Goal: Information Seeking & Learning: Learn about a topic

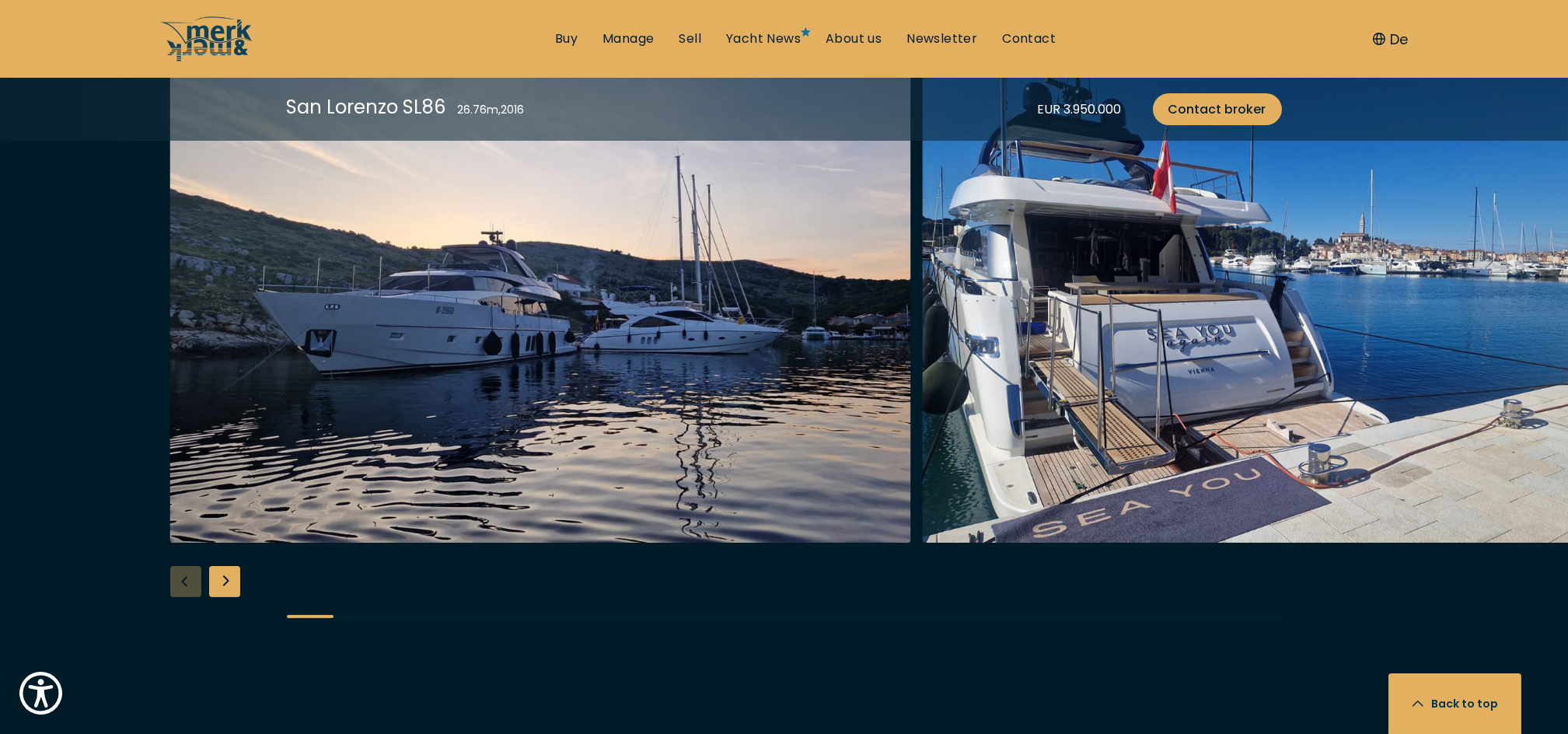
scroll to position [2072, 0]
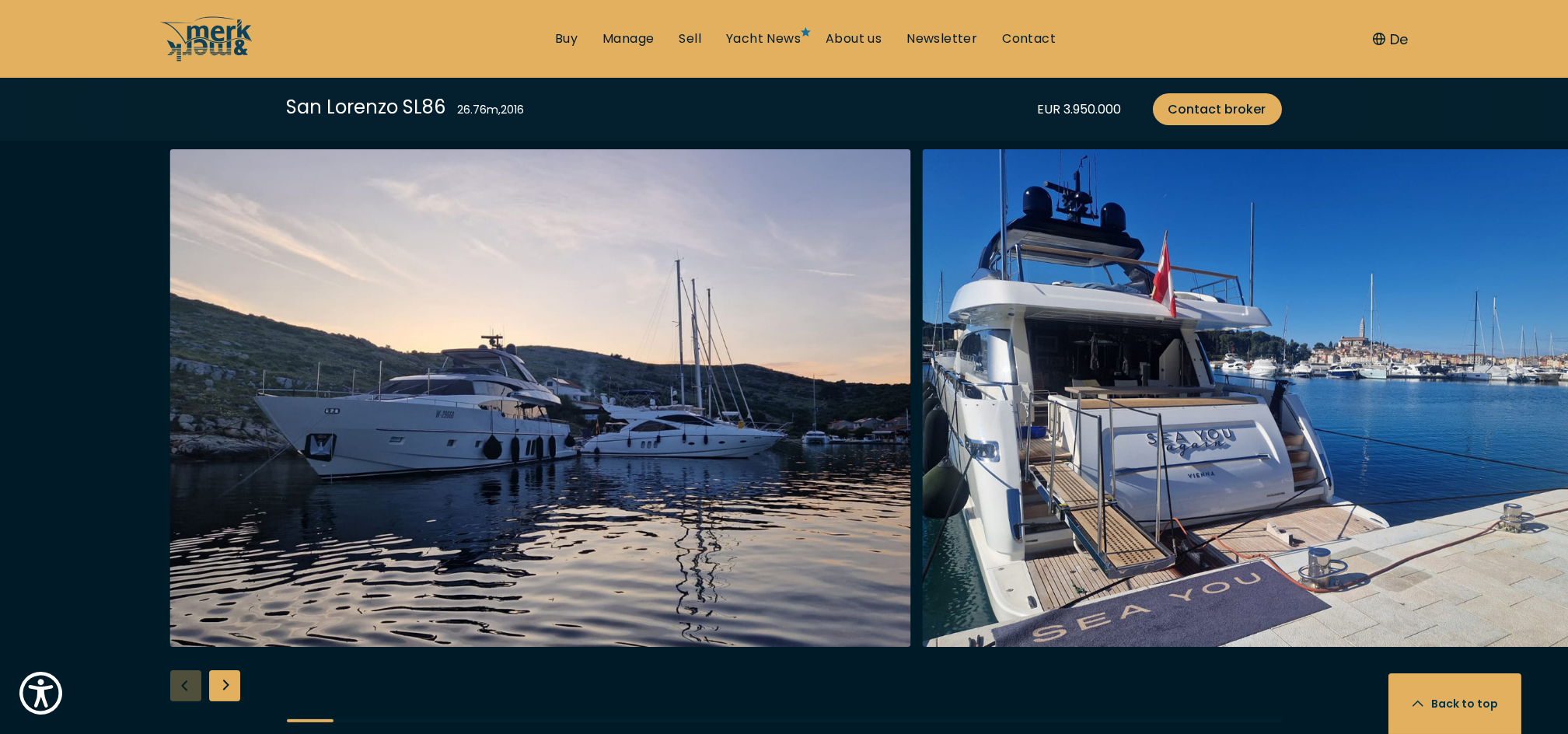
click at [226, 687] on div "Next slide" at bounding box center [224, 685] width 31 height 31
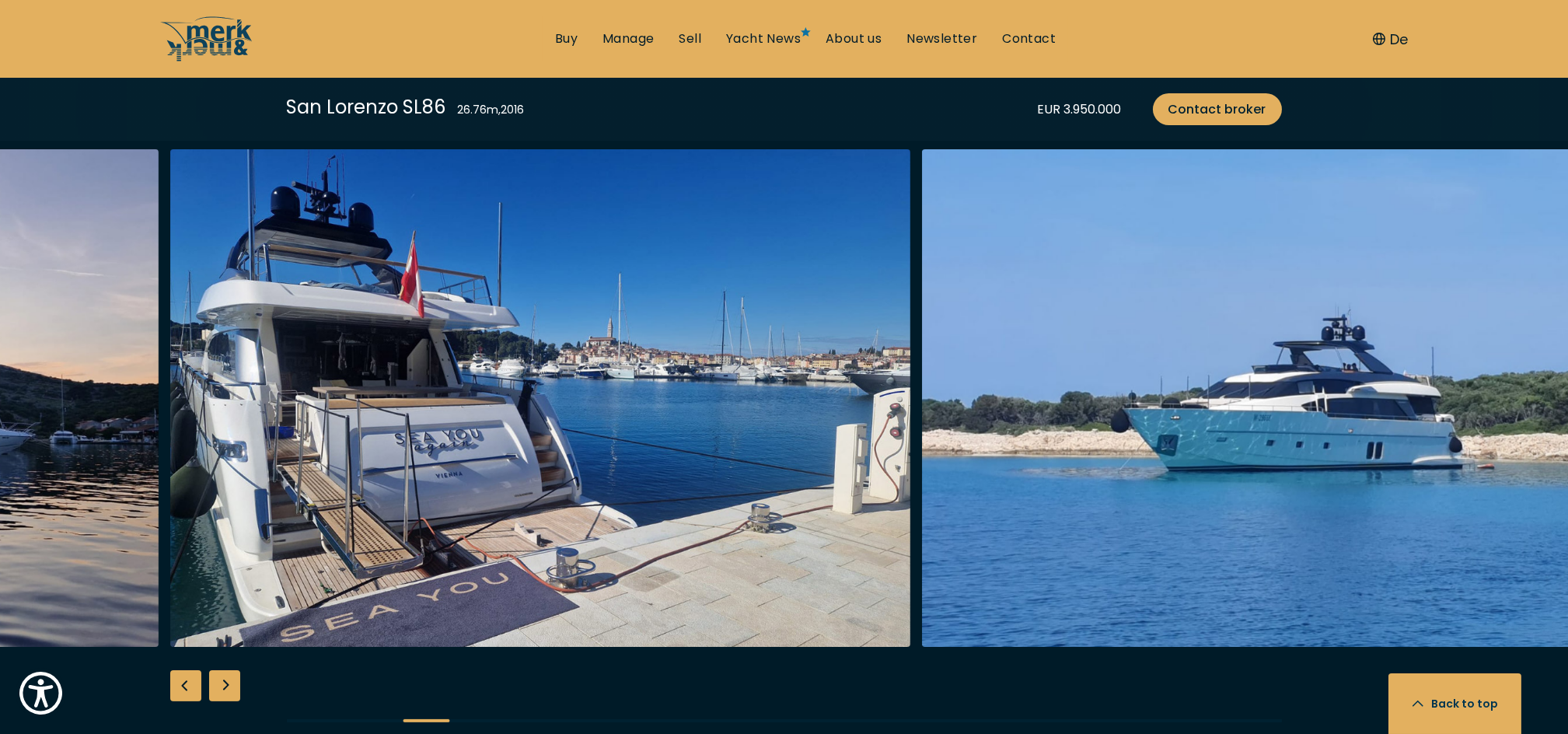
click at [226, 687] on div "Next slide" at bounding box center [224, 685] width 31 height 31
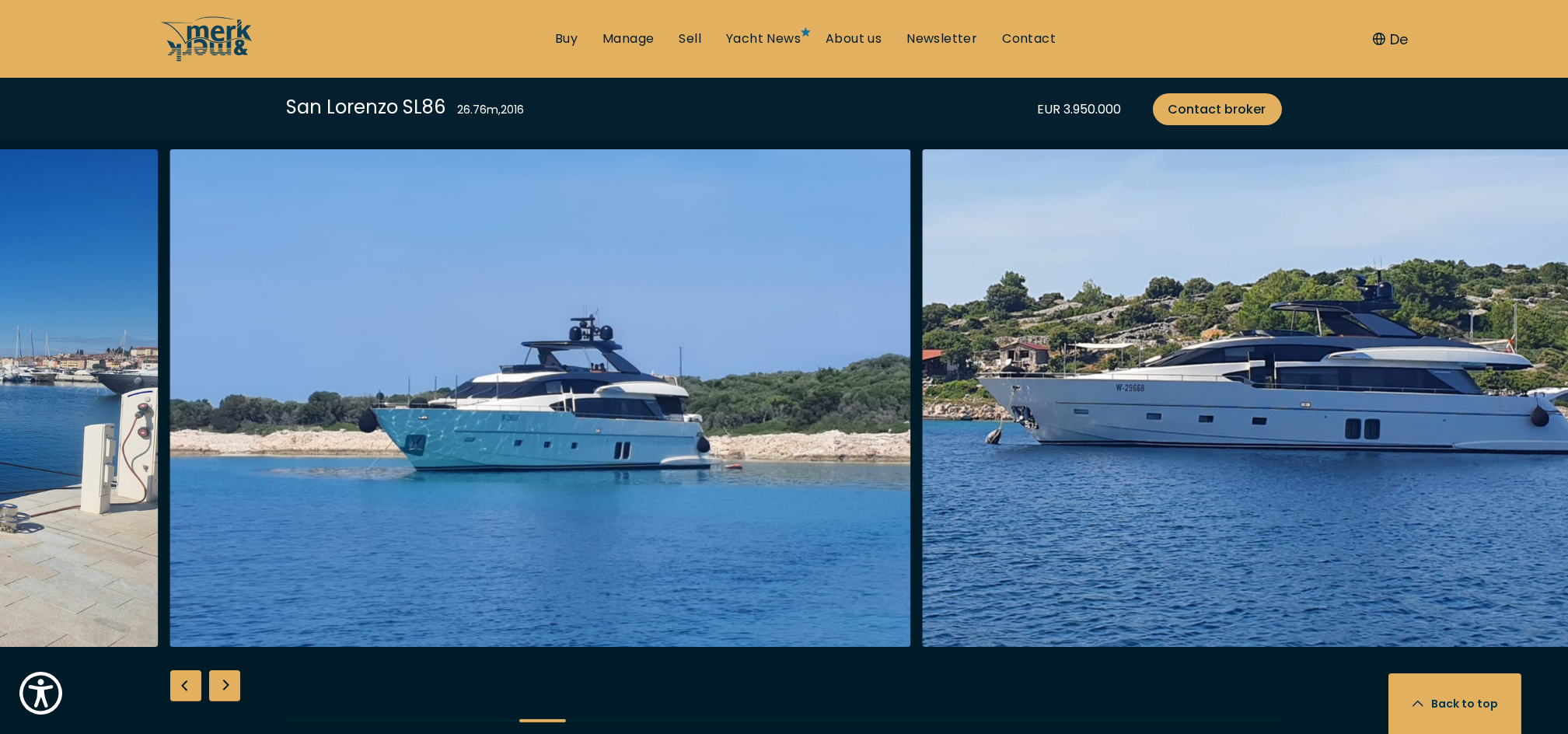
click at [226, 687] on div "Next slide" at bounding box center [224, 685] width 31 height 31
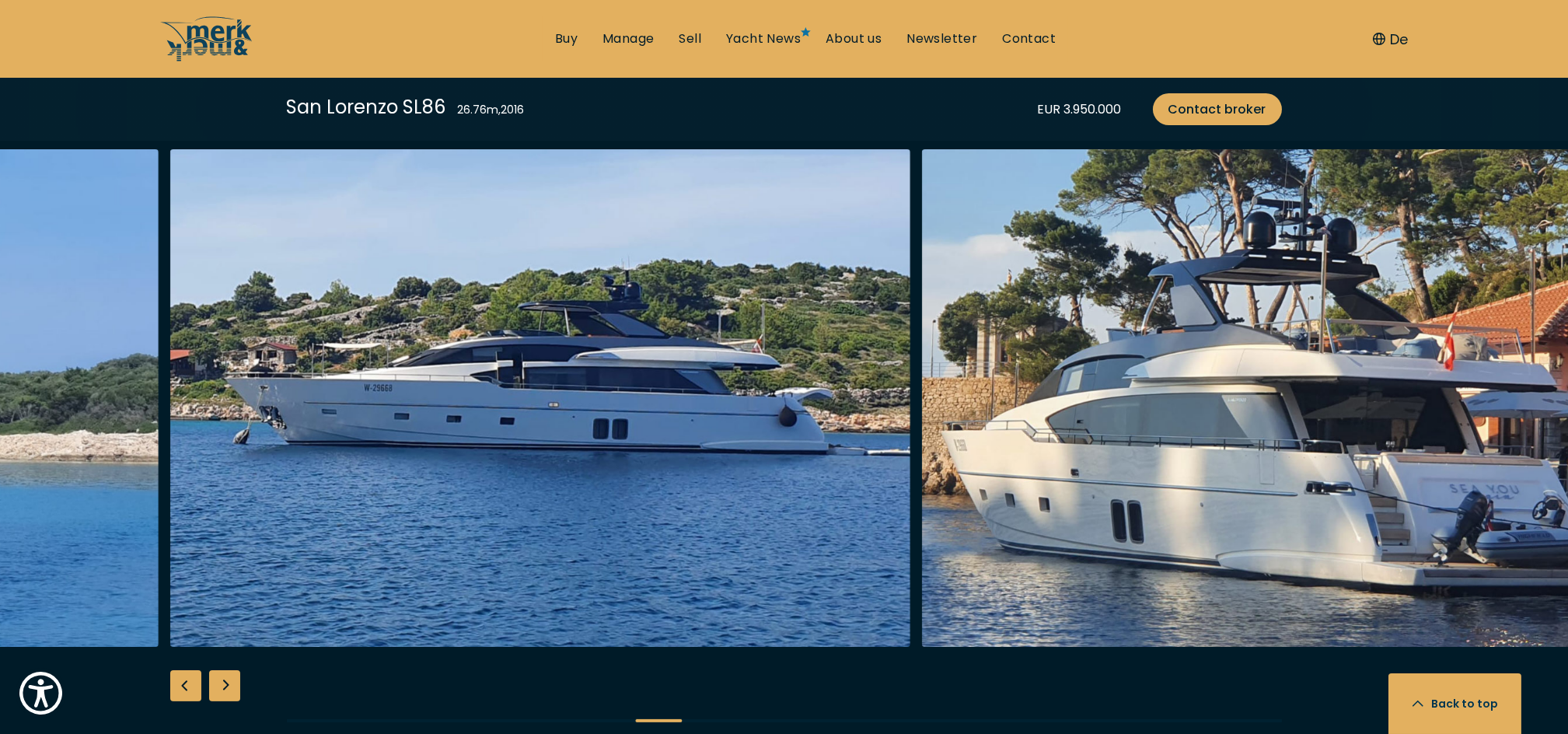
click at [225, 686] on div "Next slide" at bounding box center [224, 685] width 31 height 31
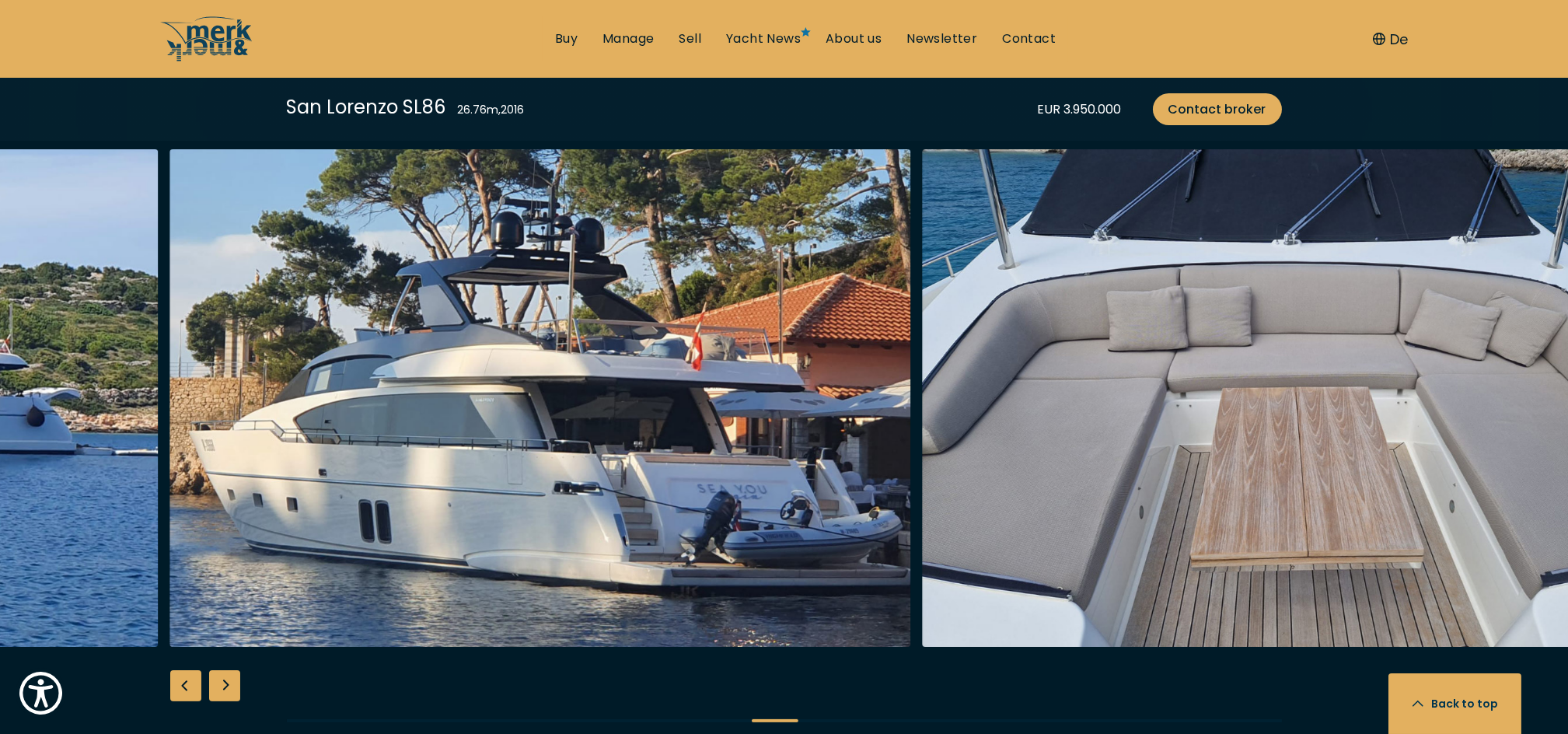
click at [224, 686] on div "Next slide" at bounding box center [224, 685] width 31 height 31
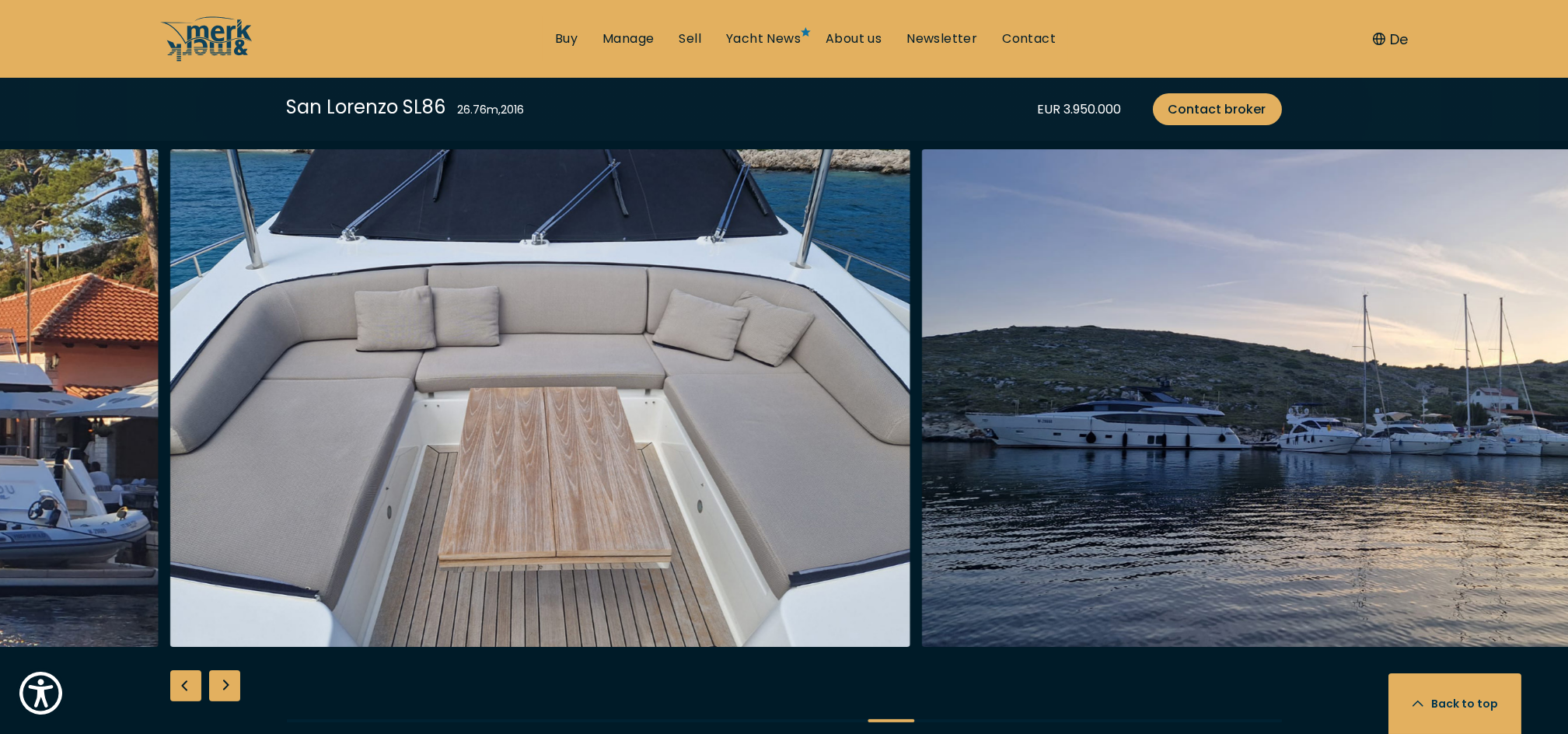
click at [224, 686] on div "Next slide" at bounding box center [224, 685] width 31 height 31
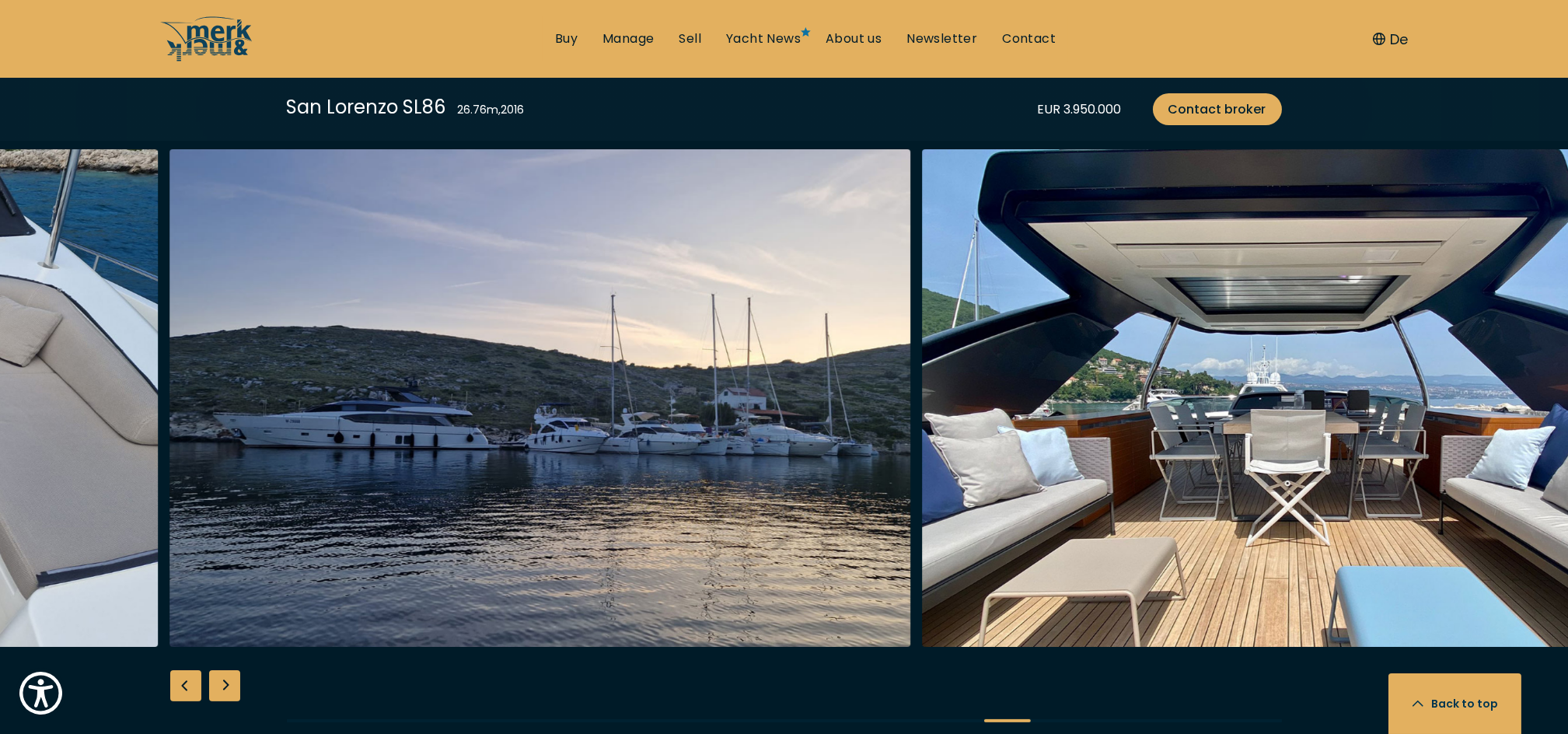
click at [224, 686] on div "Next slide" at bounding box center [224, 685] width 31 height 31
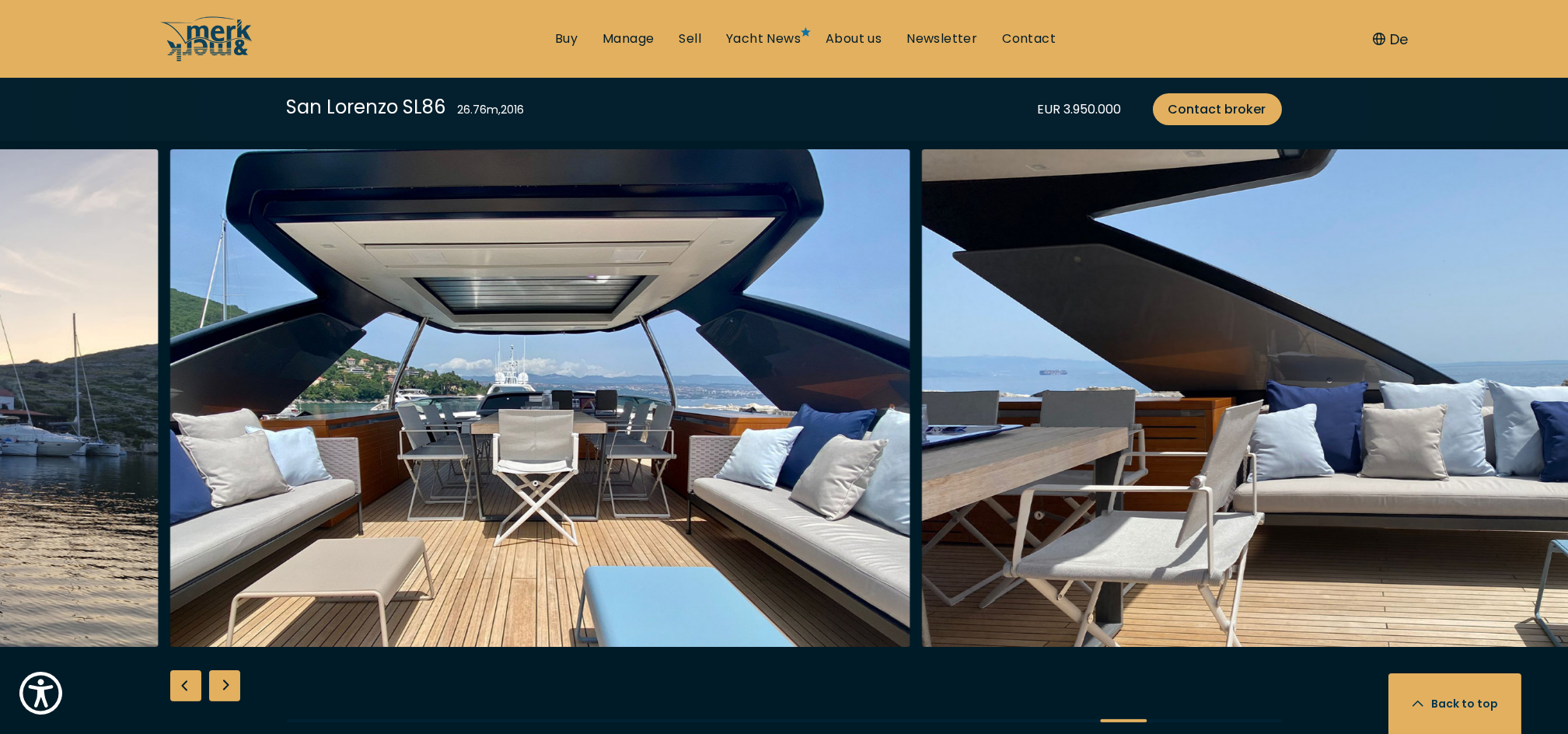
click at [224, 686] on div "Next slide" at bounding box center [224, 685] width 31 height 31
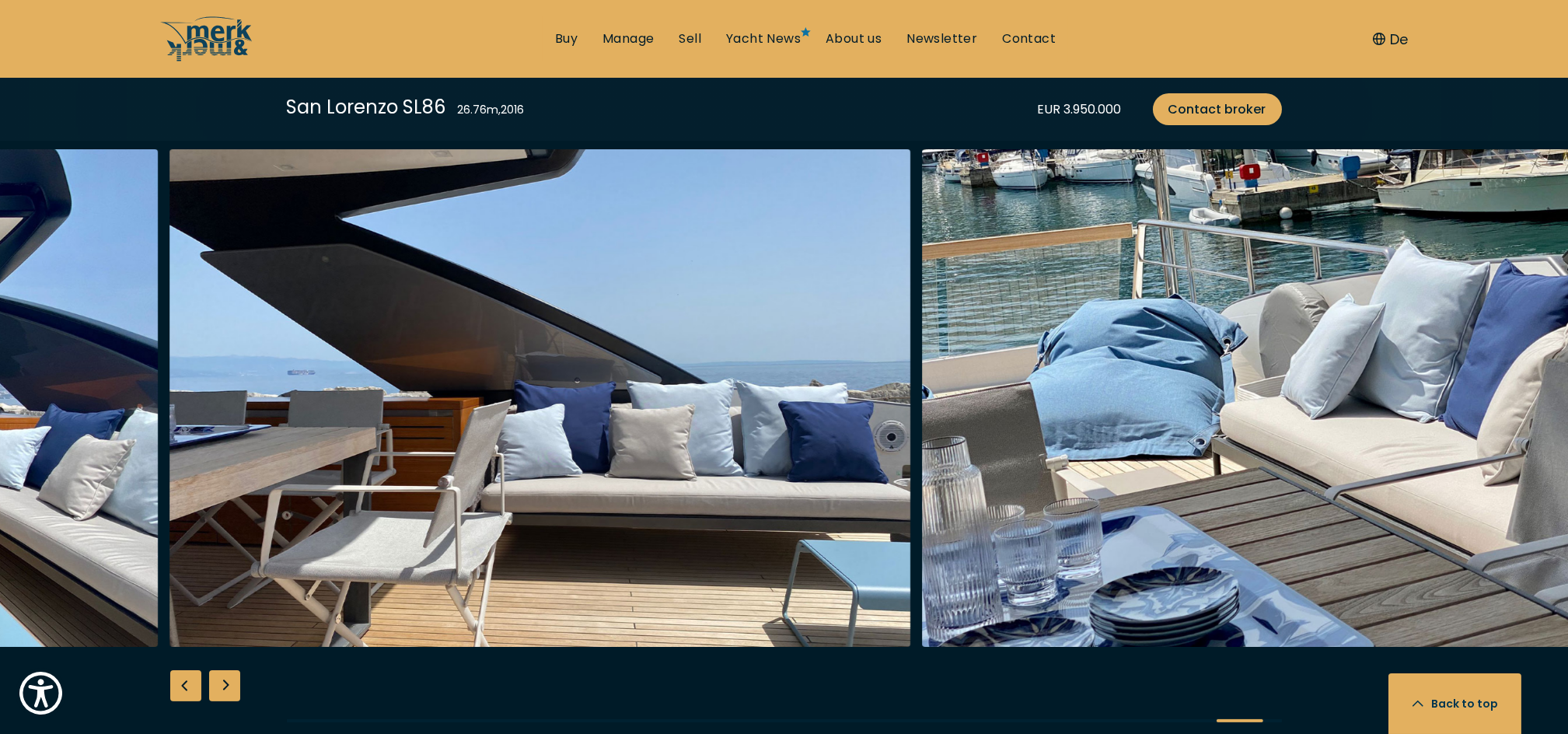
click at [224, 686] on div "Next slide" at bounding box center [224, 685] width 31 height 31
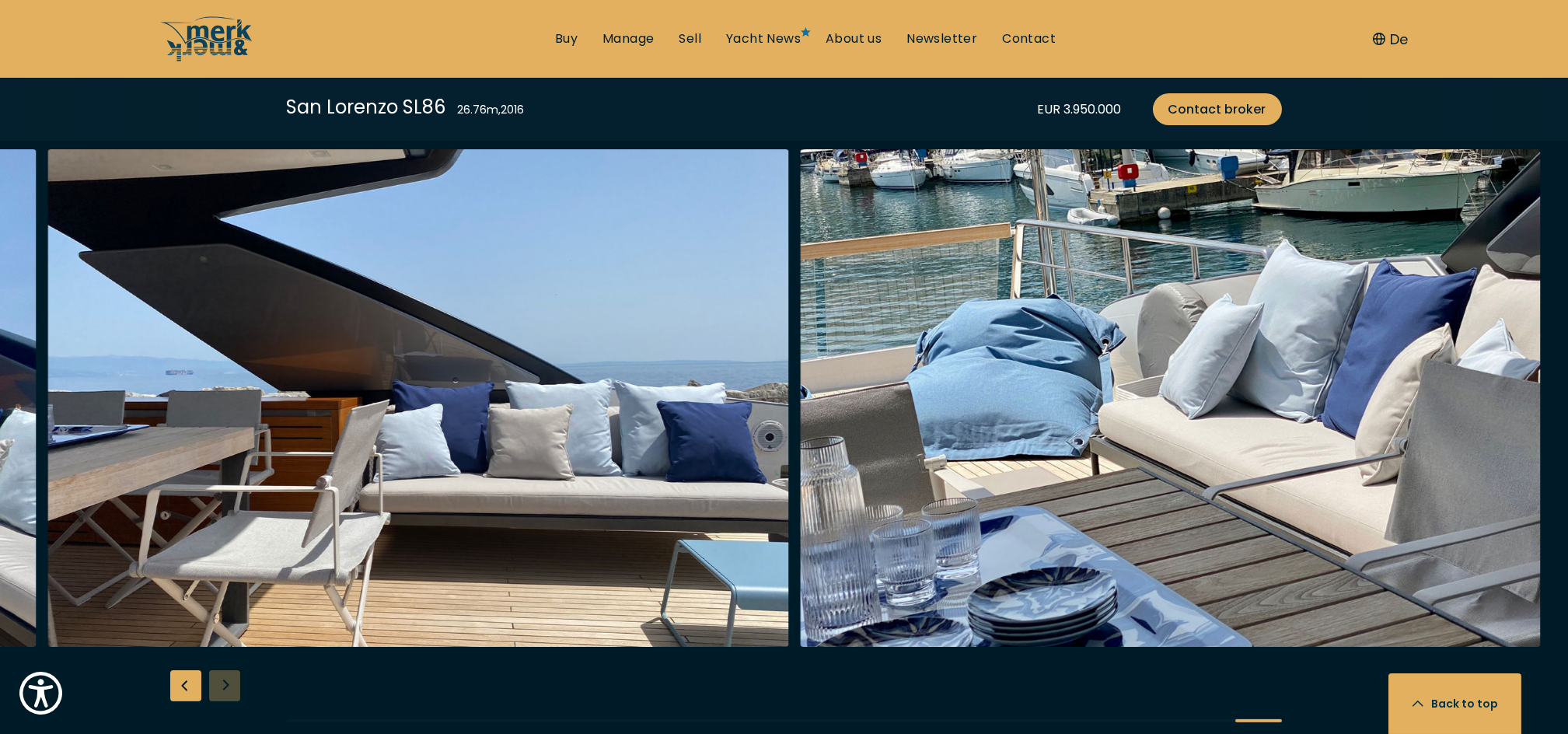
click at [224, 686] on div at bounding box center [784, 449] width 1568 height 599
click at [189, 686] on div "Previous slide" at bounding box center [185, 685] width 31 height 31
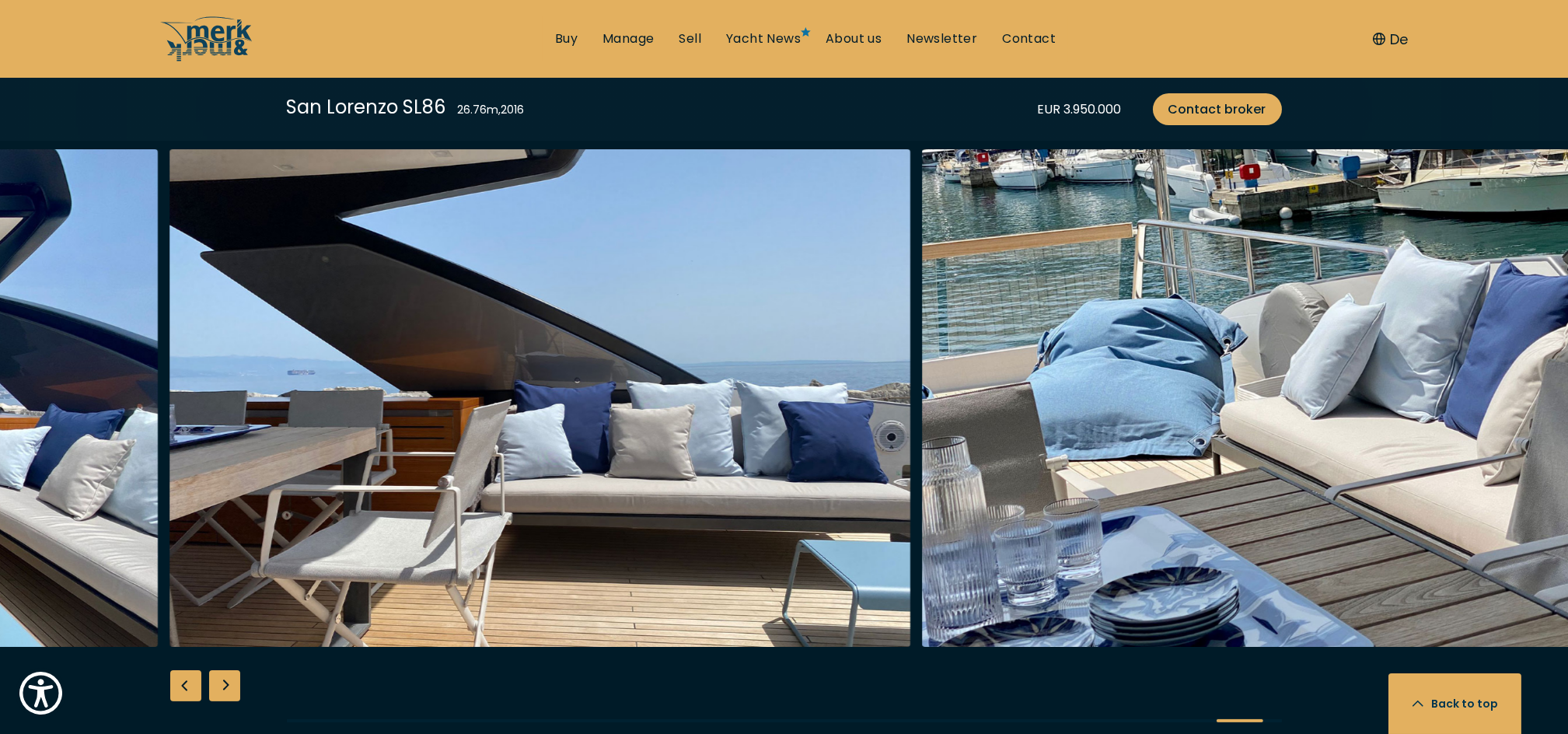
click at [189, 686] on div "Previous slide" at bounding box center [185, 685] width 31 height 31
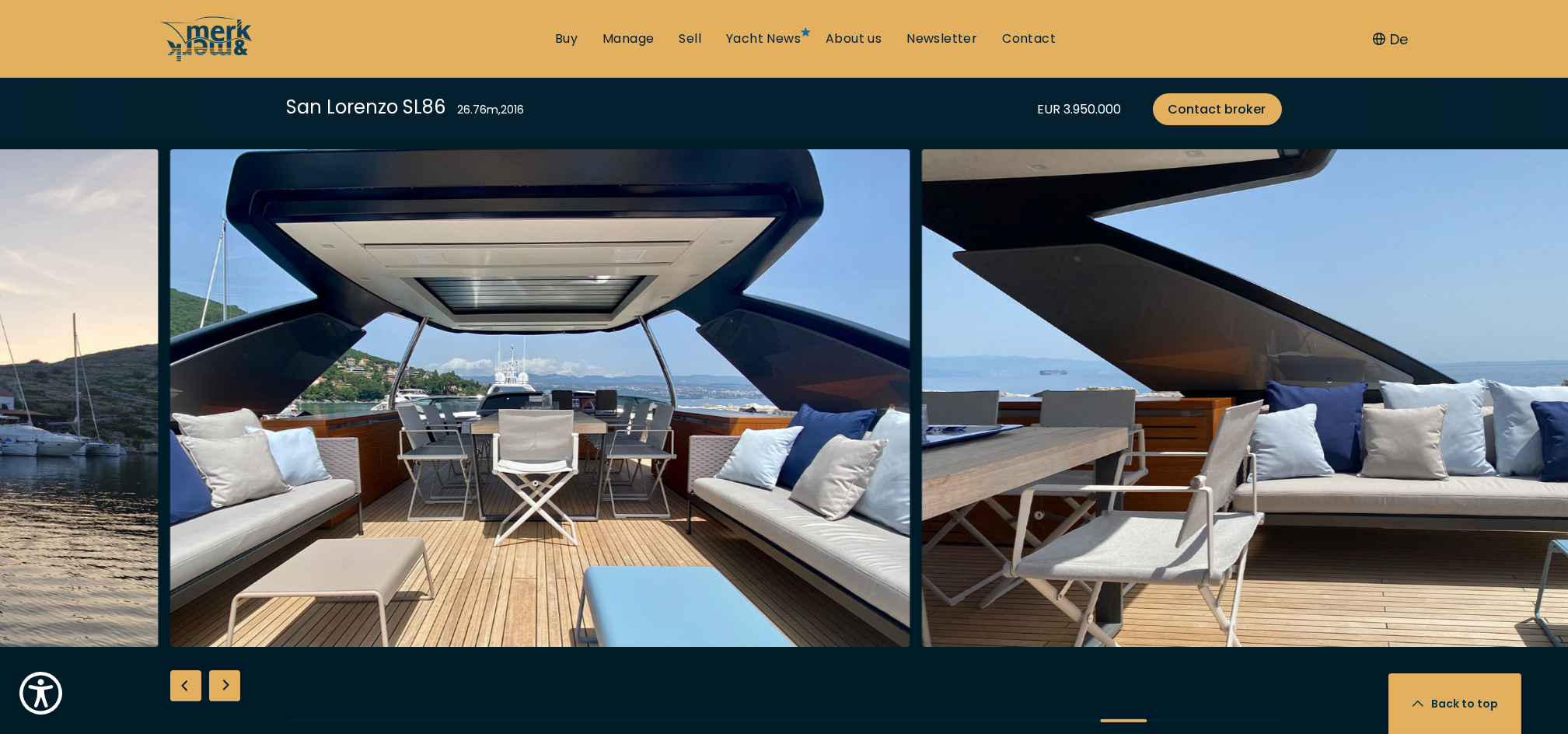
click at [189, 686] on div "Previous slide" at bounding box center [185, 685] width 31 height 31
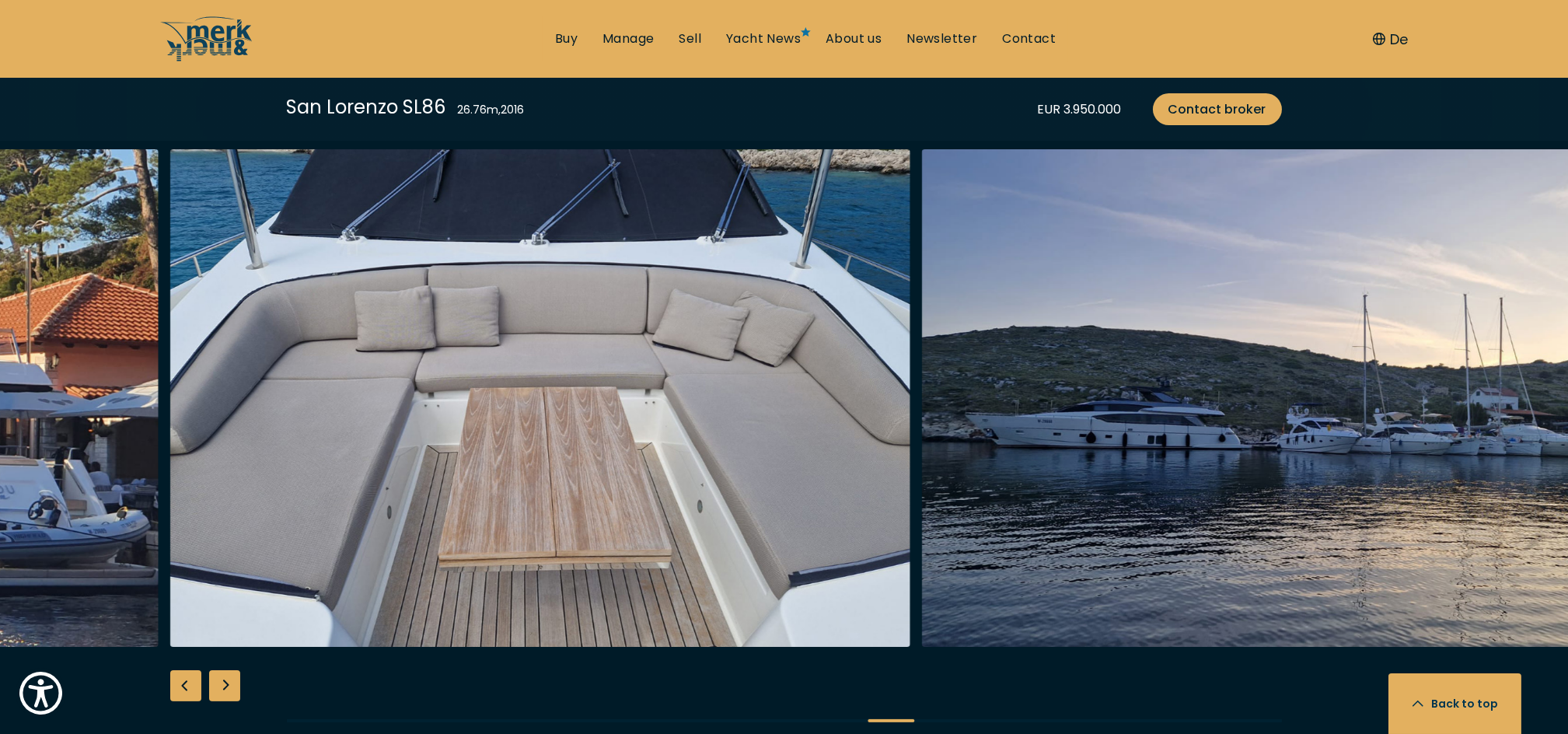
click at [189, 686] on div "Previous slide" at bounding box center [185, 685] width 31 height 31
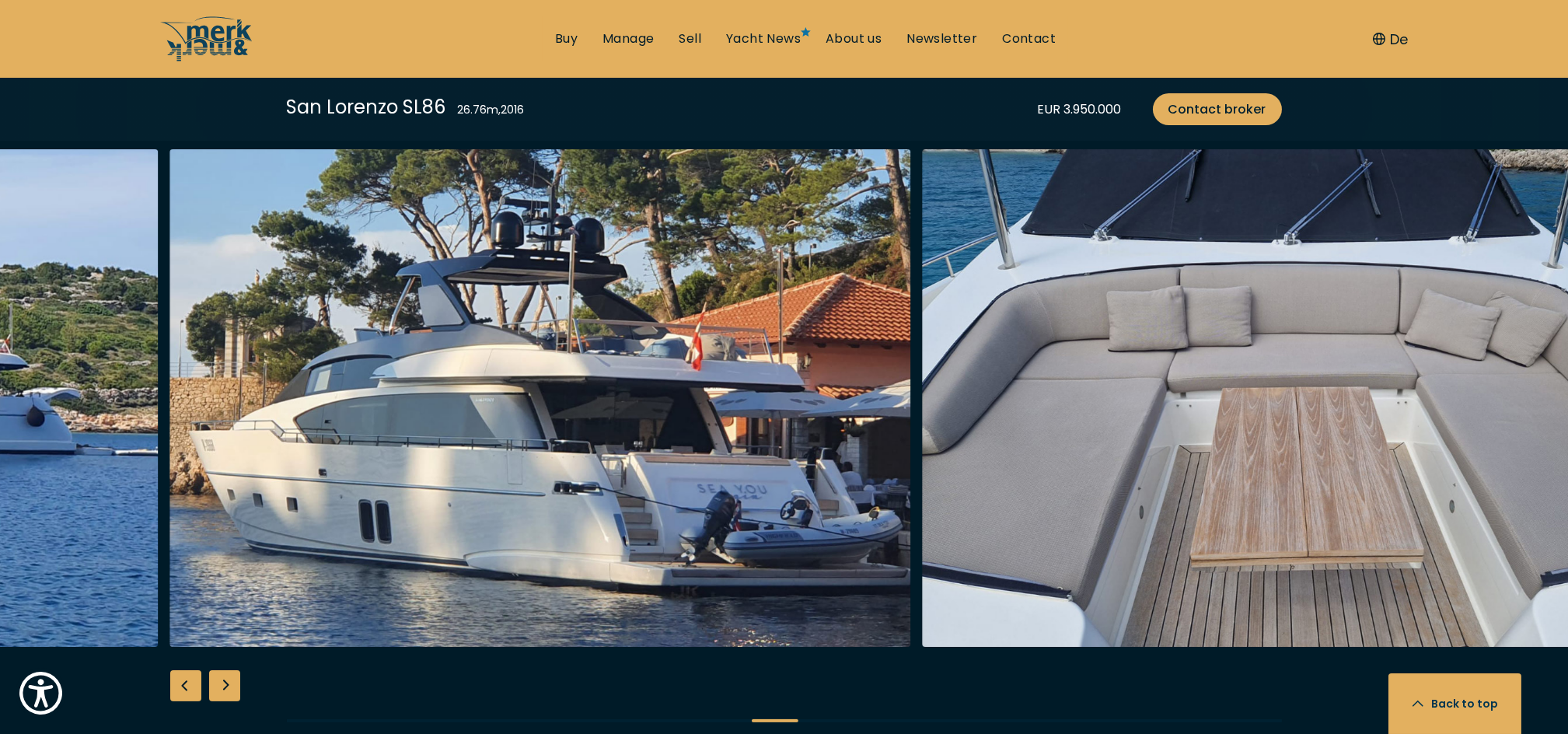
click at [189, 686] on div "Previous slide" at bounding box center [185, 685] width 31 height 31
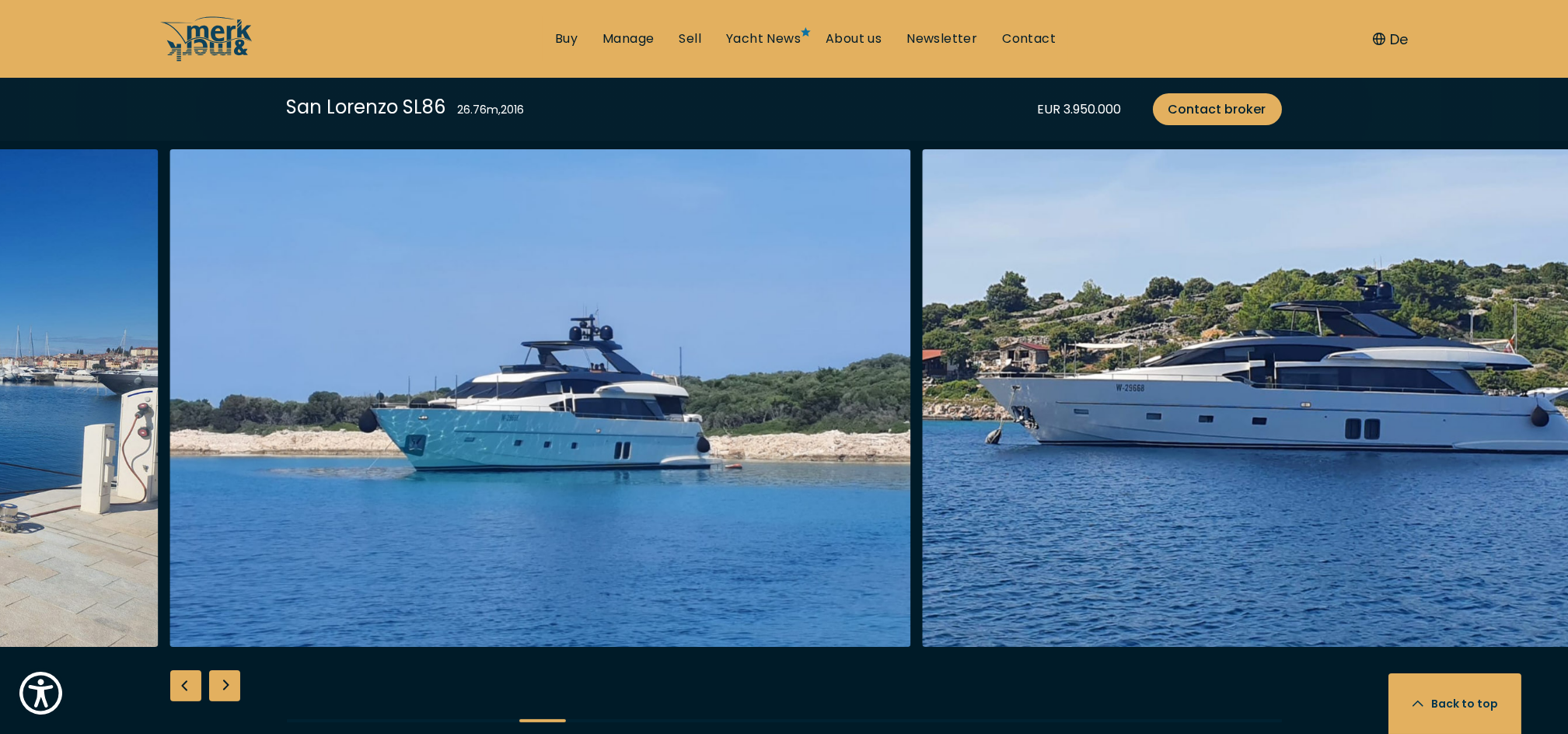
click at [189, 686] on div "Previous slide" at bounding box center [185, 685] width 31 height 31
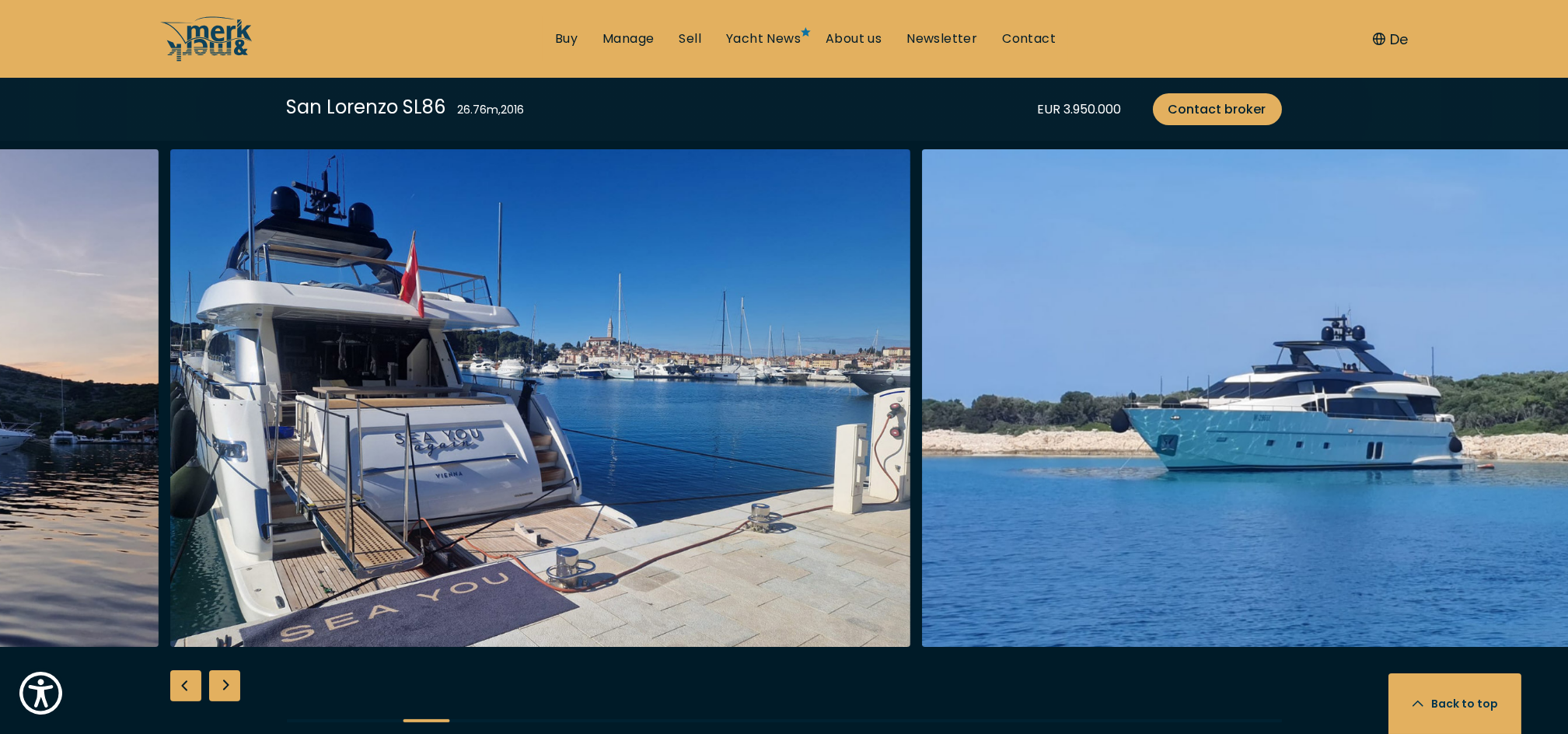
click at [189, 686] on div "Previous slide" at bounding box center [185, 685] width 31 height 31
click at [189, 686] on div at bounding box center [784, 449] width 1568 height 599
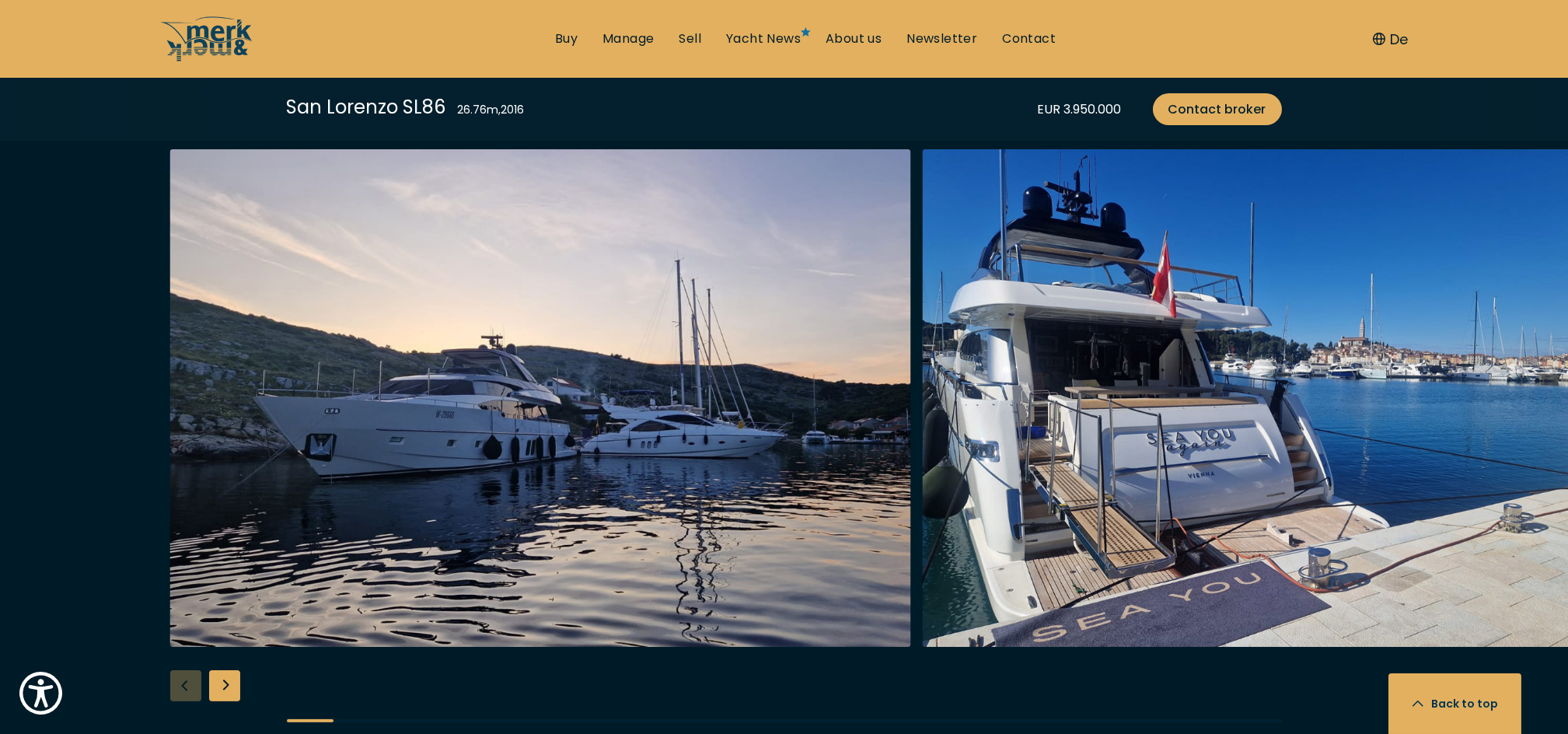
click at [189, 686] on div at bounding box center [784, 449] width 1568 height 599
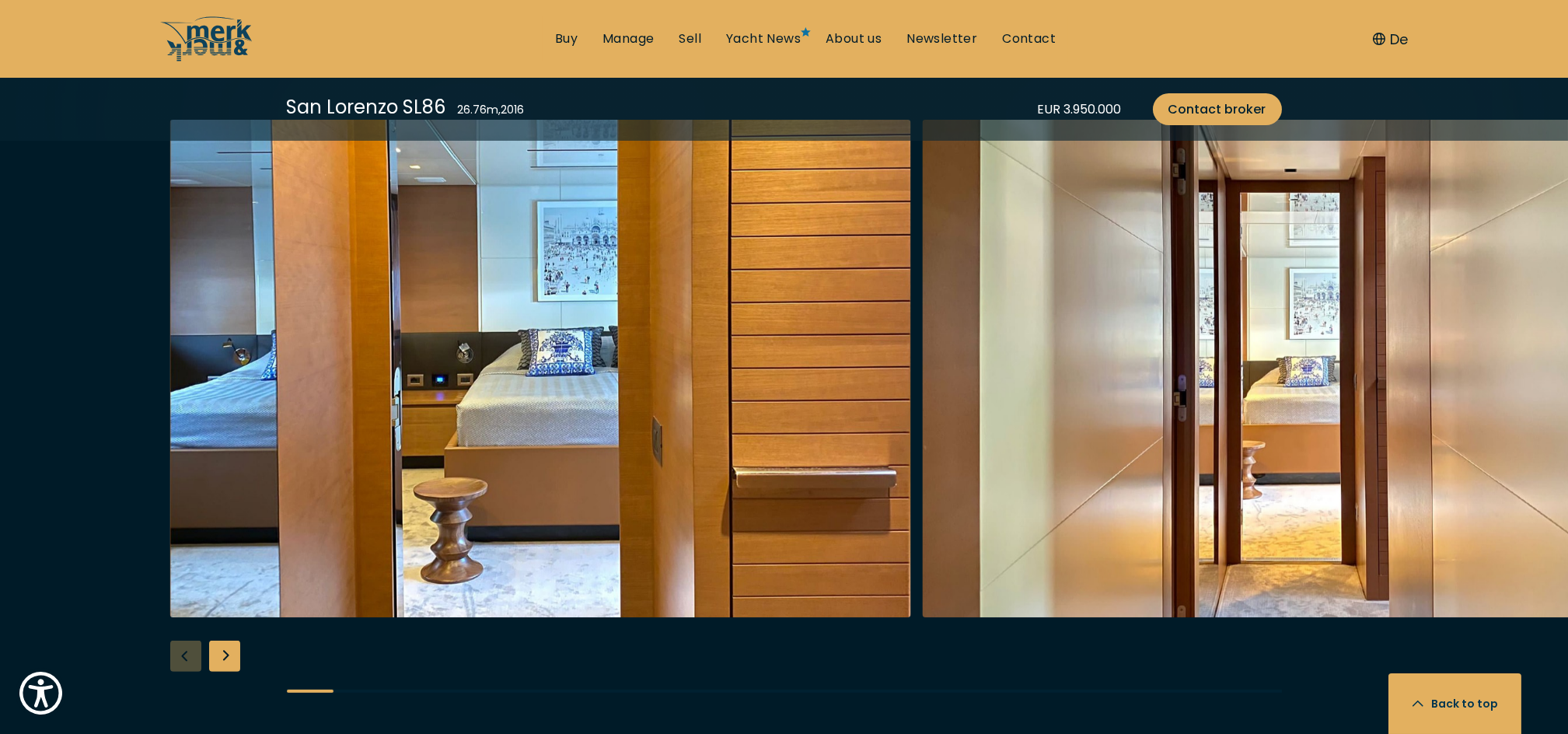
scroll to position [3005, 0]
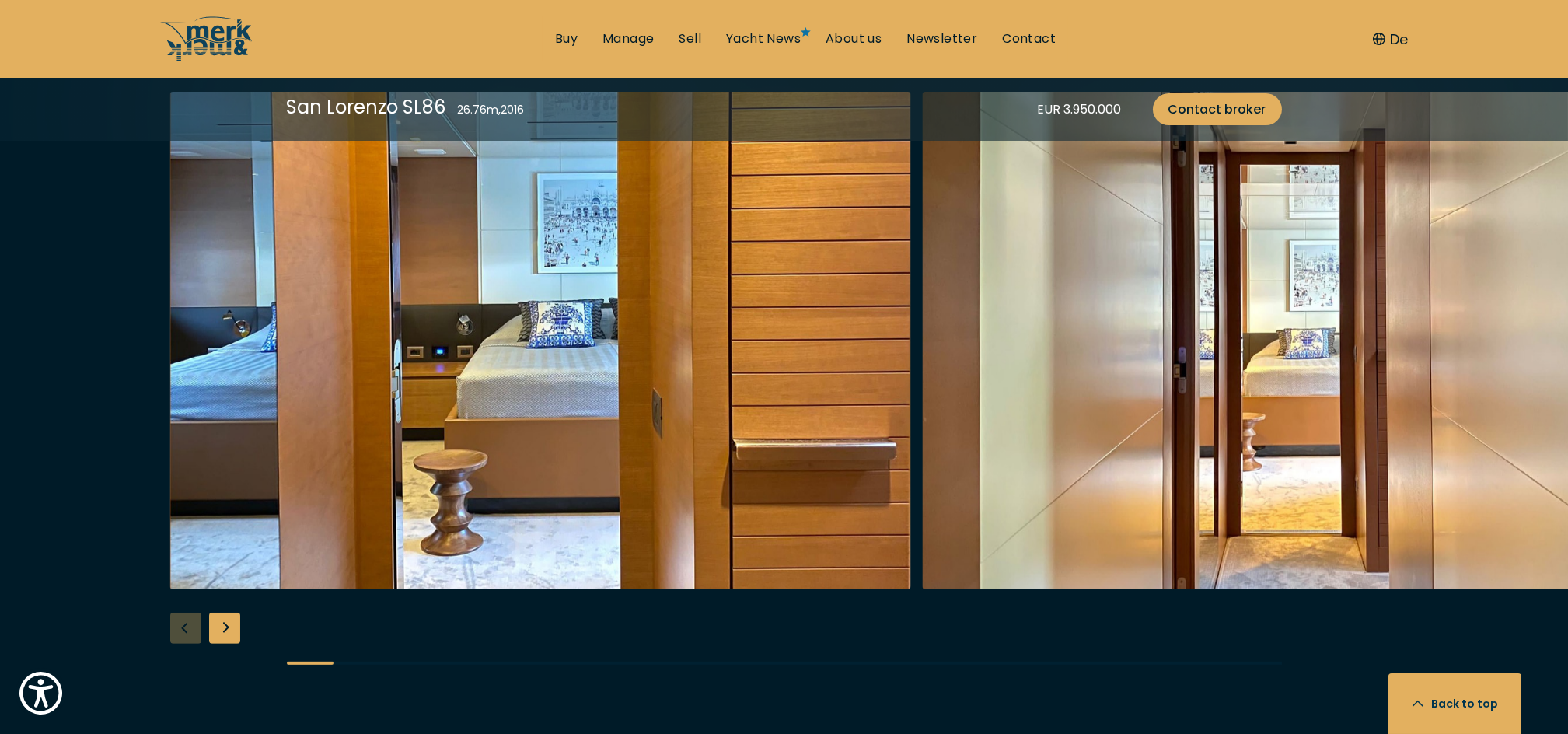
click at [220, 635] on div "Next slide" at bounding box center [224, 628] width 31 height 31
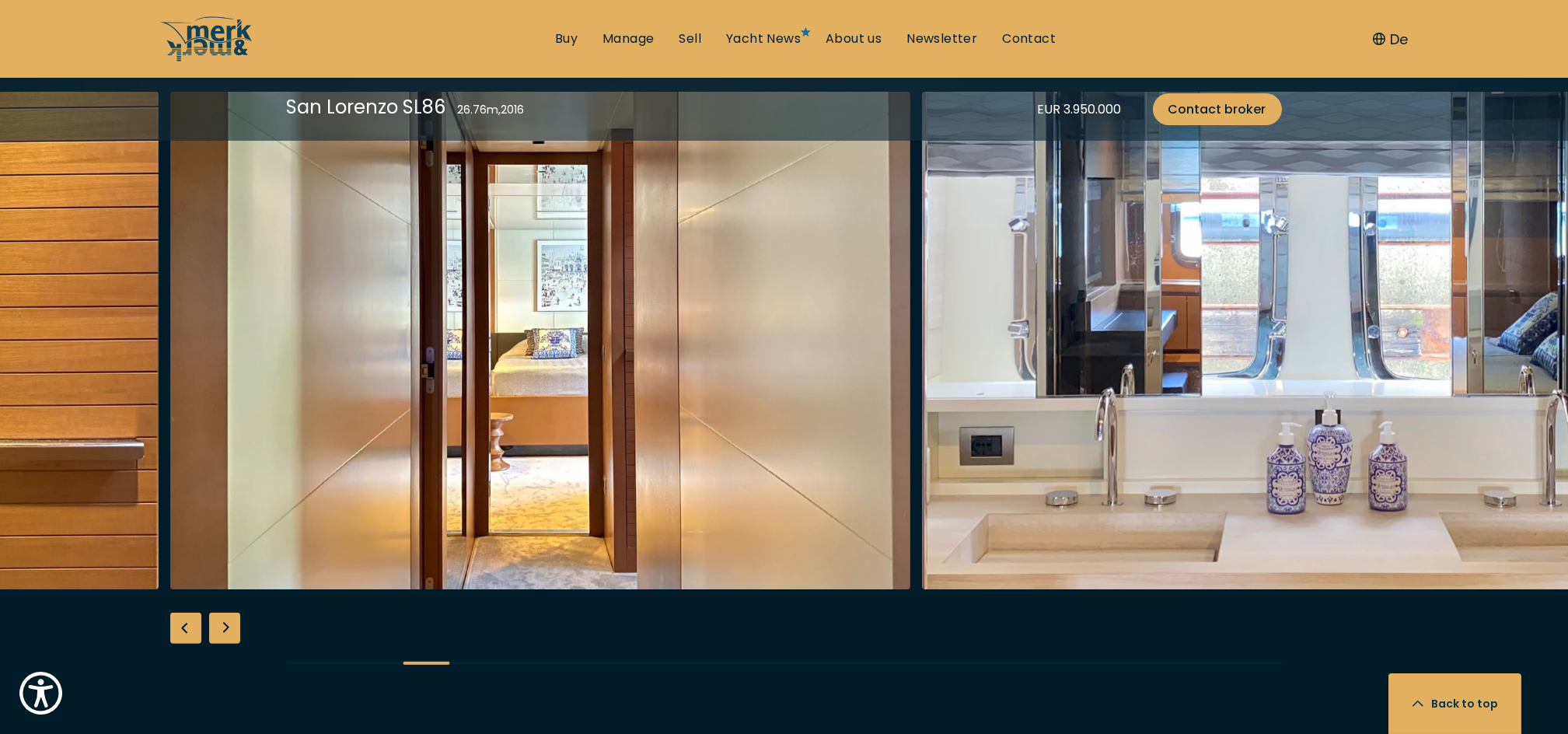
click at [220, 635] on div "Next slide" at bounding box center [224, 628] width 31 height 31
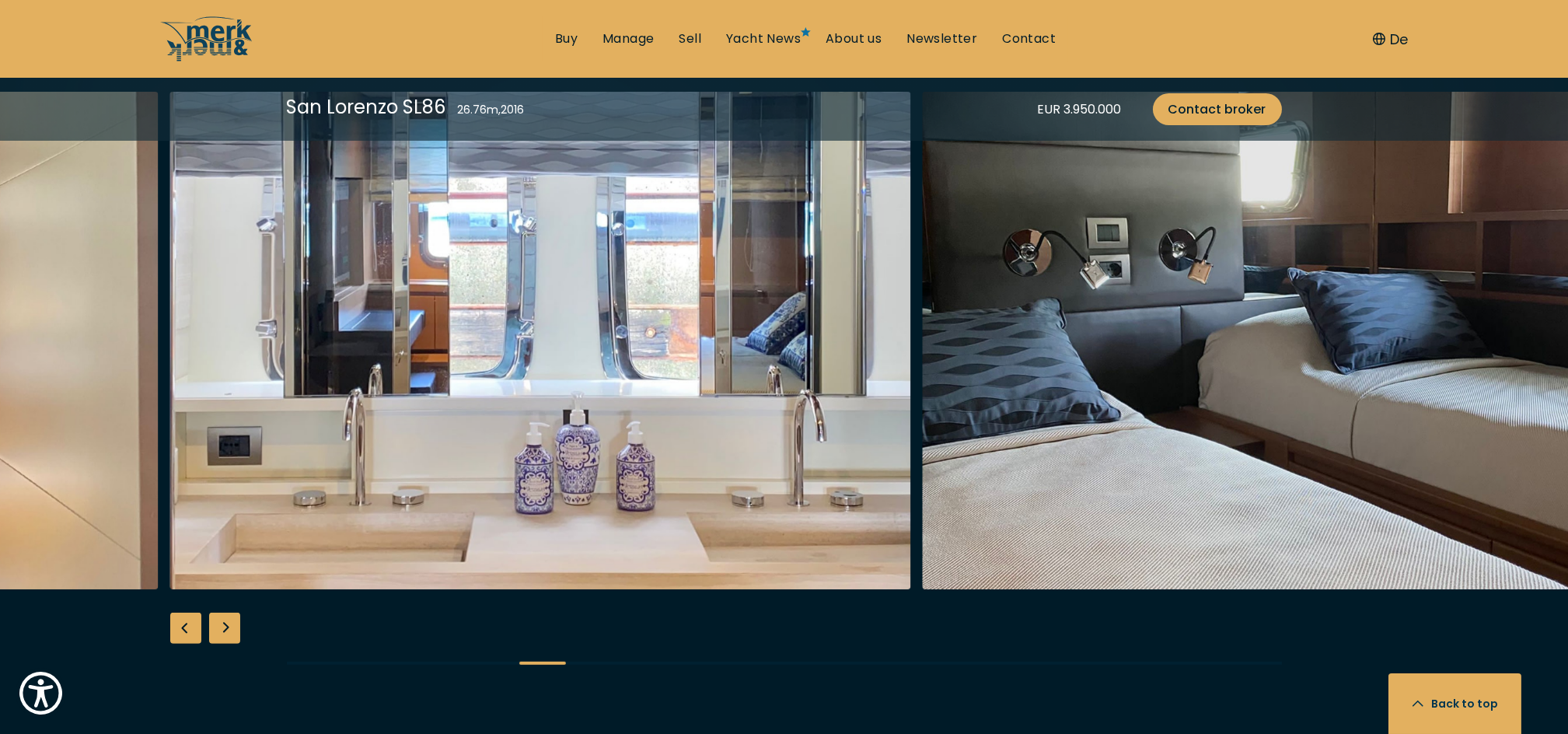
click at [220, 635] on div "Next slide" at bounding box center [224, 628] width 31 height 31
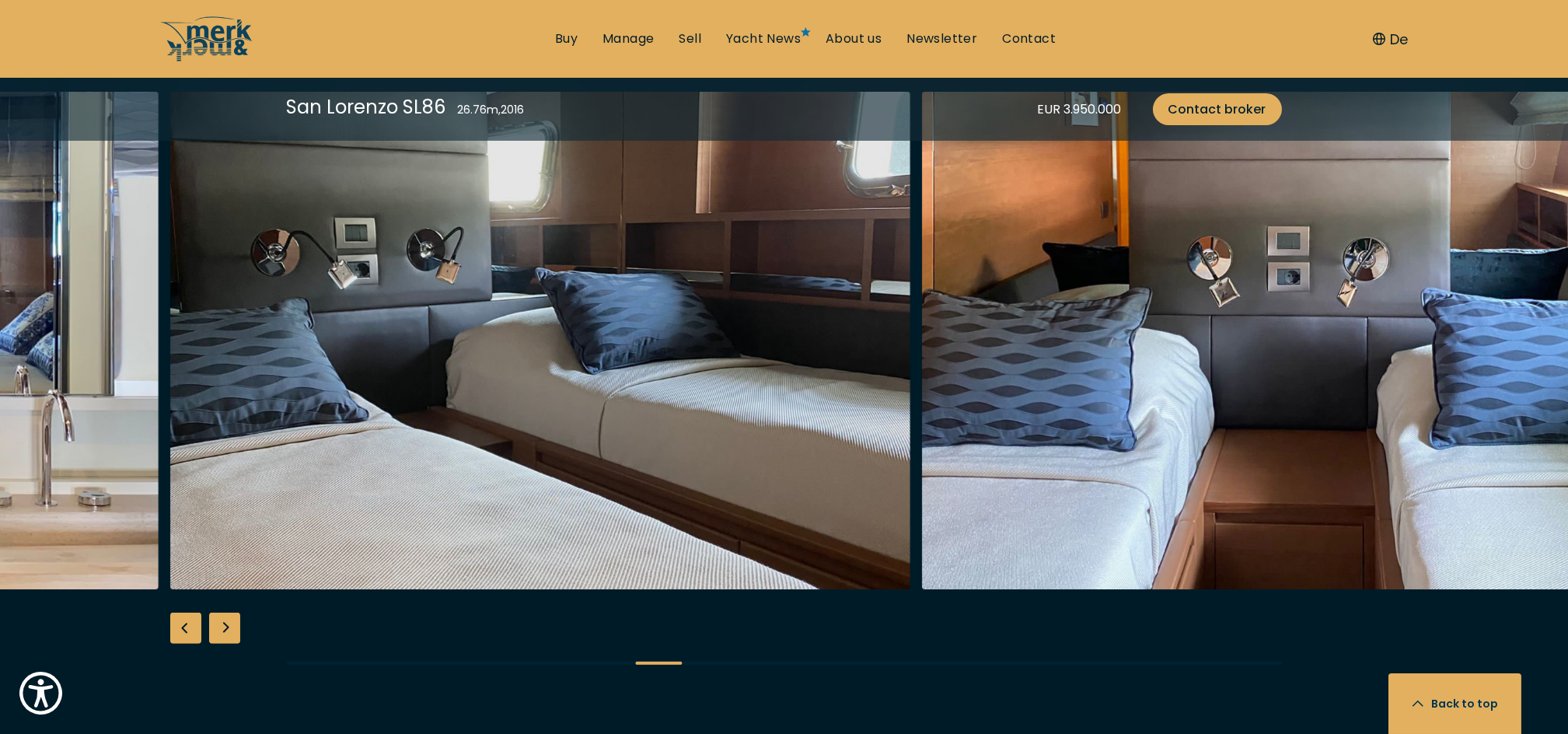
click at [220, 635] on div "Next slide" at bounding box center [224, 628] width 31 height 31
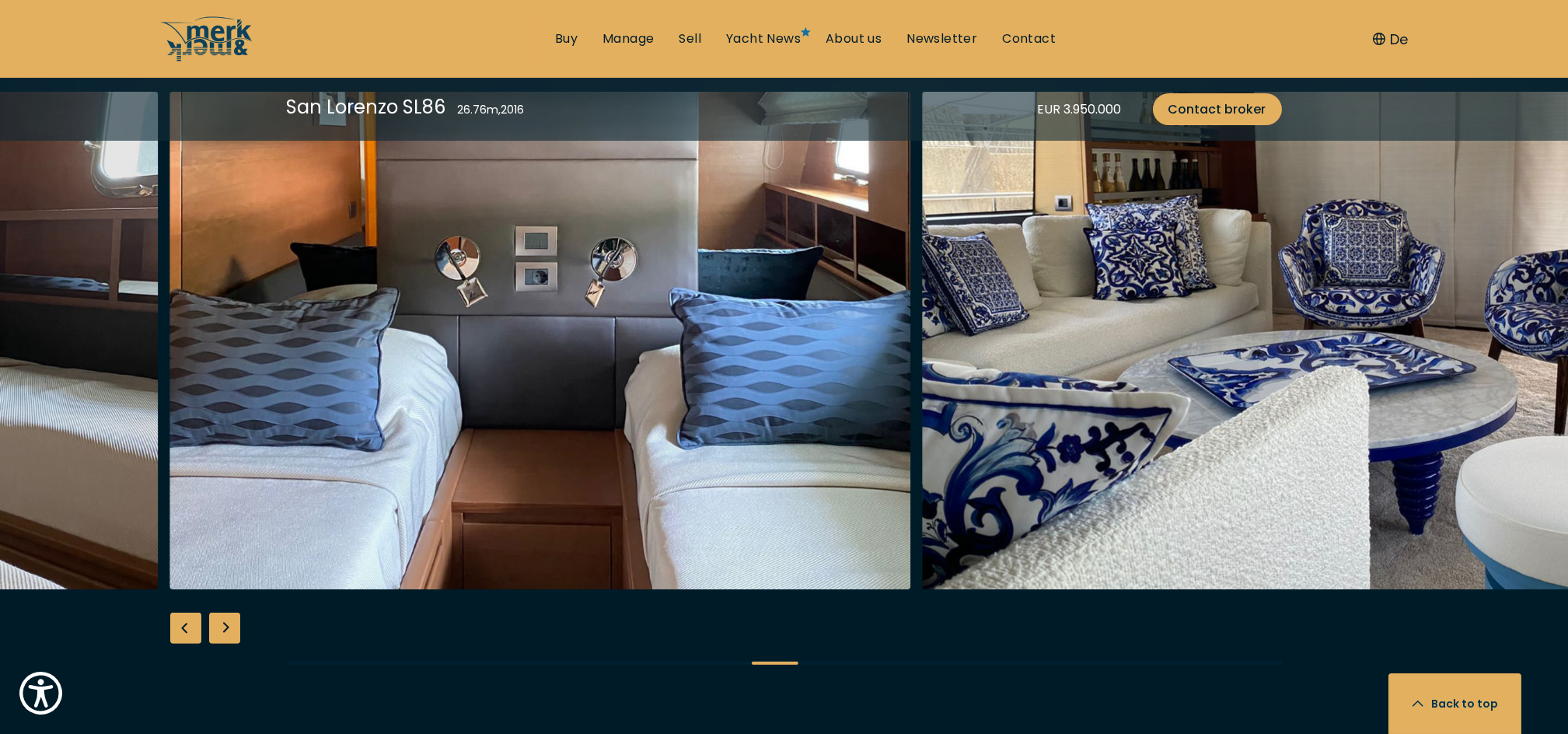
click at [220, 635] on div "Next slide" at bounding box center [224, 628] width 31 height 31
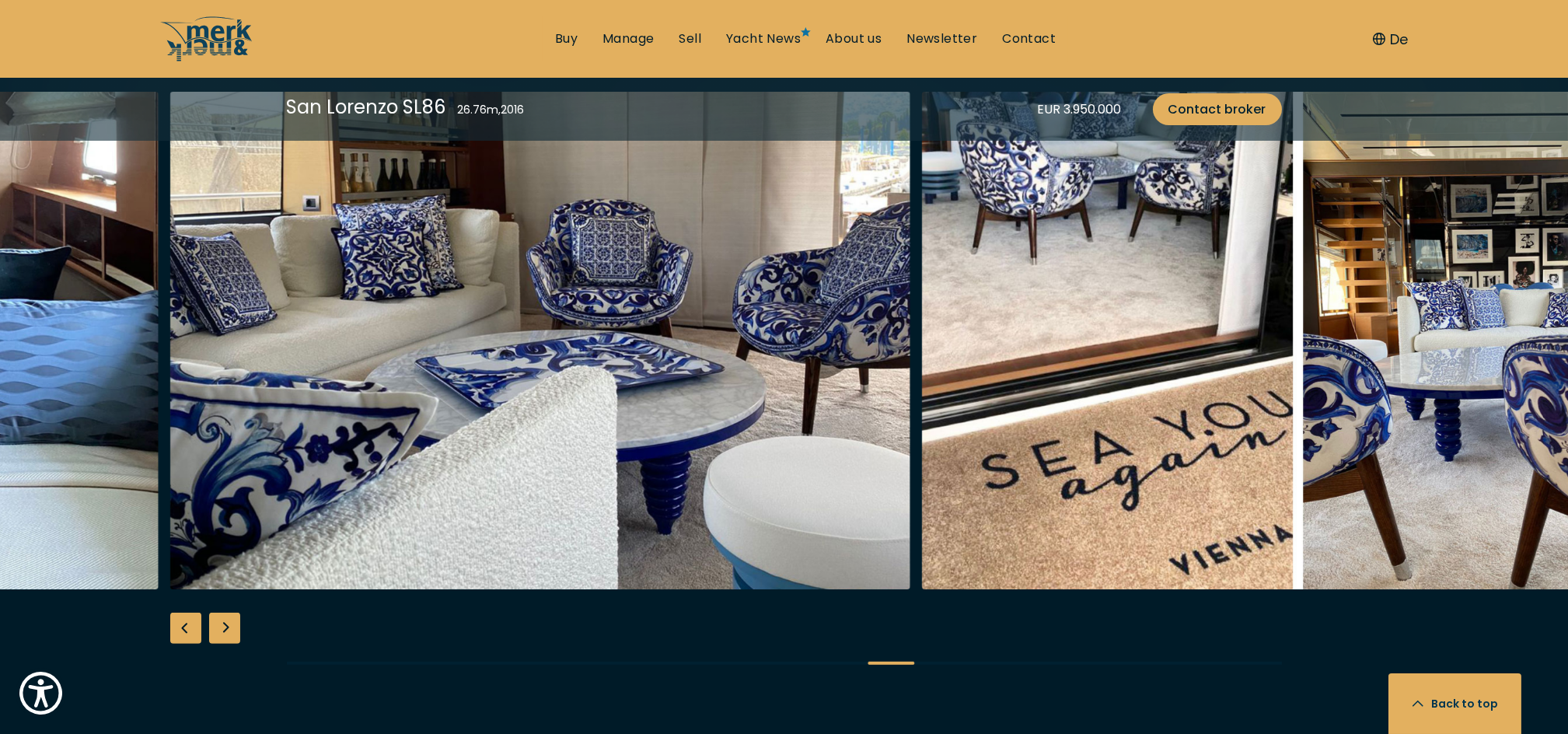
click at [219, 635] on div "Next slide" at bounding box center [224, 628] width 31 height 31
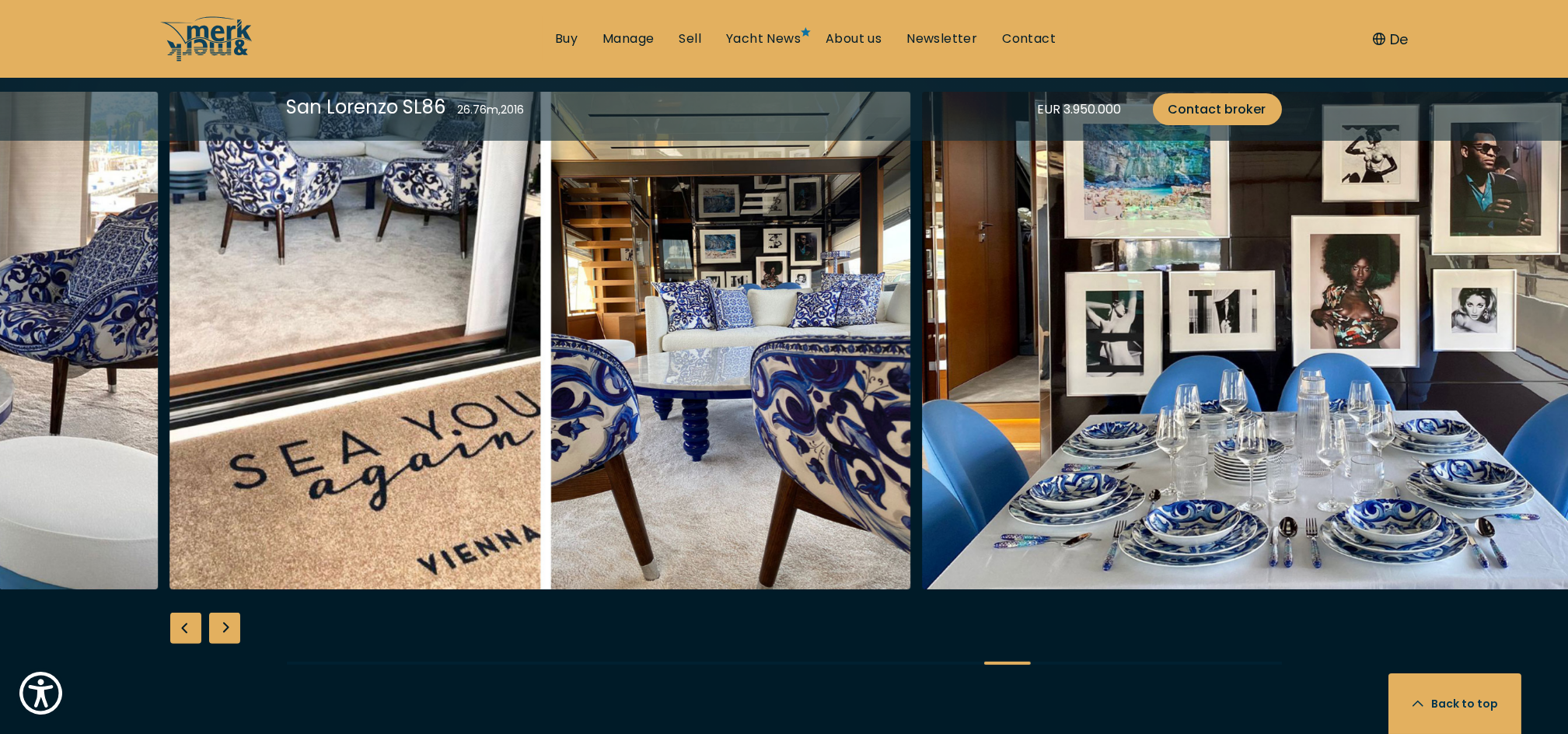
click at [219, 635] on div "Next slide" at bounding box center [224, 628] width 31 height 31
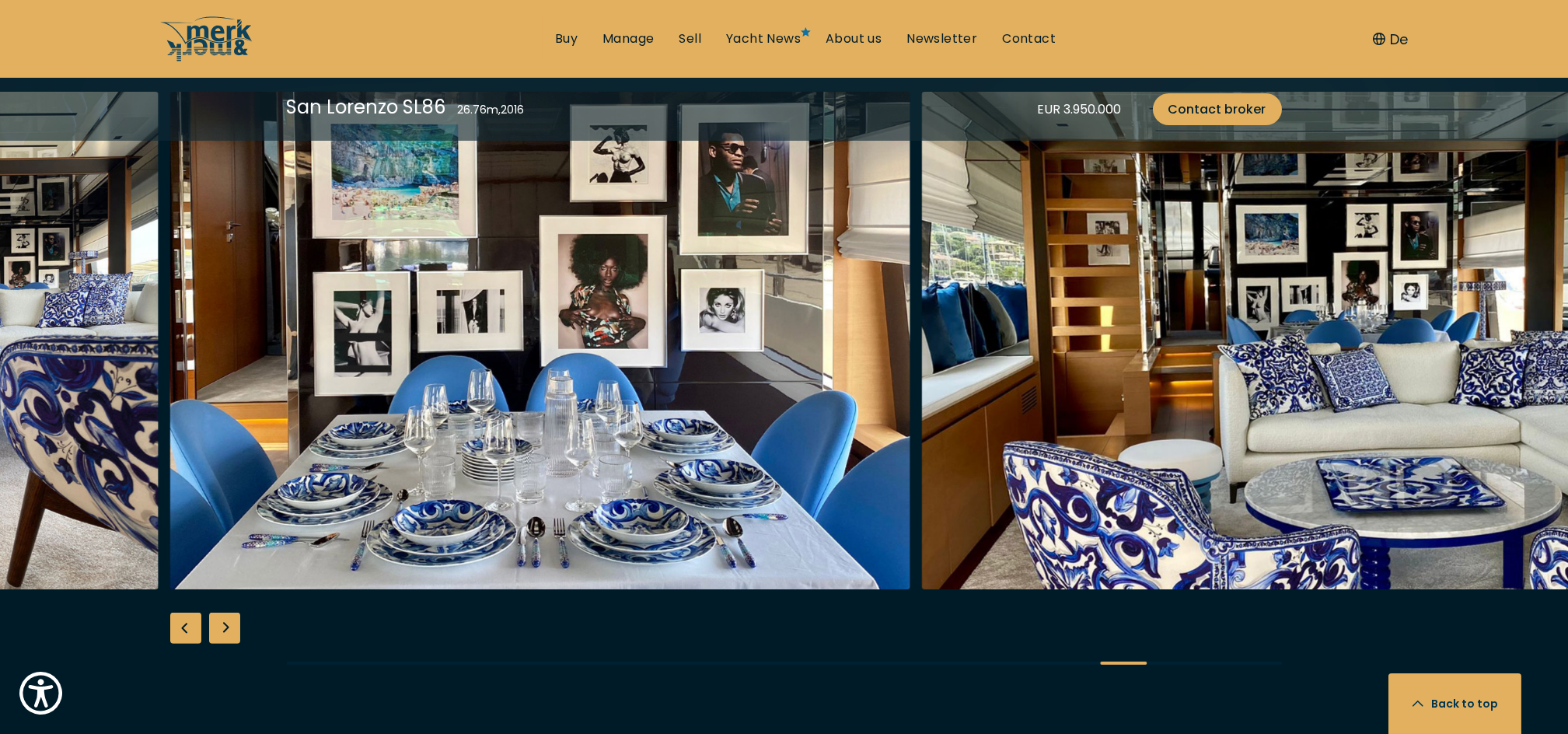
click at [219, 635] on div "Next slide" at bounding box center [224, 628] width 31 height 31
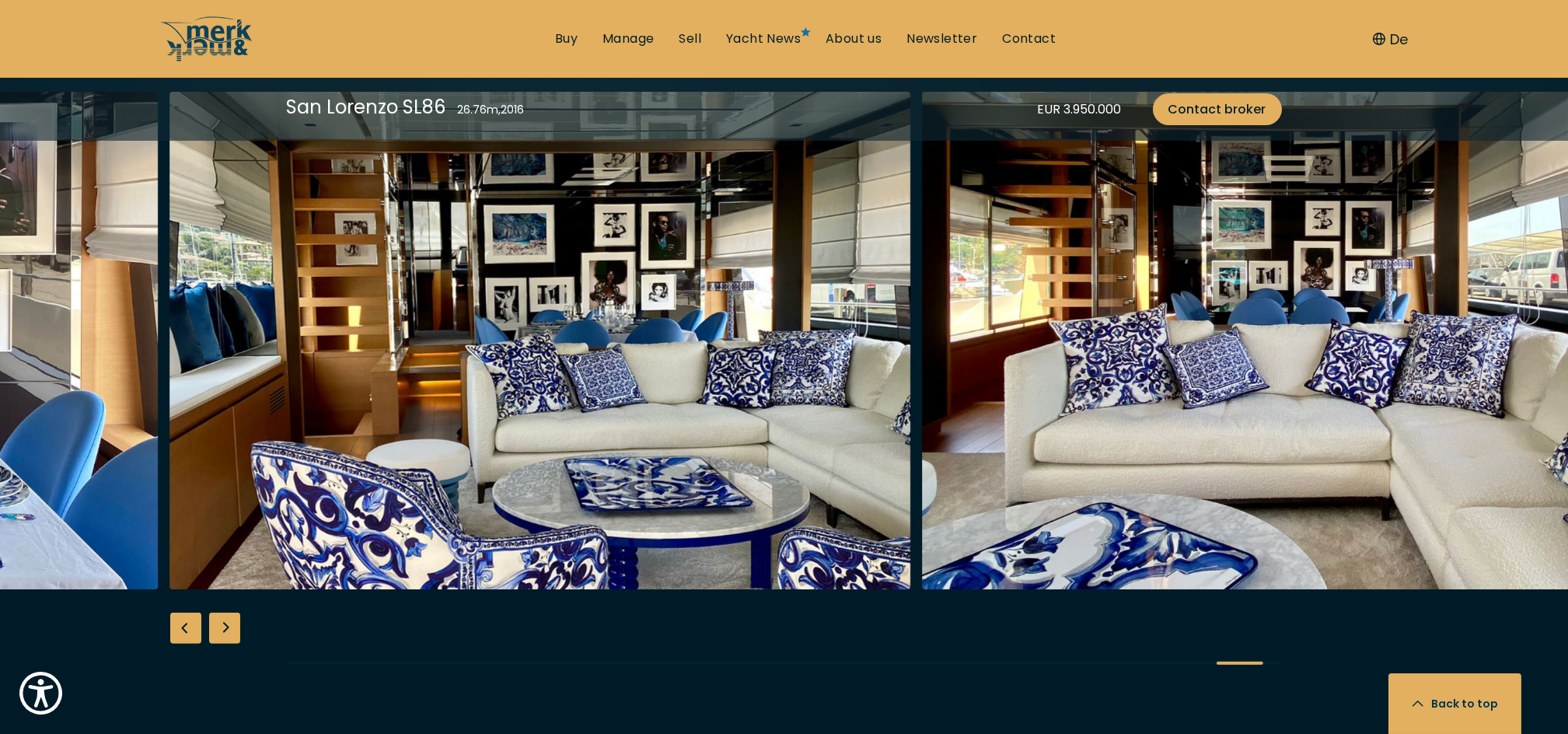
click at [219, 635] on div "Next slide" at bounding box center [224, 628] width 31 height 31
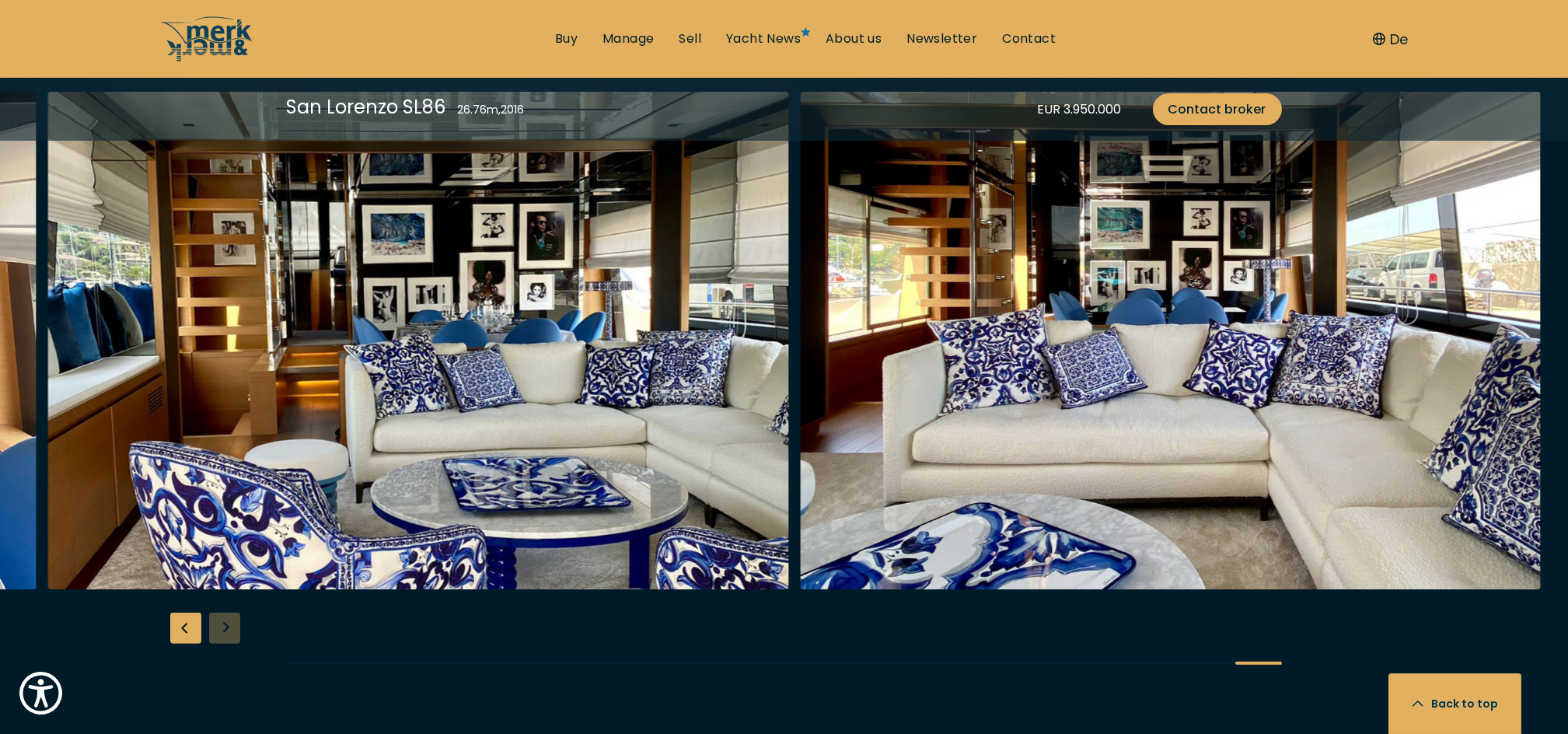
click at [219, 635] on div at bounding box center [784, 391] width 1568 height 599
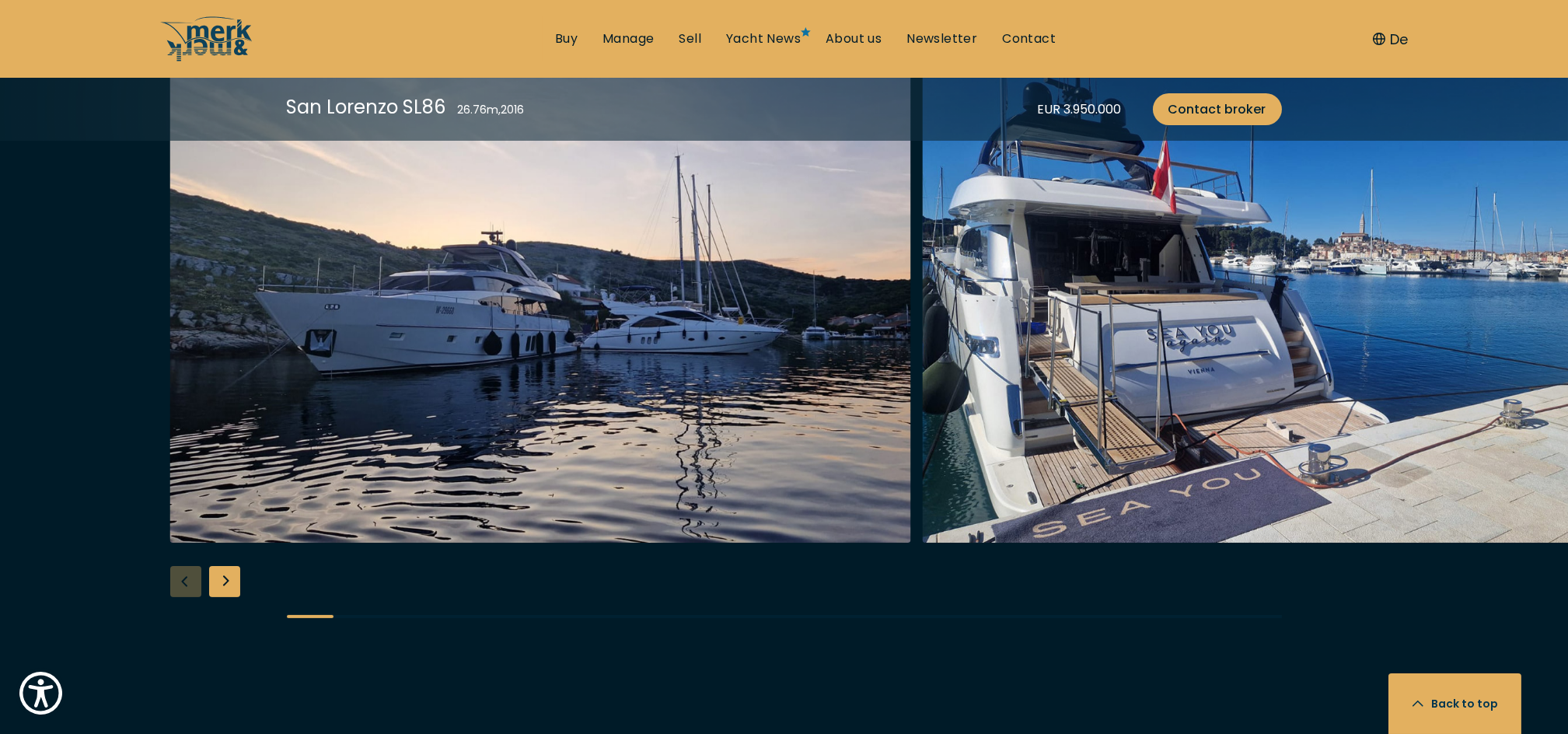
scroll to position [2072, 0]
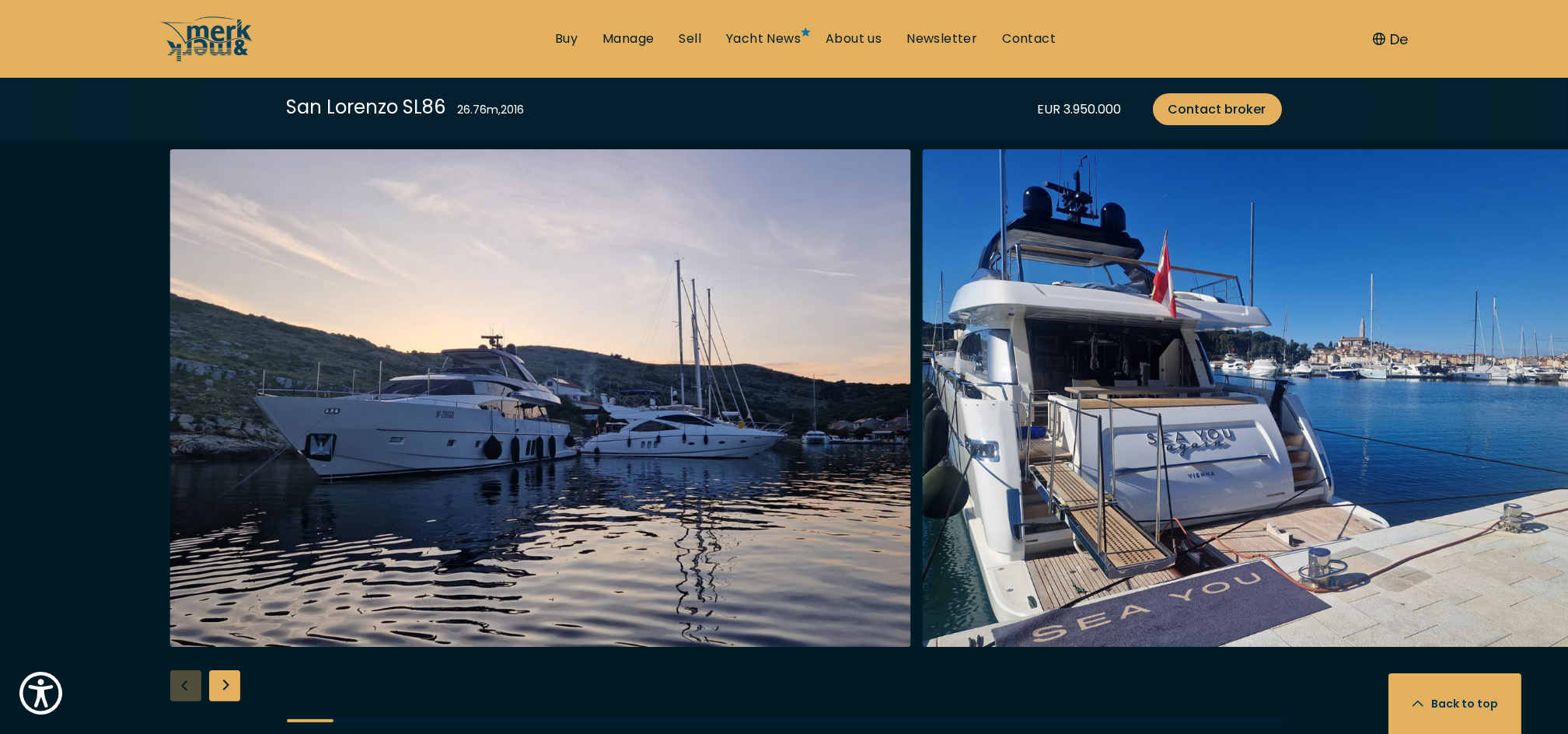
click at [229, 694] on div "Next slide" at bounding box center [224, 685] width 31 height 31
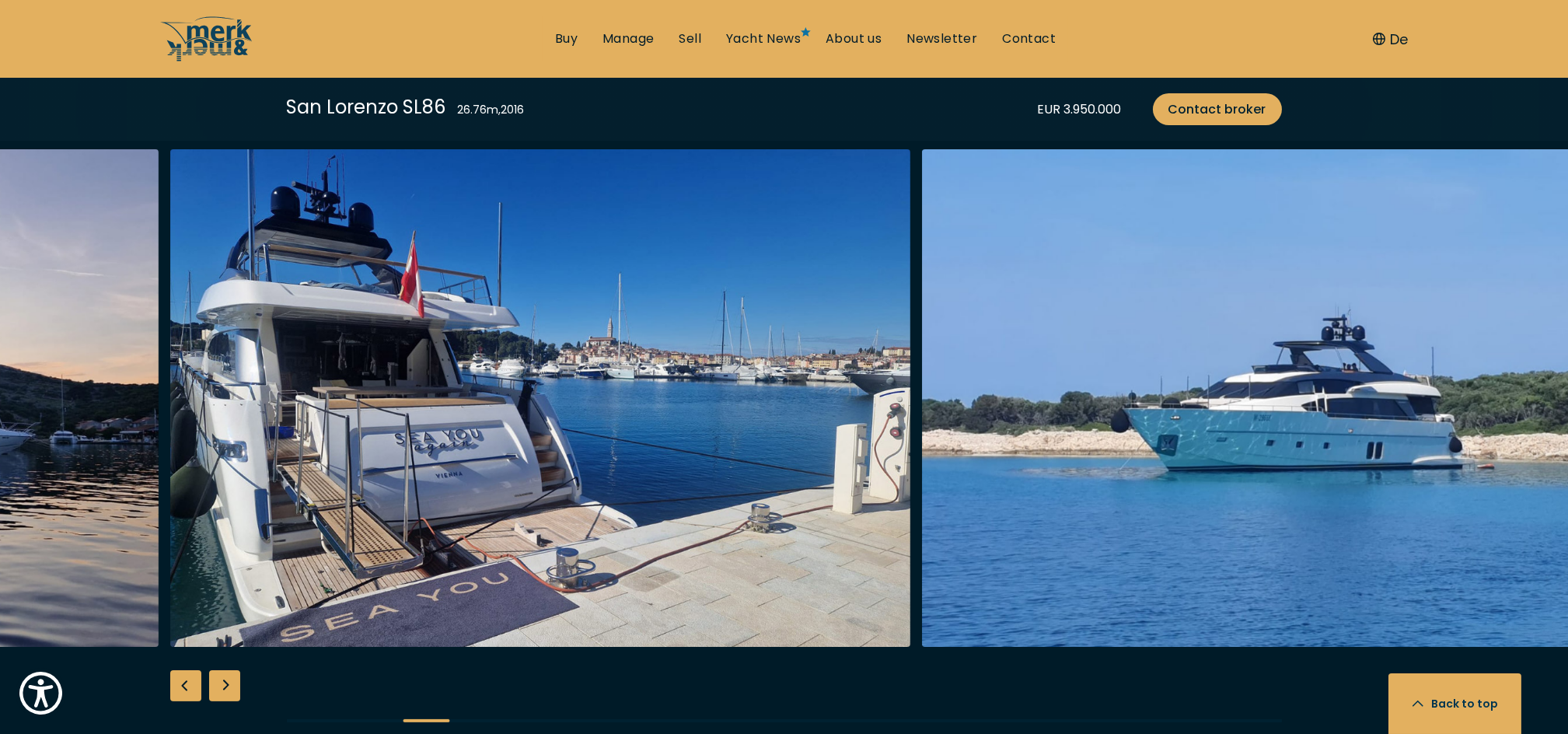
click at [229, 694] on div "Next slide" at bounding box center [224, 685] width 31 height 31
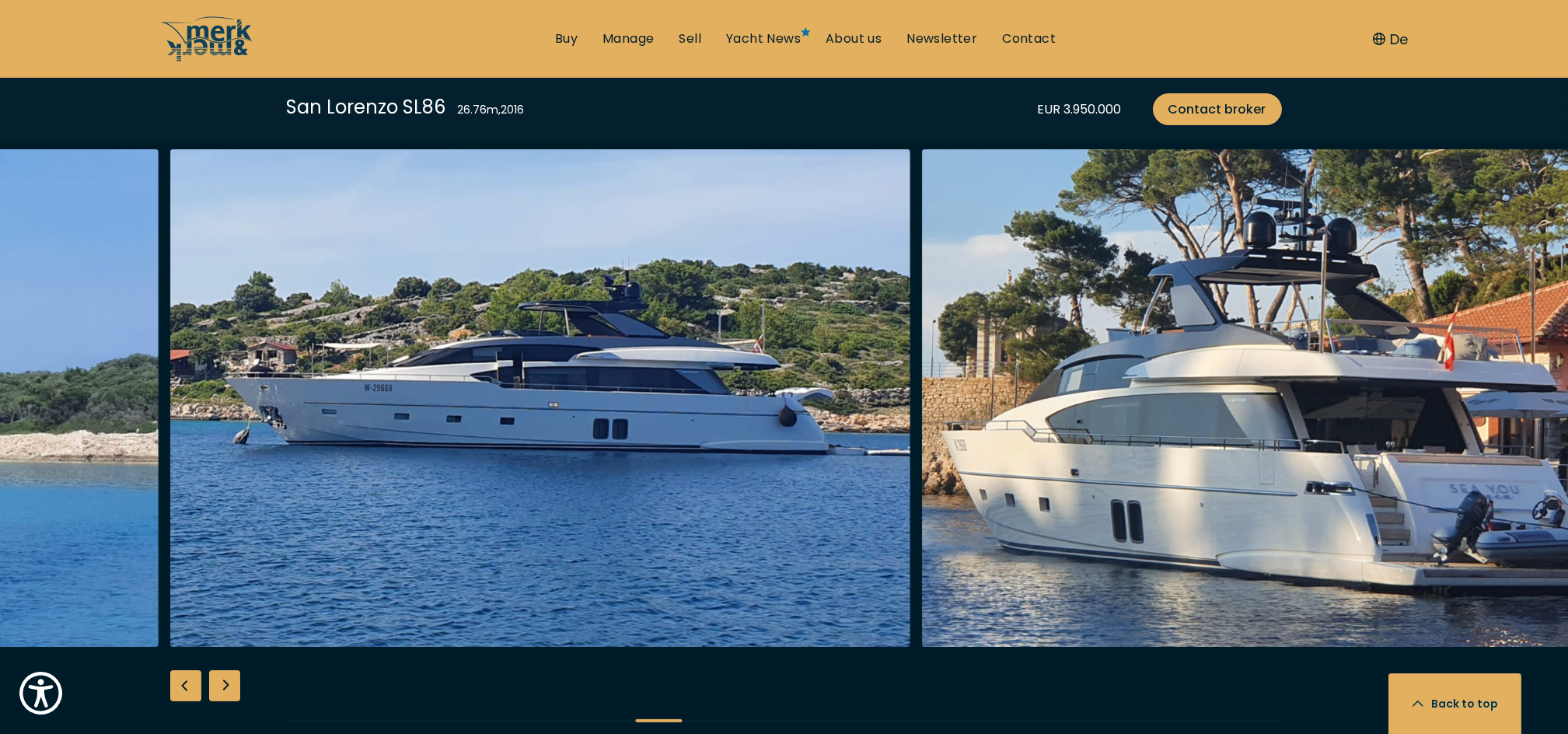
click at [229, 694] on div "Next slide" at bounding box center [224, 685] width 31 height 31
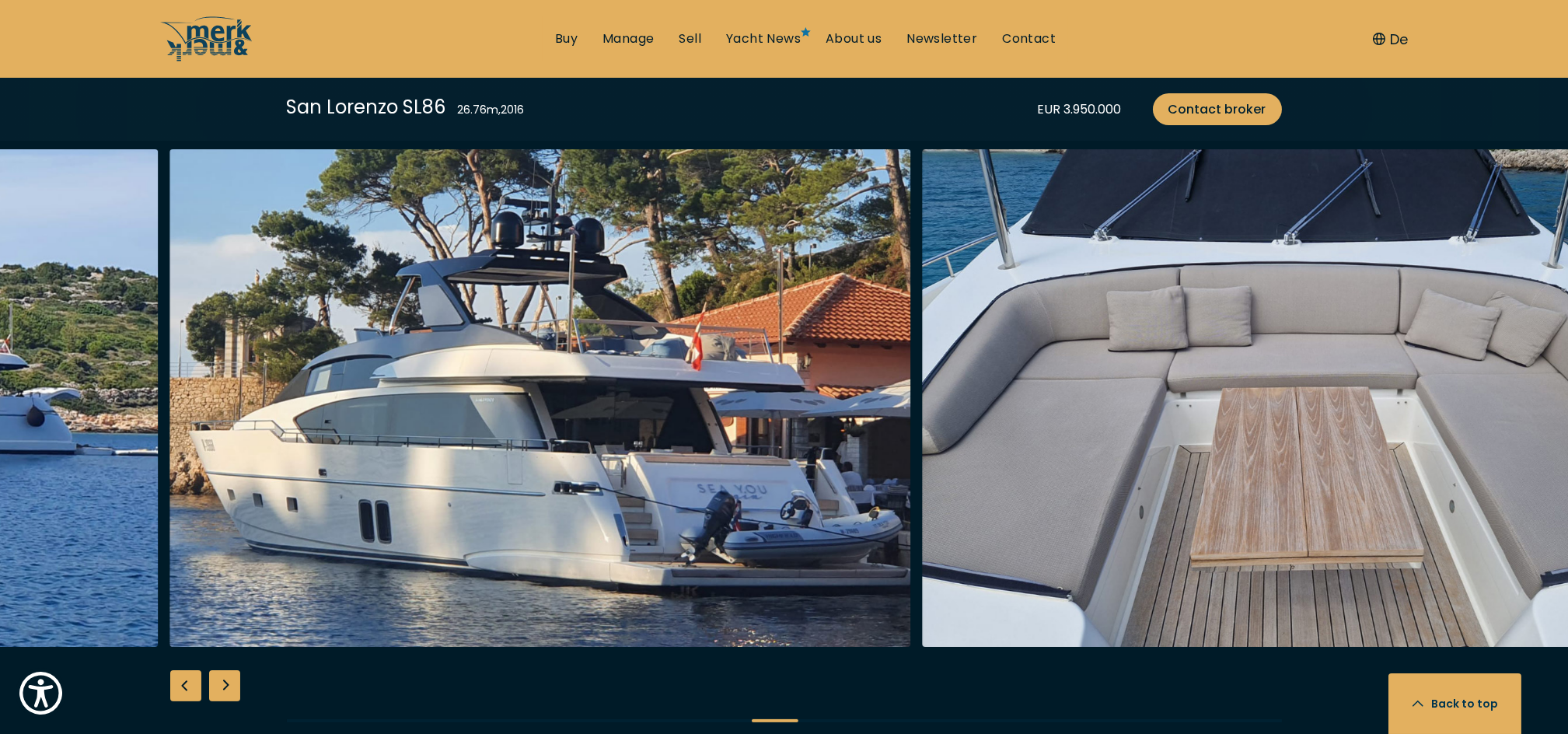
click at [229, 694] on div "Next slide" at bounding box center [224, 685] width 31 height 31
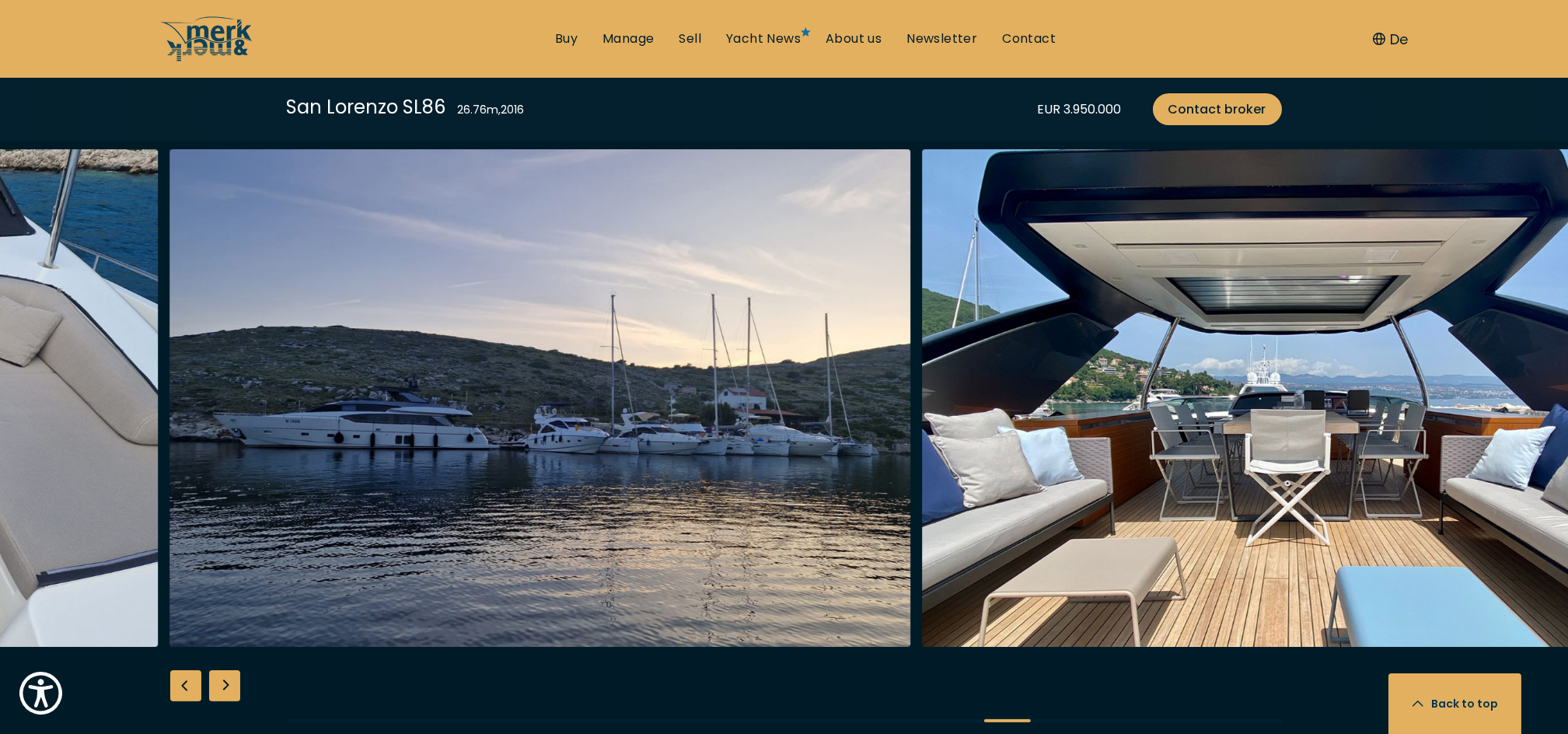
click at [229, 694] on div "Next slide" at bounding box center [224, 685] width 31 height 31
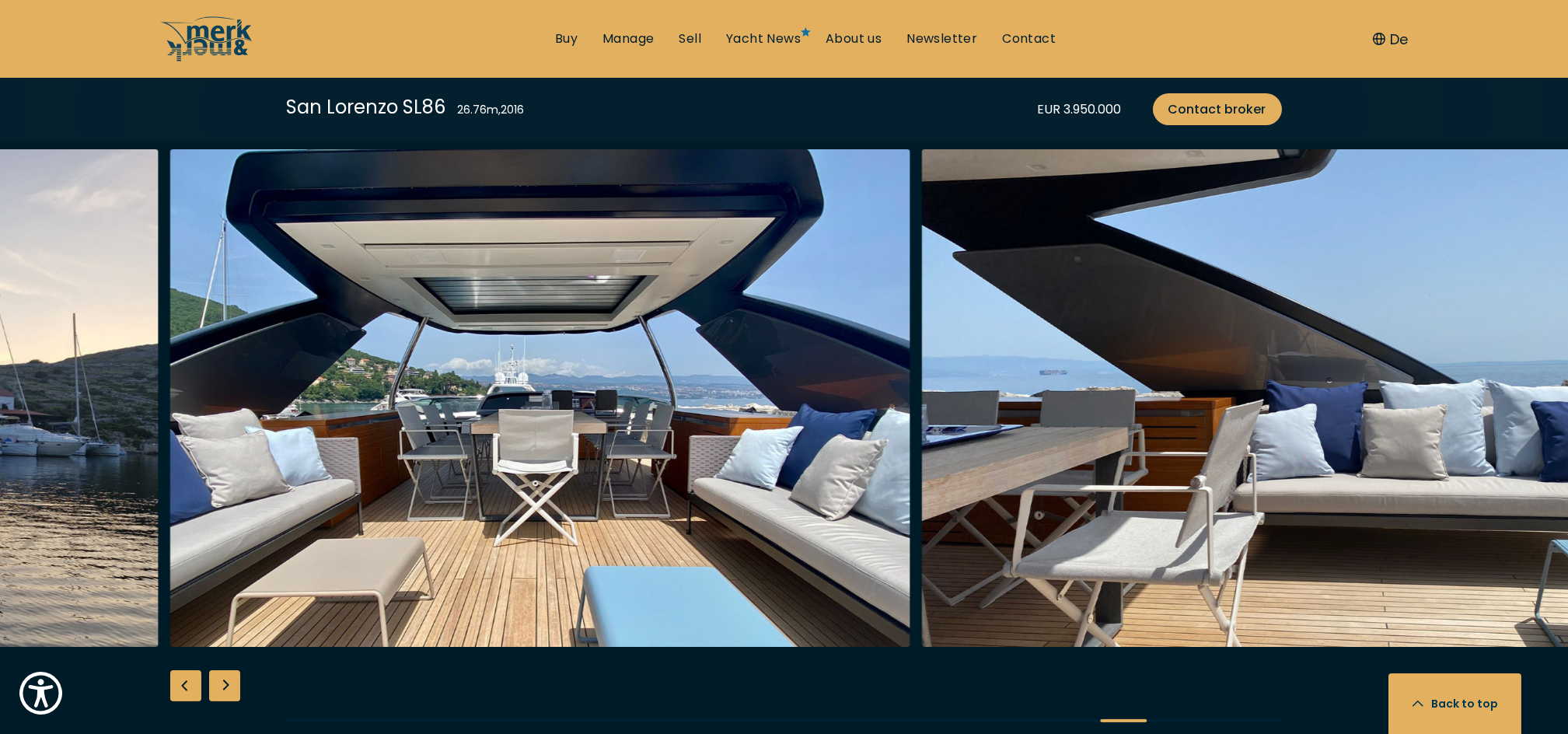
click at [229, 694] on div "Next slide" at bounding box center [224, 685] width 31 height 31
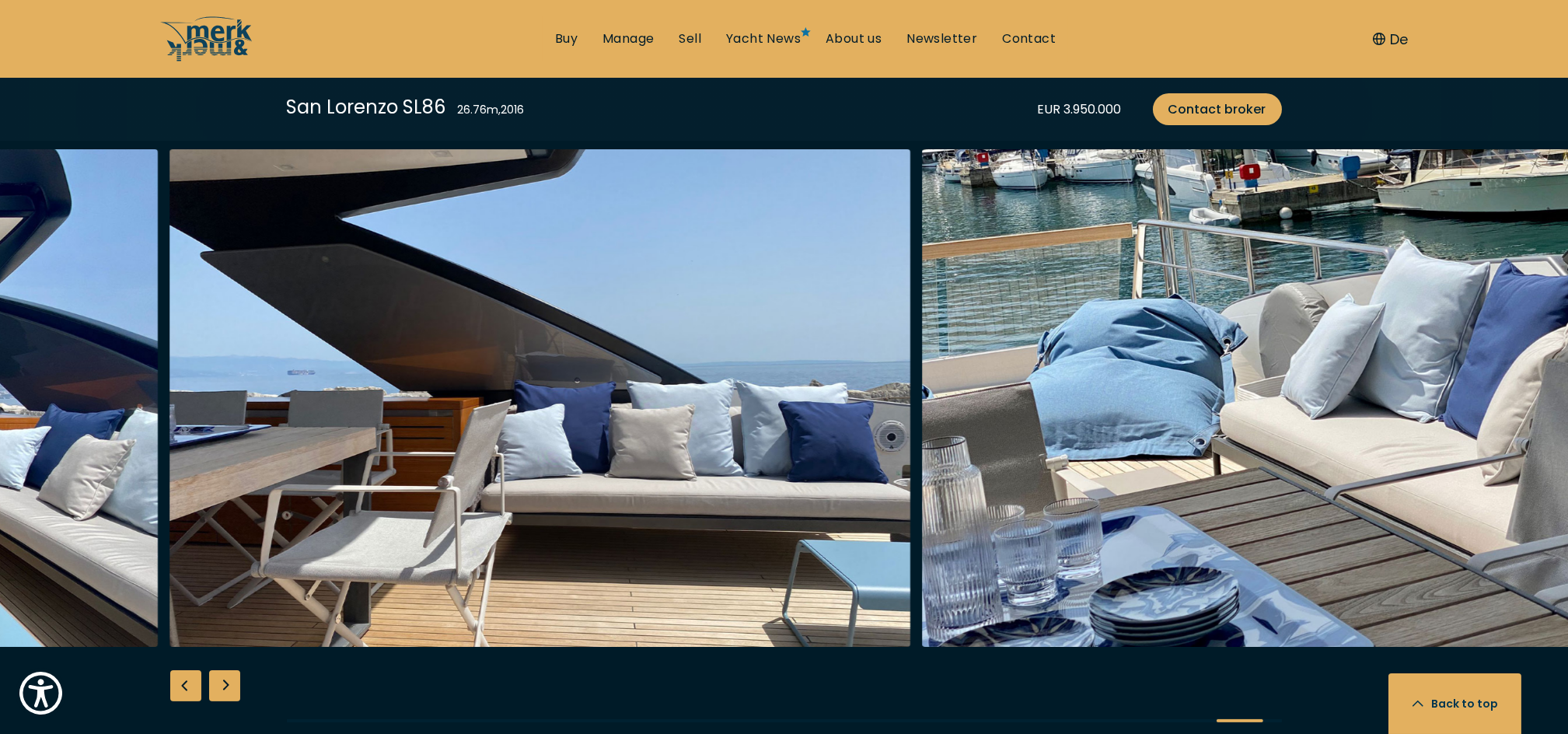
click at [229, 694] on div "Next slide" at bounding box center [224, 685] width 31 height 31
click at [229, 694] on div at bounding box center [784, 449] width 1568 height 599
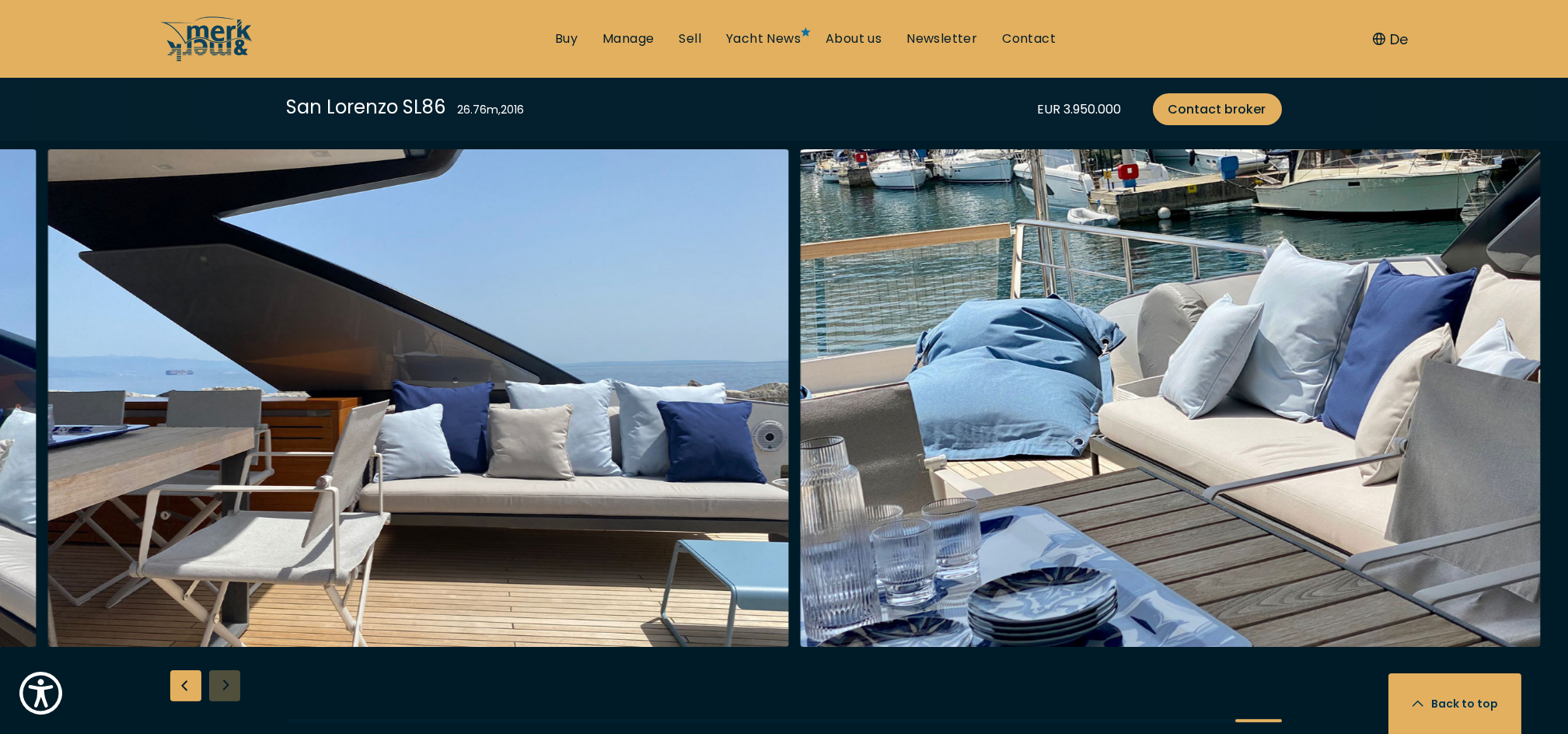
click at [229, 694] on div at bounding box center [784, 449] width 1568 height 599
click at [190, 685] on div "Previous slide" at bounding box center [185, 685] width 31 height 31
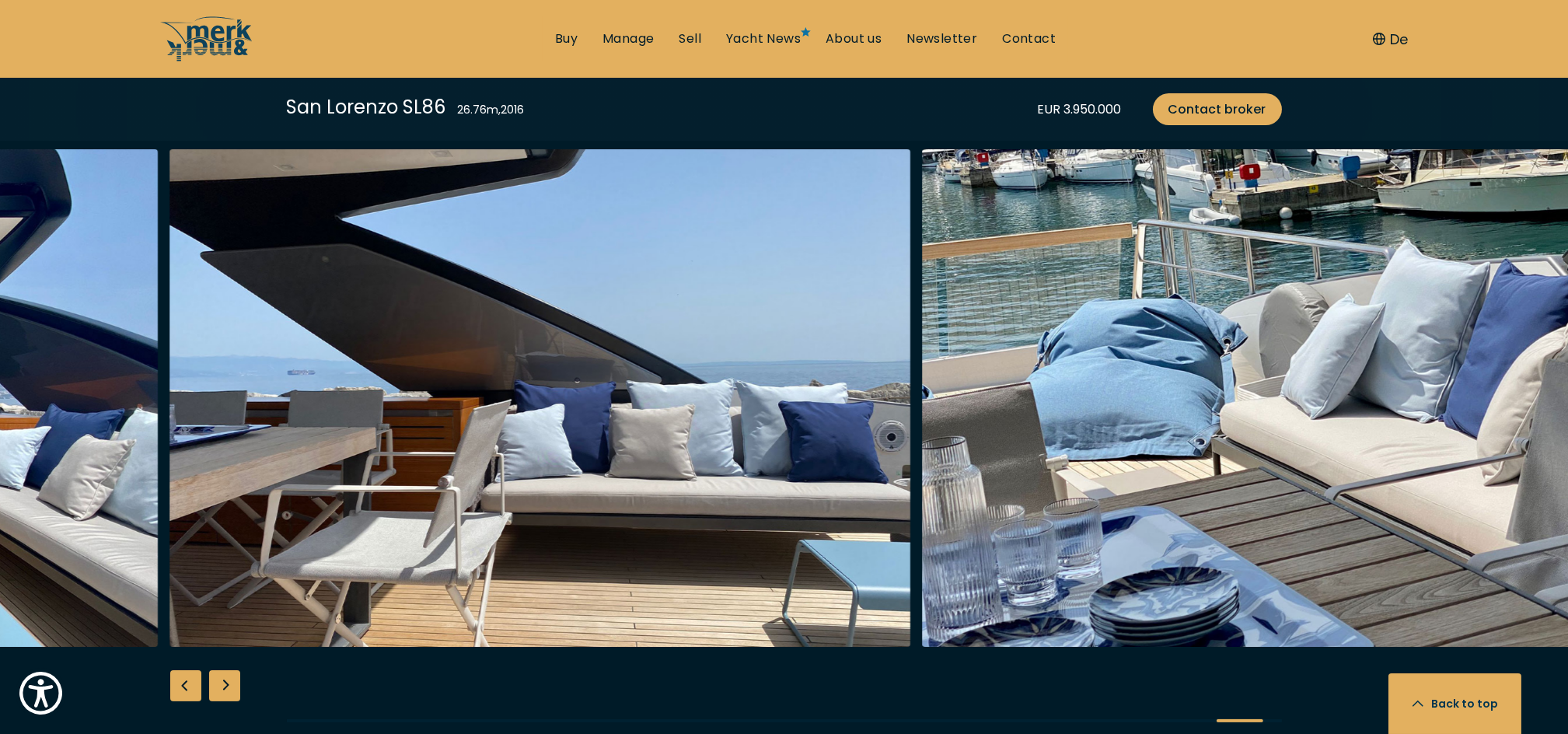
click at [190, 685] on div "Previous slide" at bounding box center [185, 685] width 31 height 31
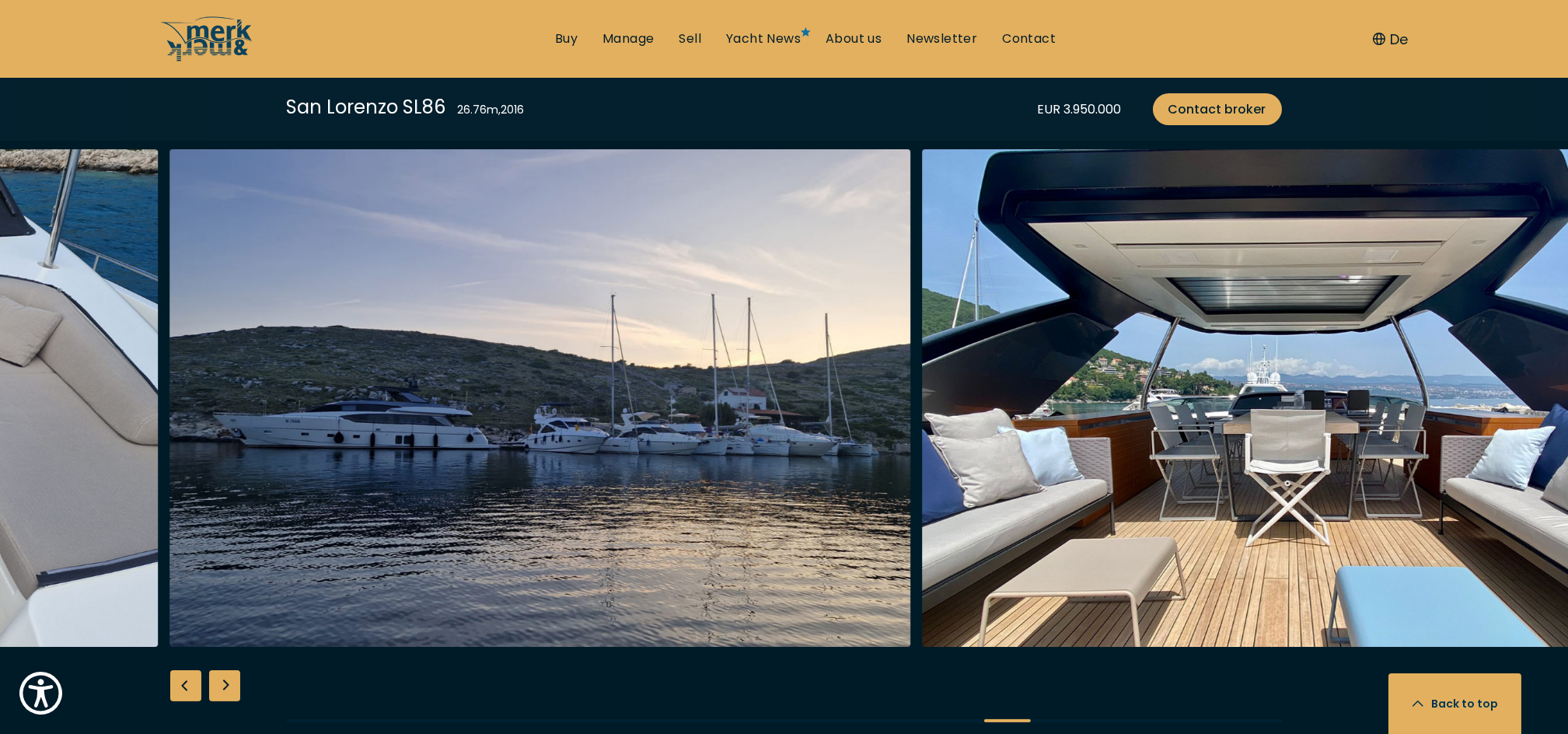
click at [190, 685] on div "Previous slide" at bounding box center [185, 685] width 31 height 31
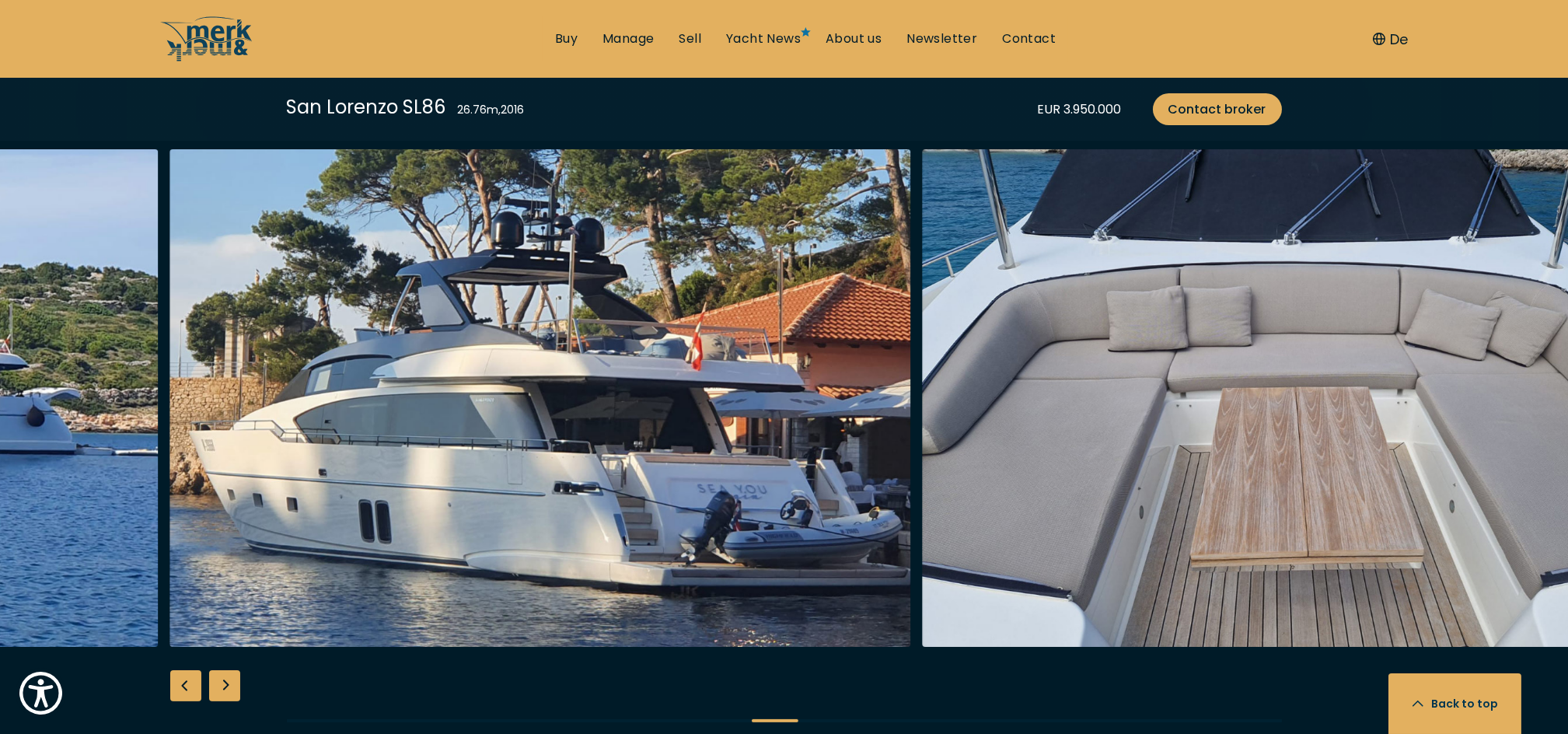
click at [190, 685] on div "Previous slide" at bounding box center [185, 685] width 31 height 31
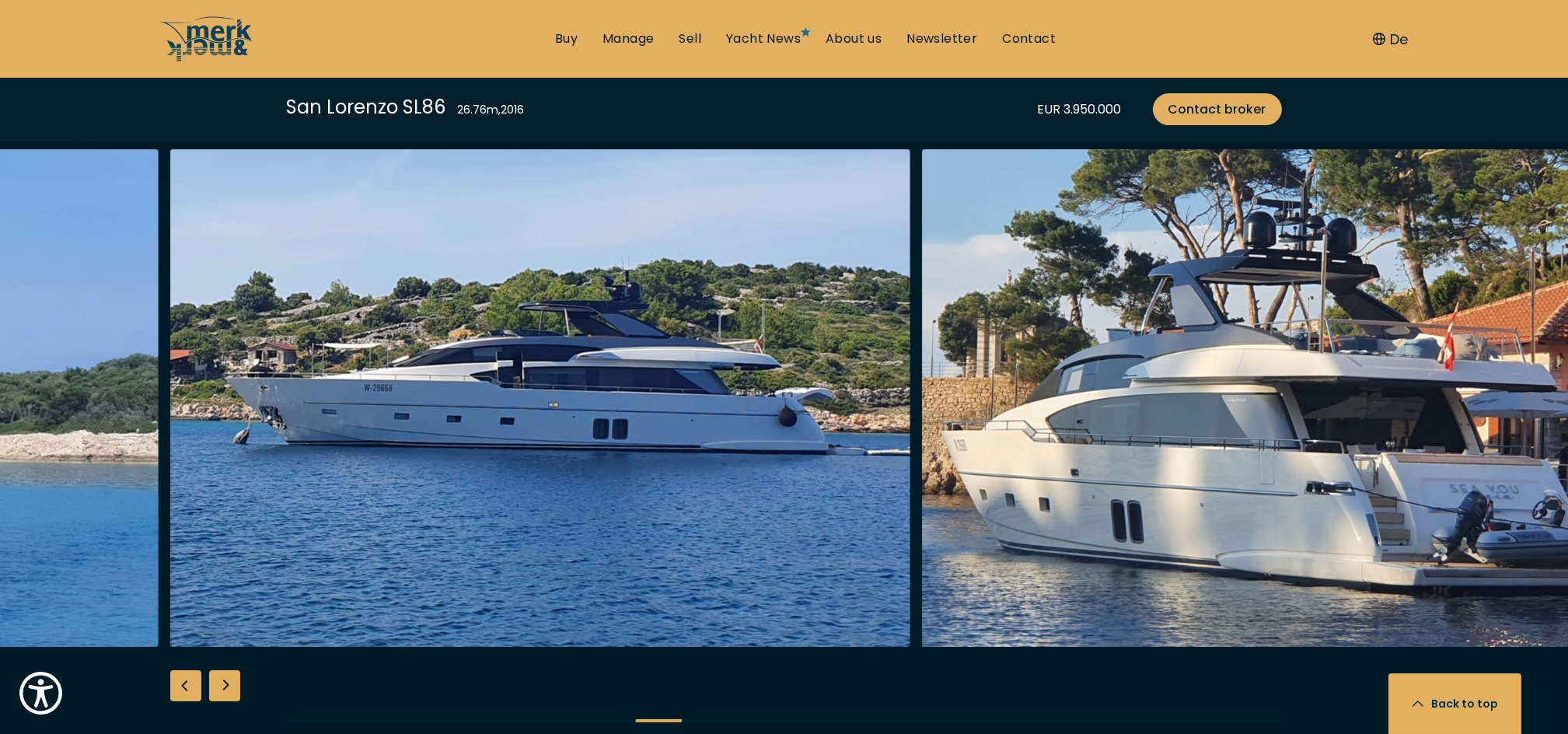
click at [190, 685] on div "Previous slide" at bounding box center [185, 685] width 31 height 31
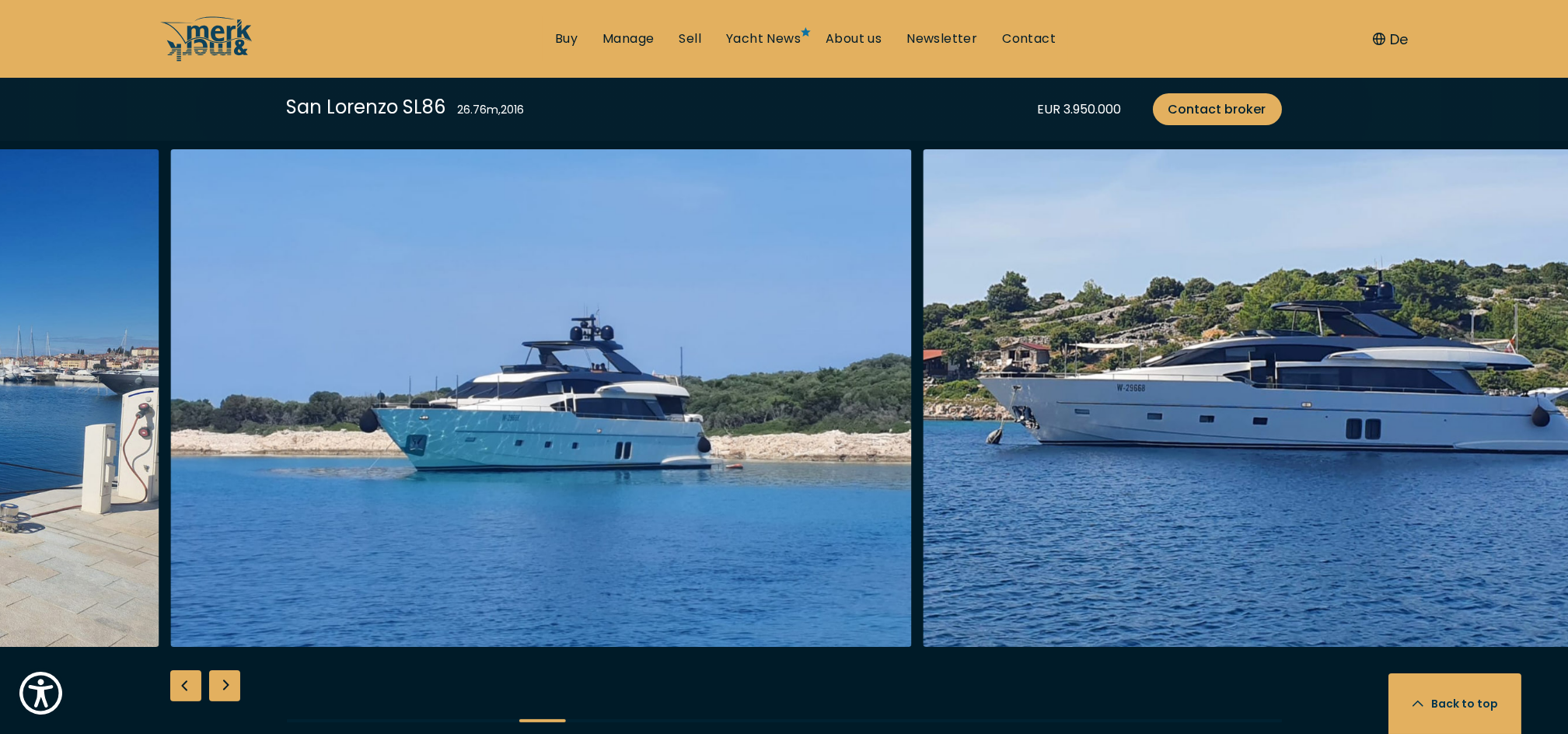
click at [190, 685] on div "Previous slide" at bounding box center [185, 685] width 31 height 31
click at [190, 685] on div at bounding box center [784, 449] width 1568 height 599
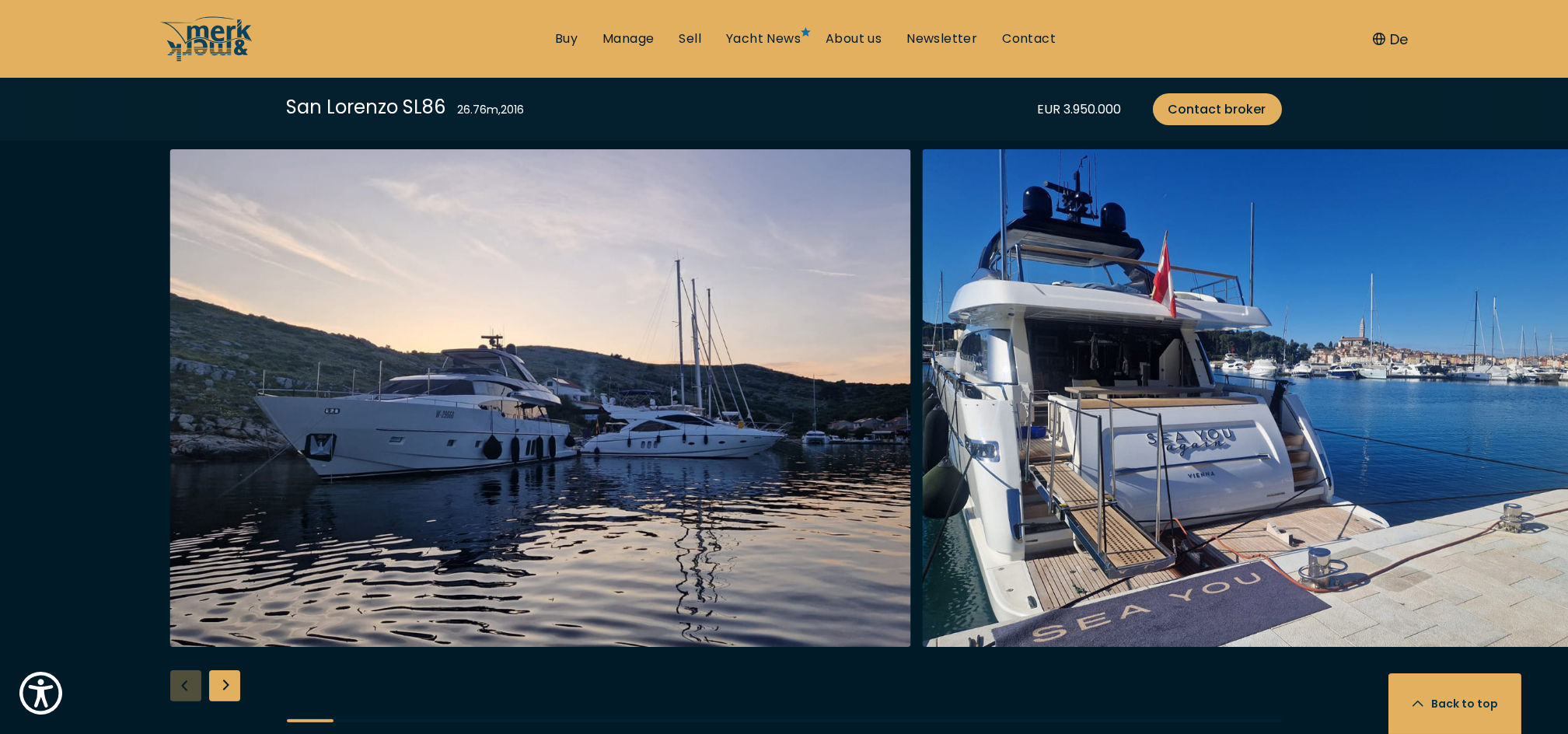
click at [190, 685] on div at bounding box center [784, 449] width 1568 height 599
click at [191, 685] on div at bounding box center [784, 449] width 1568 height 599
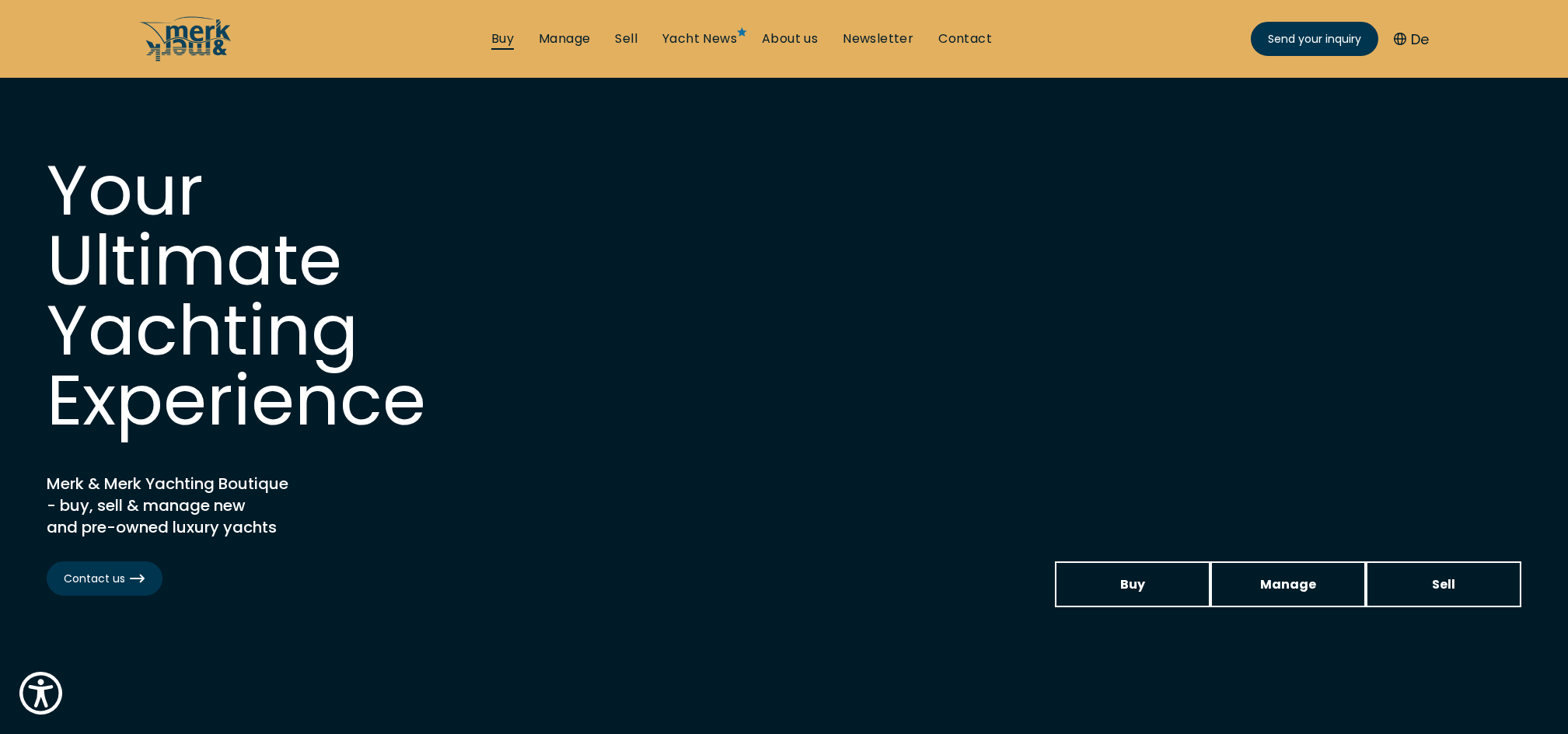
click at [503, 46] on link "Buy" at bounding box center [502, 38] width 23 height 17
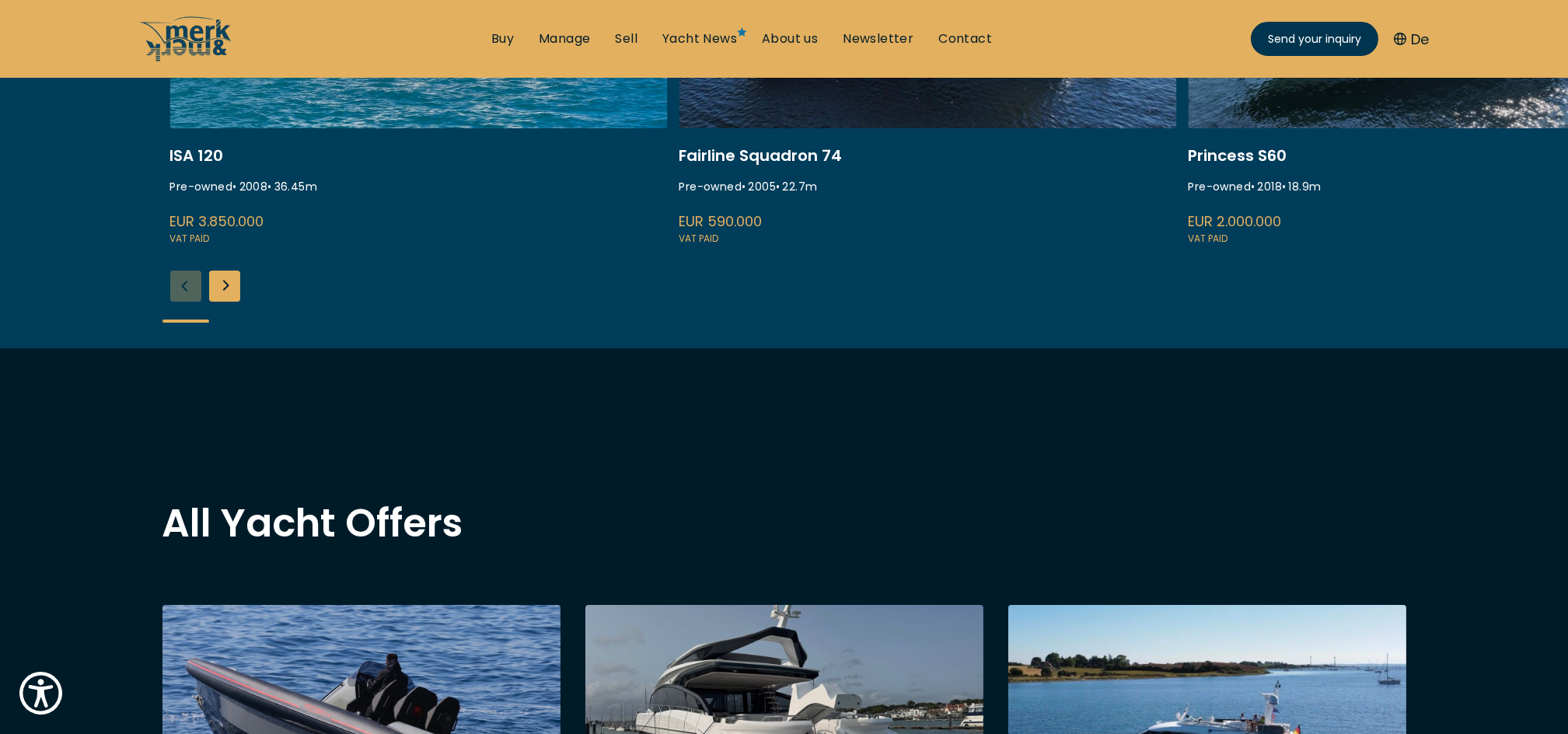
scroll to position [622, 0]
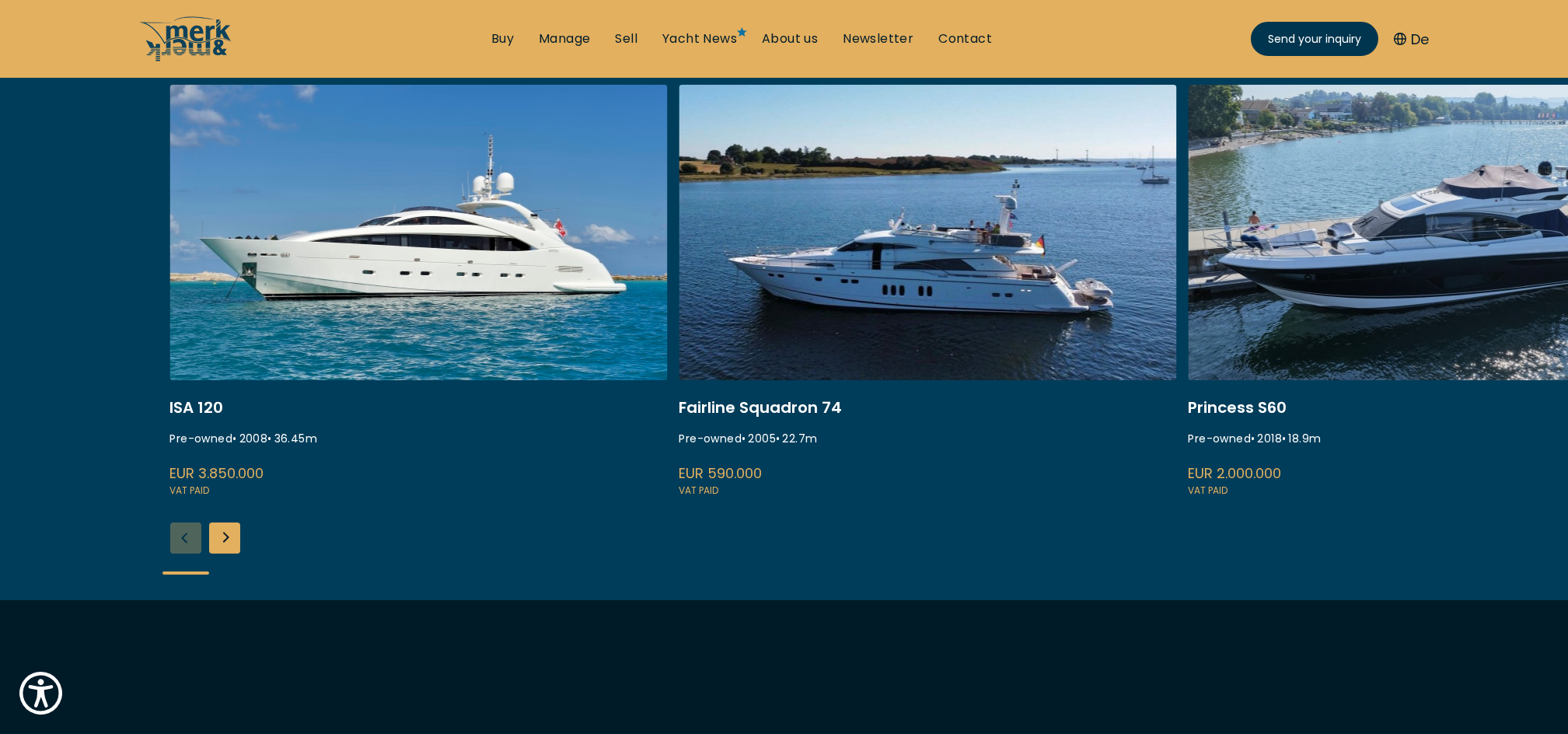
click at [226, 540] on div "Next slide" at bounding box center [224, 538] width 31 height 31
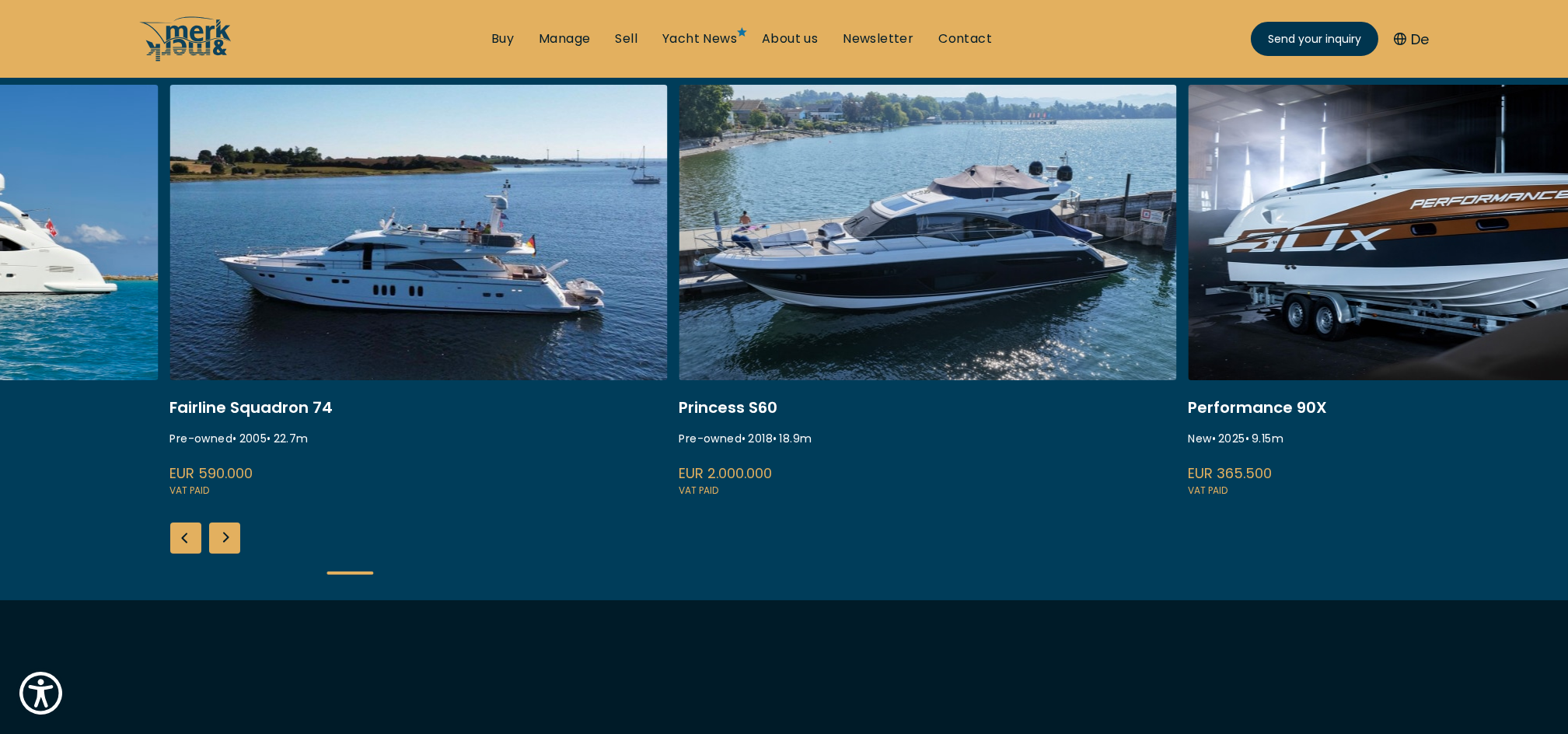
click at [226, 540] on div "Next slide" at bounding box center [224, 538] width 31 height 31
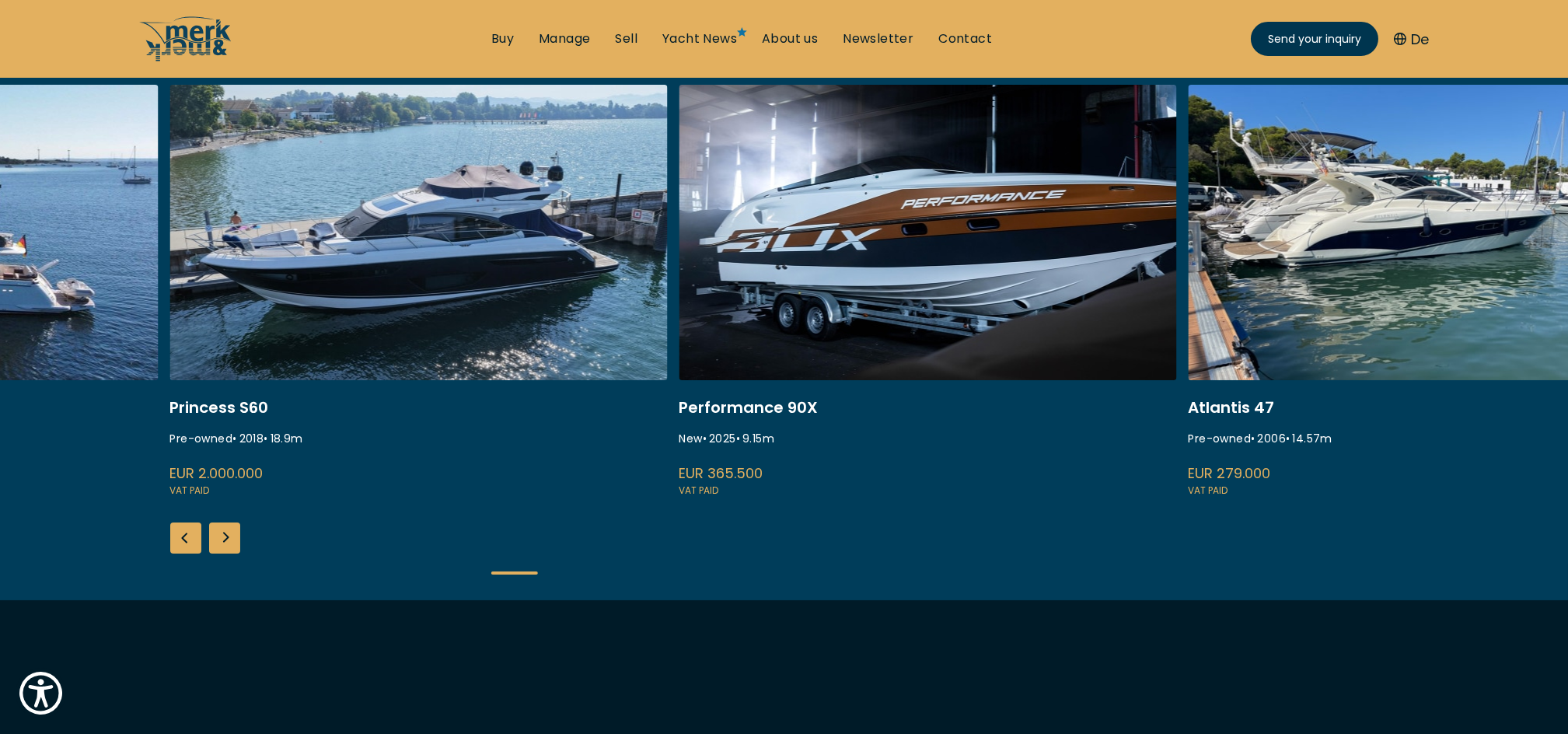
click at [226, 540] on div "Next slide" at bounding box center [224, 538] width 31 height 31
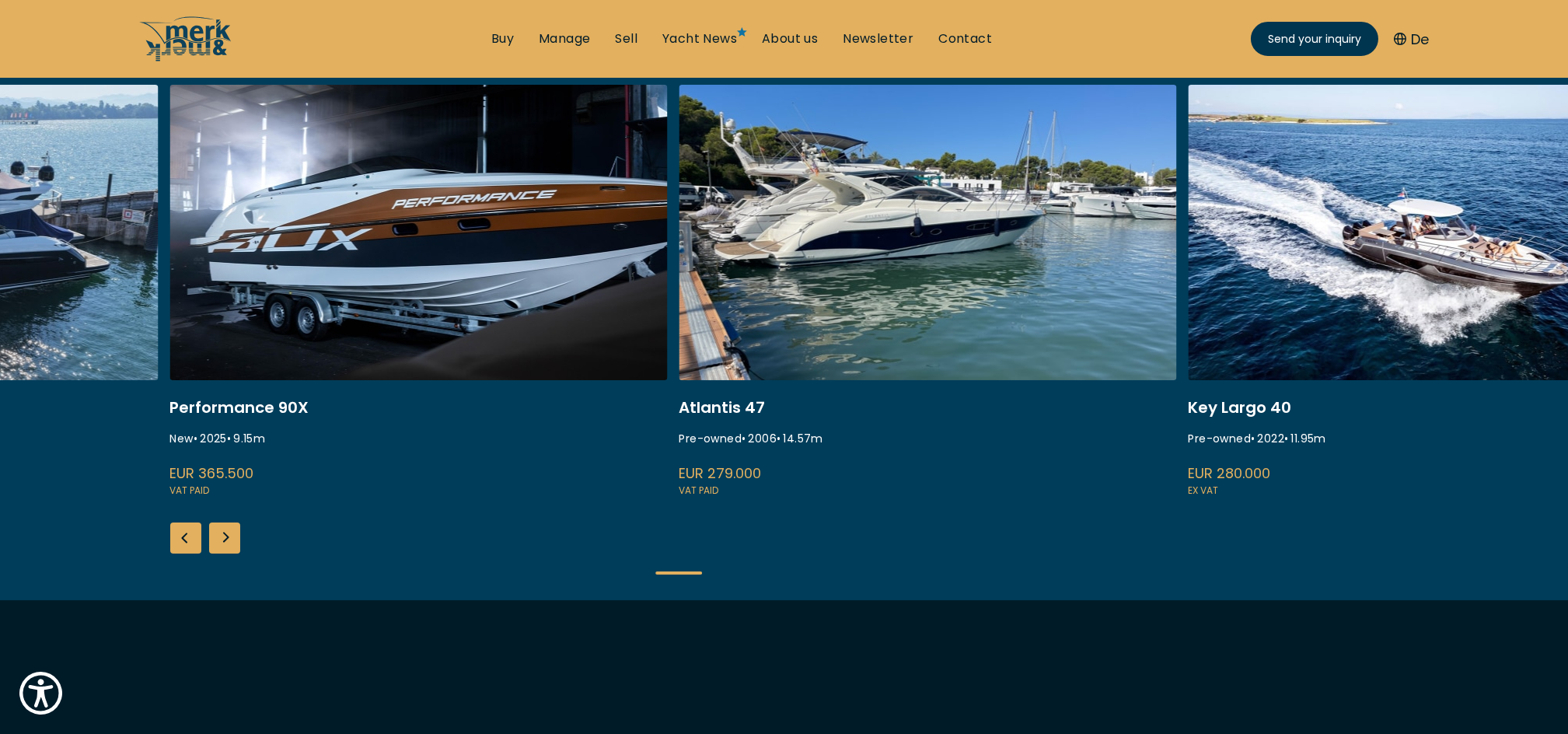
click at [226, 540] on div "Next slide" at bounding box center [224, 538] width 31 height 31
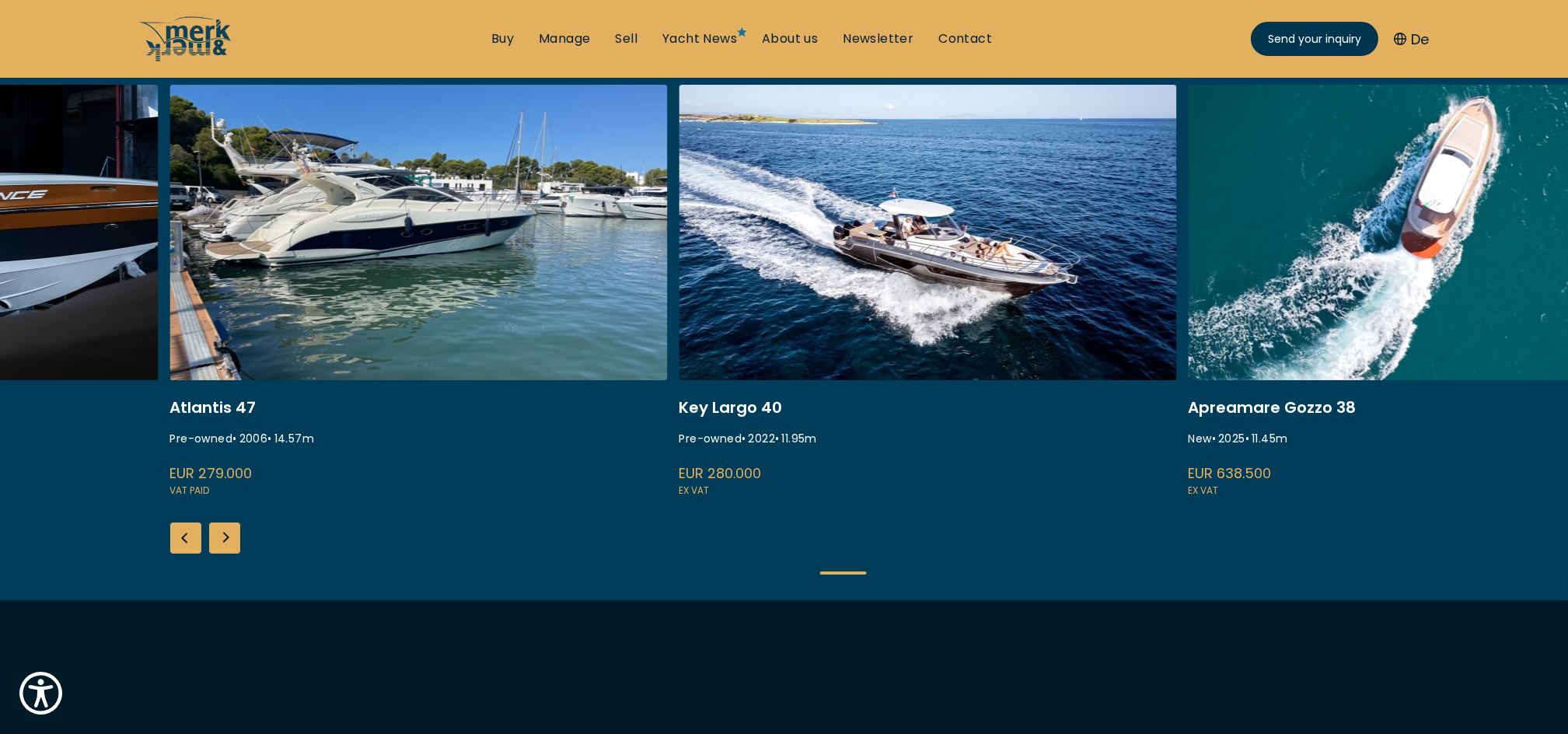
click at [226, 540] on div "Next slide" at bounding box center [224, 538] width 31 height 31
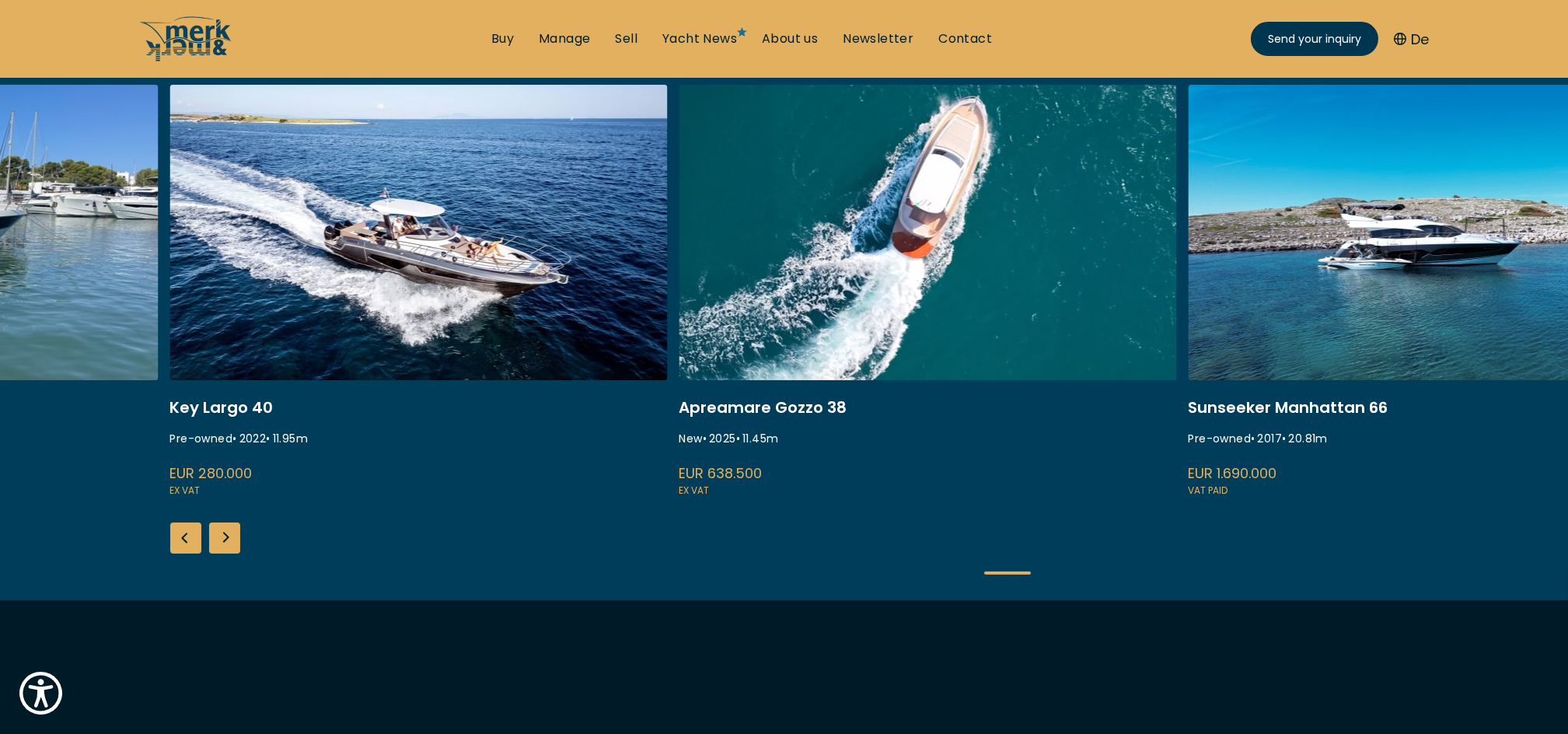
click at [226, 540] on div "Next slide" at bounding box center [224, 538] width 31 height 31
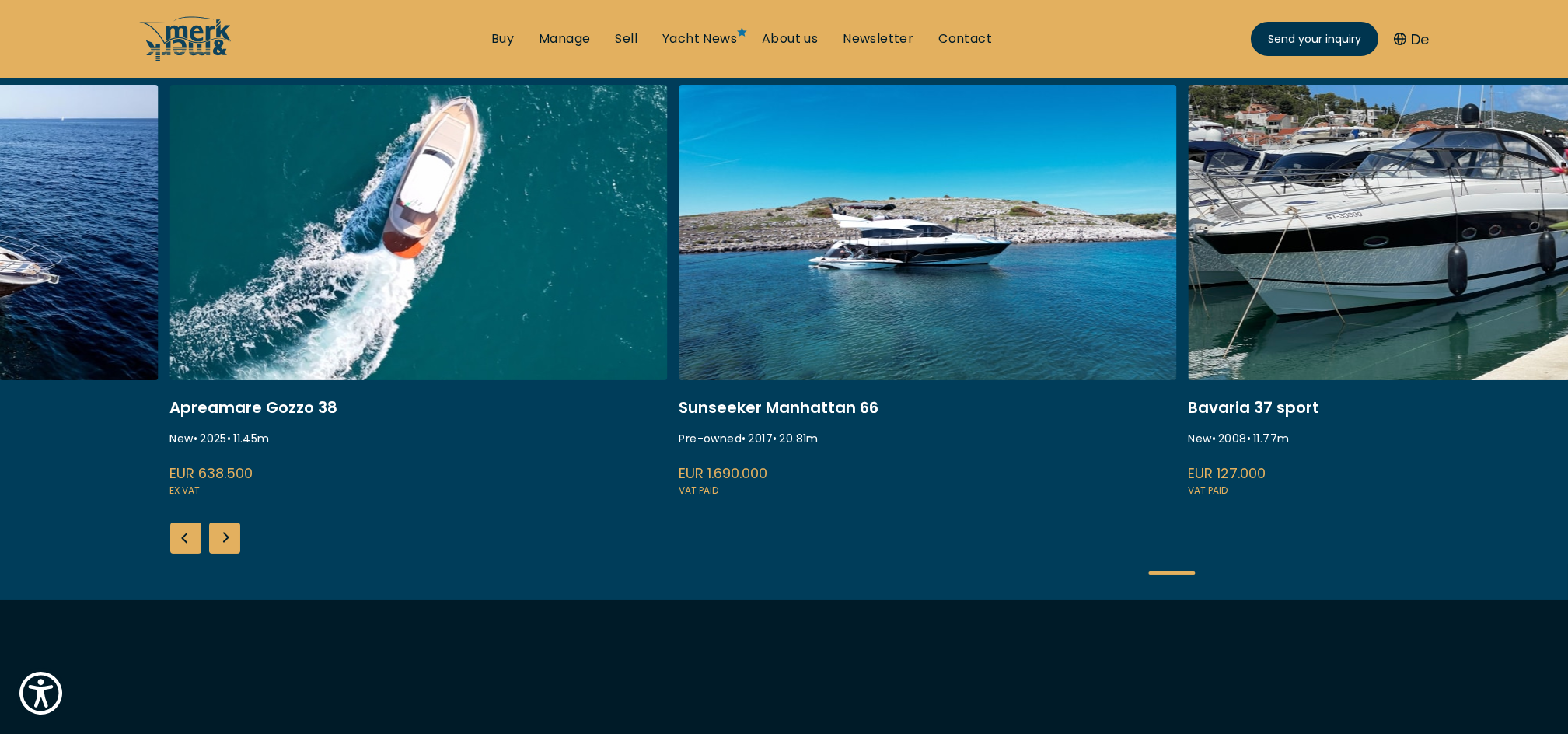
click at [226, 540] on div "Next slide" at bounding box center [224, 538] width 31 height 31
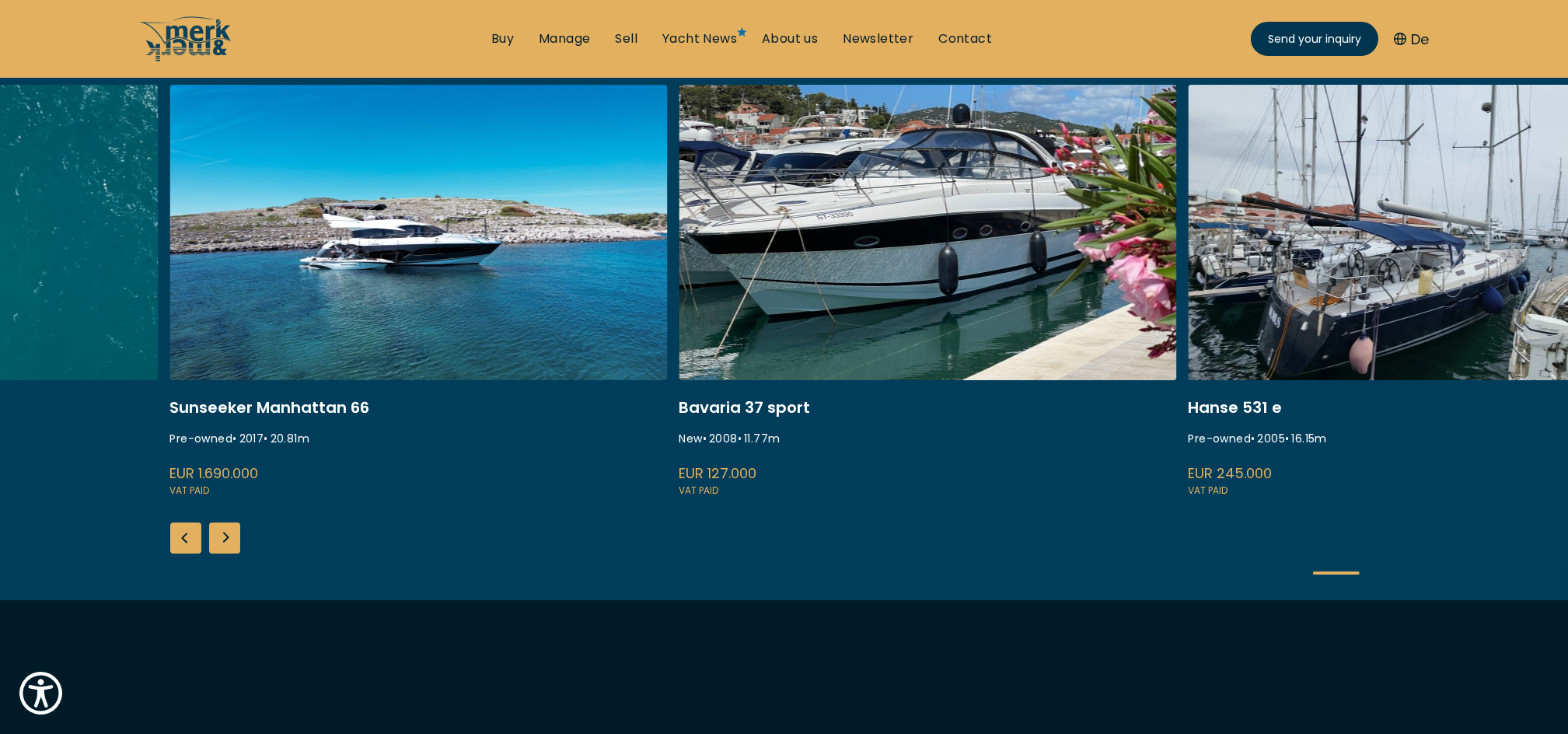
click at [334, 313] on link "ekstase" at bounding box center [419, 291] width 497 height 414
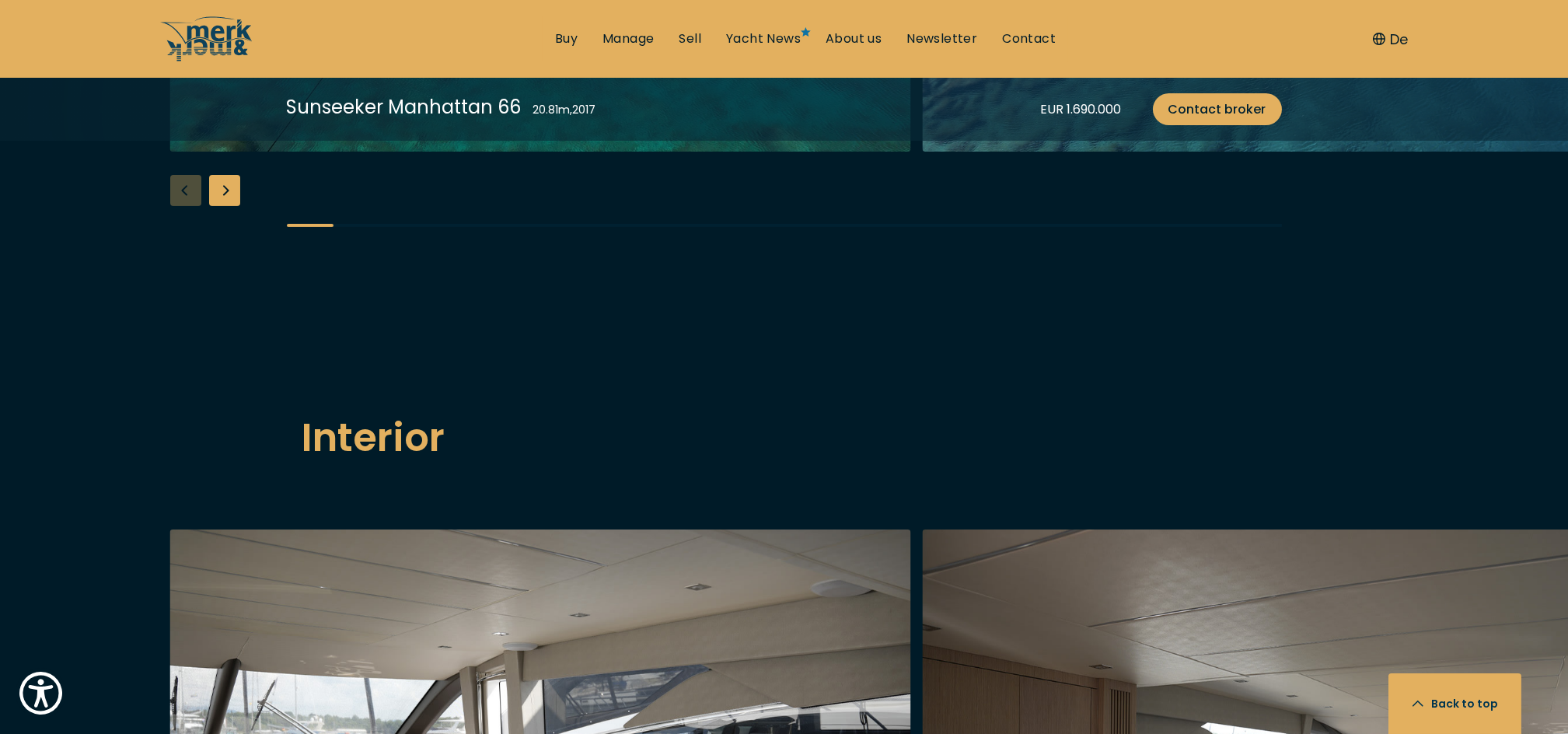
scroll to position [1762, 0]
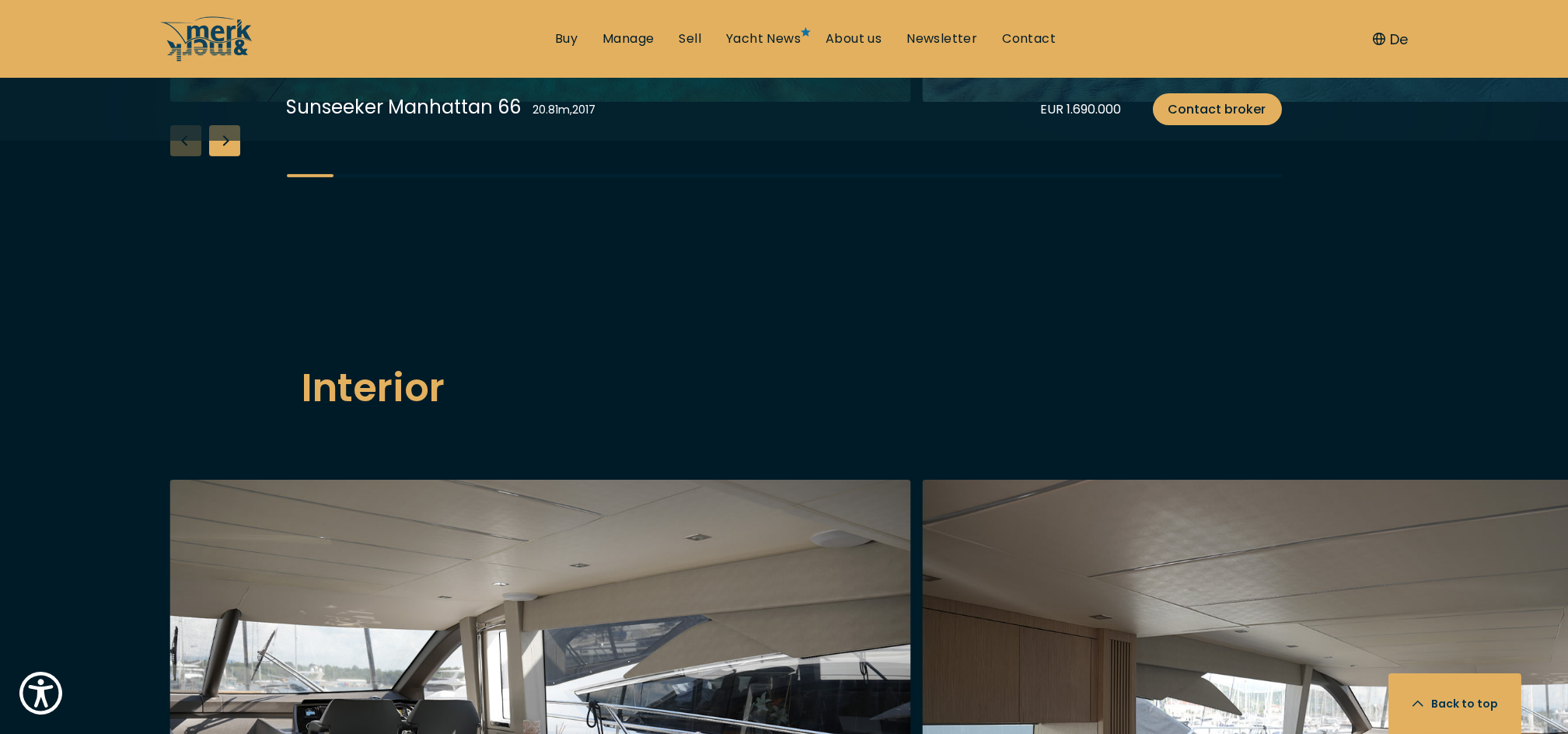
click at [224, 156] on div "Next slide" at bounding box center [224, 140] width 31 height 31
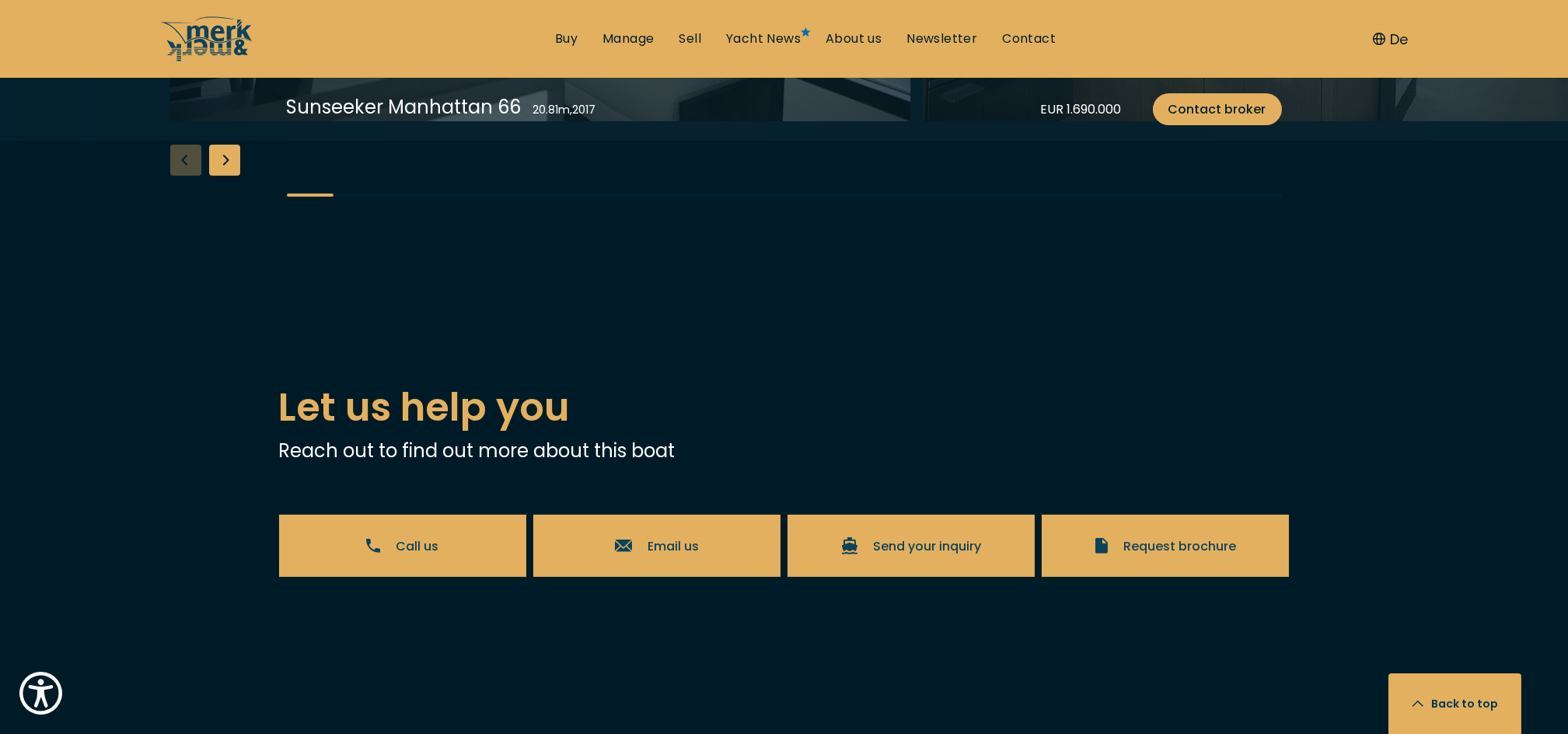
scroll to position [2591, 0]
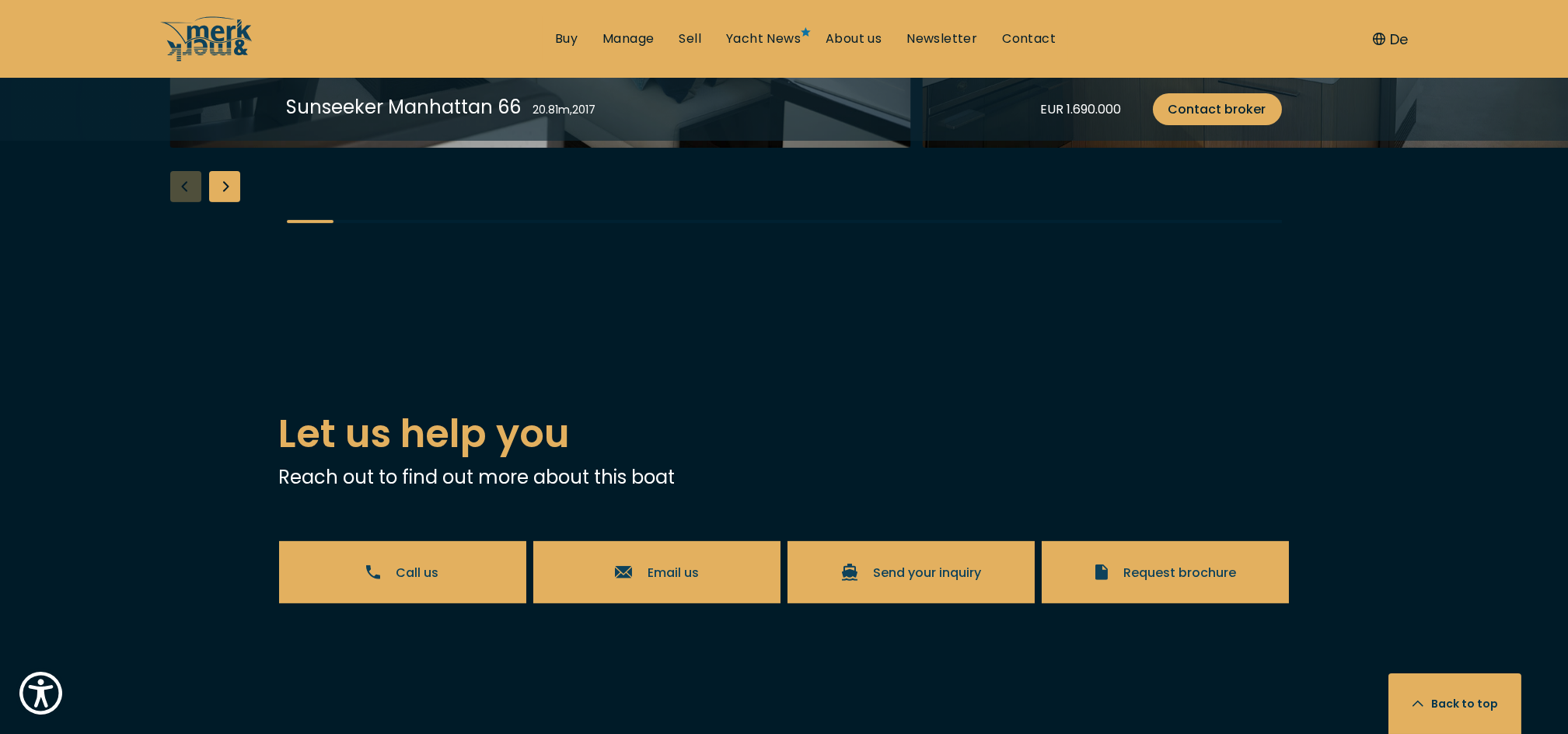
click at [218, 202] on div "Next slide" at bounding box center [224, 186] width 31 height 31
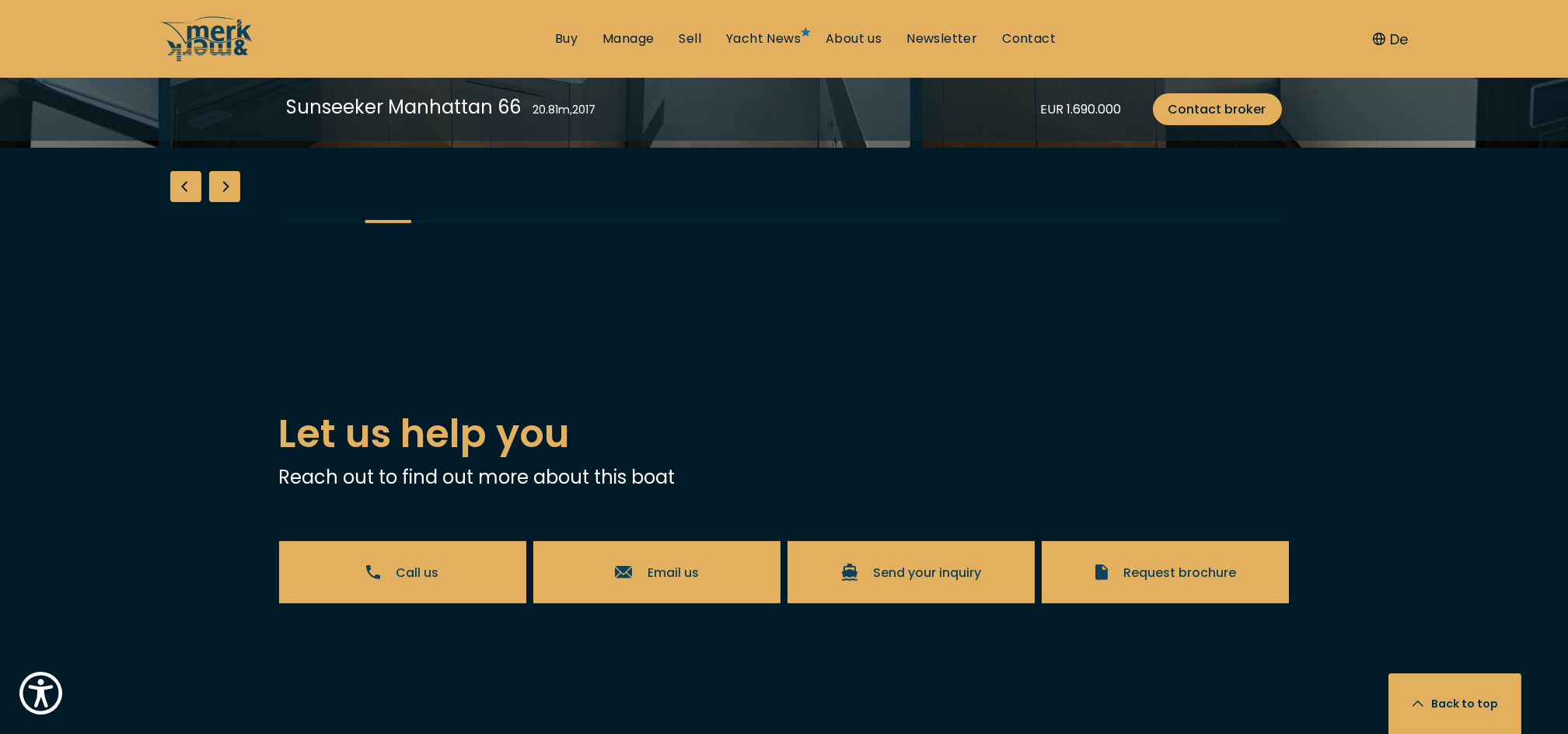
click at [220, 202] on div "Next slide" at bounding box center [224, 186] width 31 height 31
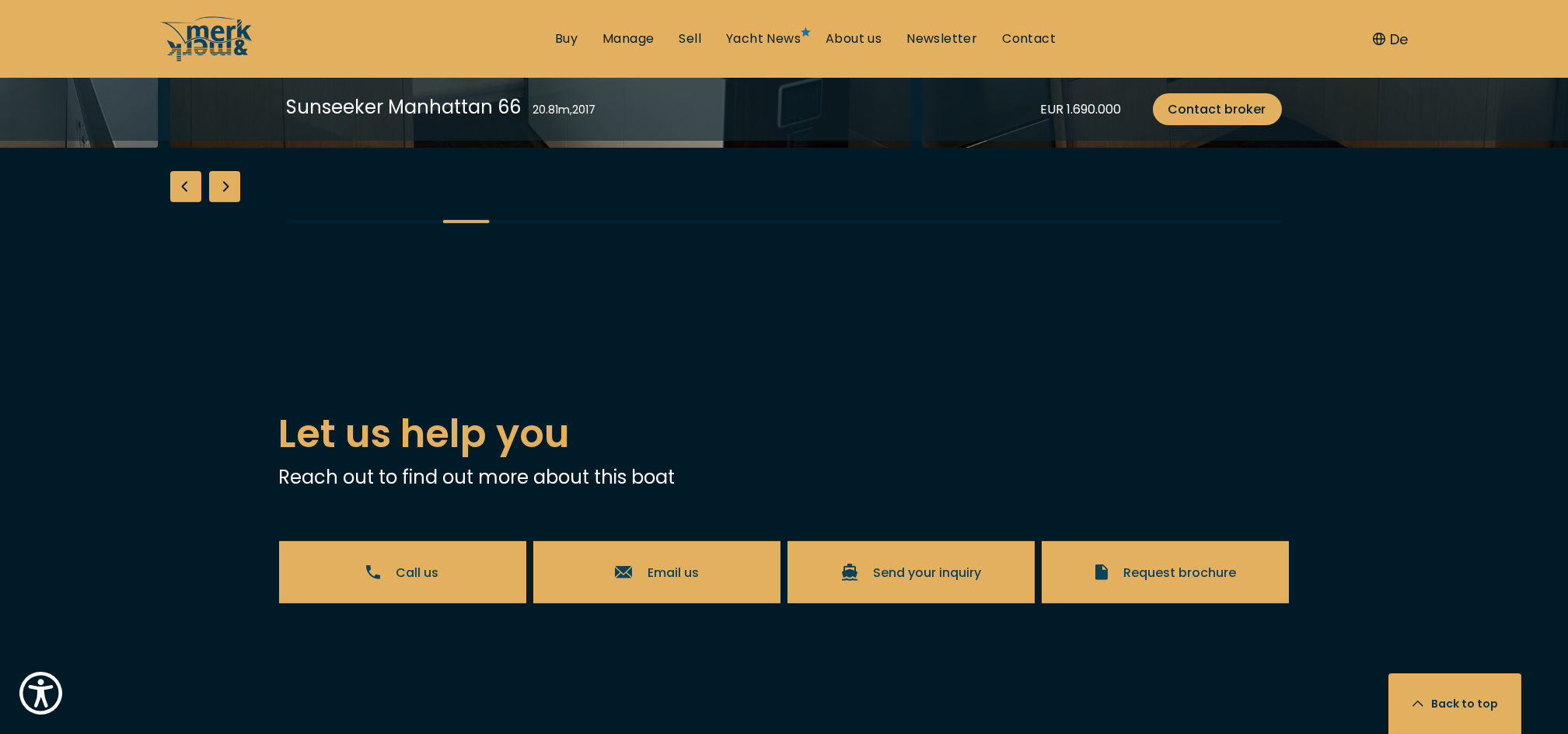
click at [220, 202] on div "Next slide" at bounding box center [224, 186] width 31 height 31
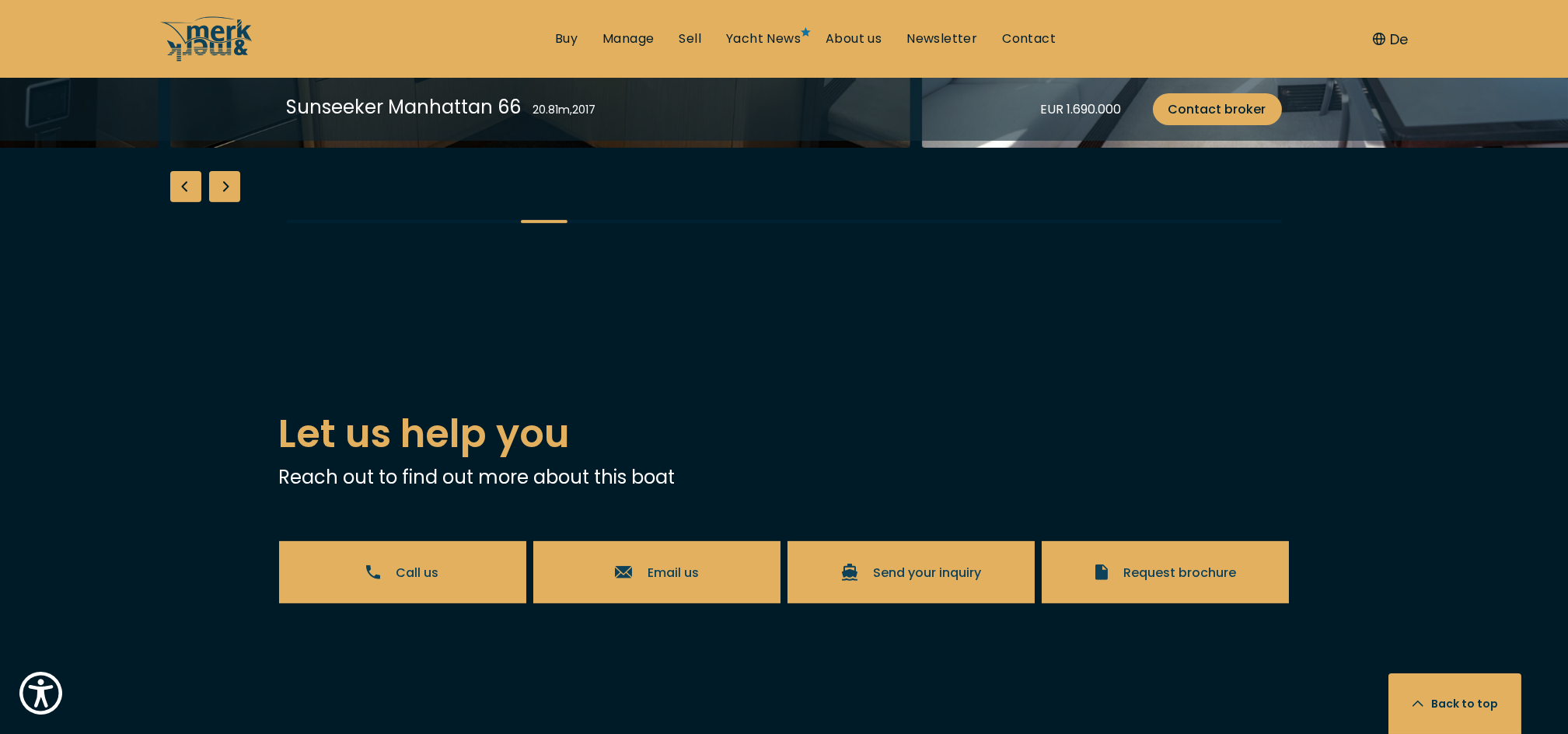
click at [220, 202] on div "Next slide" at bounding box center [224, 186] width 31 height 31
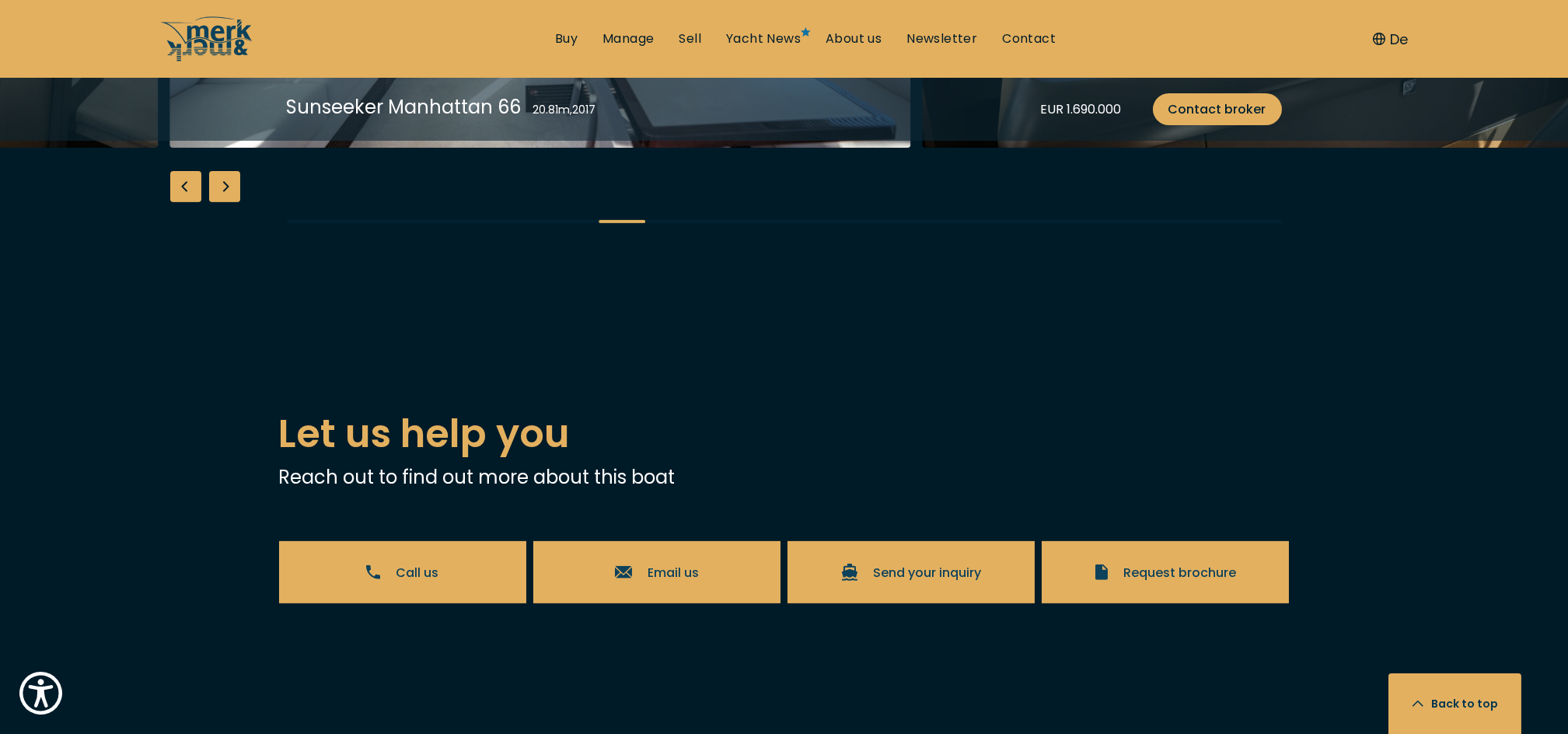
click at [220, 202] on div "Next slide" at bounding box center [224, 186] width 31 height 31
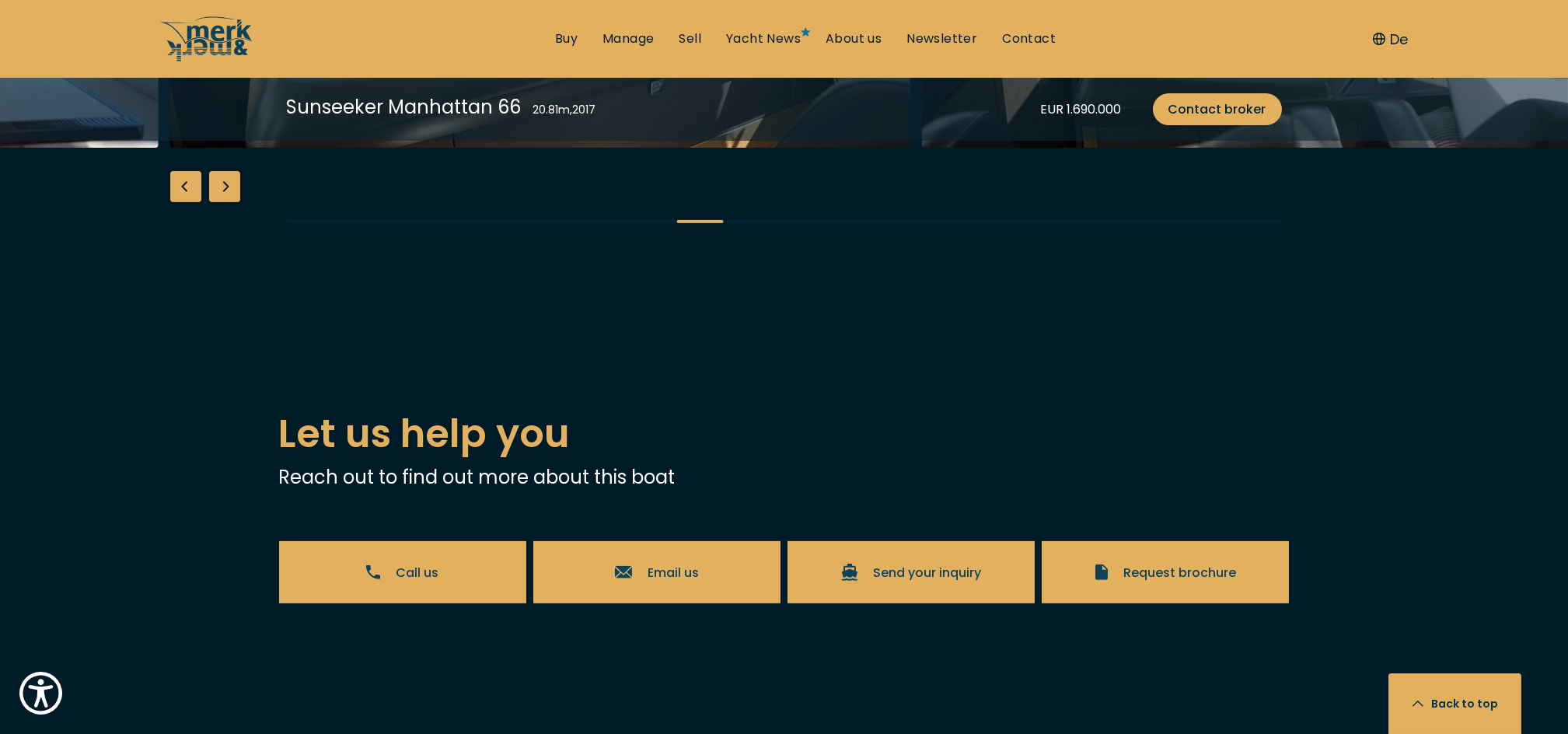
click at [220, 202] on div "Next slide" at bounding box center [224, 186] width 31 height 31
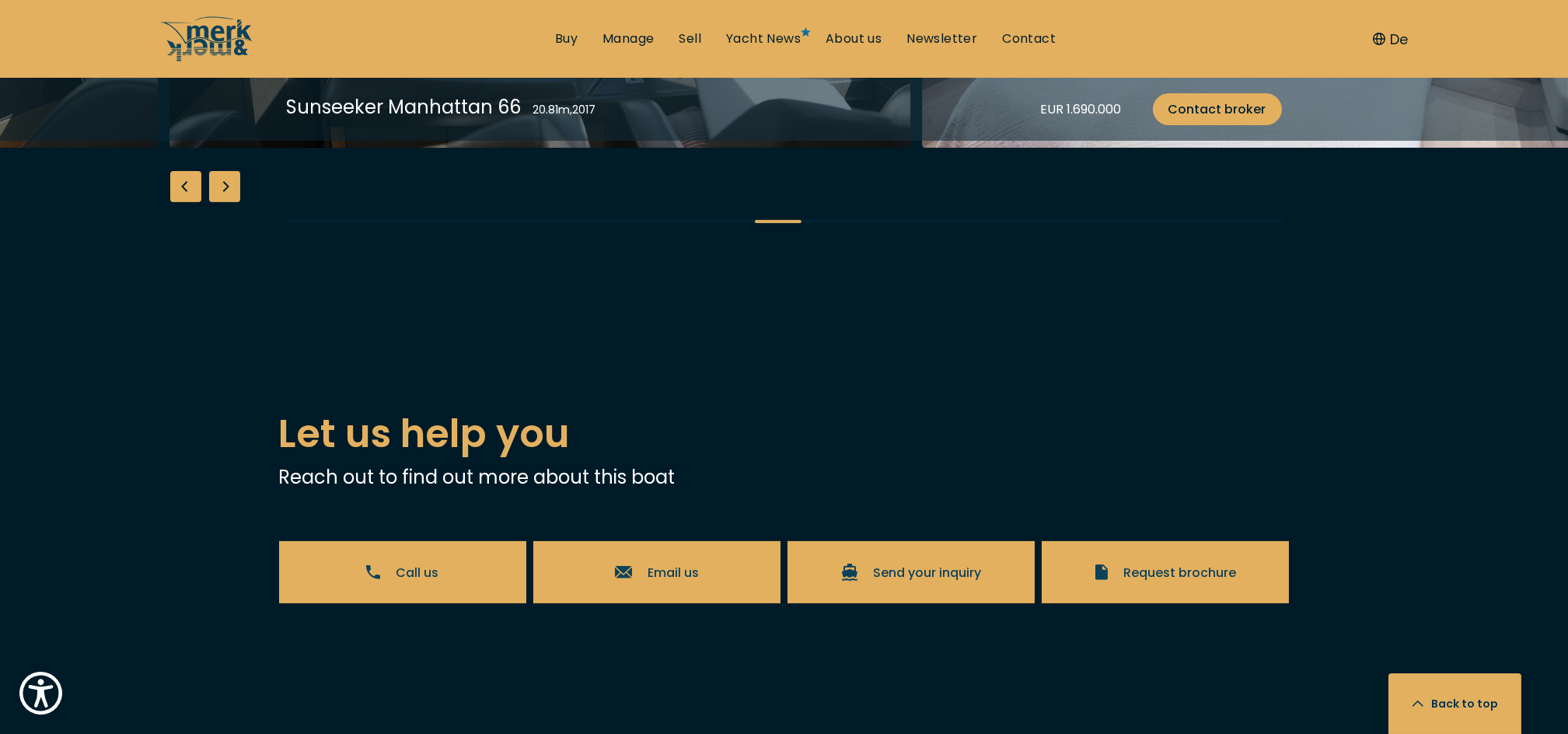
click at [220, 202] on div "Next slide" at bounding box center [224, 186] width 31 height 31
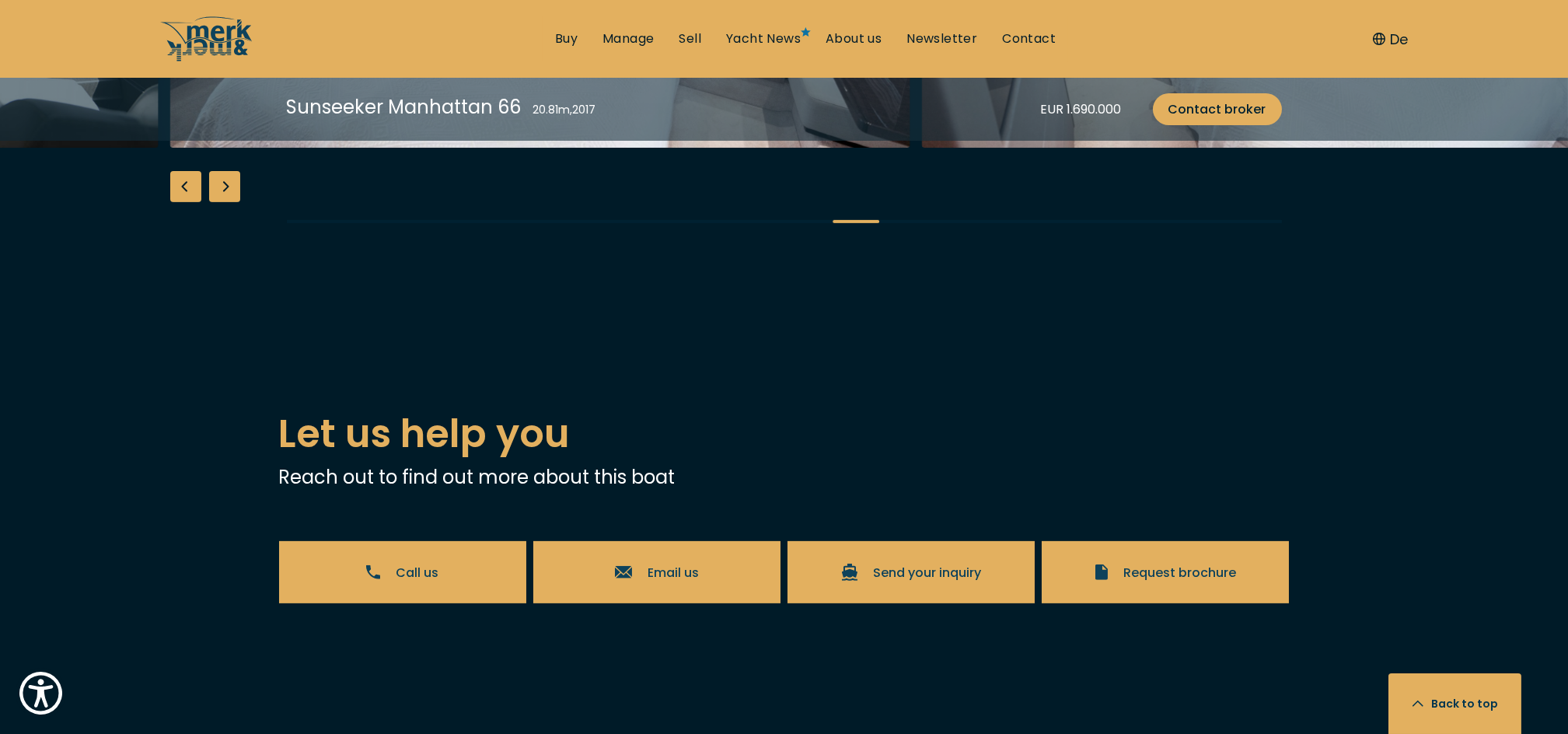
click at [220, 202] on div "Next slide" at bounding box center [224, 186] width 31 height 31
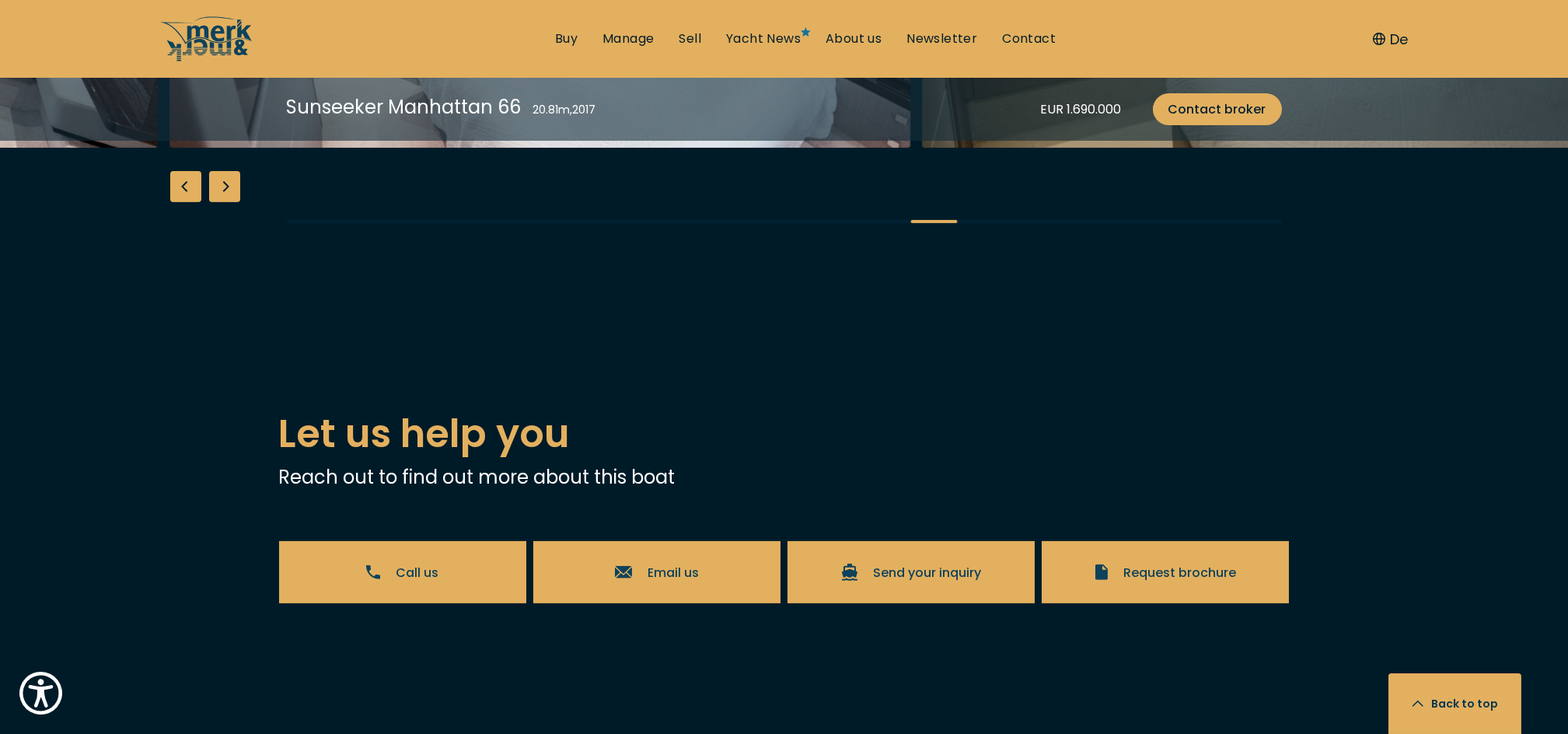
click at [220, 202] on div "Next slide" at bounding box center [224, 186] width 31 height 31
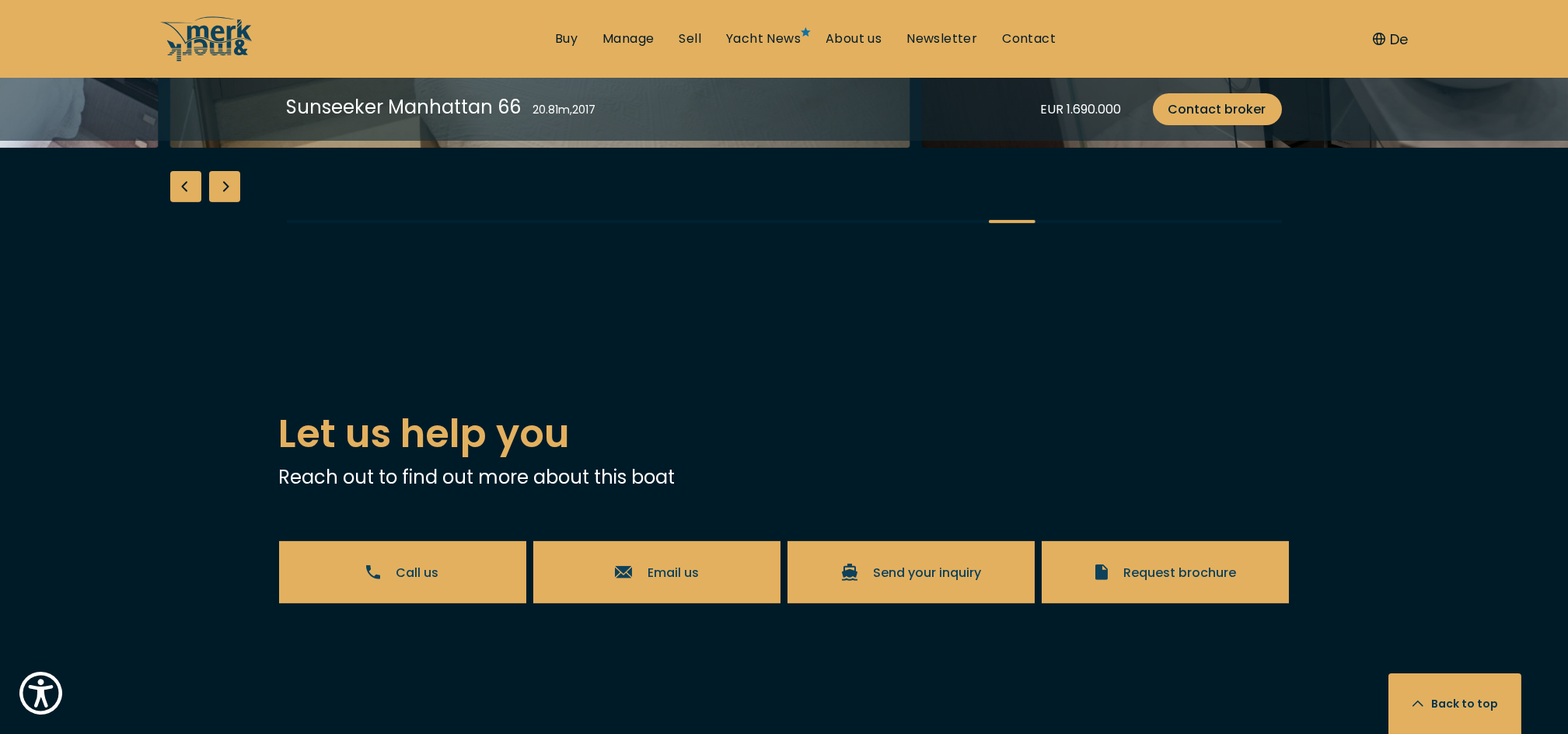
click at [220, 202] on div "Next slide" at bounding box center [224, 186] width 31 height 31
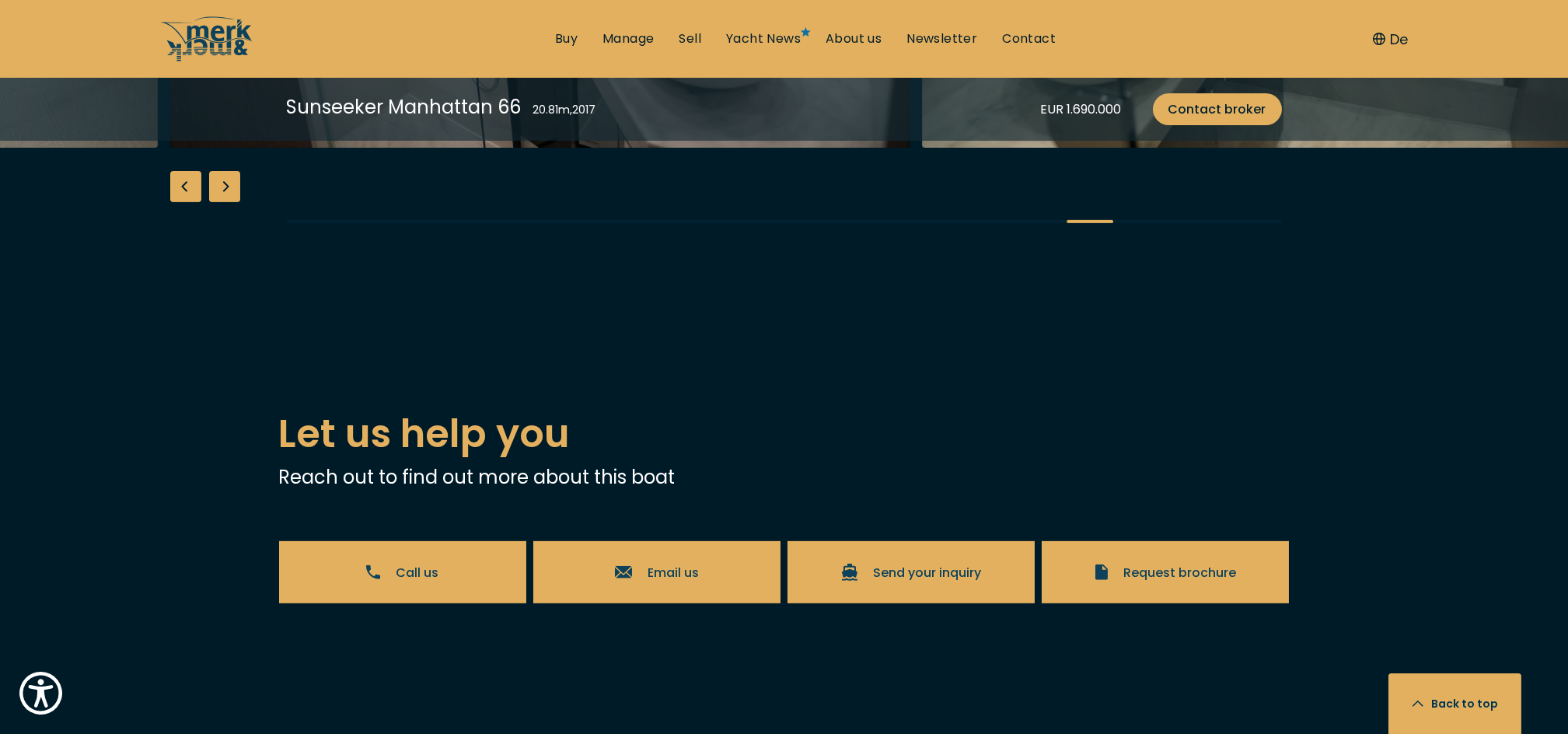
click at [220, 202] on div "Next slide" at bounding box center [224, 186] width 31 height 31
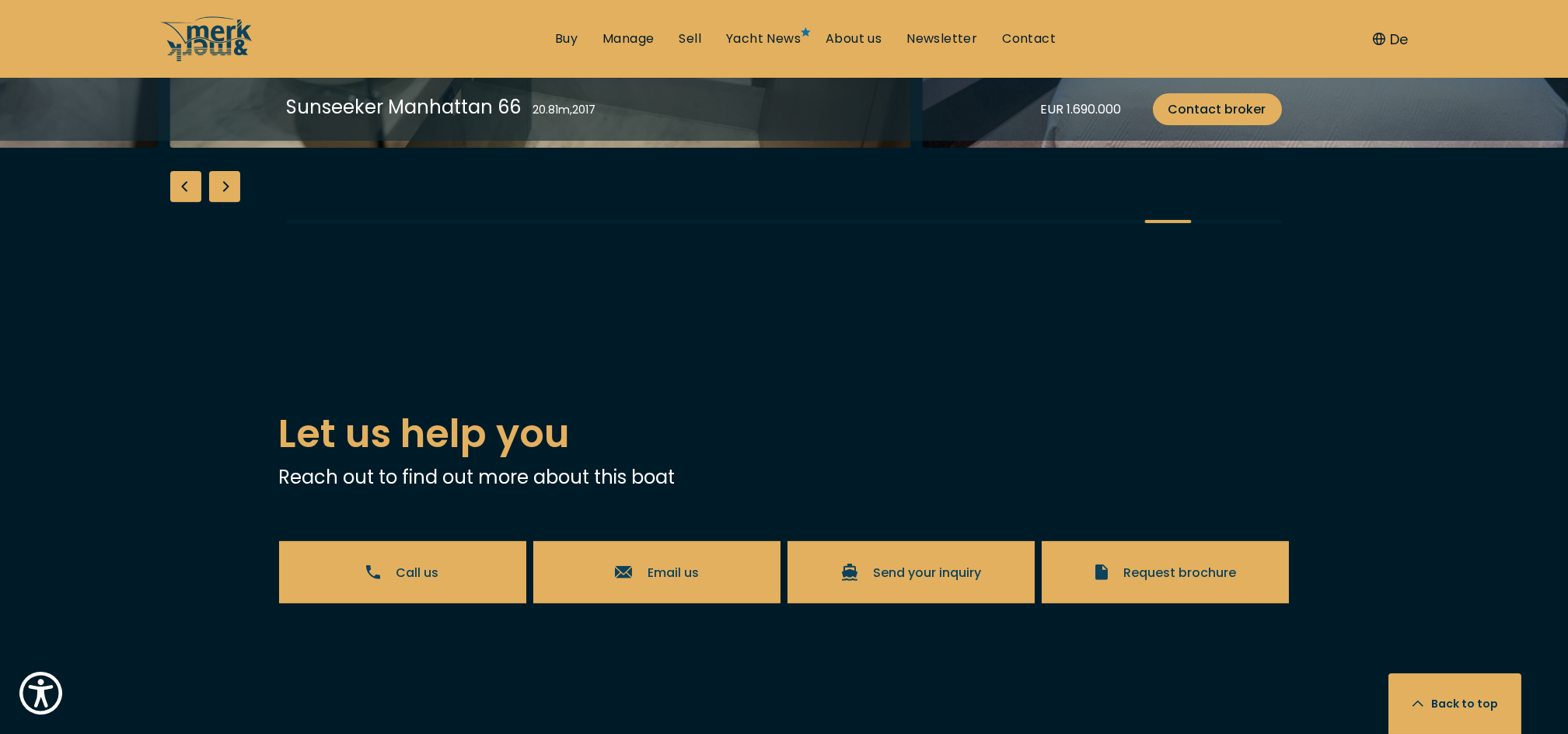
click at [220, 202] on div "Next slide" at bounding box center [224, 186] width 31 height 31
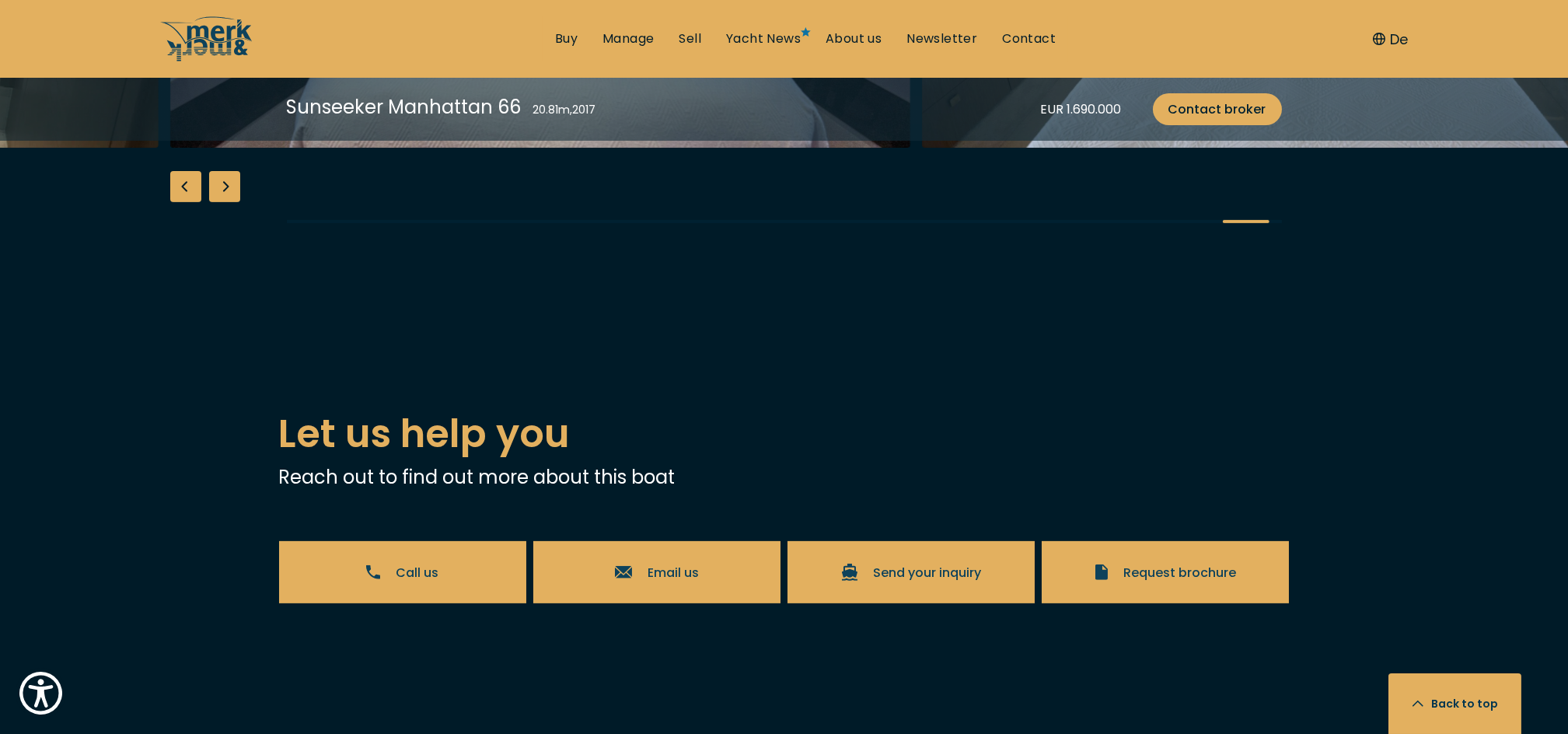
click at [220, 202] on div "Next slide" at bounding box center [224, 186] width 31 height 31
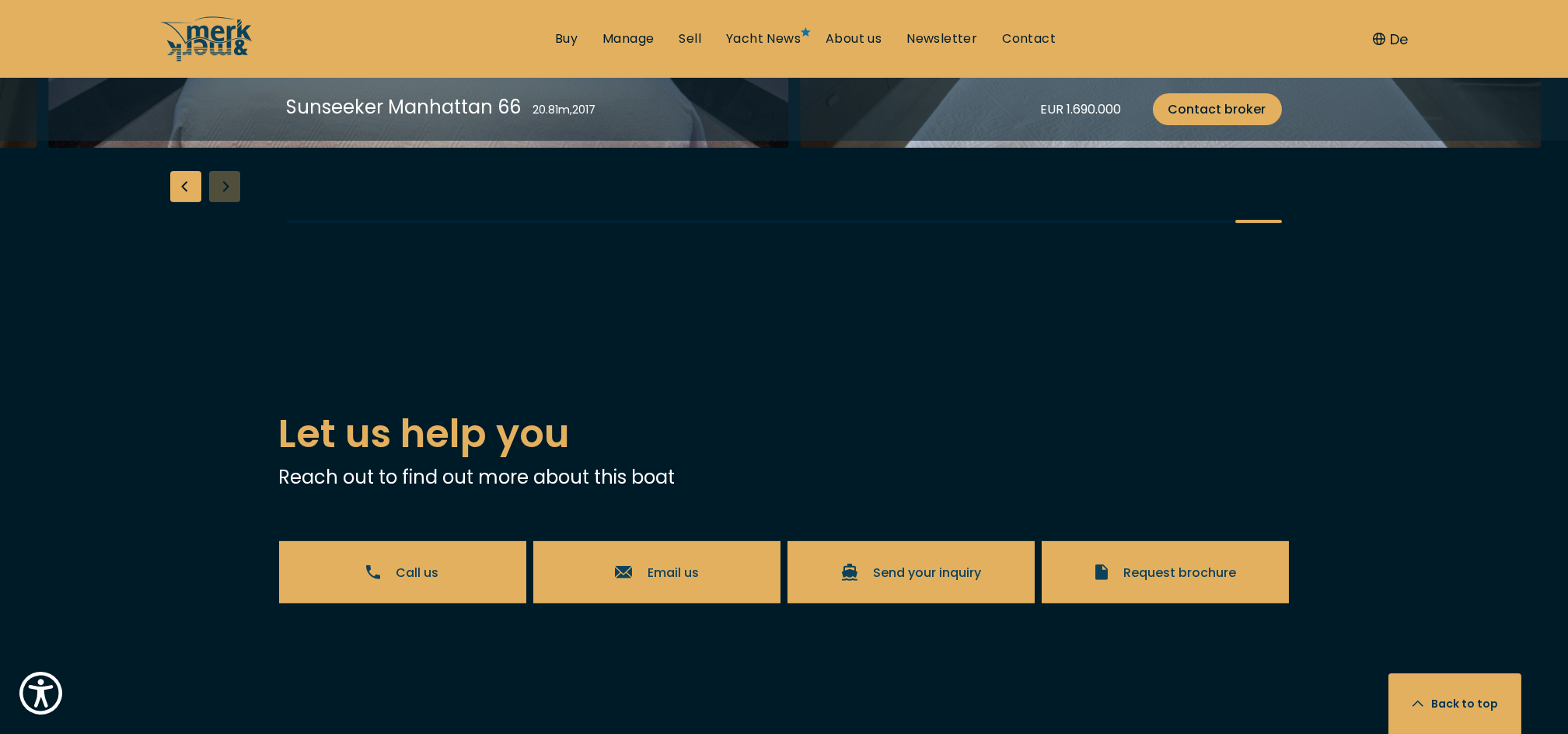
click at [183, 202] on div "Previous slide" at bounding box center [185, 186] width 31 height 31
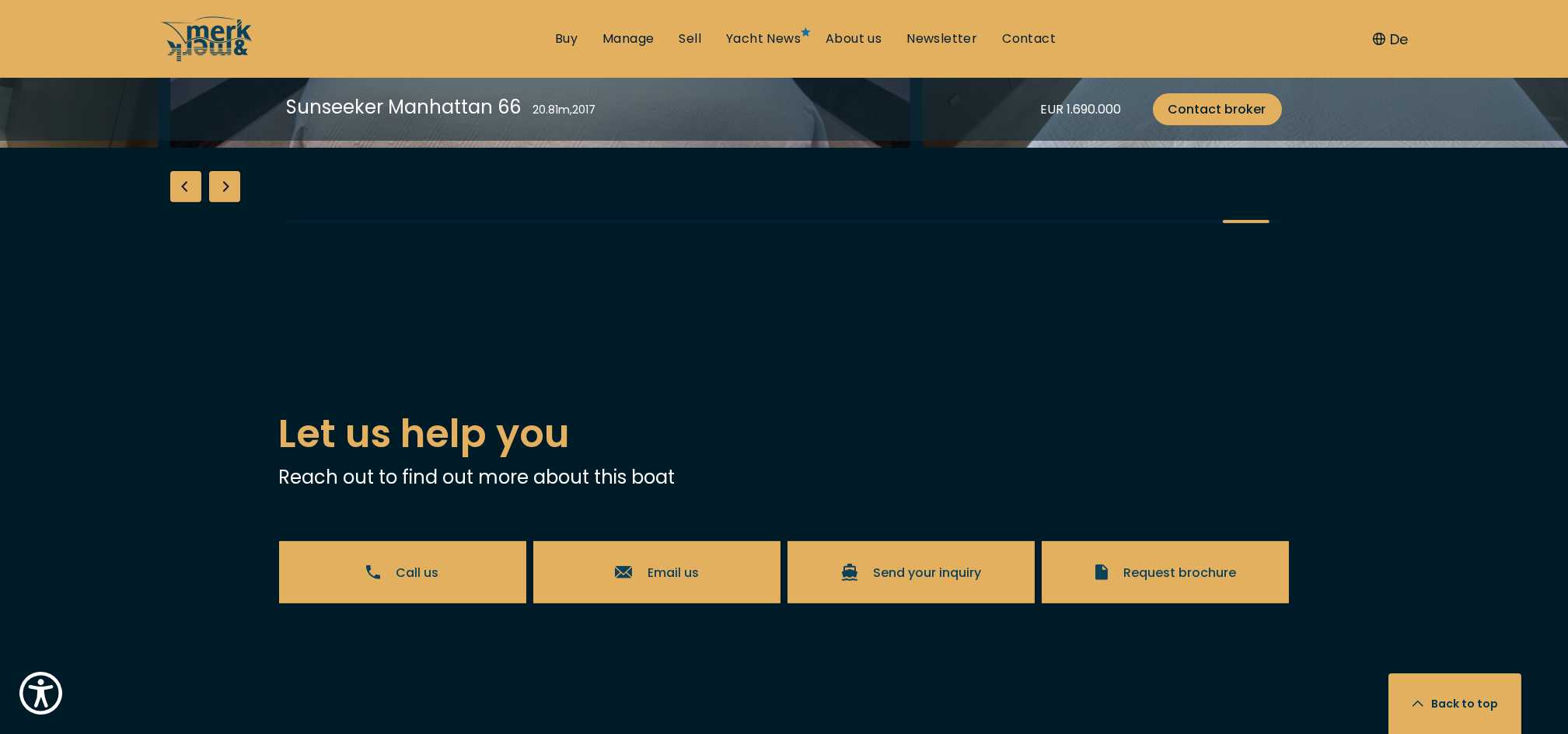
click at [183, 202] on div "Previous slide" at bounding box center [185, 186] width 31 height 31
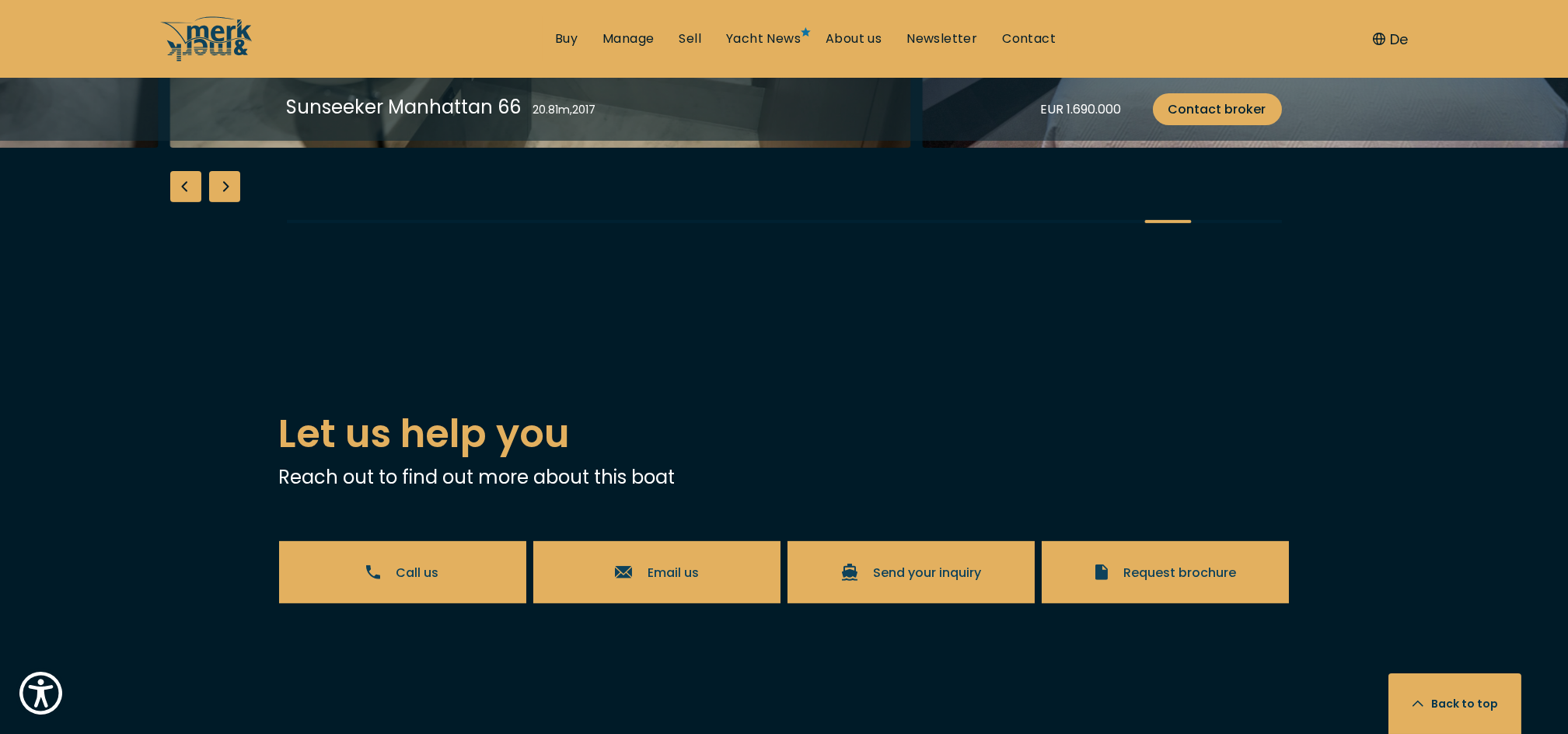
click at [183, 202] on div "Previous slide" at bounding box center [185, 186] width 31 height 31
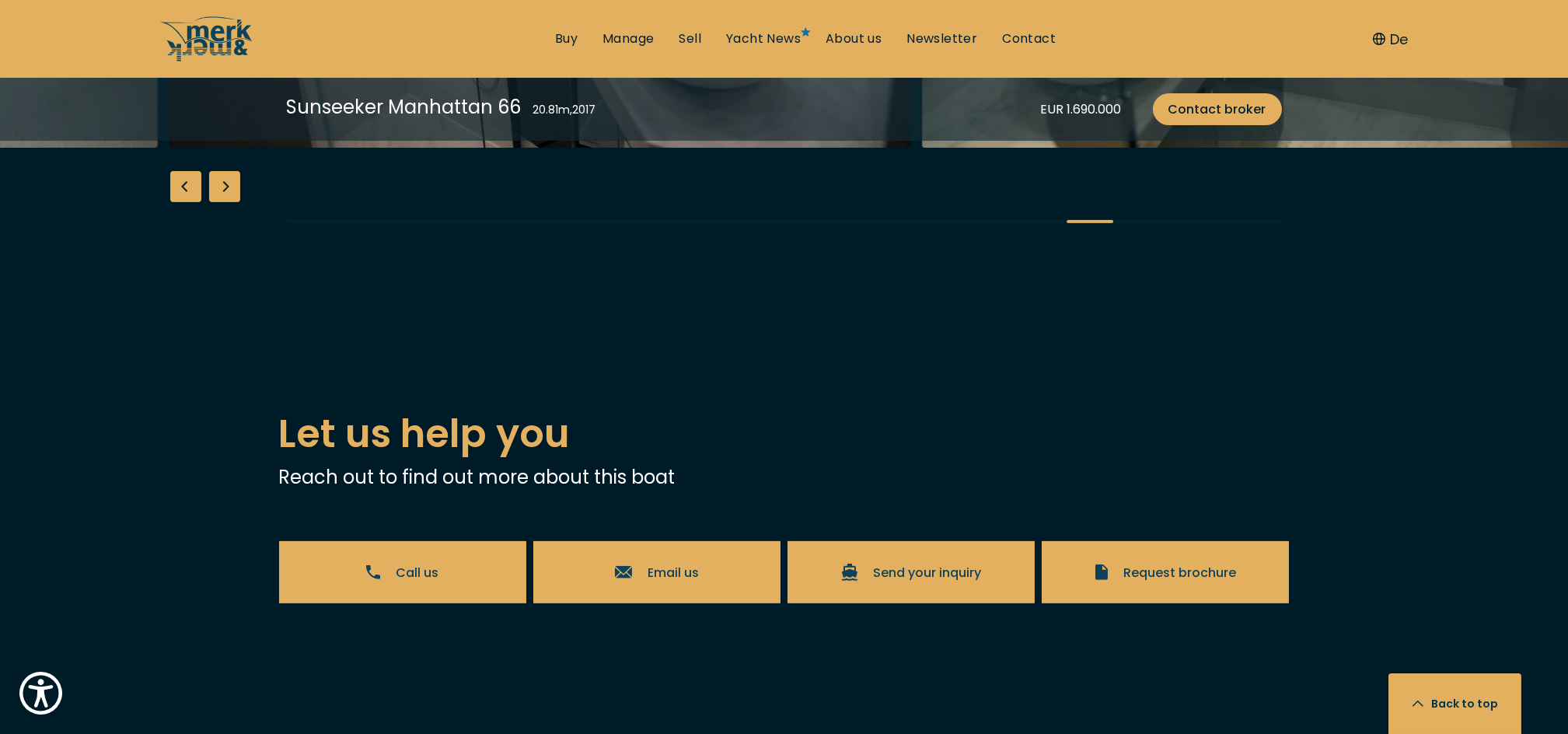
click at [183, 202] on div "Previous slide" at bounding box center [185, 186] width 31 height 31
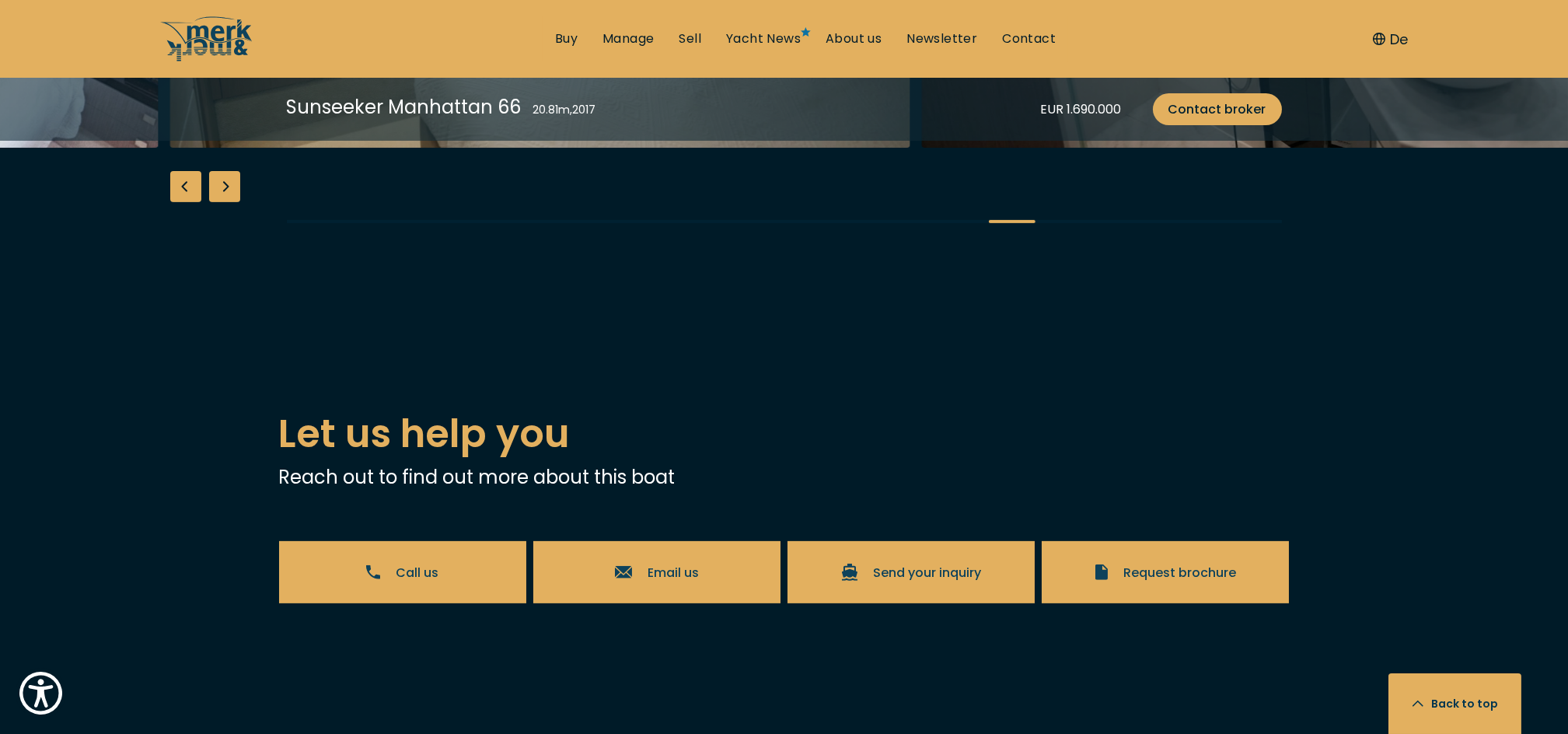
click at [183, 202] on div "Previous slide" at bounding box center [185, 186] width 31 height 31
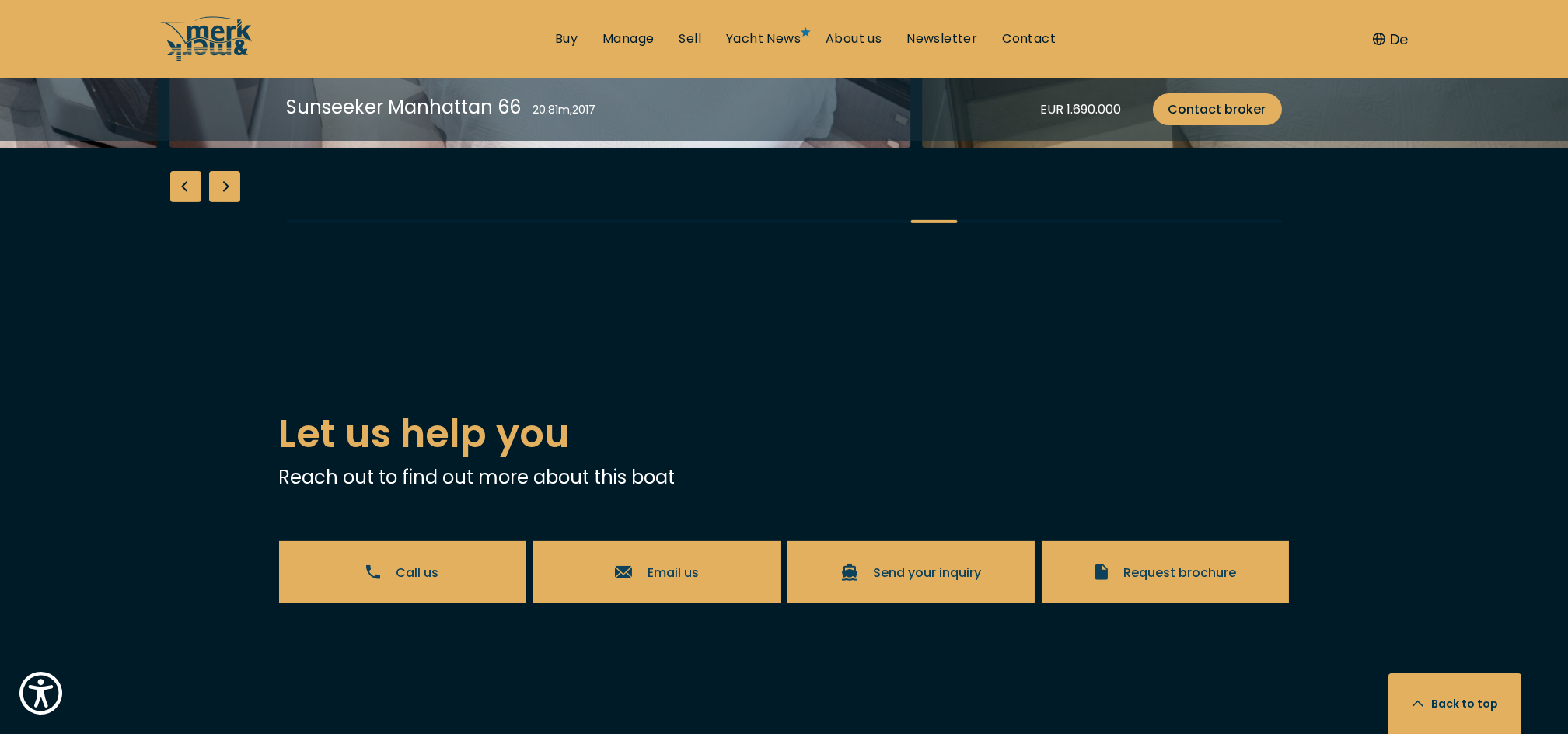
click at [183, 202] on div "Previous slide" at bounding box center [185, 186] width 31 height 31
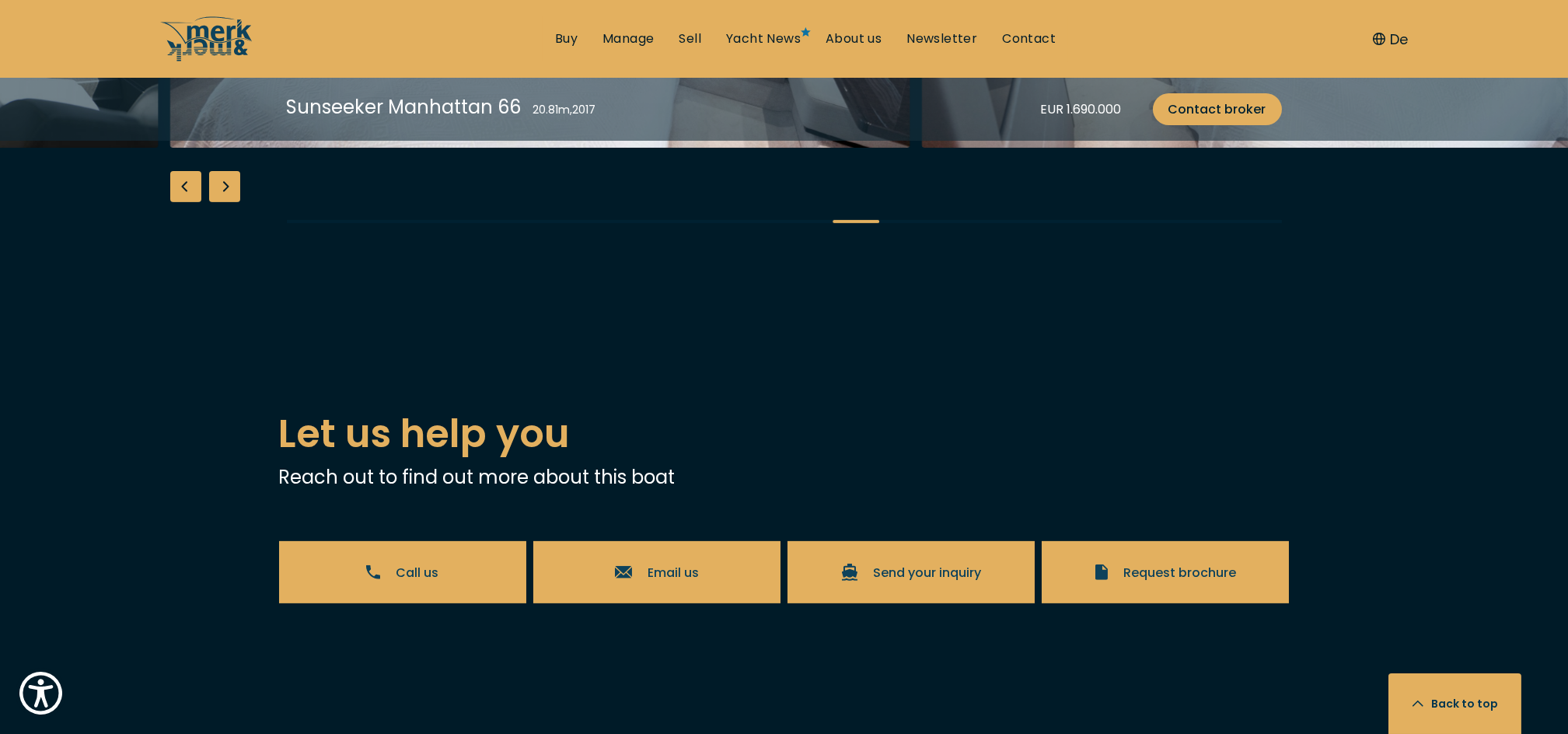
click at [183, 202] on div "Previous slide" at bounding box center [185, 186] width 31 height 31
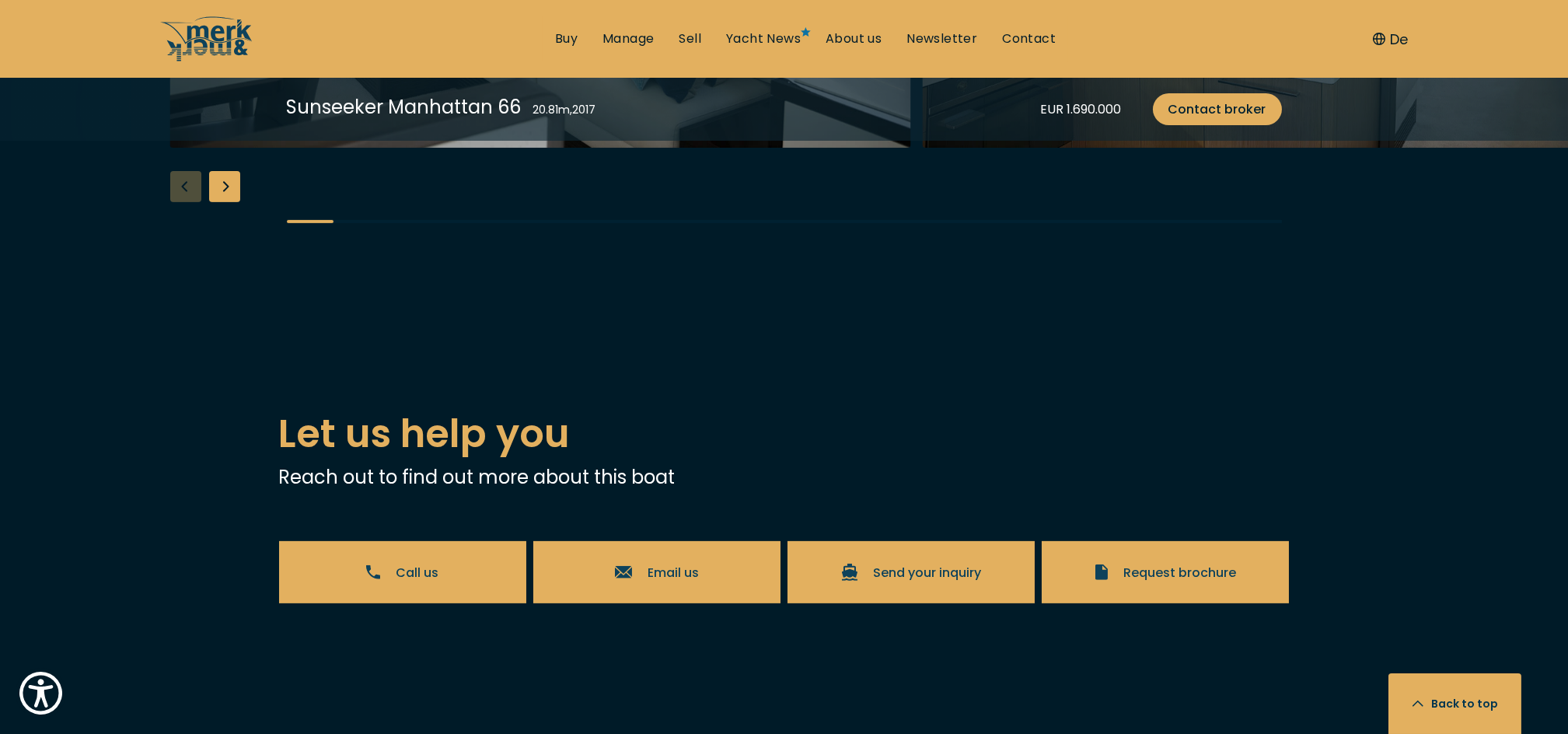
click at [224, 202] on div "Next slide" at bounding box center [224, 186] width 31 height 31
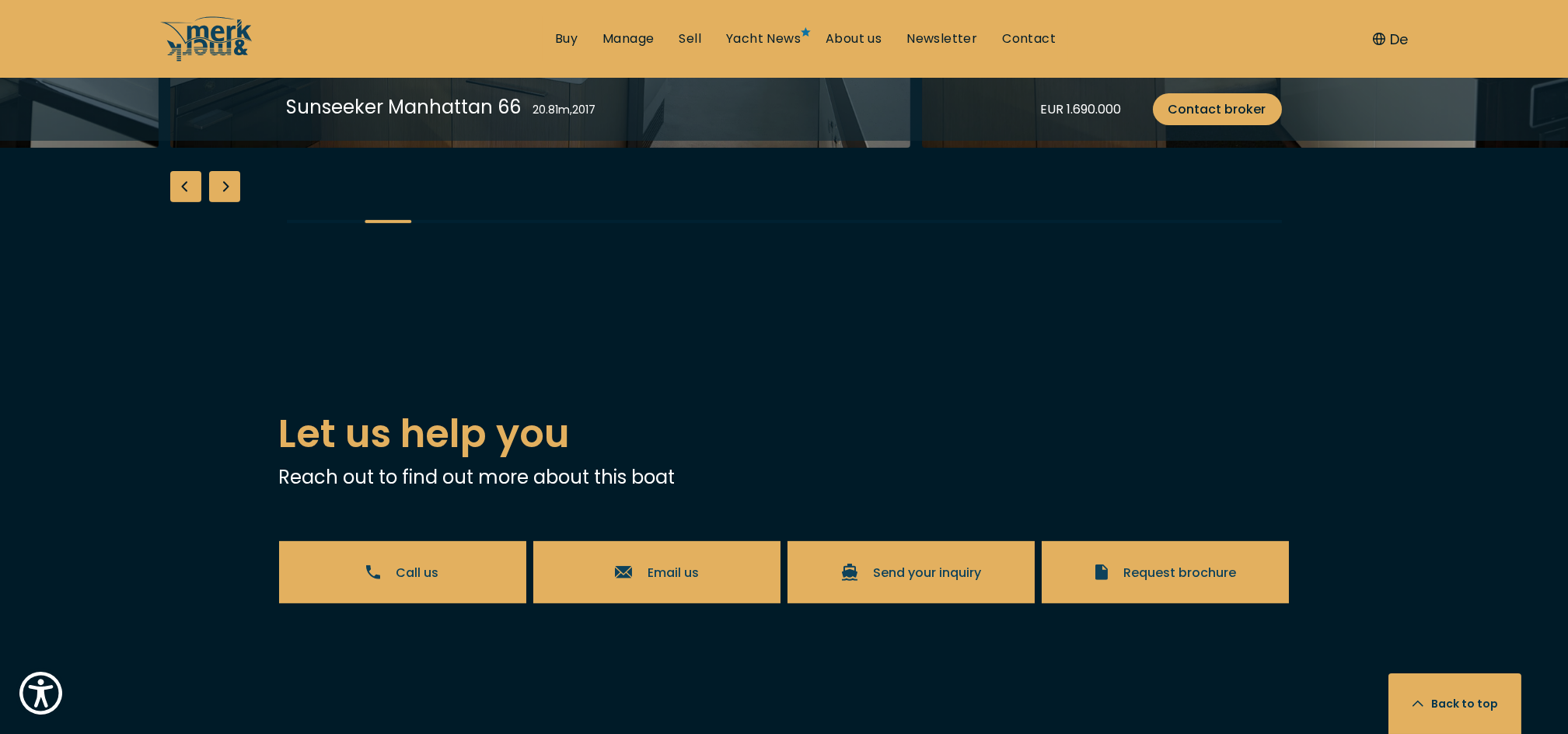
click at [224, 202] on div "Next slide" at bounding box center [224, 186] width 31 height 31
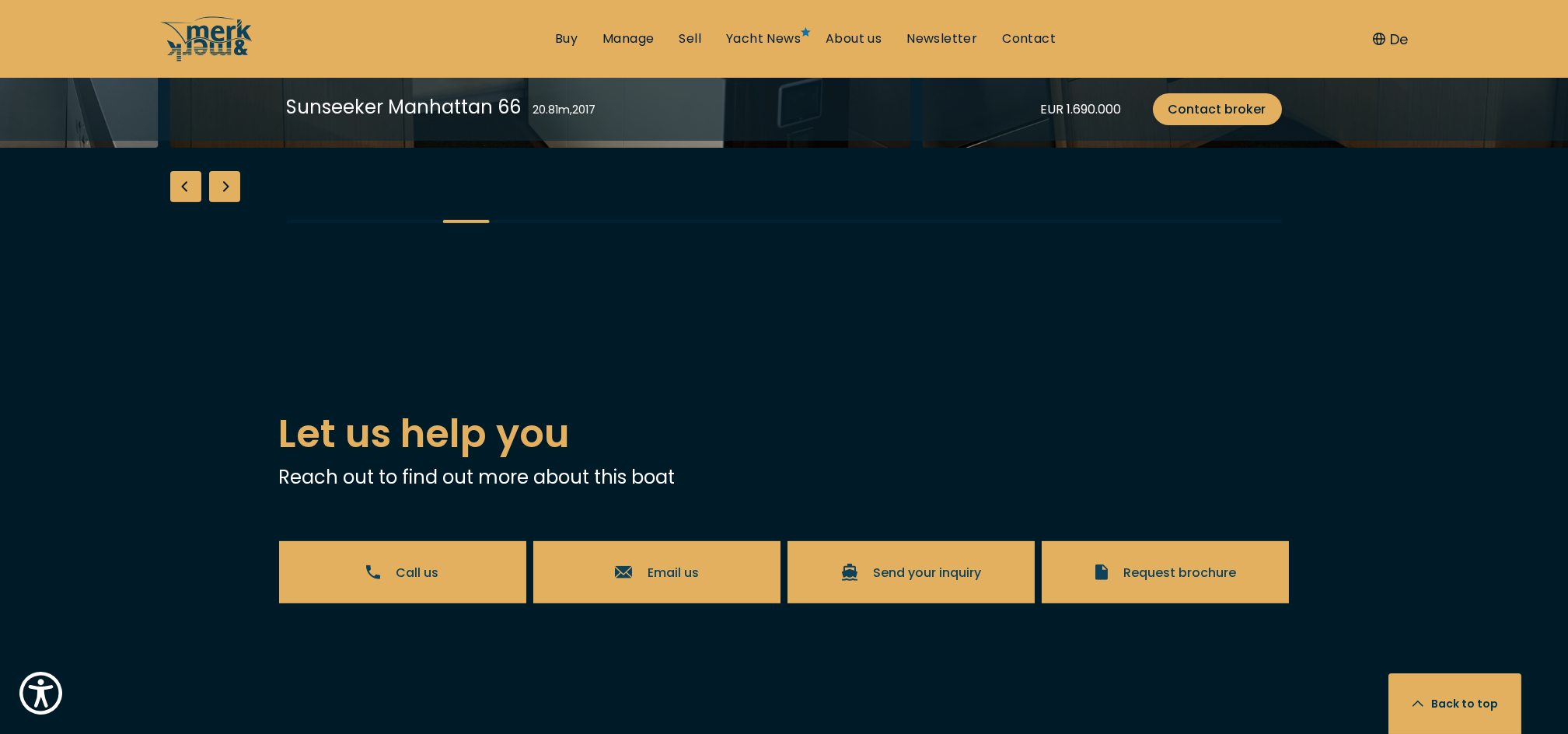
click at [224, 202] on div "Next slide" at bounding box center [224, 186] width 31 height 31
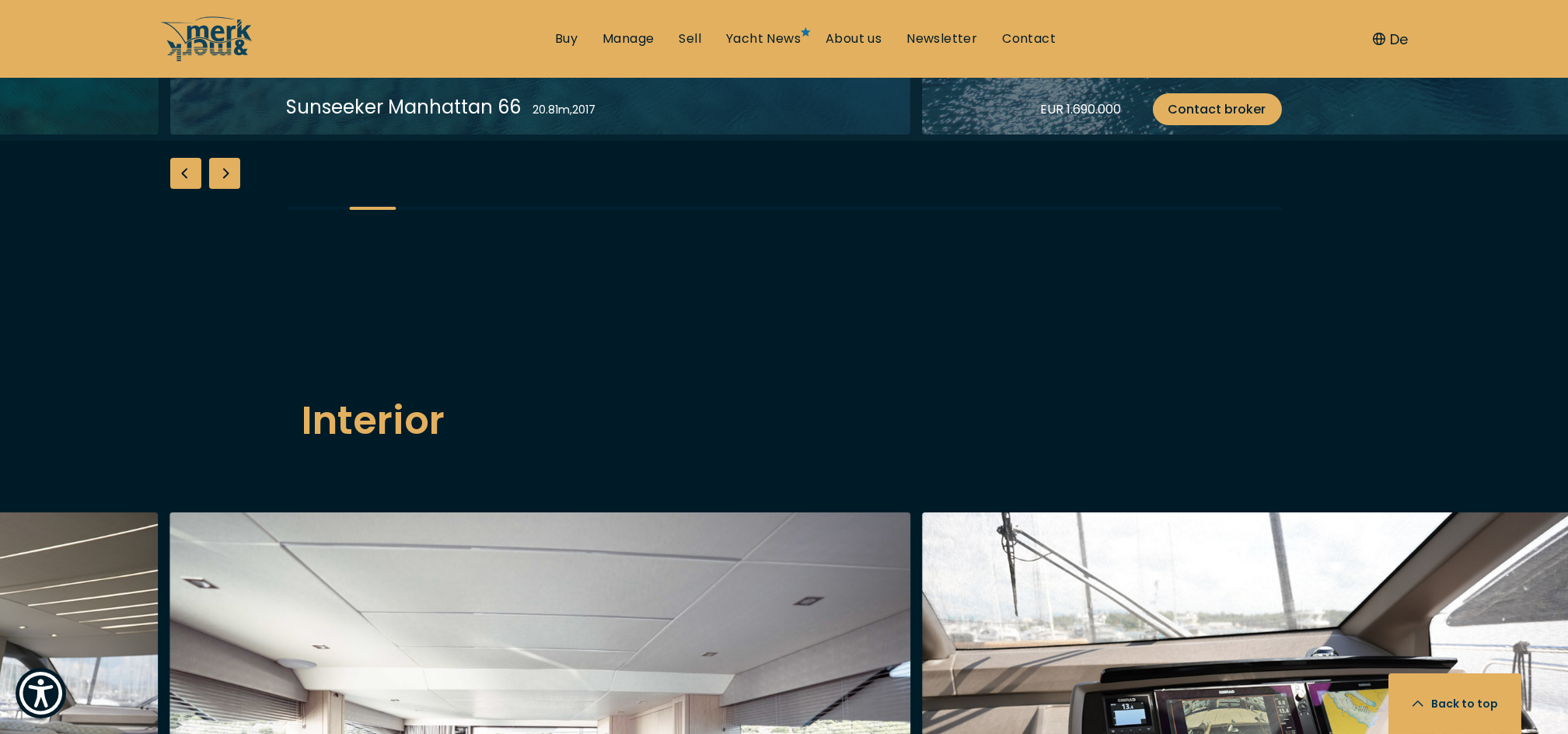
scroll to position [1762, 0]
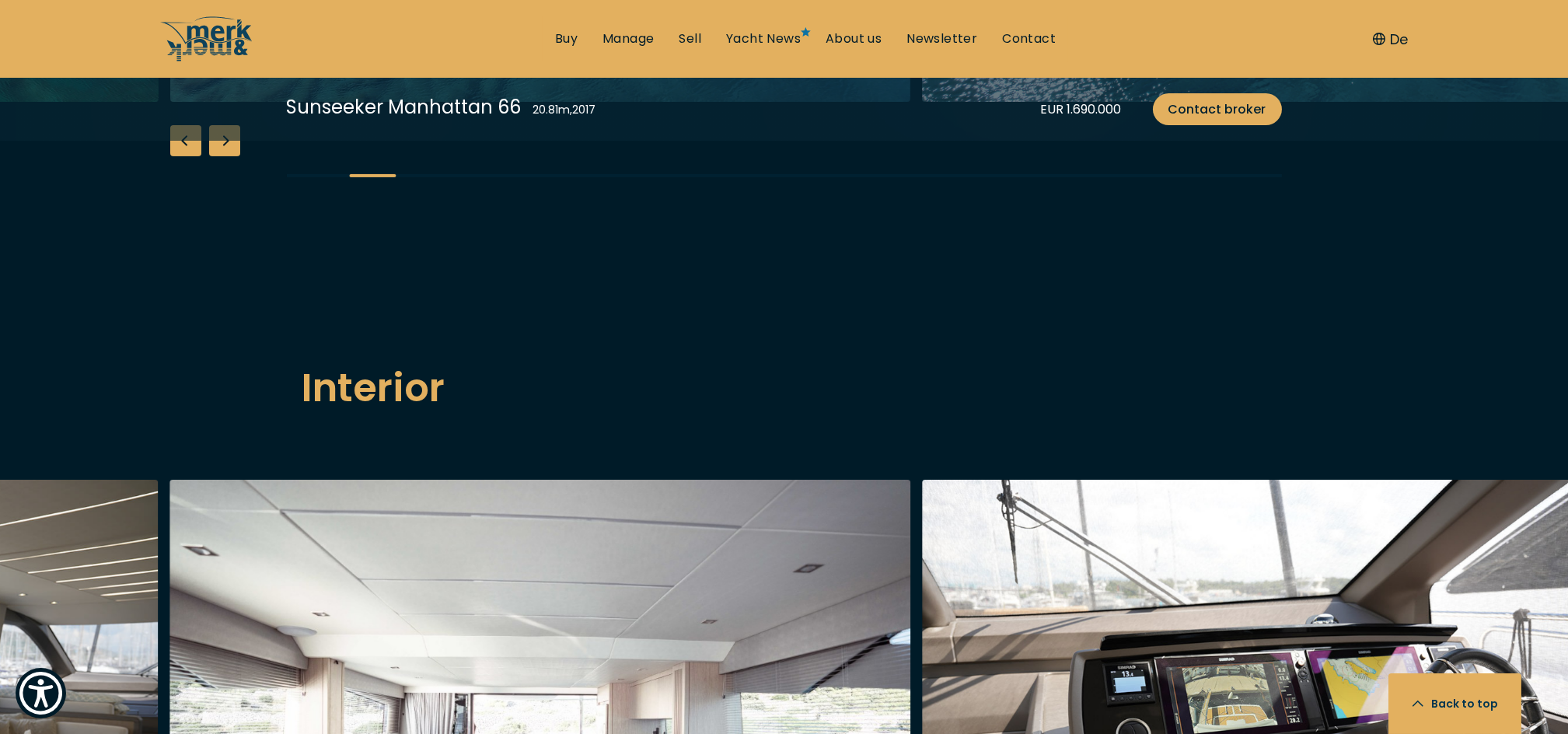
click at [191, 156] on div "Previous slide" at bounding box center [185, 140] width 31 height 31
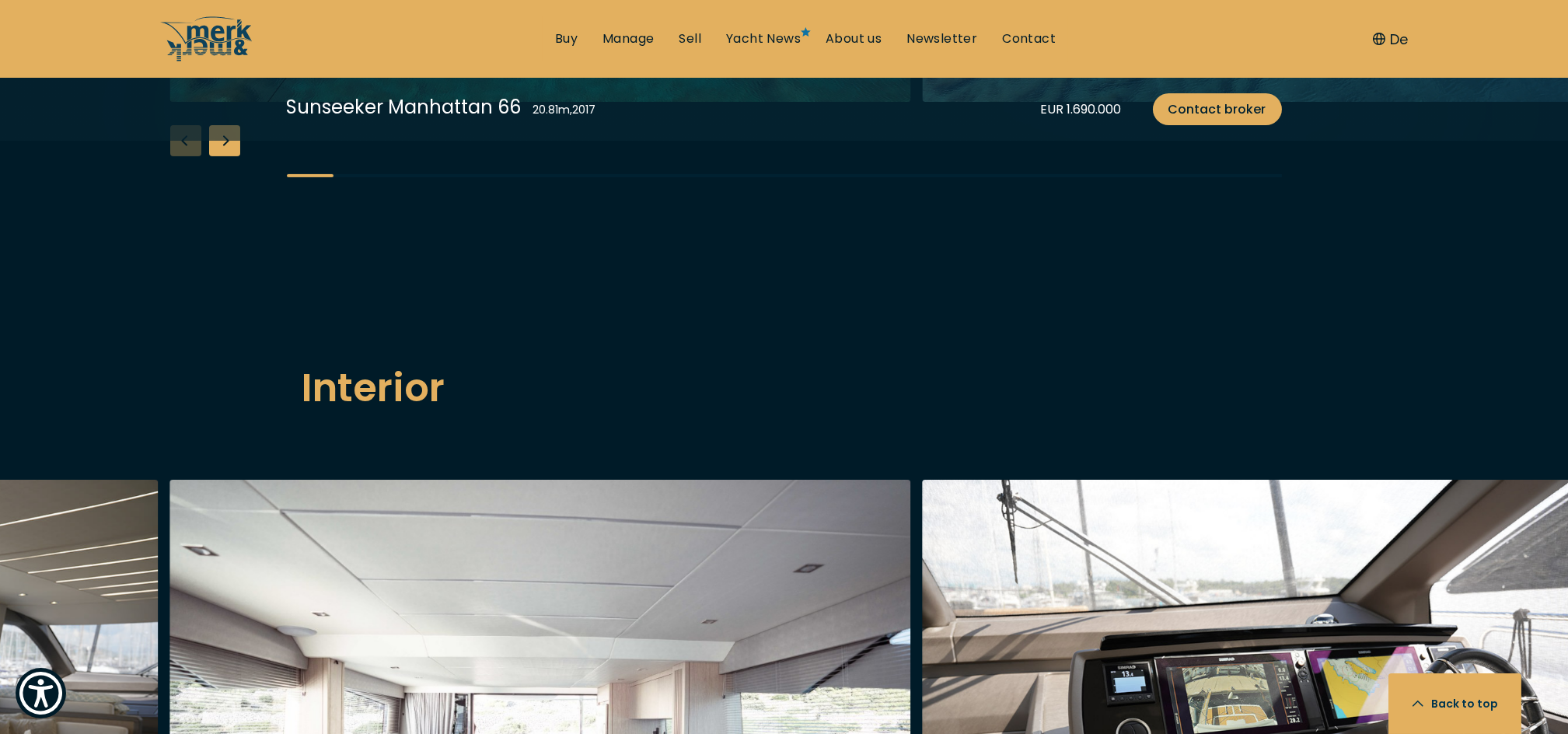
click at [219, 156] on div "Next slide" at bounding box center [224, 140] width 31 height 31
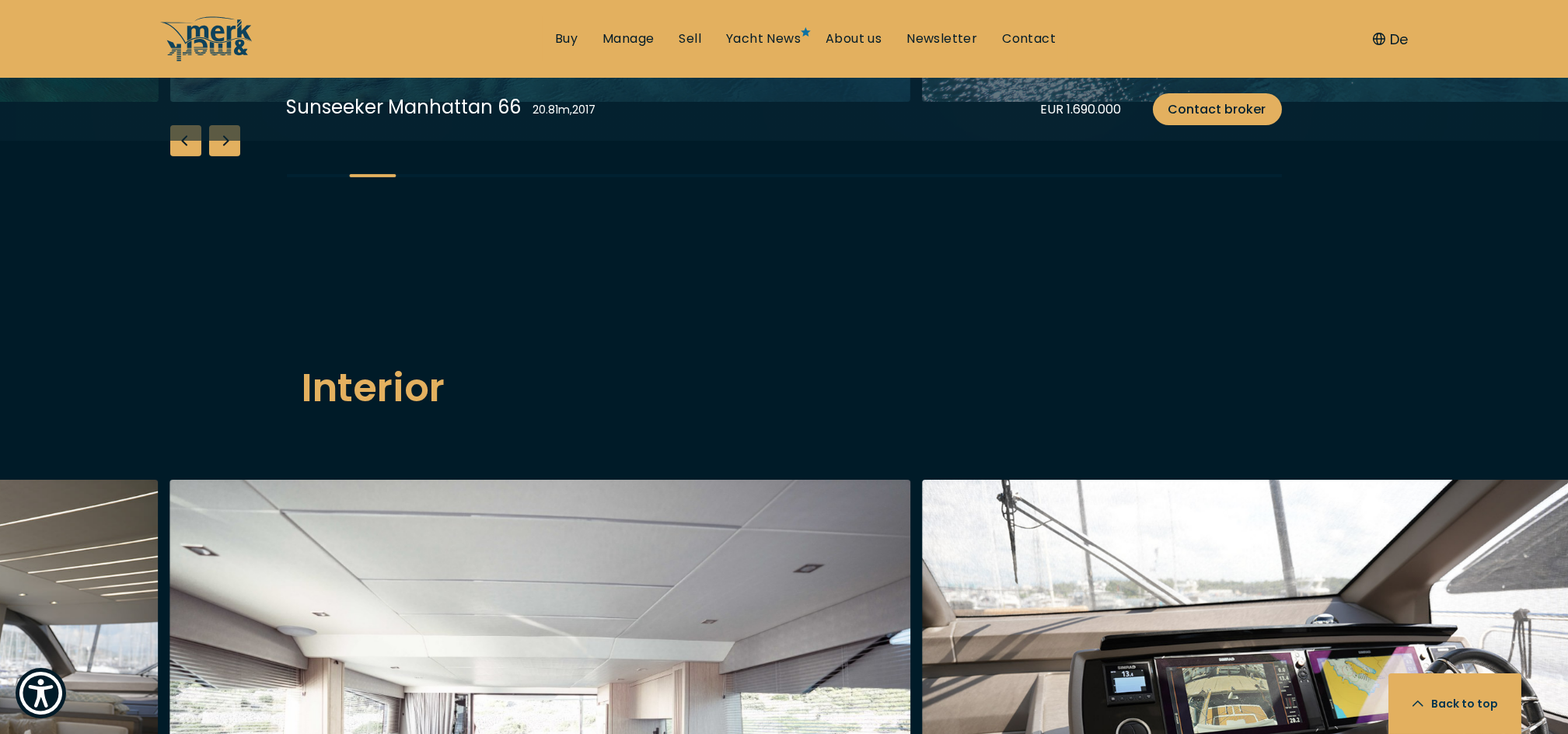
click at [219, 156] on div "Next slide" at bounding box center [224, 140] width 31 height 31
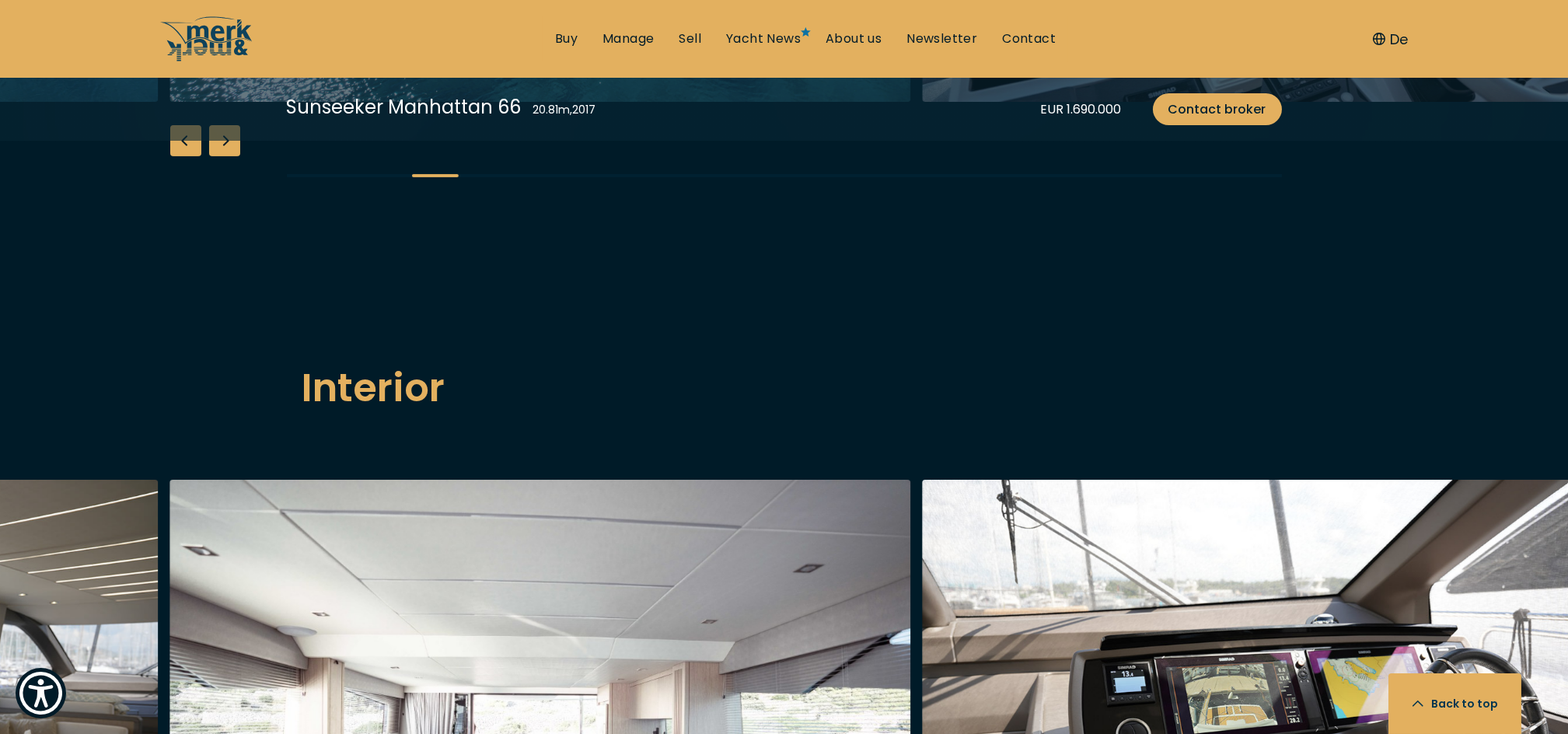
click at [219, 156] on div "Next slide" at bounding box center [224, 140] width 31 height 31
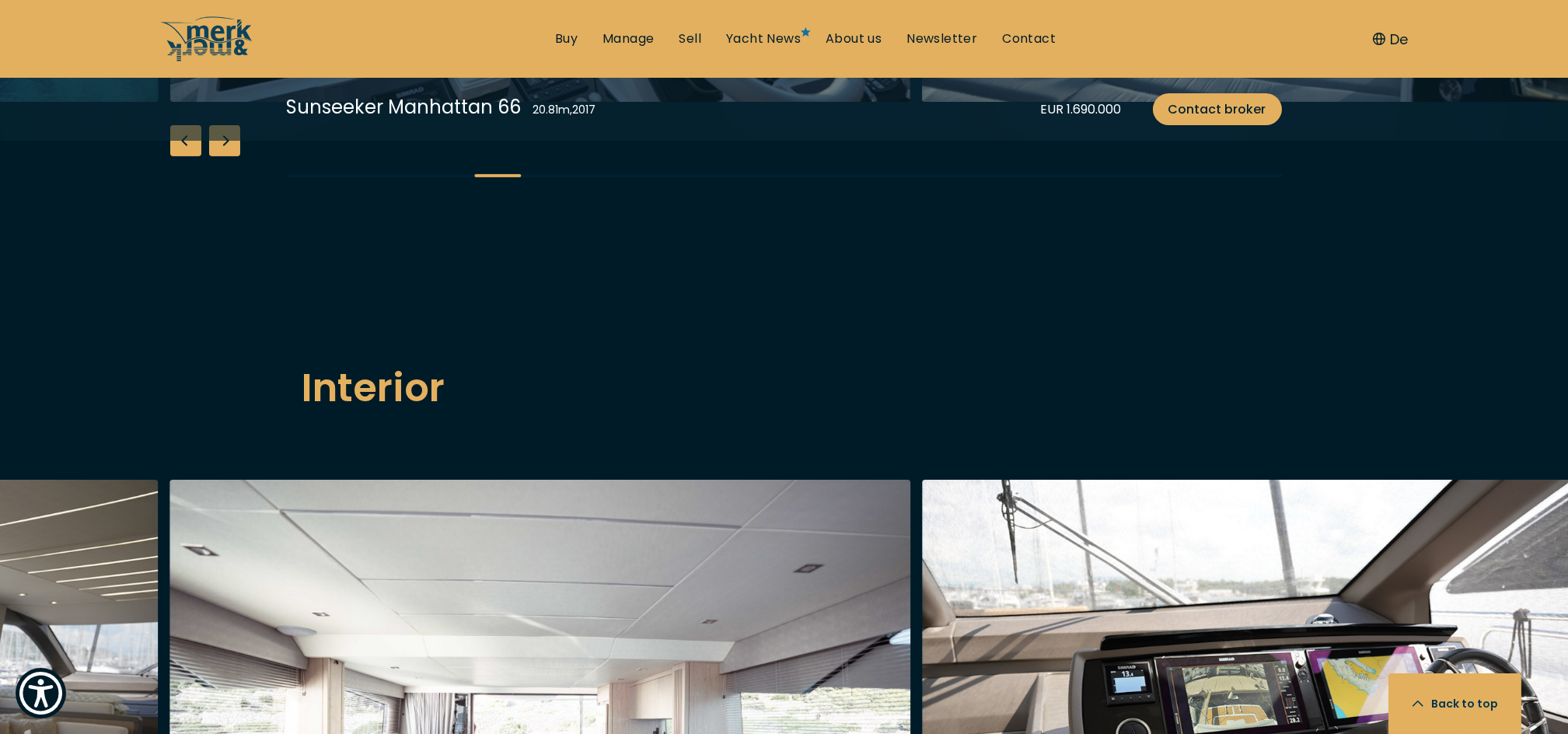
click at [219, 156] on div "Next slide" at bounding box center [224, 140] width 31 height 31
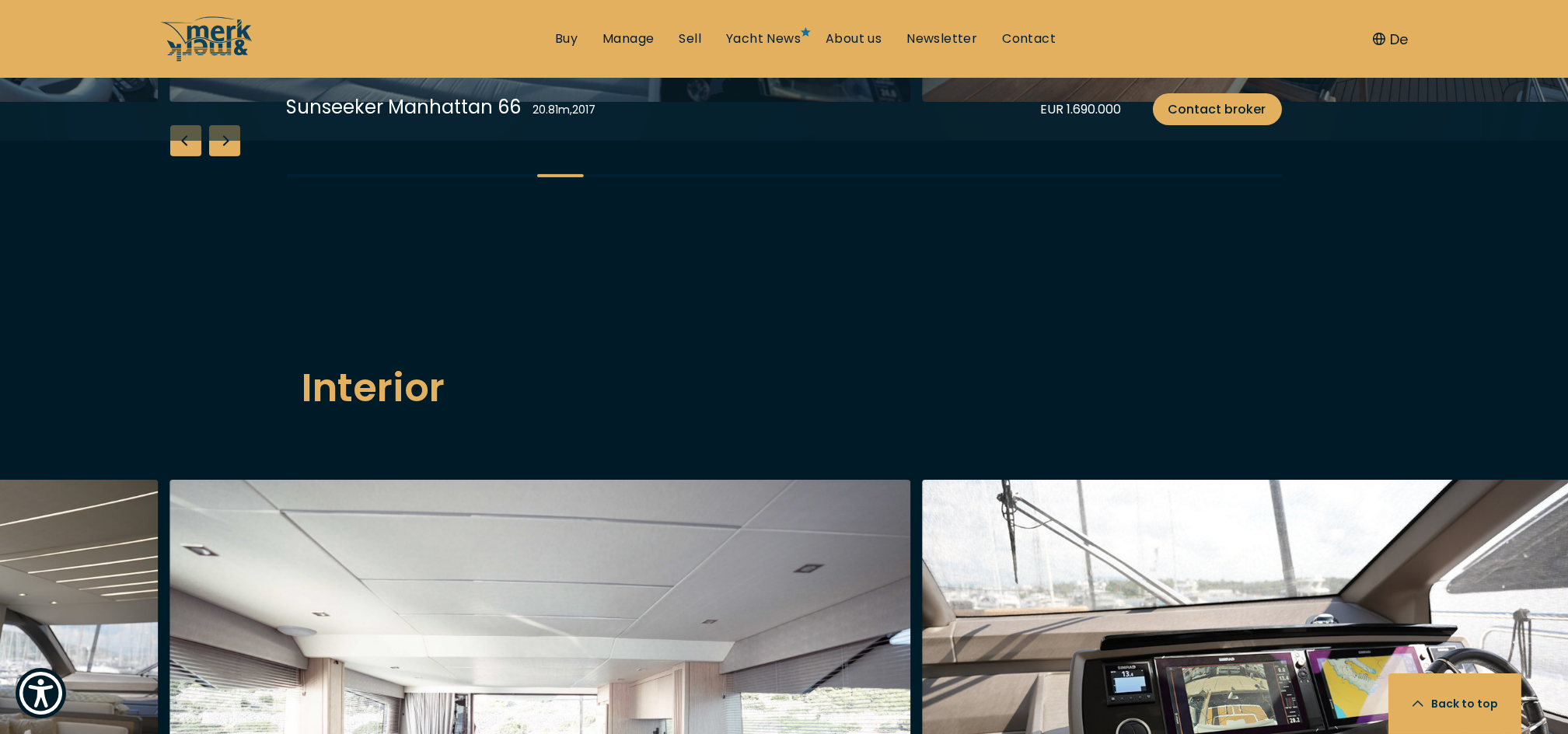
click at [220, 156] on div "Next slide" at bounding box center [224, 140] width 31 height 31
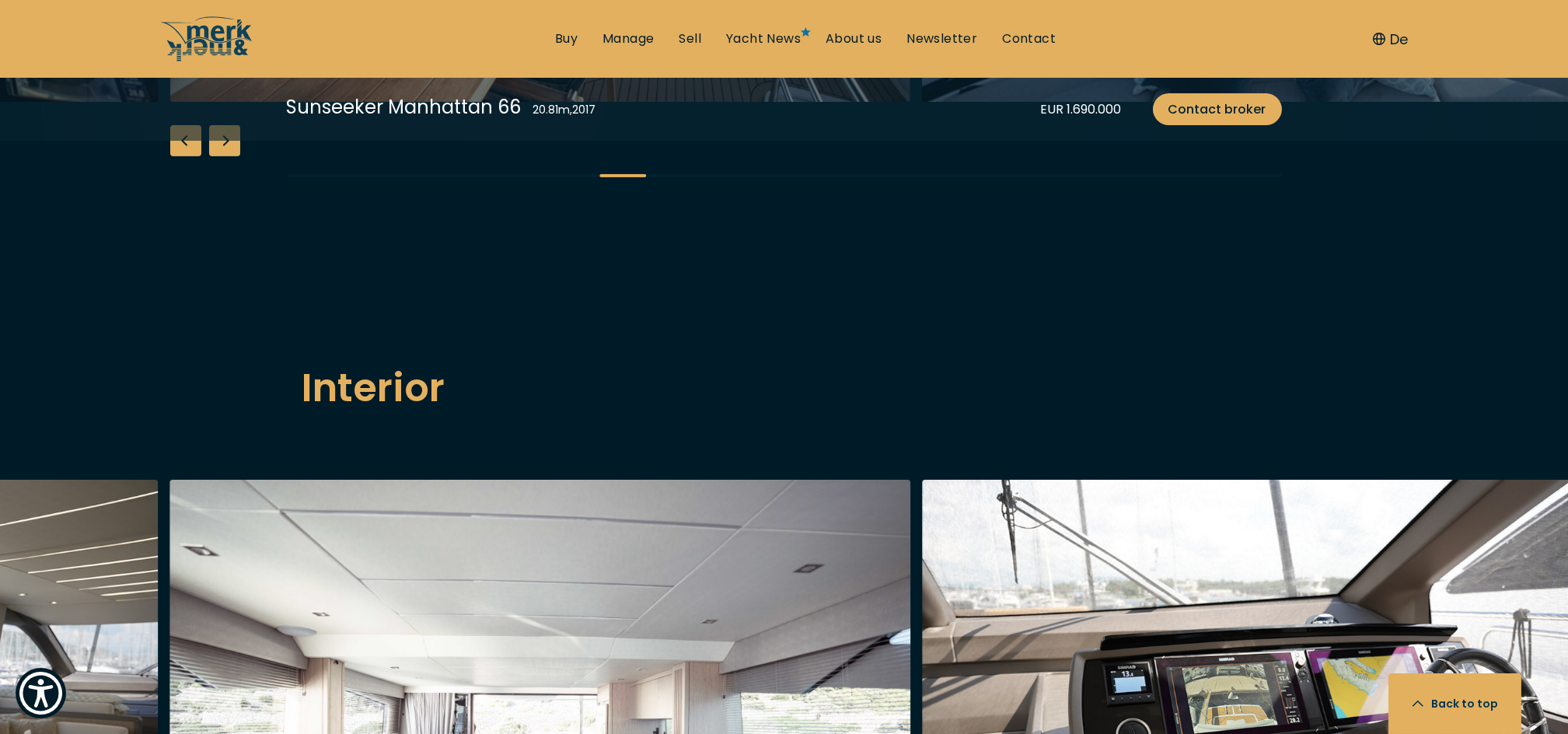
click at [222, 156] on div "Next slide" at bounding box center [224, 140] width 31 height 31
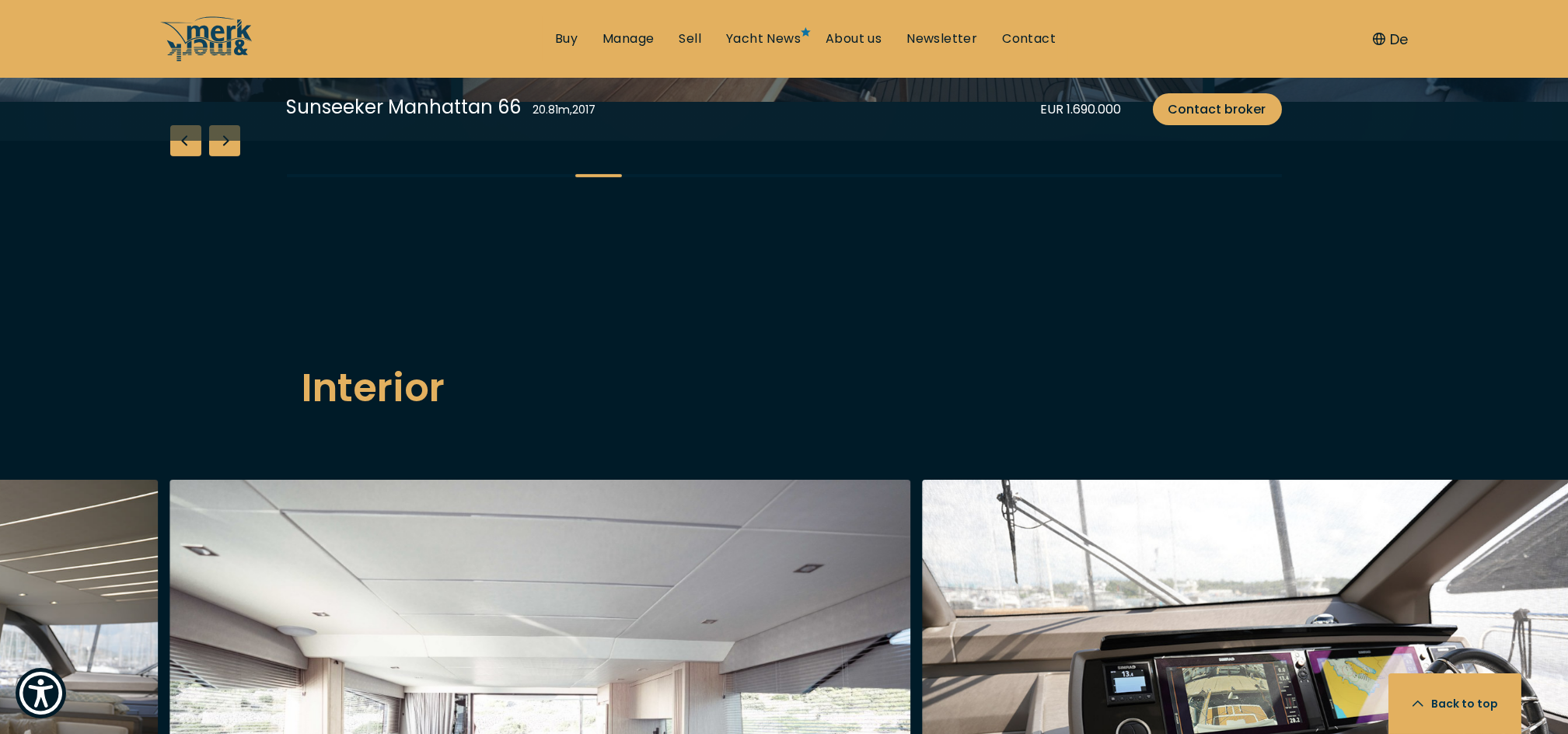
click at [222, 156] on div "Next slide" at bounding box center [224, 140] width 31 height 31
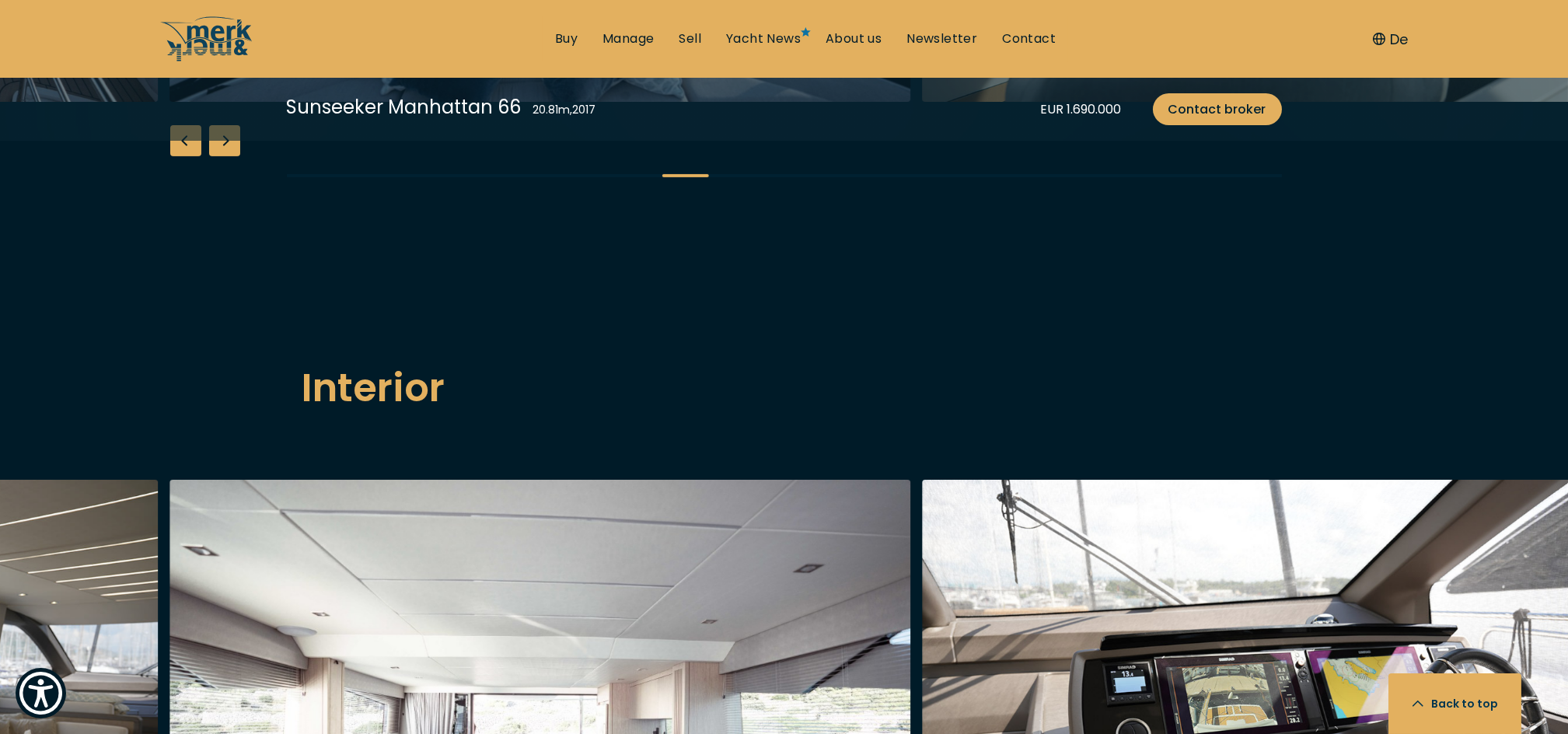
click at [222, 156] on div "Next slide" at bounding box center [224, 140] width 31 height 31
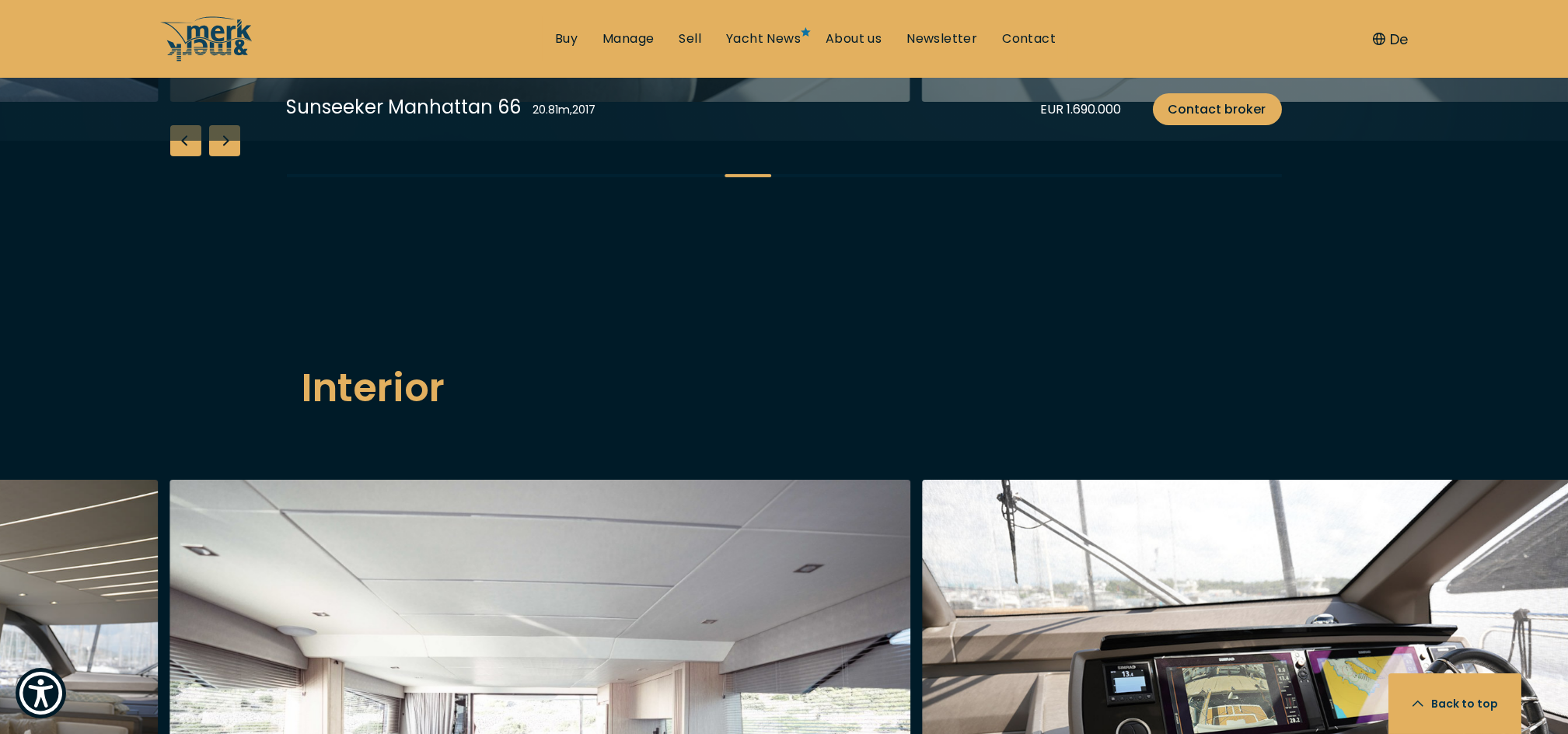
click at [222, 156] on div "Next slide" at bounding box center [224, 140] width 31 height 31
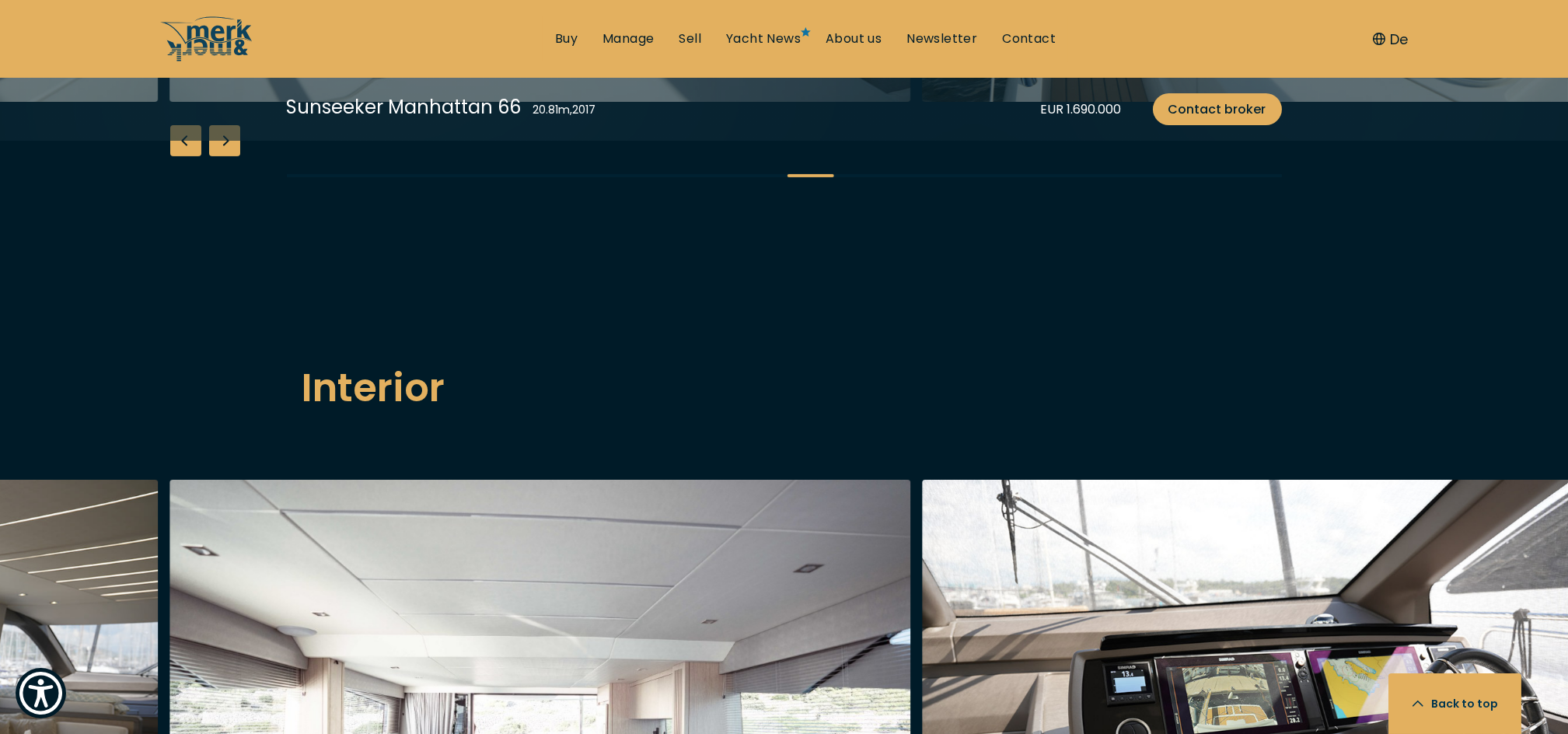
click at [222, 156] on div "Next slide" at bounding box center [224, 140] width 31 height 31
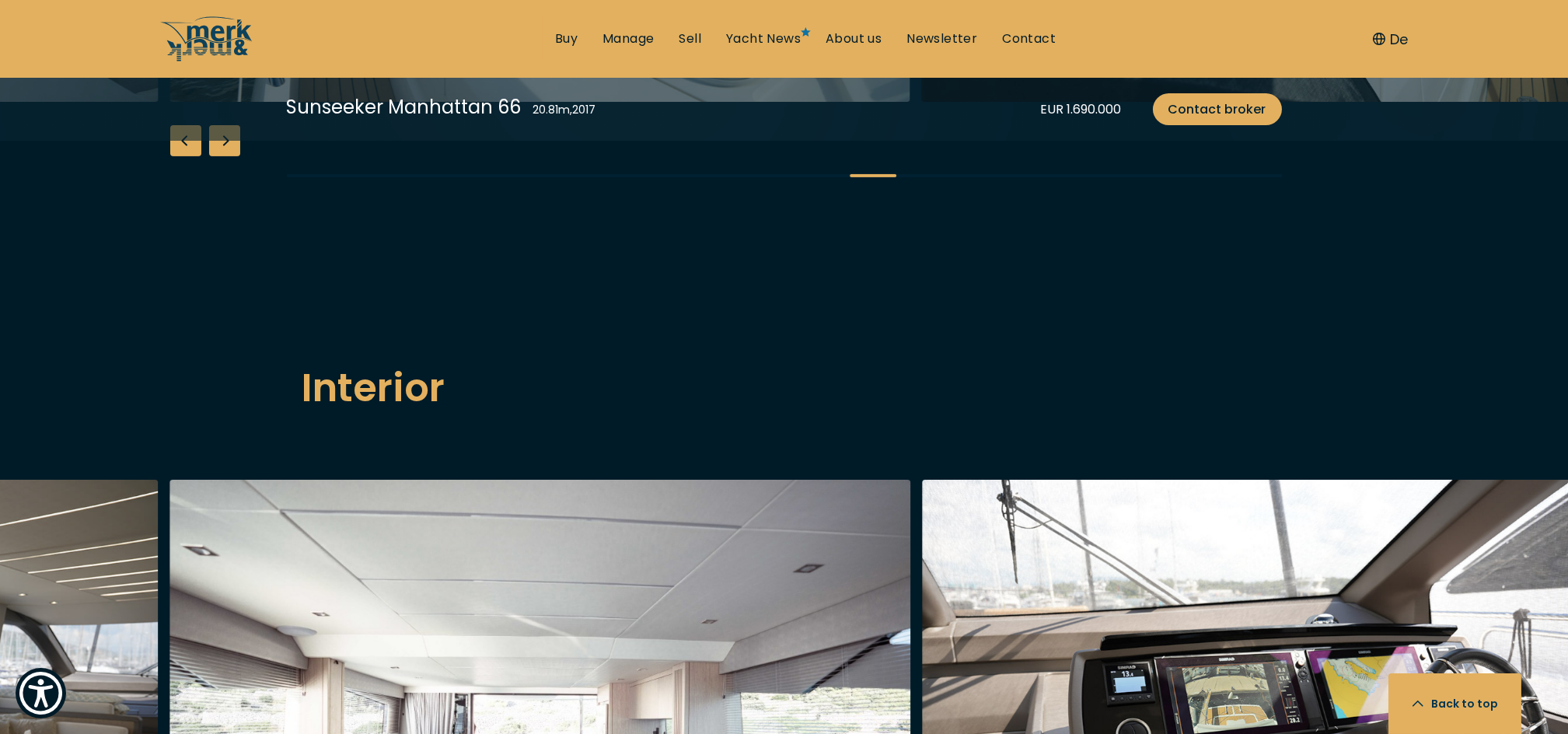
click at [222, 156] on div "Next slide" at bounding box center [224, 140] width 31 height 31
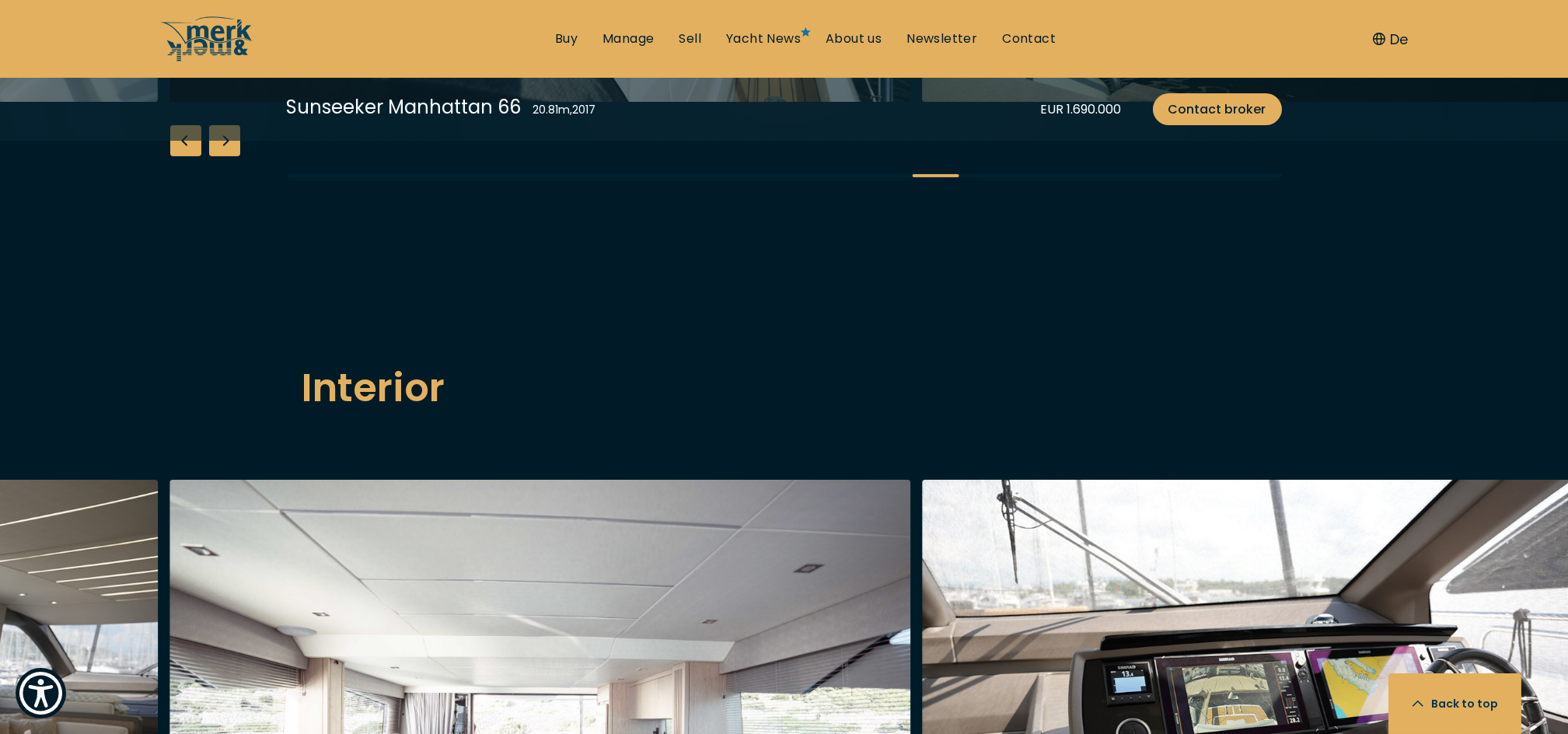
click at [222, 156] on div "Next slide" at bounding box center [224, 140] width 31 height 31
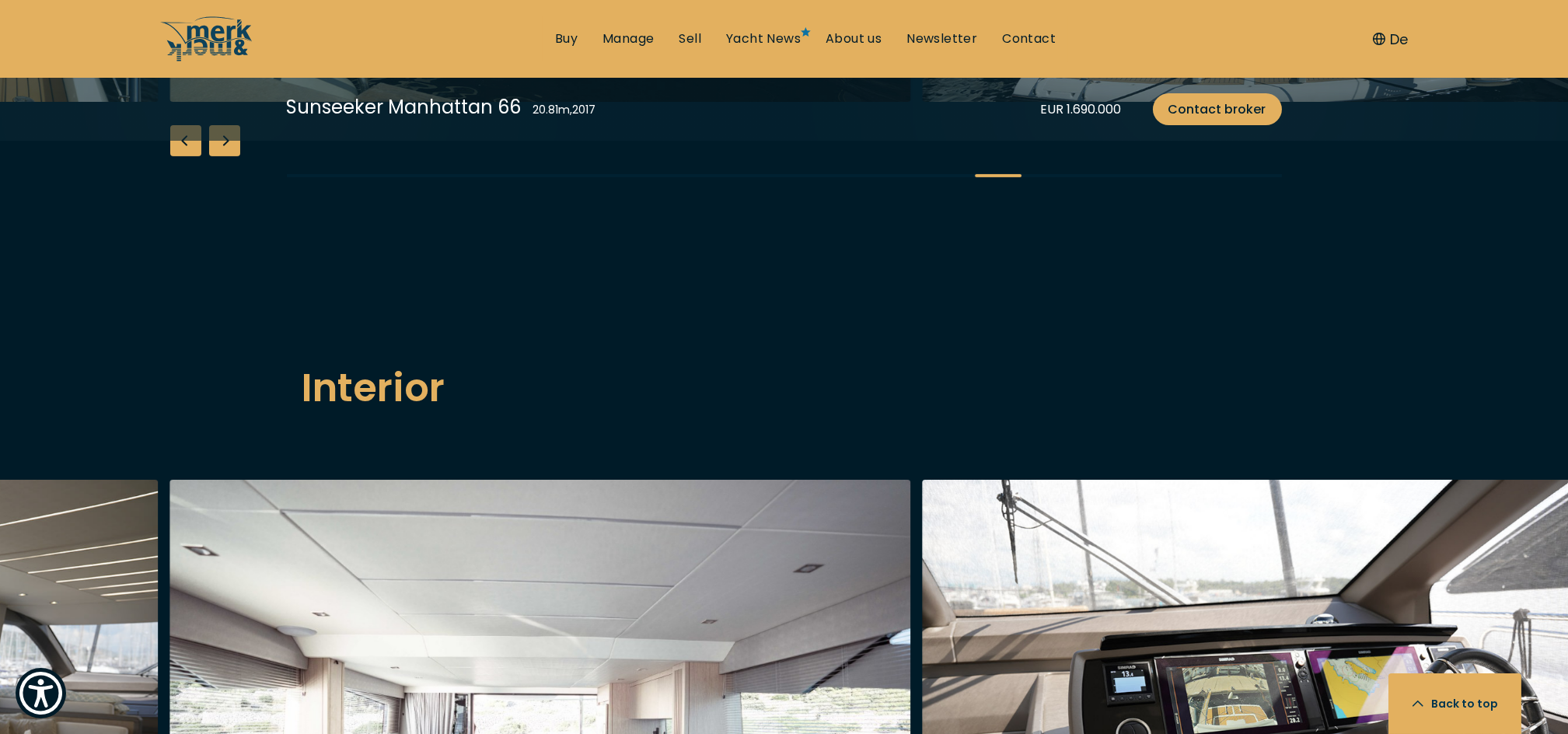
click at [222, 156] on div "Next slide" at bounding box center [224, 140] width 31 height 31
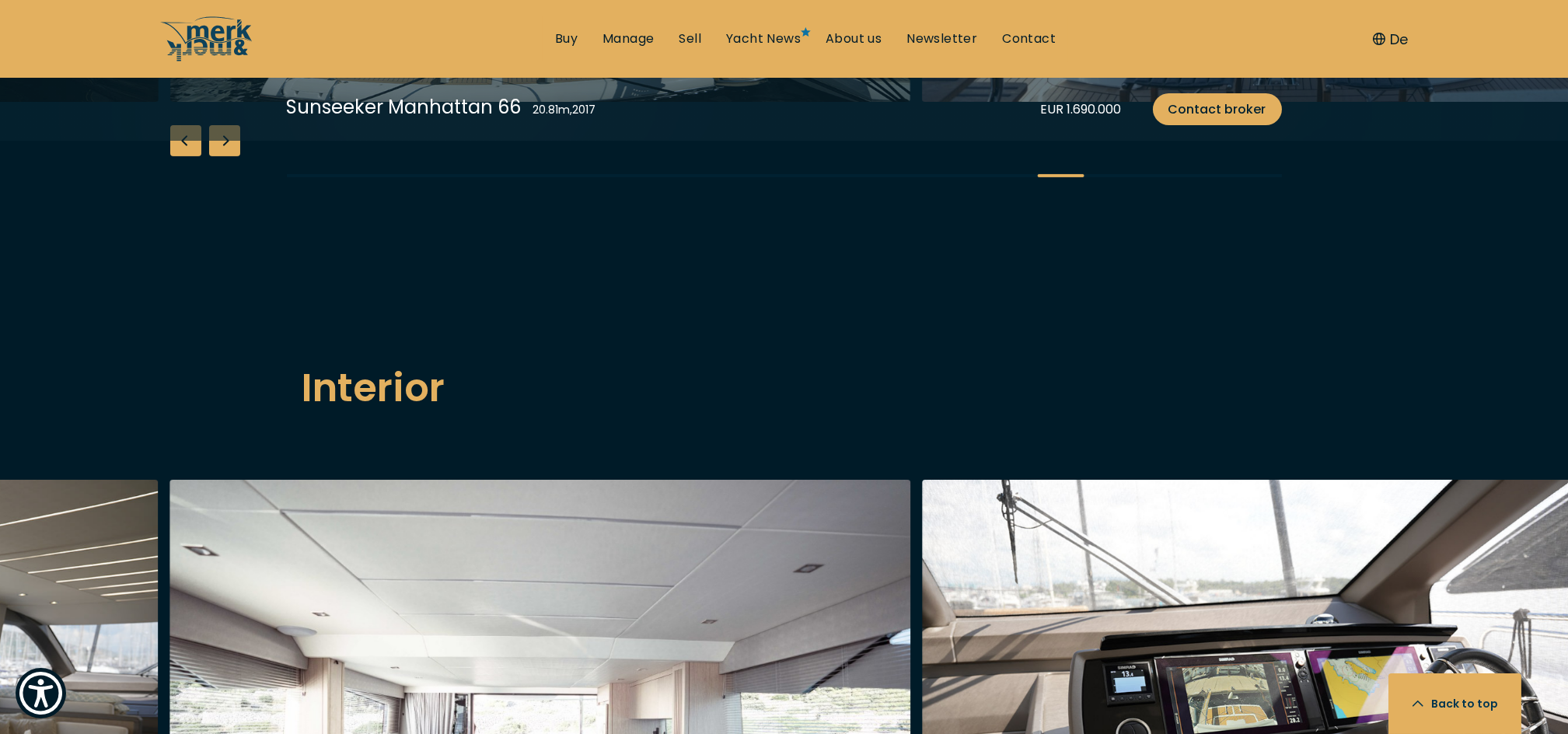
click at [222, 156] on div "Next slide" at bounding box center [224, 140] width 31 height 31
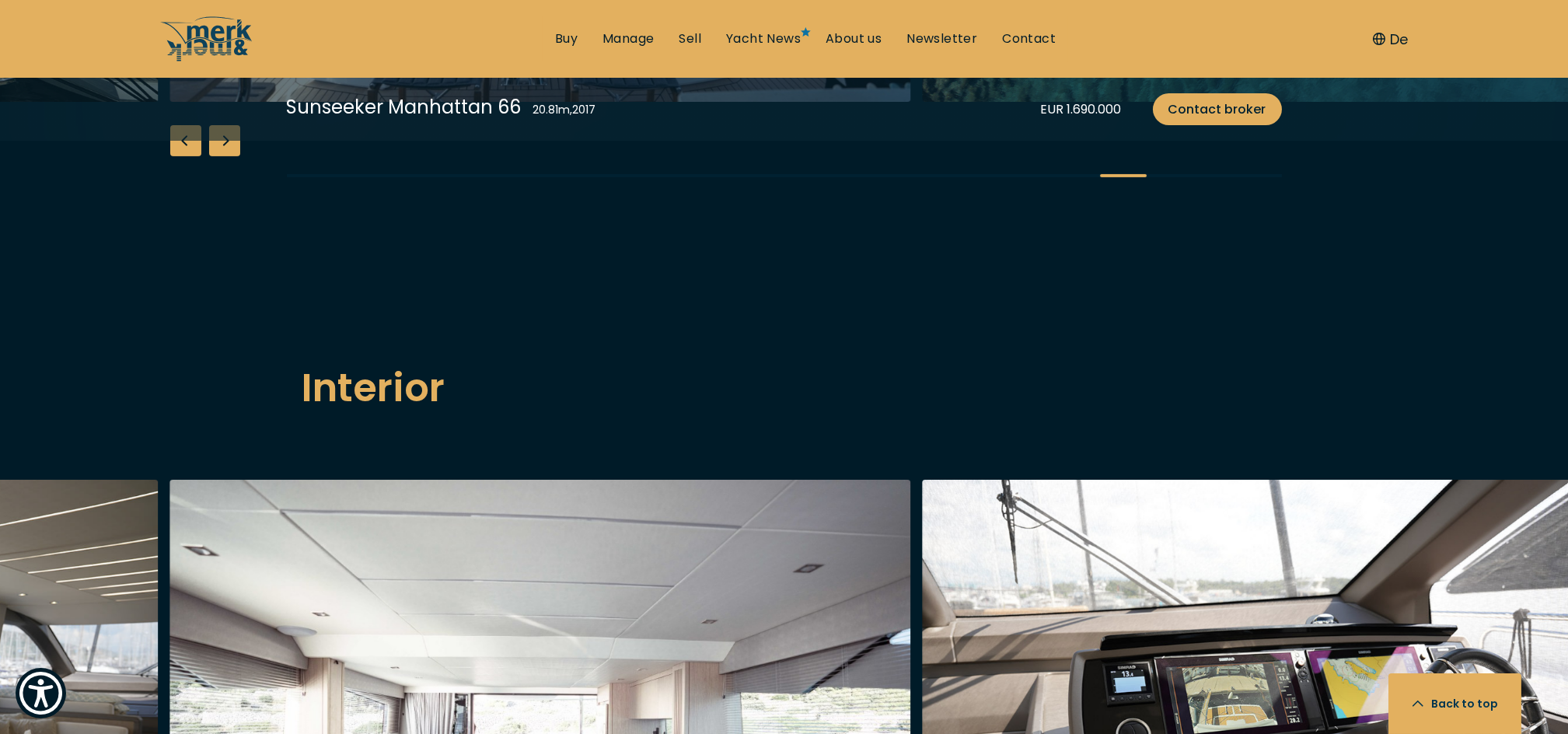
click at [222, 156] on div "Next slide" at bounding box center [224, 140] width 31 height 31
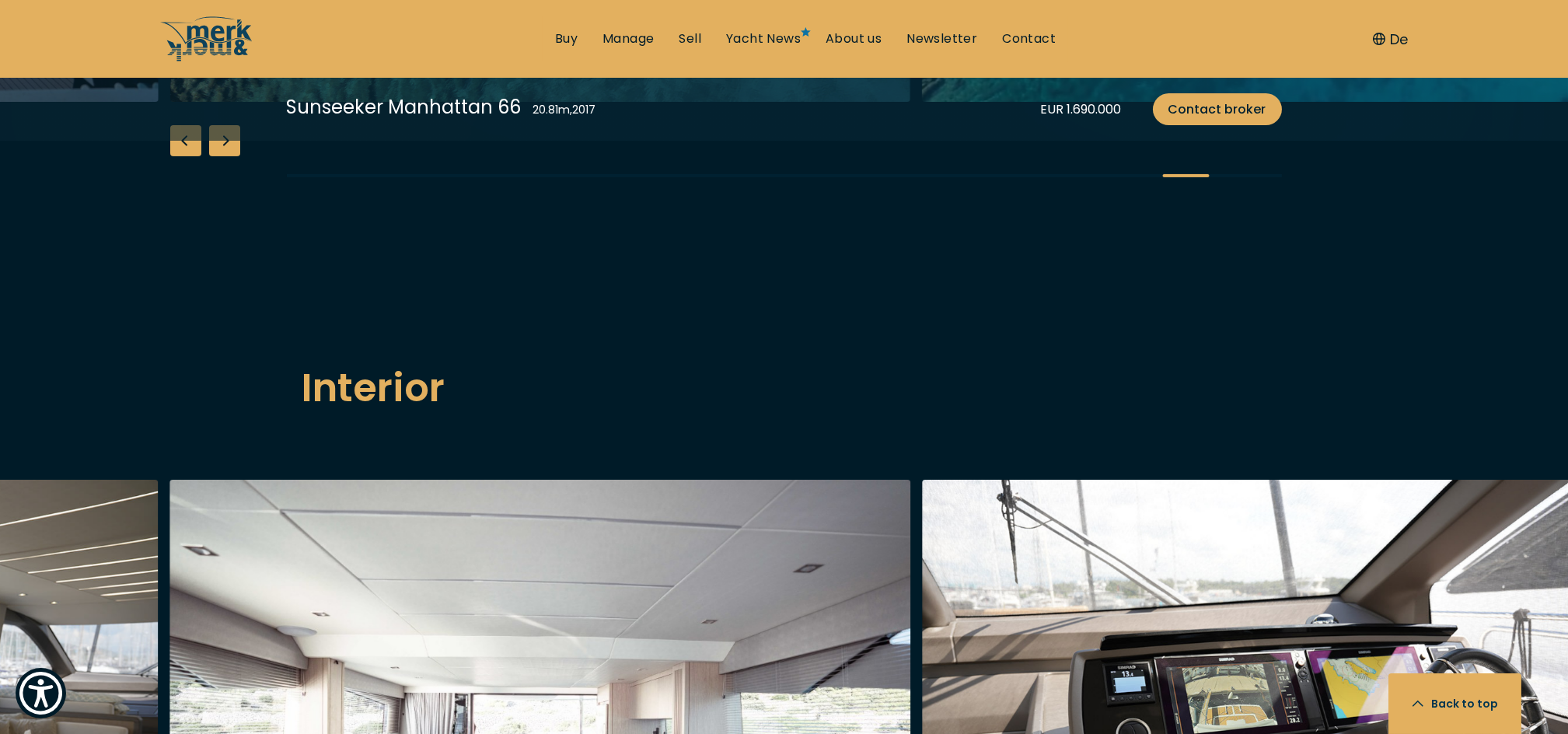
click at [222, 156] on div "Next slide" at bounding box center [224, 140] width 31 height 31
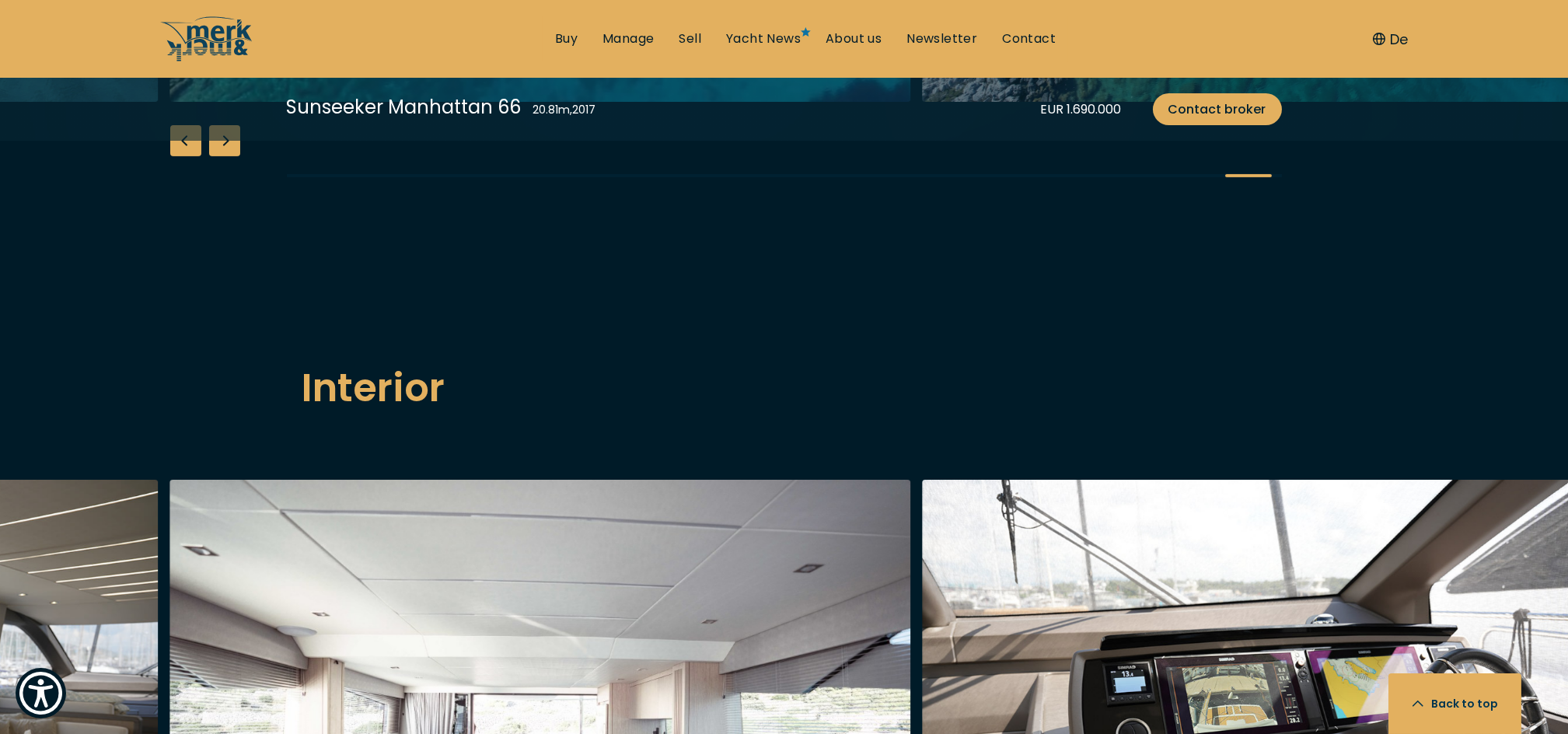
click at [222, 156] on div "Next slide" at bounding box center [224, 140] width 31 height 31
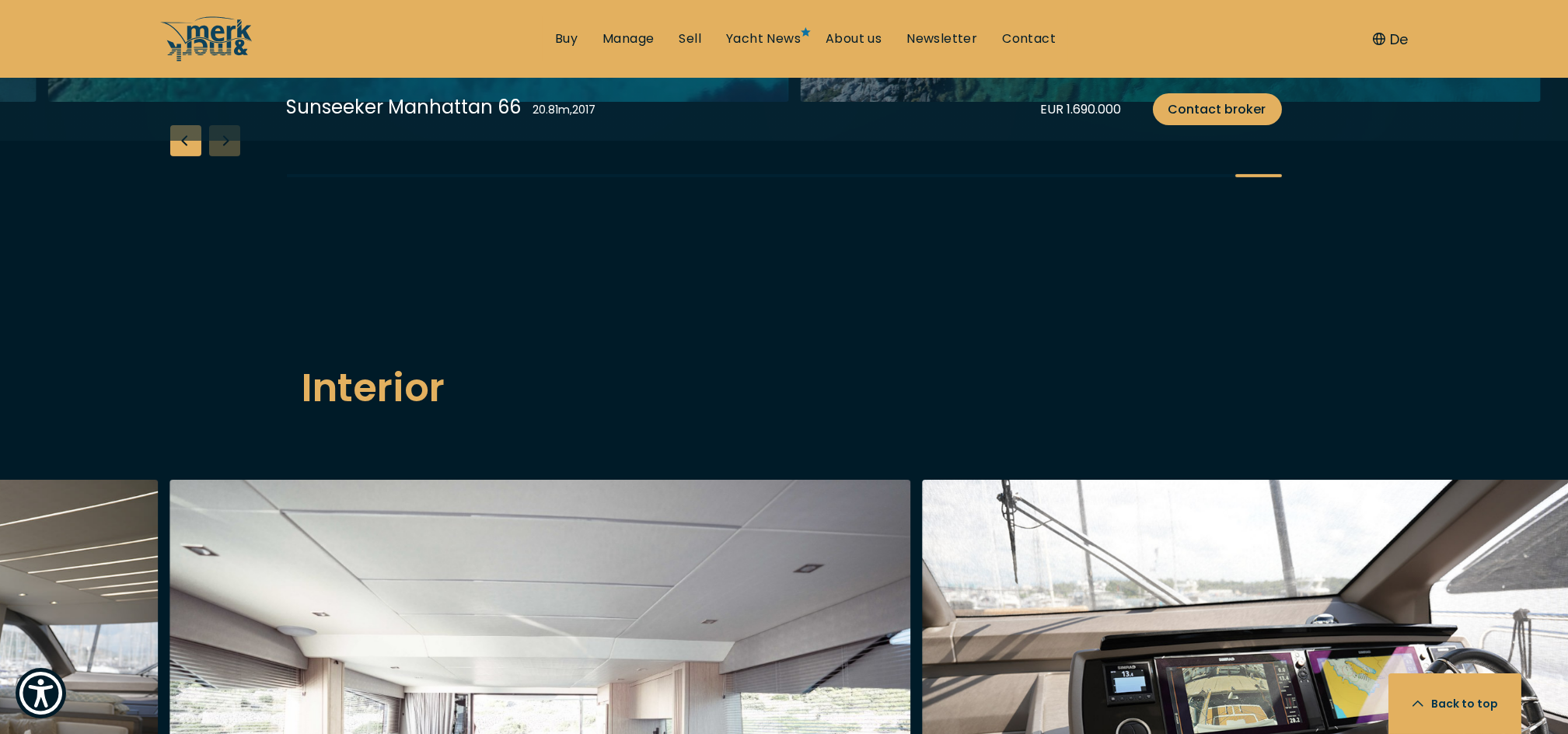
click at [188, 156] on div "Previous slide" at bounding box center [185, 140] width 31 height 31
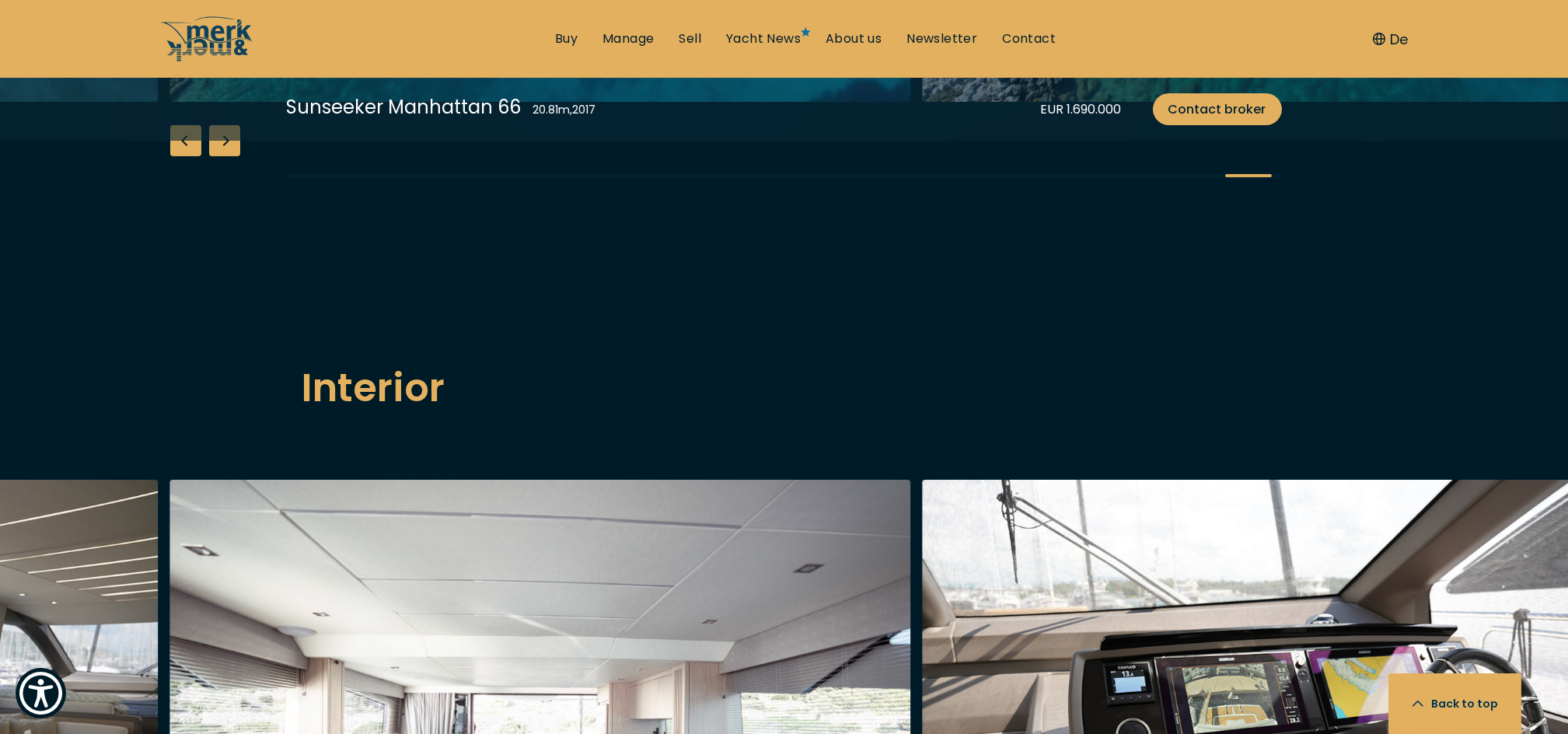
click at [188, 156] on div "Previous slide" at bounding box center [185, 140] width 31 height 31
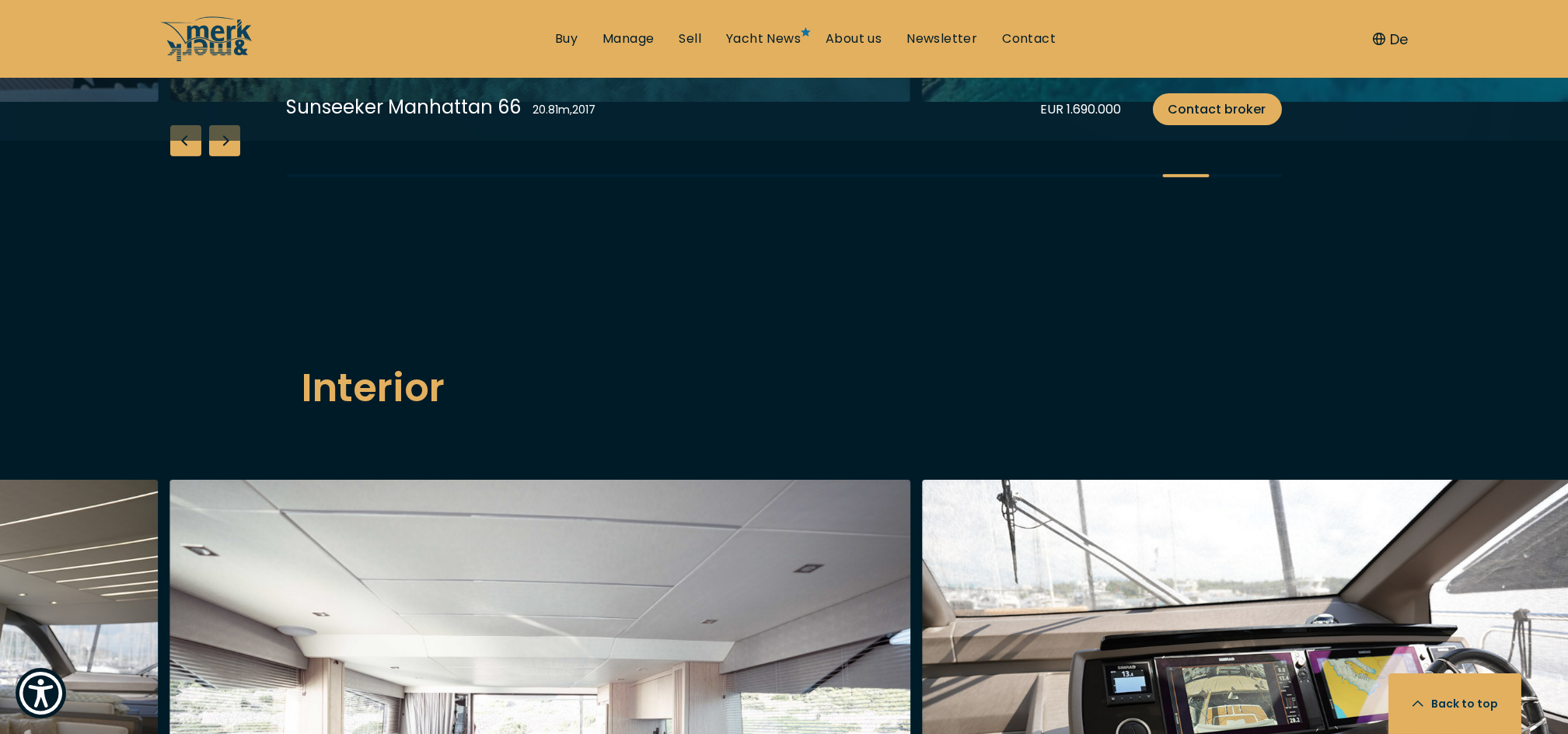
click at [188, 156] on div "Previous slide" at bounding box center [185, 140] width 31 height 31
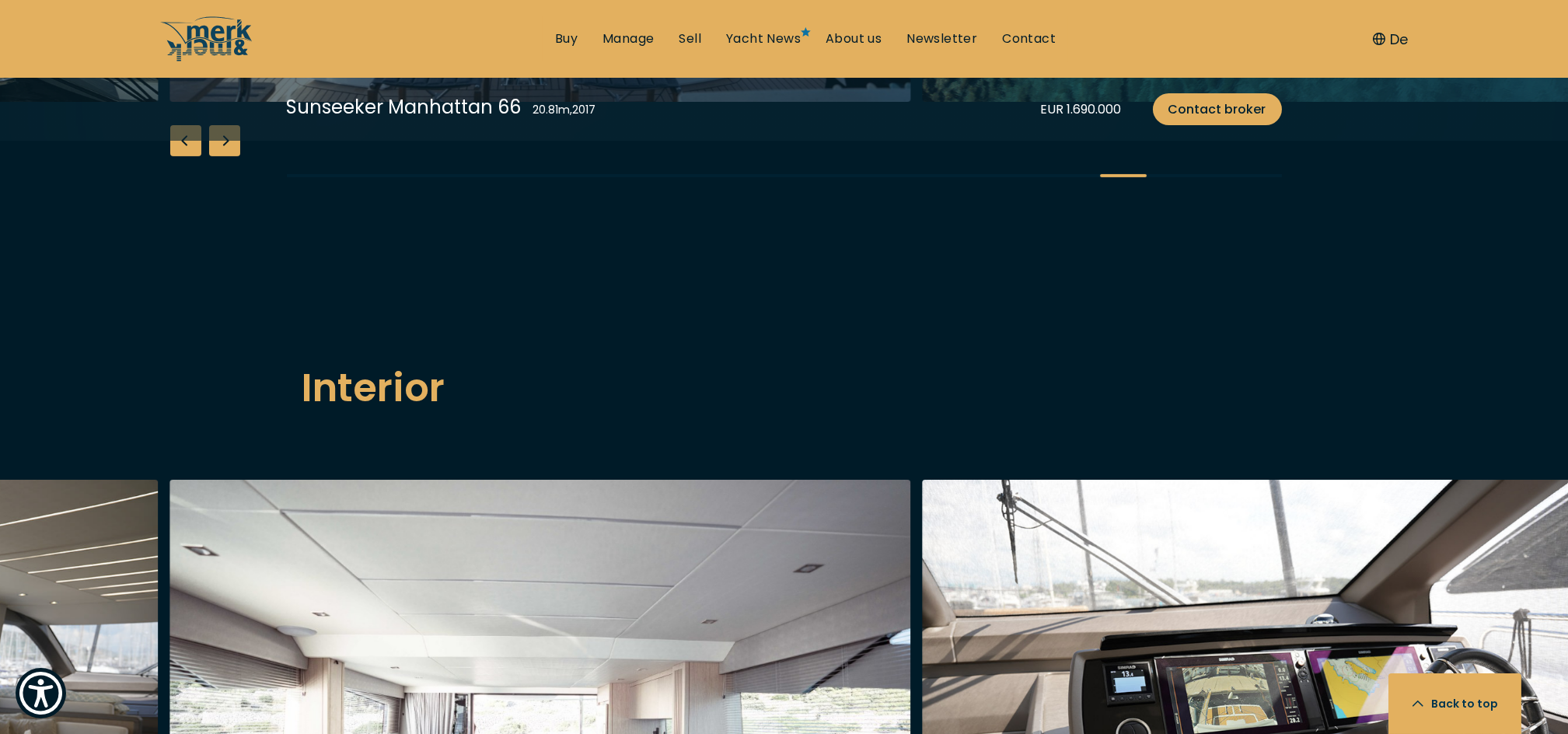
click at [188, 156] on div "Previous slide" at bounding box center [185, 140] width 31 height 31
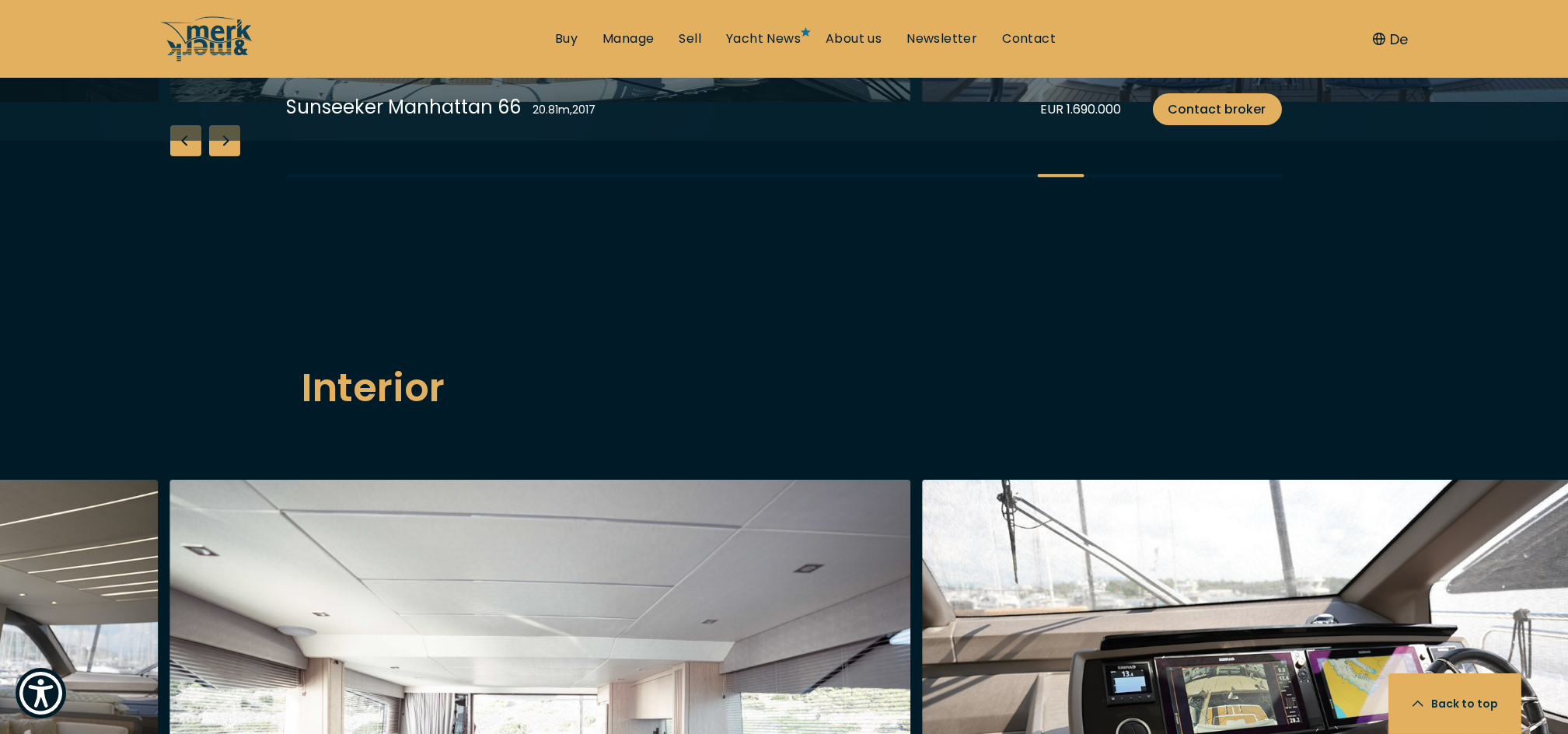
click at [188, 156] on div "Previous slide" at bounding box center [185, 140] width 31 height 31
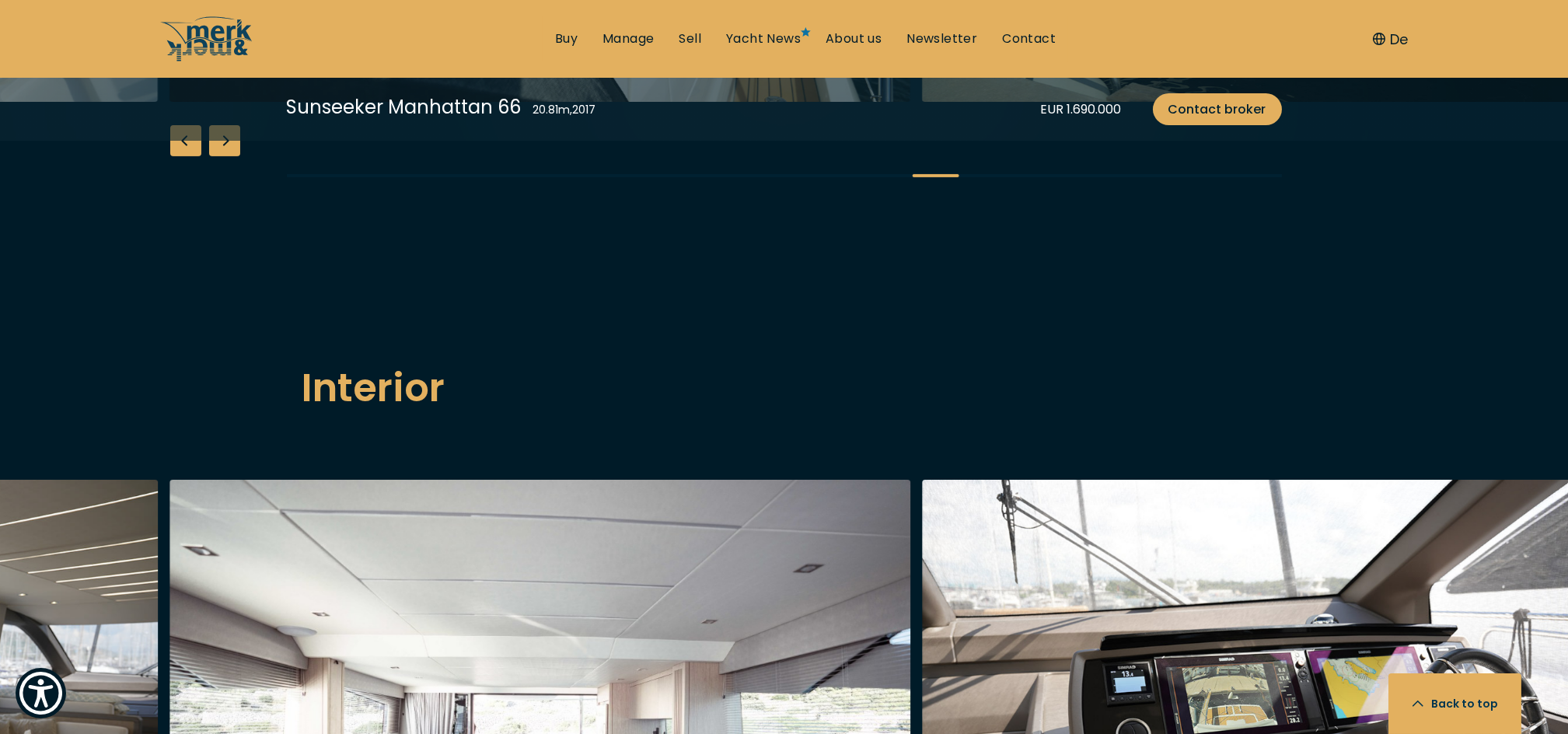
click at [188, 156] on div "Previous slide" at bounding box center [185, 140] width 31 height 31
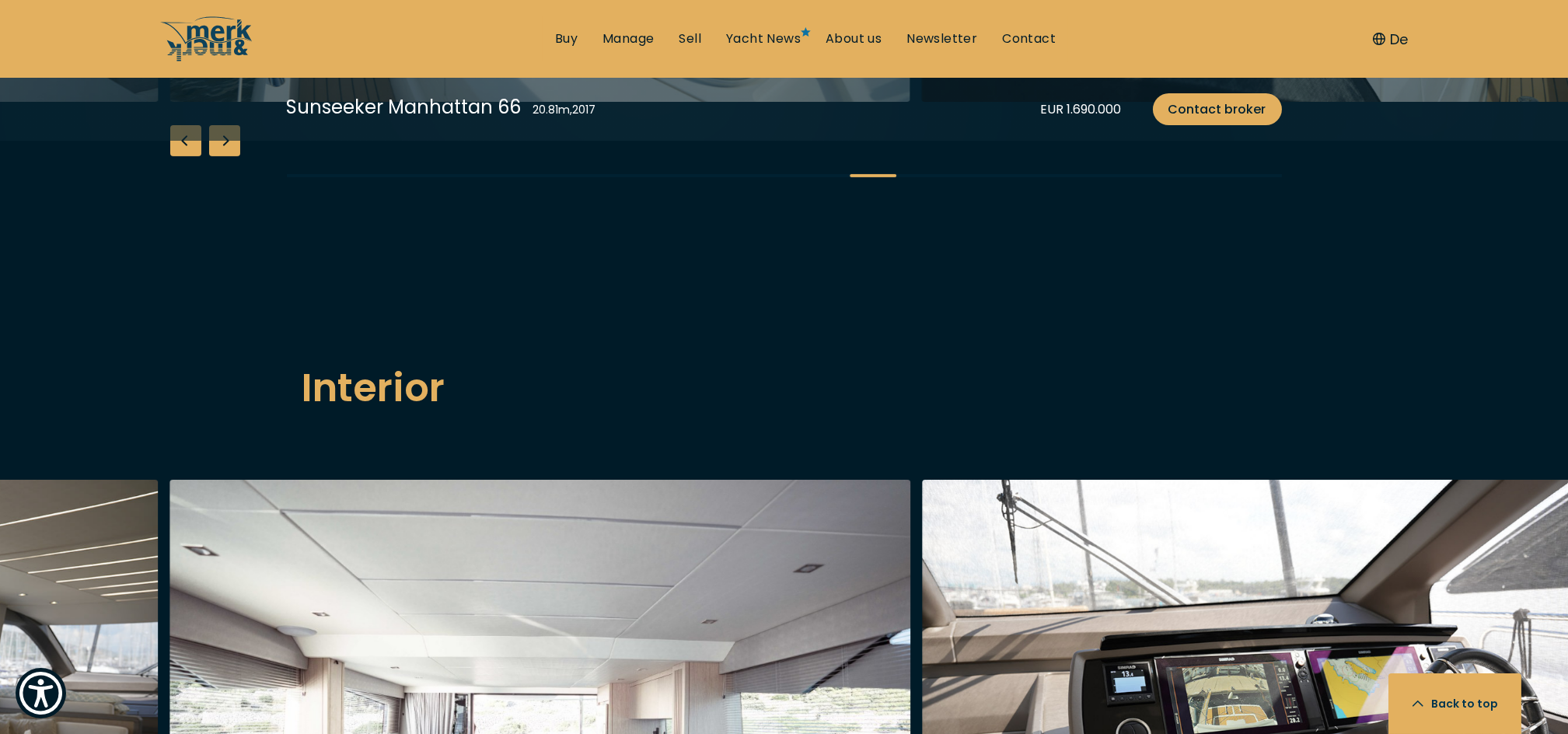
click at [188, 156] on div "Previous slide" at bounding box center [185, 140] width 31 height 31
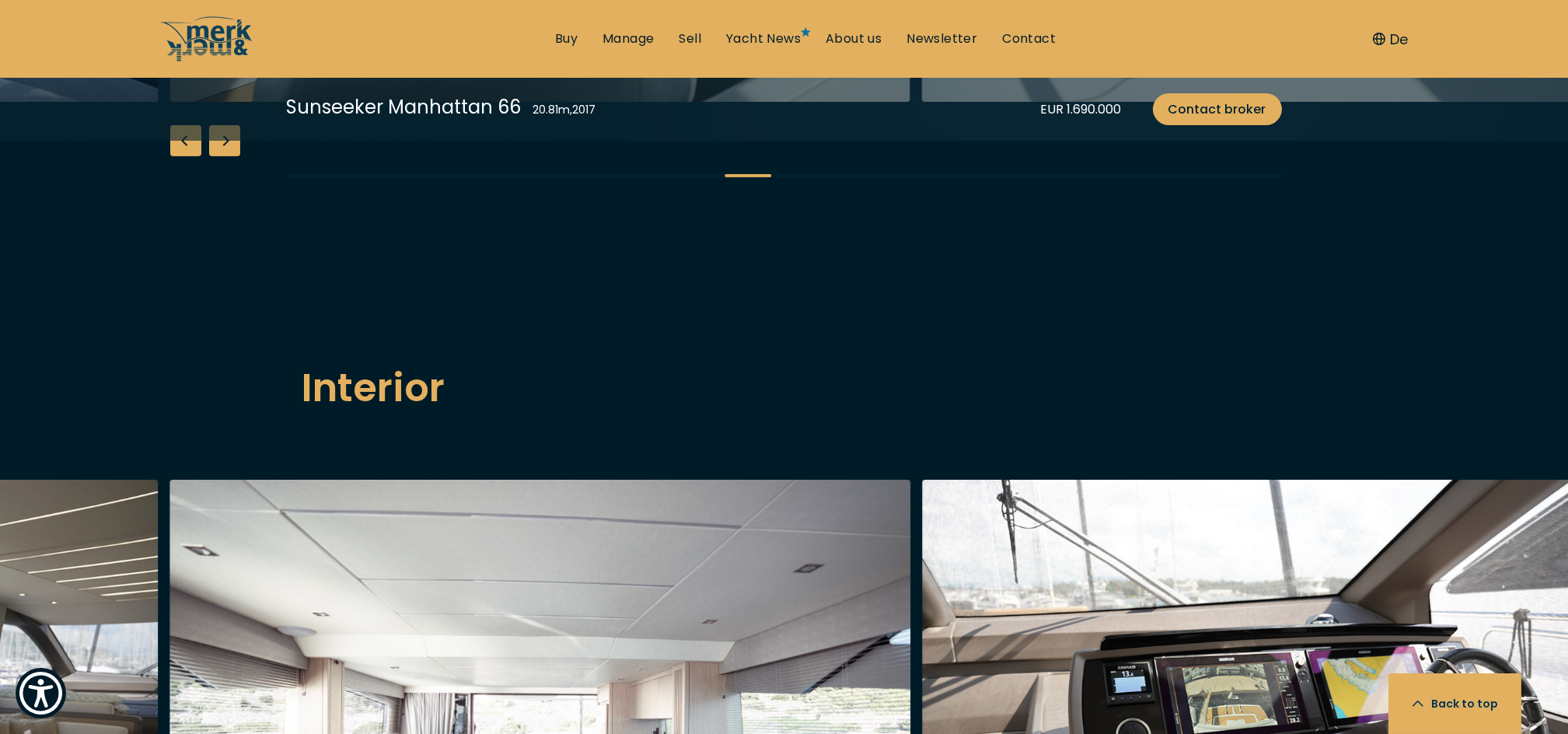
click at [188, 156] on div "Previous slide" at bounding box center [185, 140] width 31 height 31
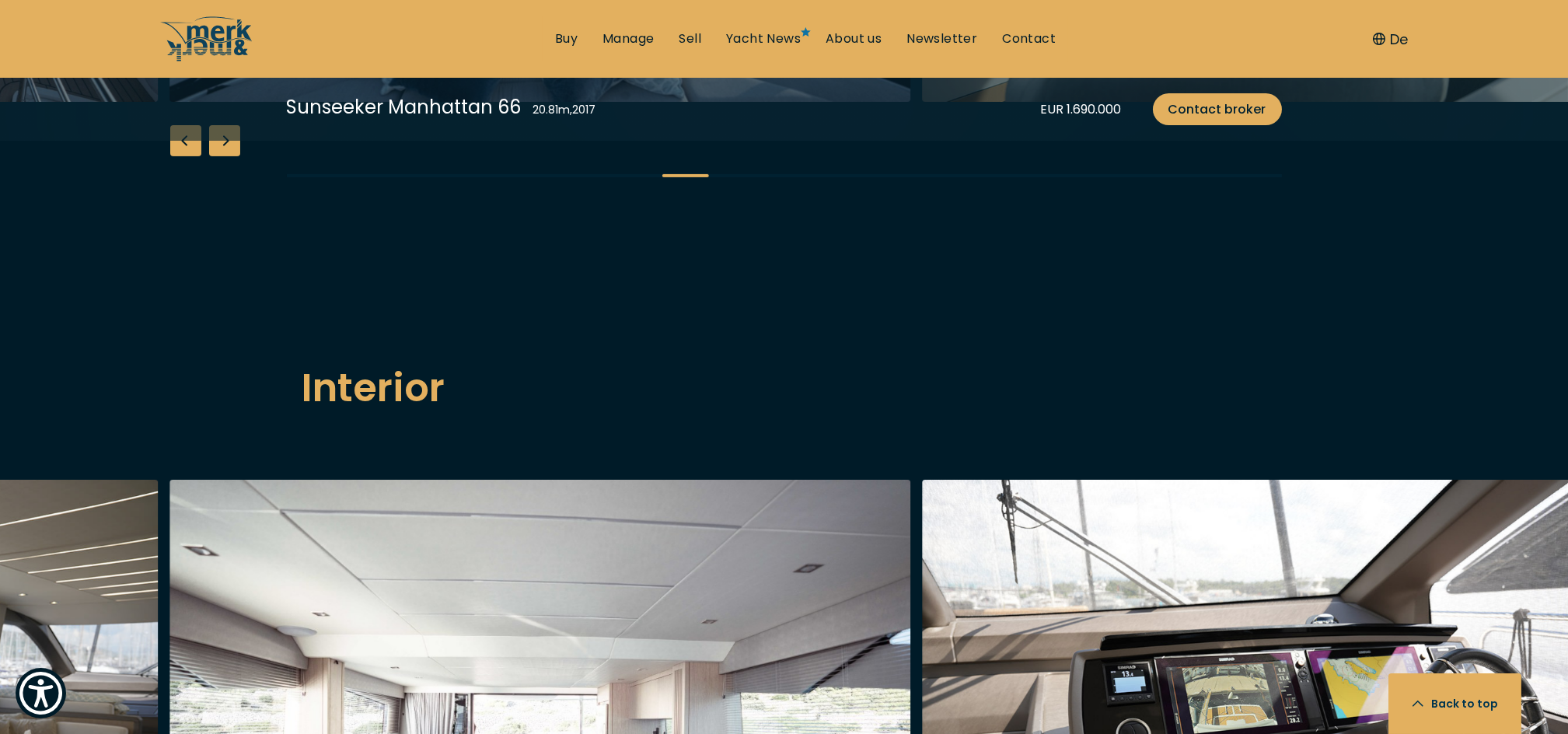
click at [188, 156] on div "Previous slide" at bounding box center [185, 140] width 31 height 31
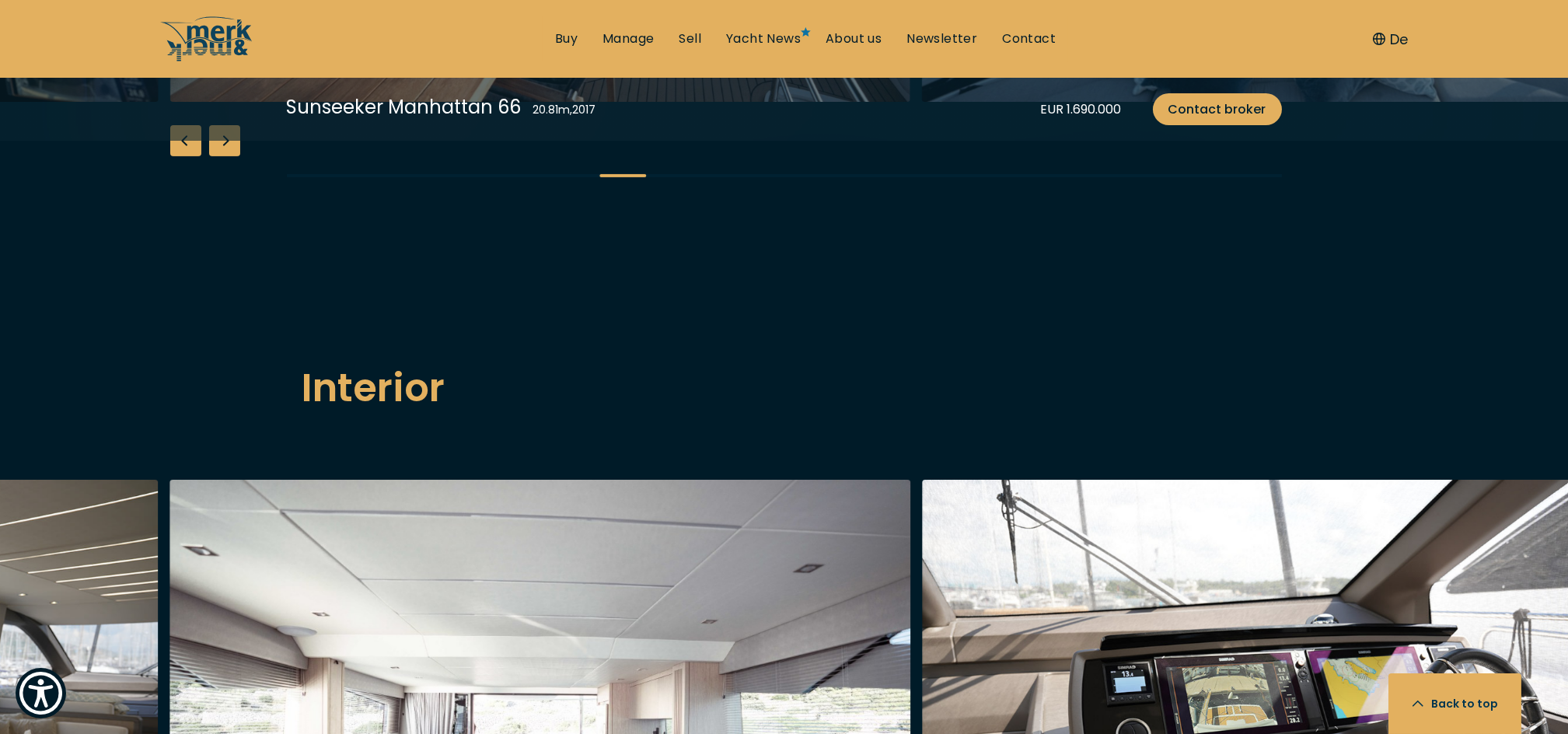
click at [188, 156] on div "Previous slide" at bounding box center [185, 140] width 31 height 31
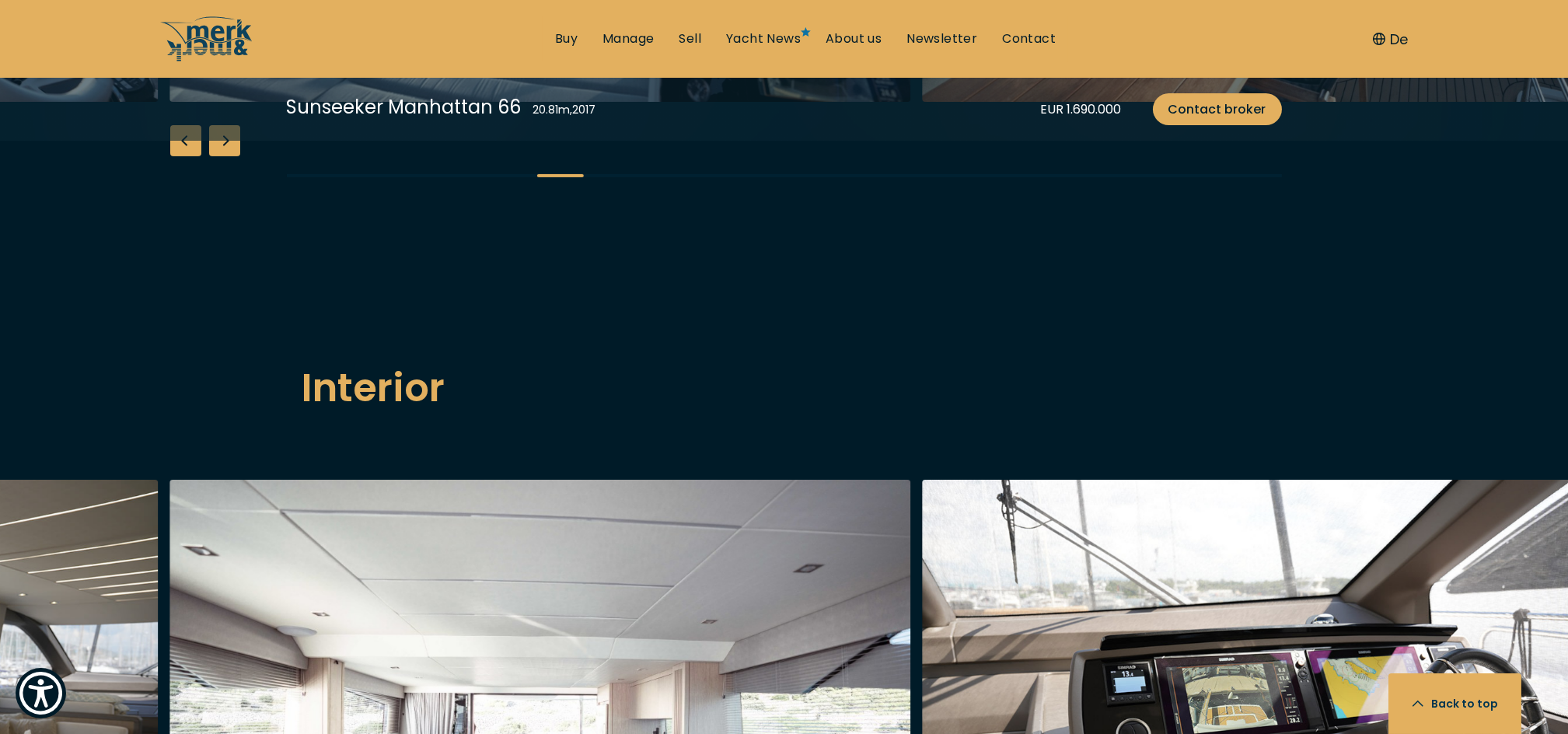
click at [188, 156] on div "Previous slide" at bounding box center [185, 140] width 31 height 31
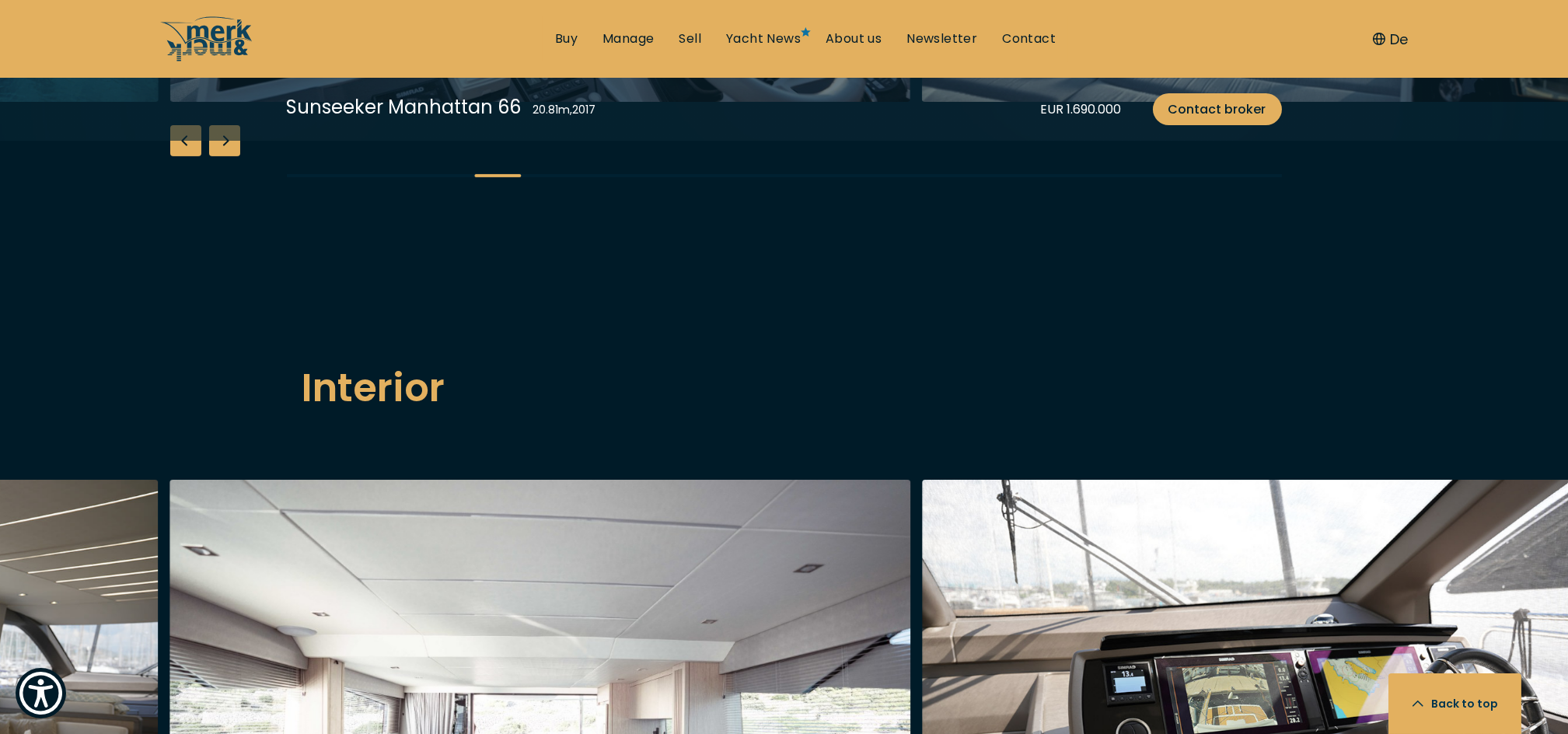
click at [188, 156] on div "Previous slide" at bounding box center [185, 140] width 31 height 31
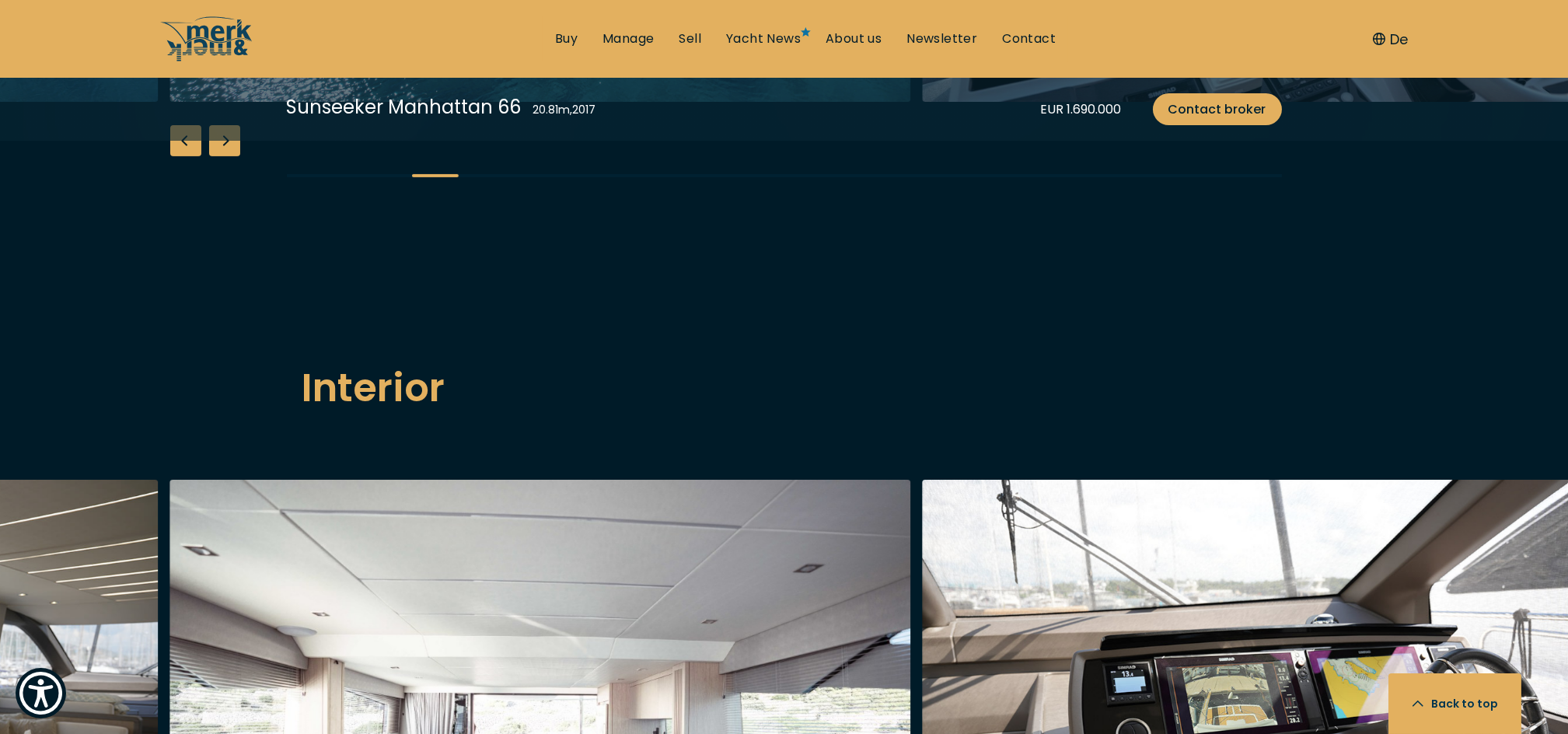
click at [188, 156] on div "Previous slide" at bounding box center [185, 140] width 31 height 31
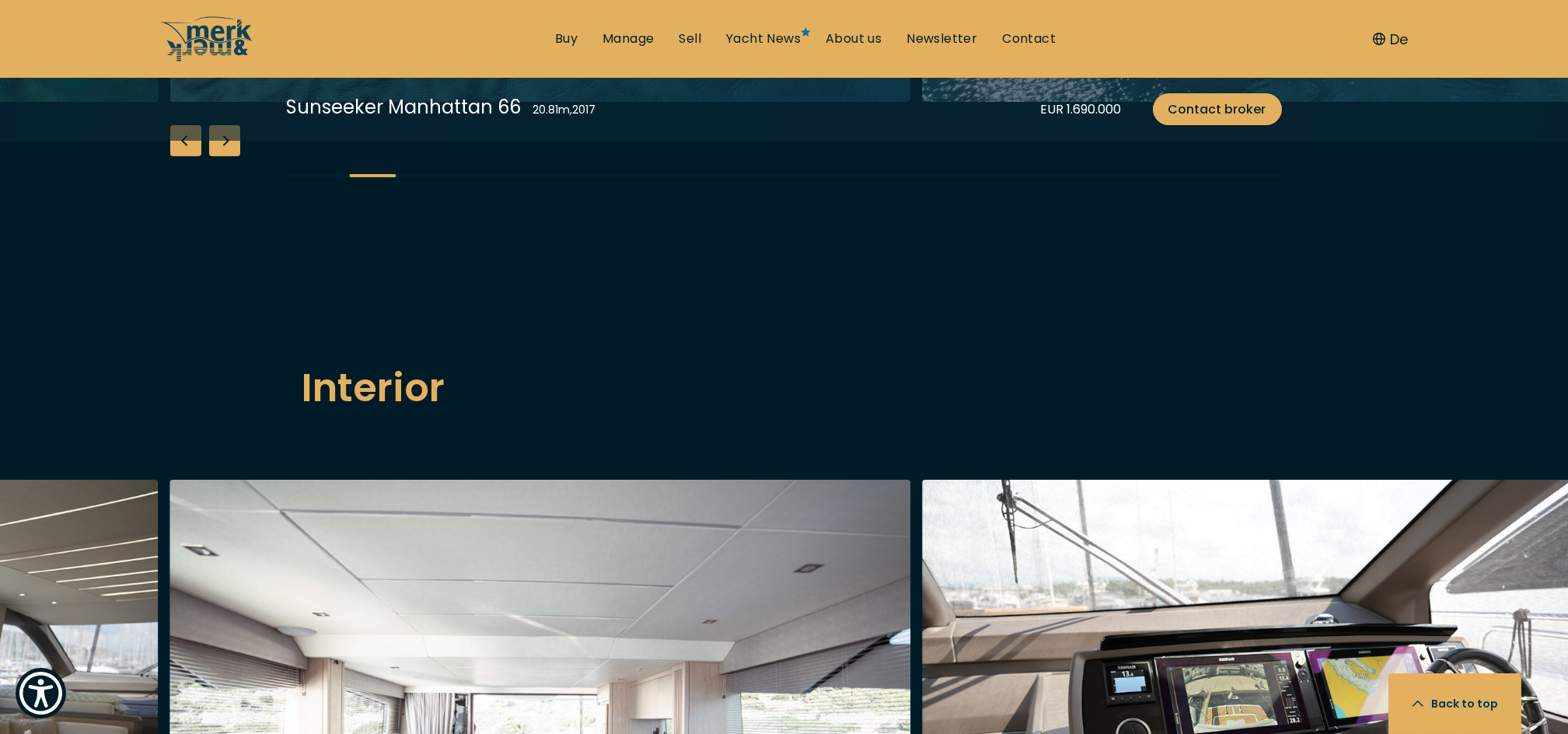
click at [188, 156] on div "Previous slide" at bounding box center [185, 140] width 31 height 31
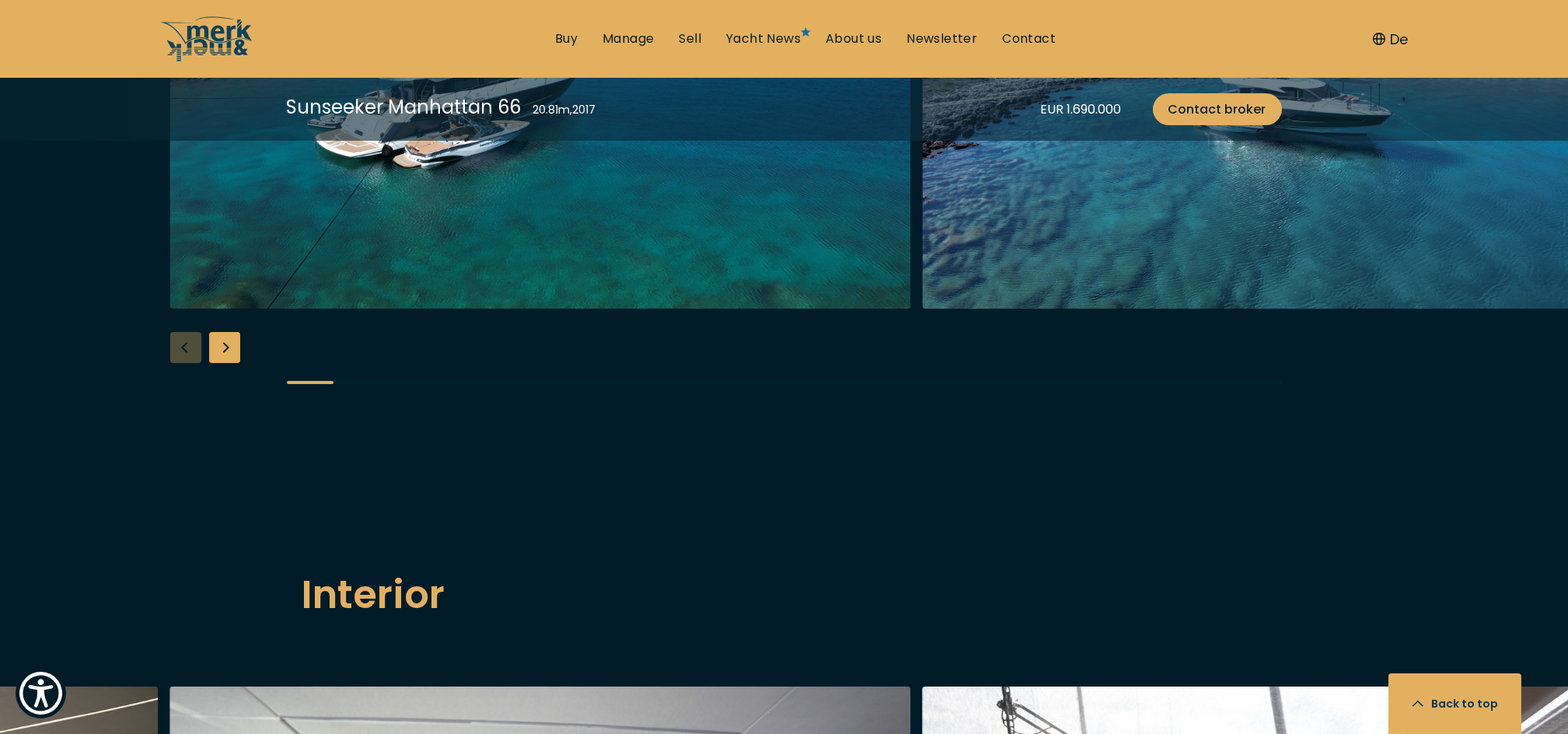
scroll to position [1659, 0]
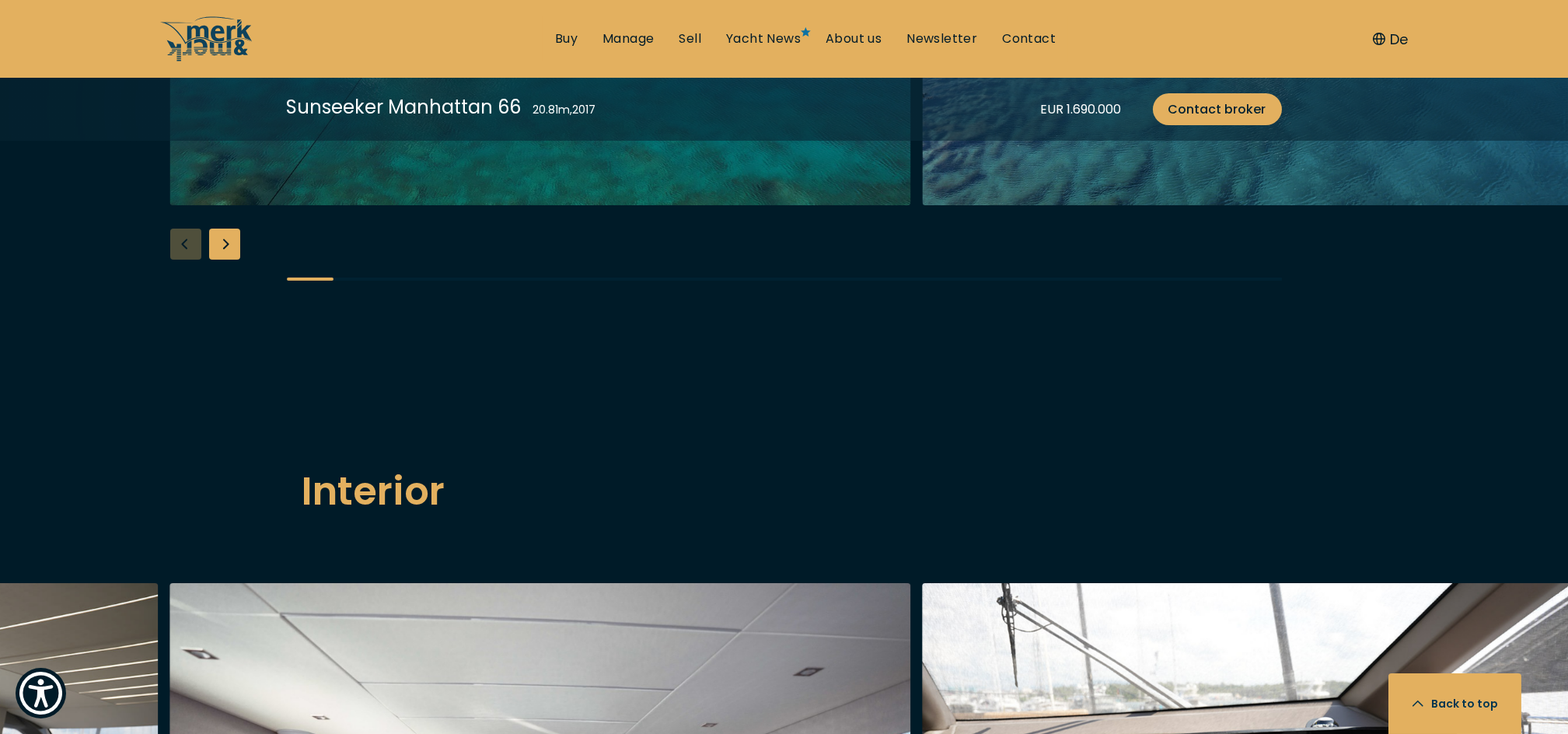
click at [224, 260] on div "Next slide" at bounding box center [224, 243] width 31 height 31
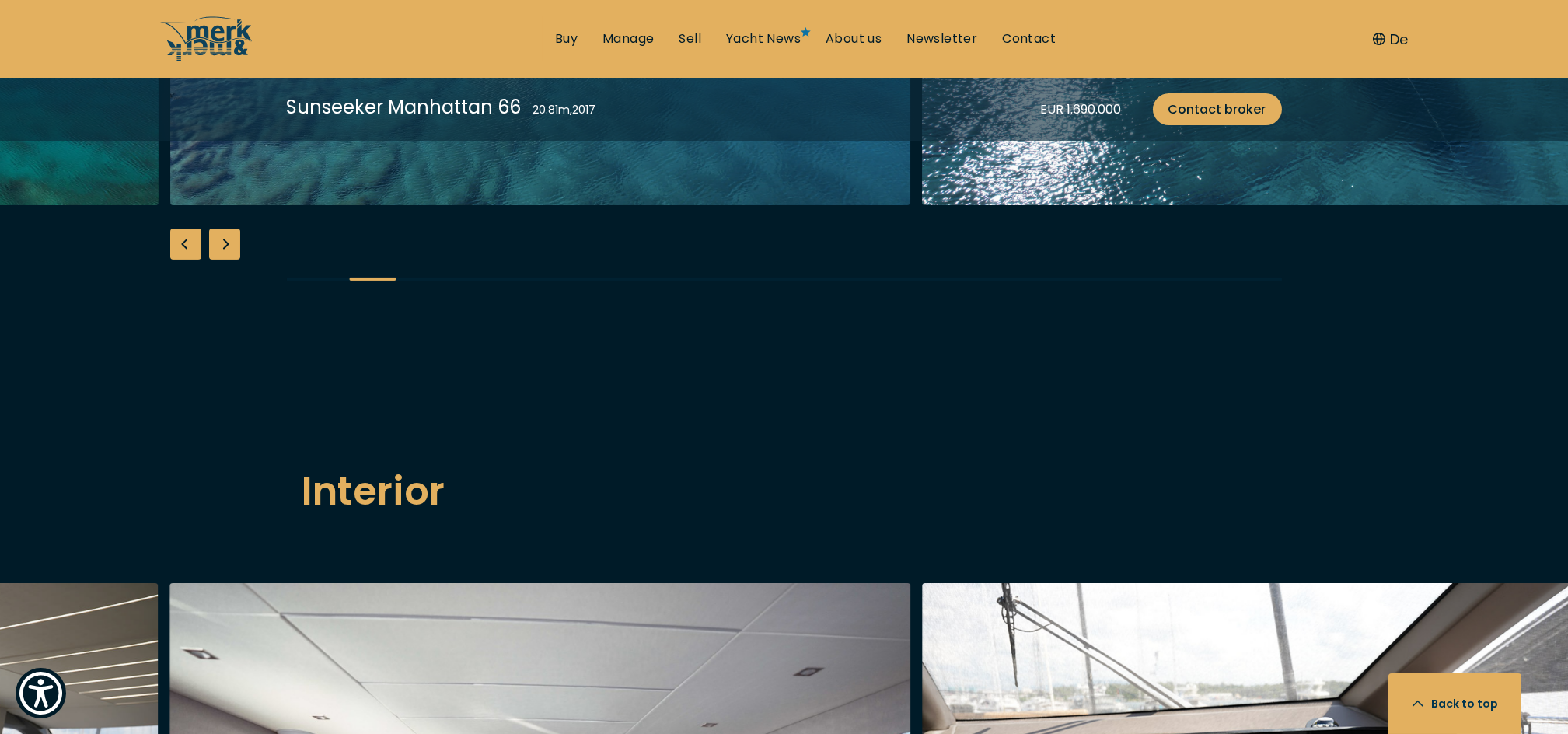
click at [224, 260] on div "Next slide" at bounding box center [224, 243] width 31 height 31
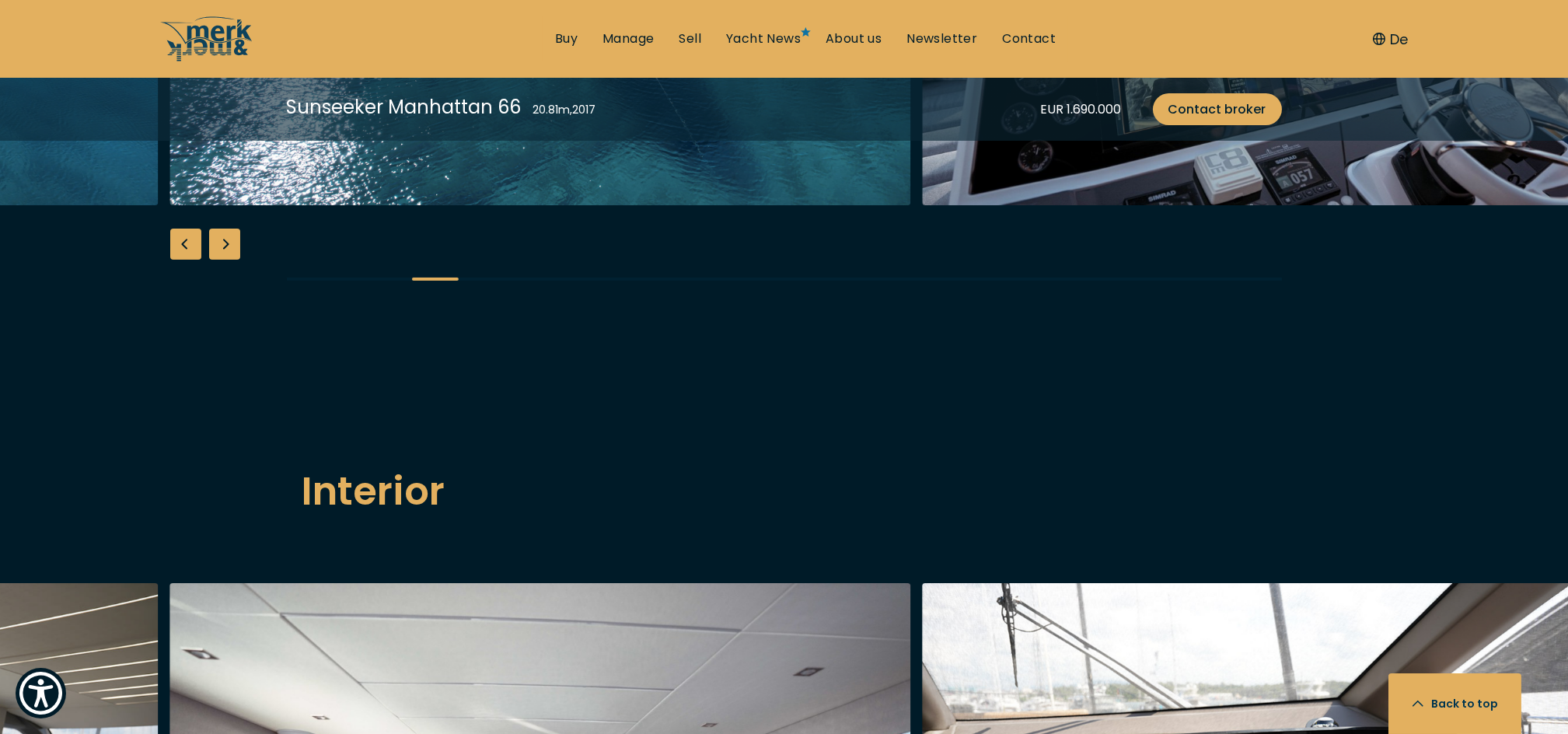
click at [224, 260] on div "Next slide" at bounding box center [224, 243] width 31 height 31
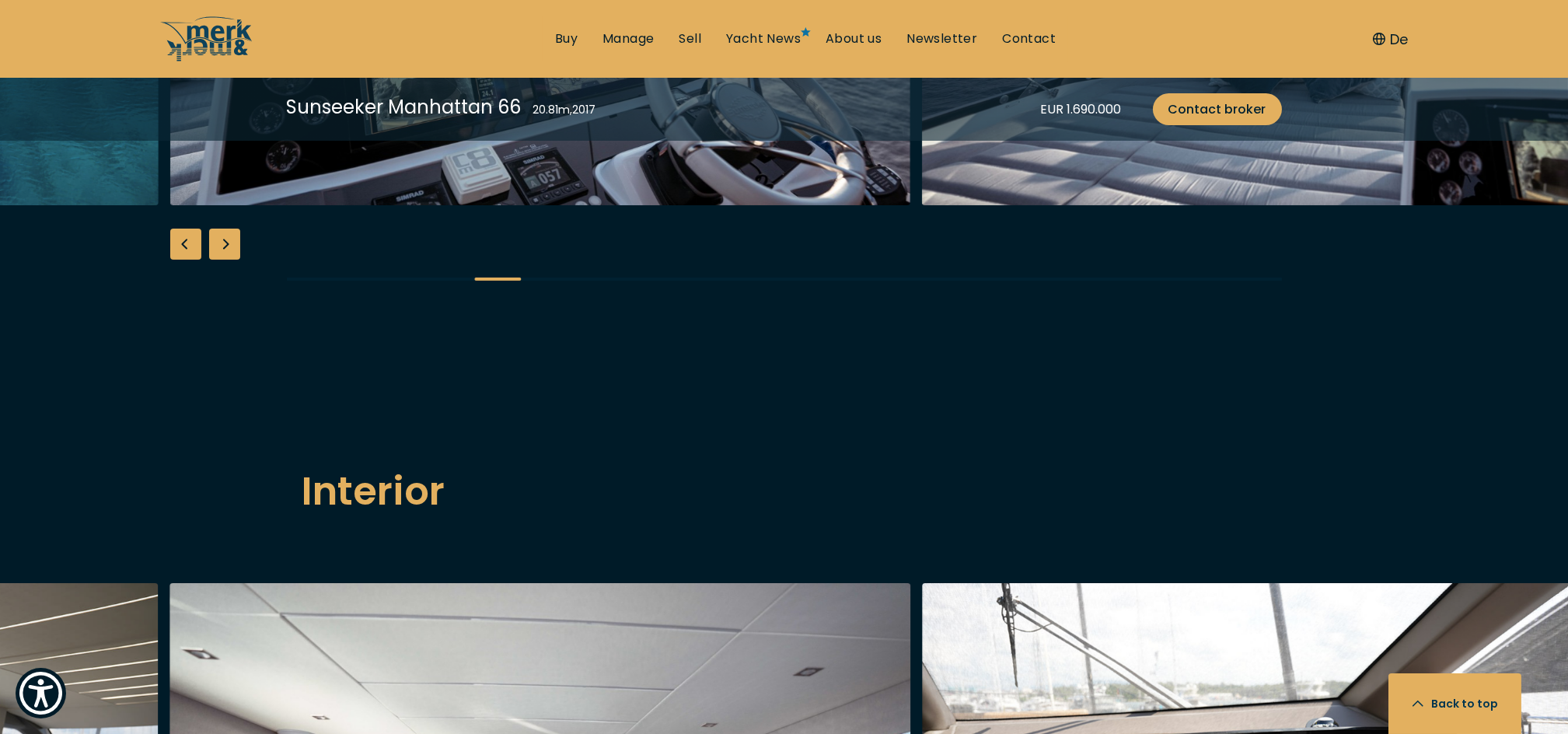
click at [224, 260] on div "Next slide" at bounding box center [224, 243] width 31 height 31
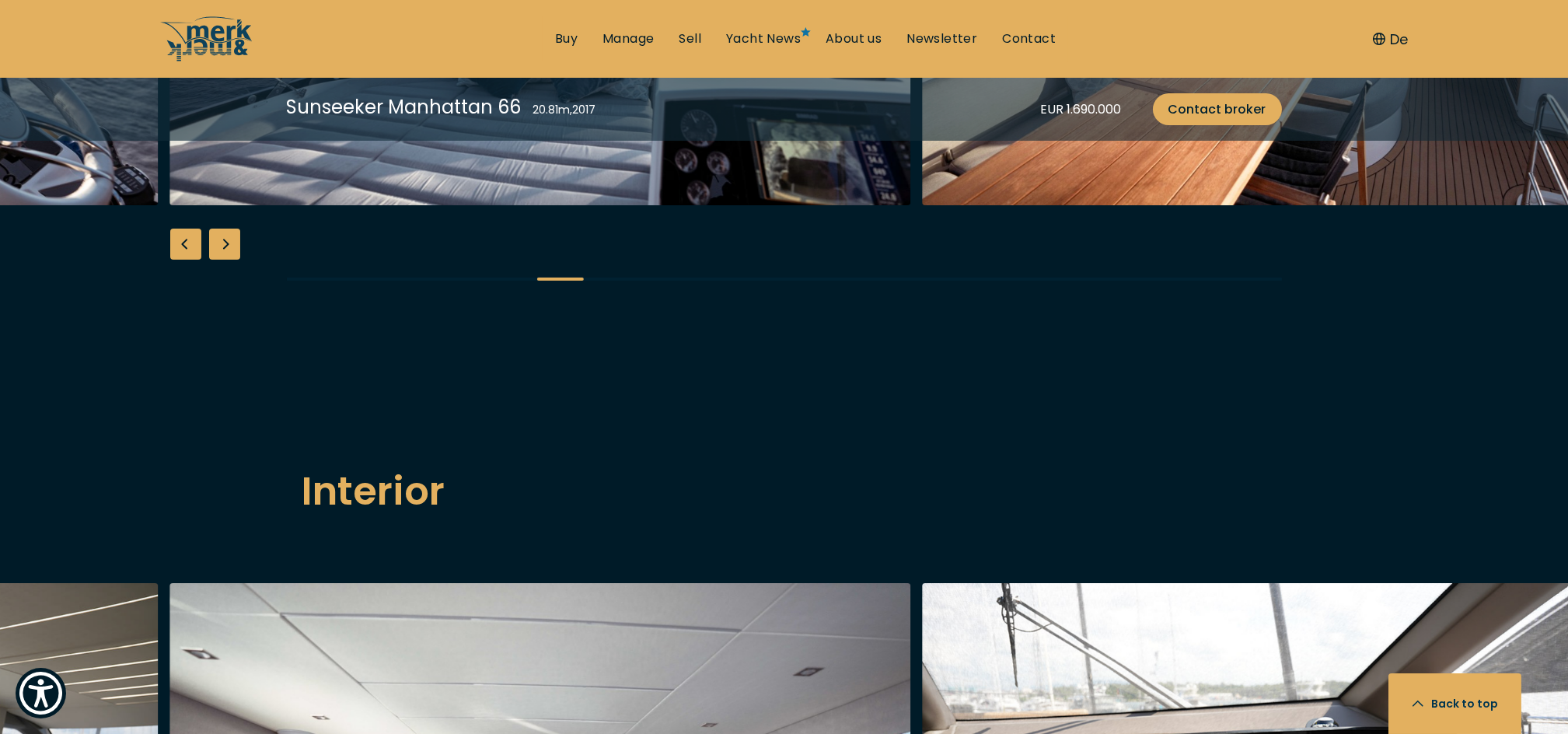
click at [224, 260] on div "Next slide" at bounding box center [224, 243] width 31 height 31
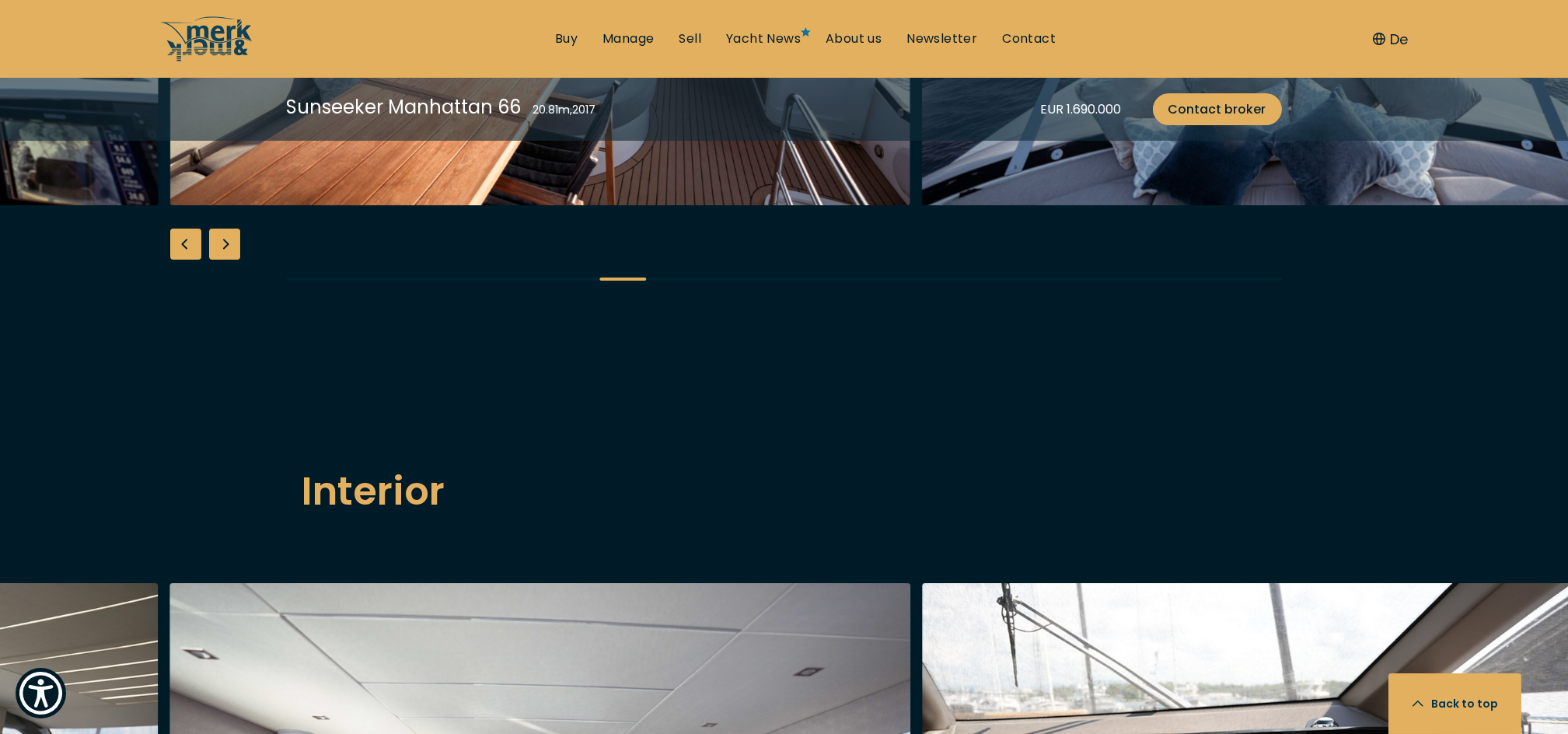
click at [224, 260] on div "Next slide" at bounding box center [224, 243] width 31 height 31
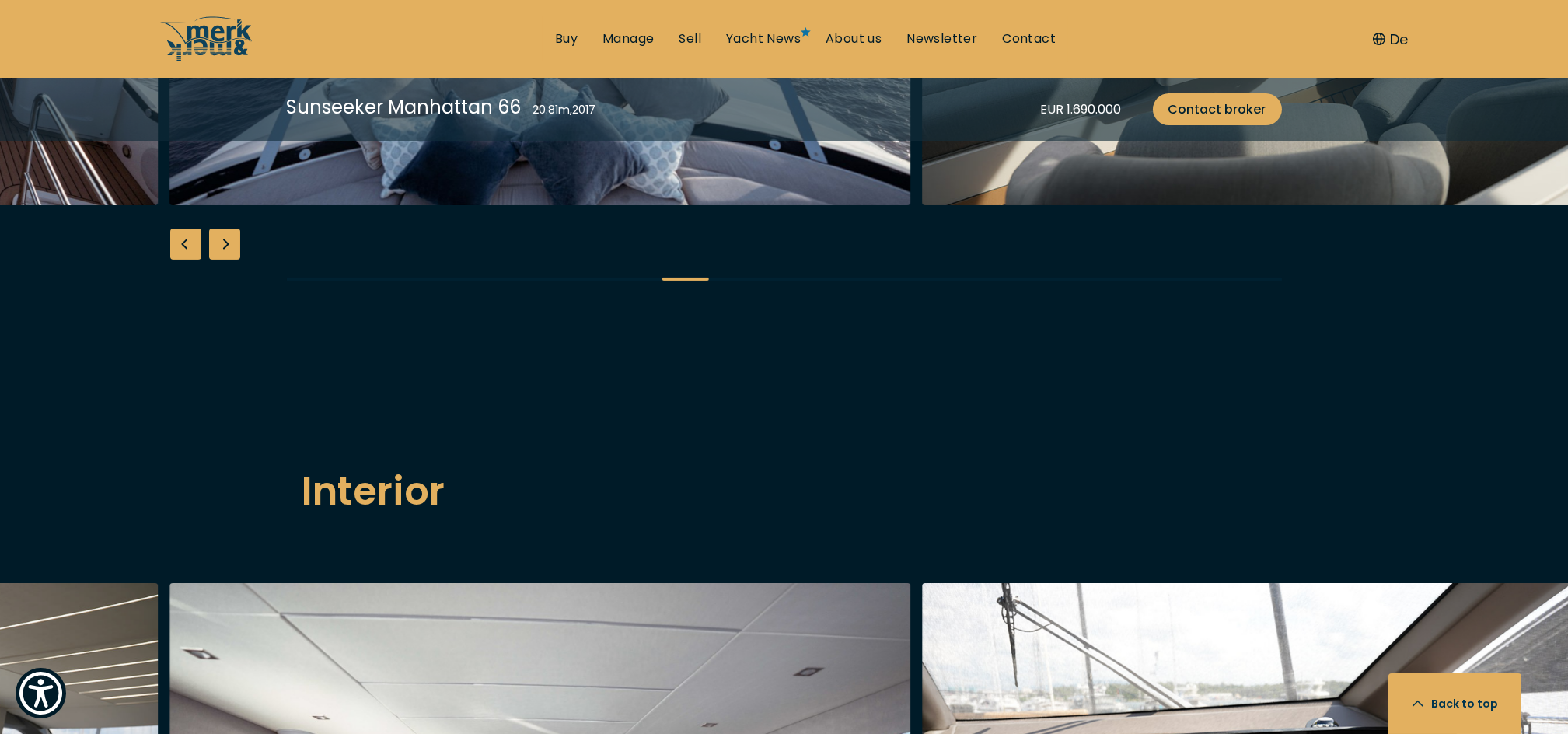
click at [224, 260] on div "Next slide" at bounding box center [224, 243] width 31 height 31
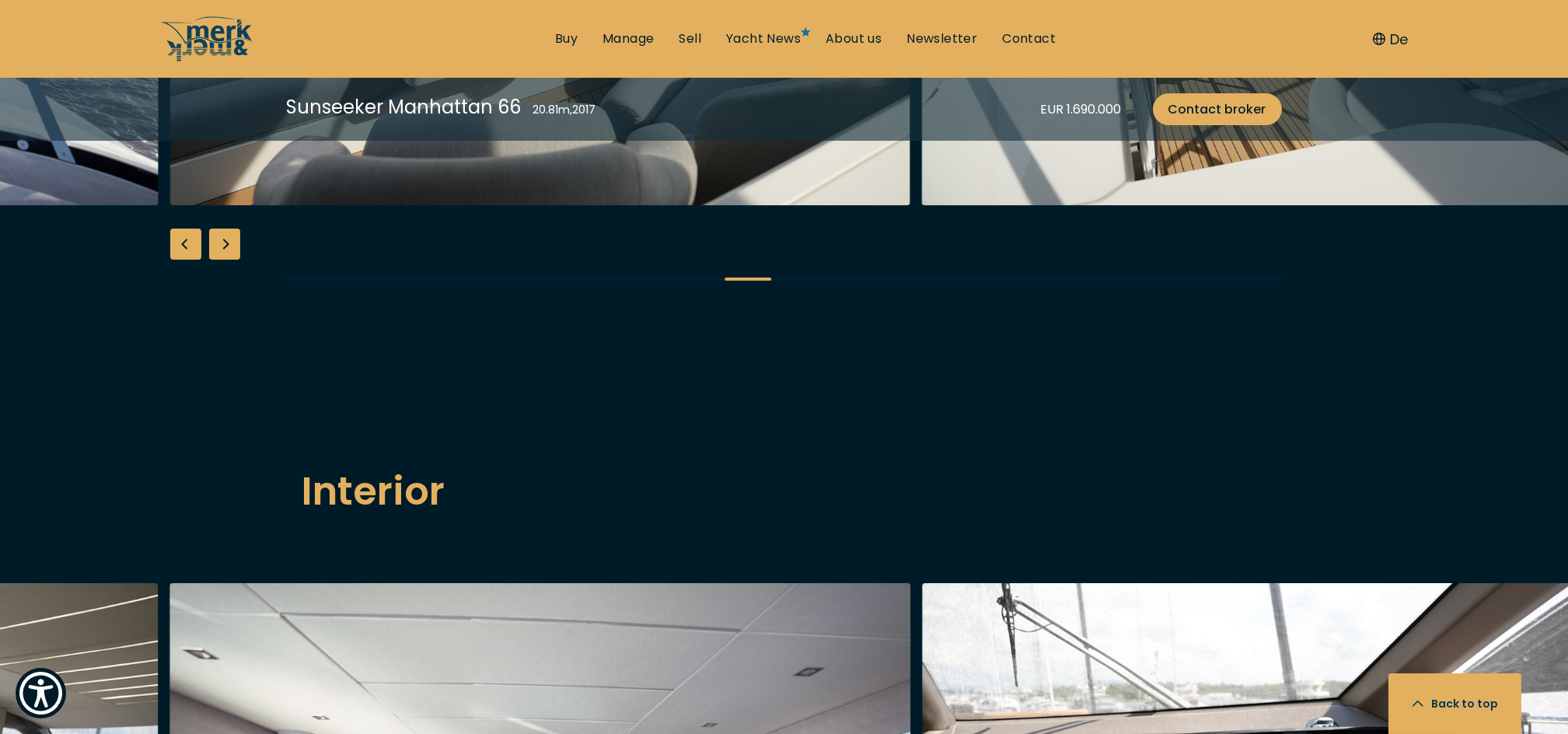
click at [224, 260] on div "Next slide" at bounding box center [224, 243] width 31 height 31
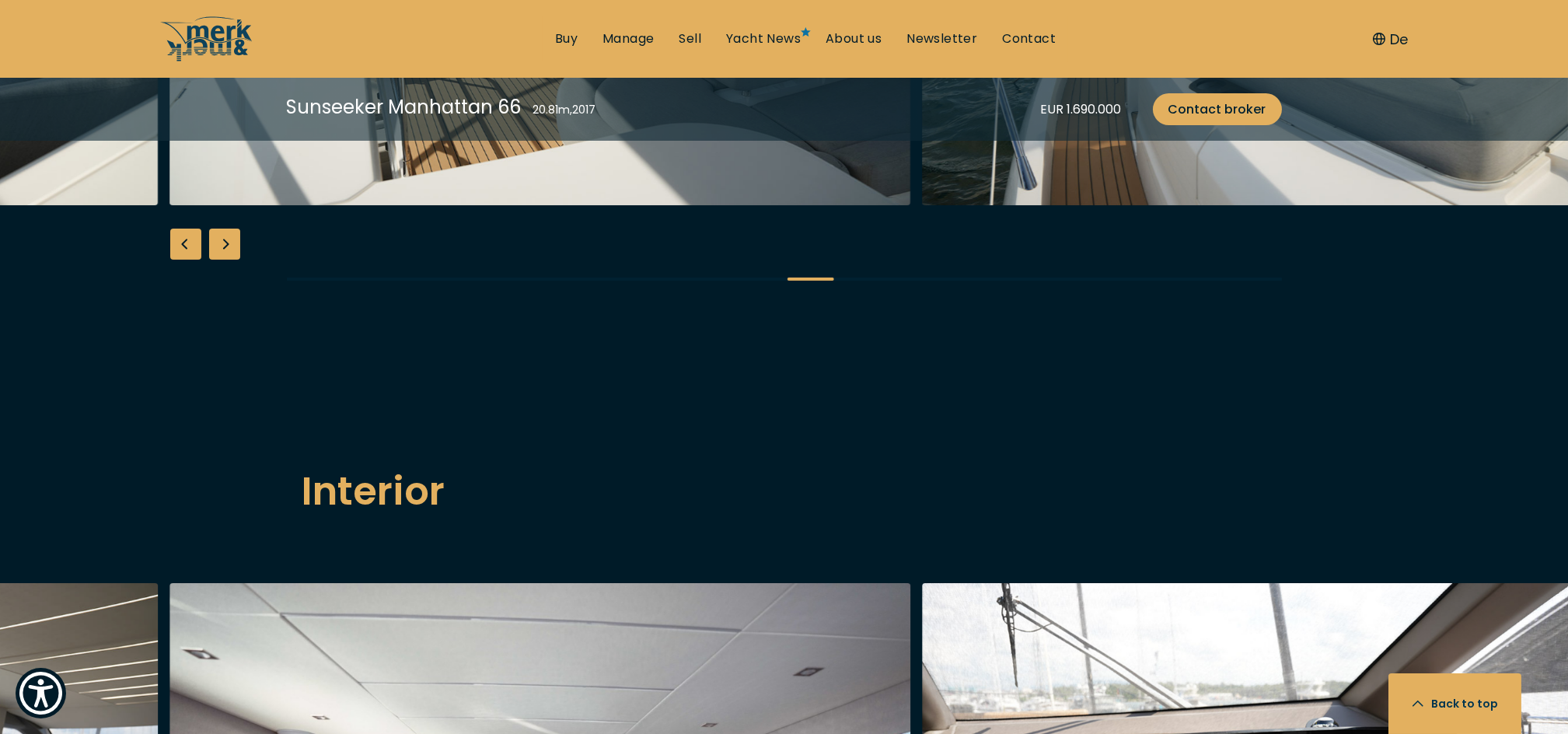
click at [224, 260] on div "Next slide" at bounding box center [224, 243] width 31 height 31
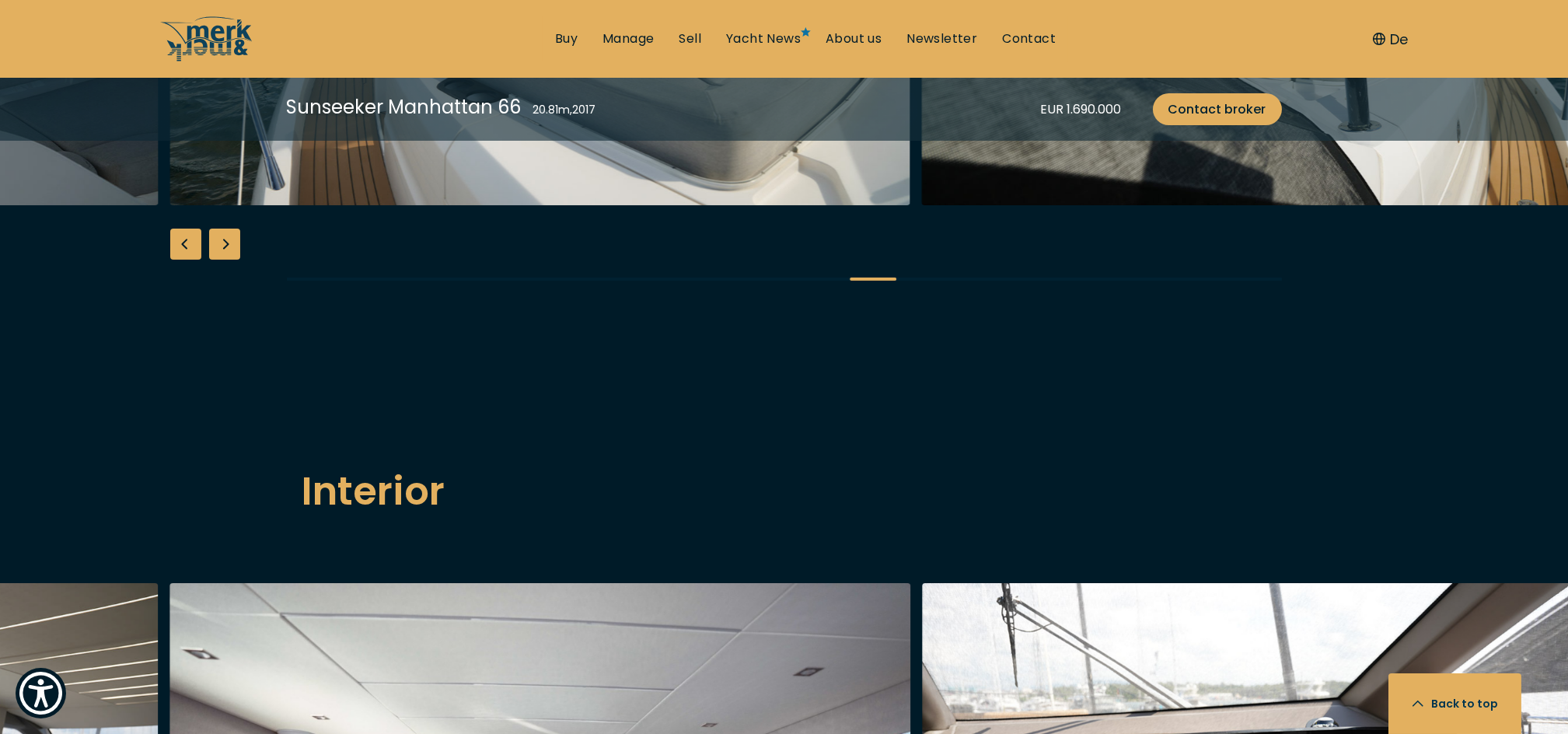
click at [224, 260] on div "Next slide" at bounding box center [224, 243] width 31 height 31
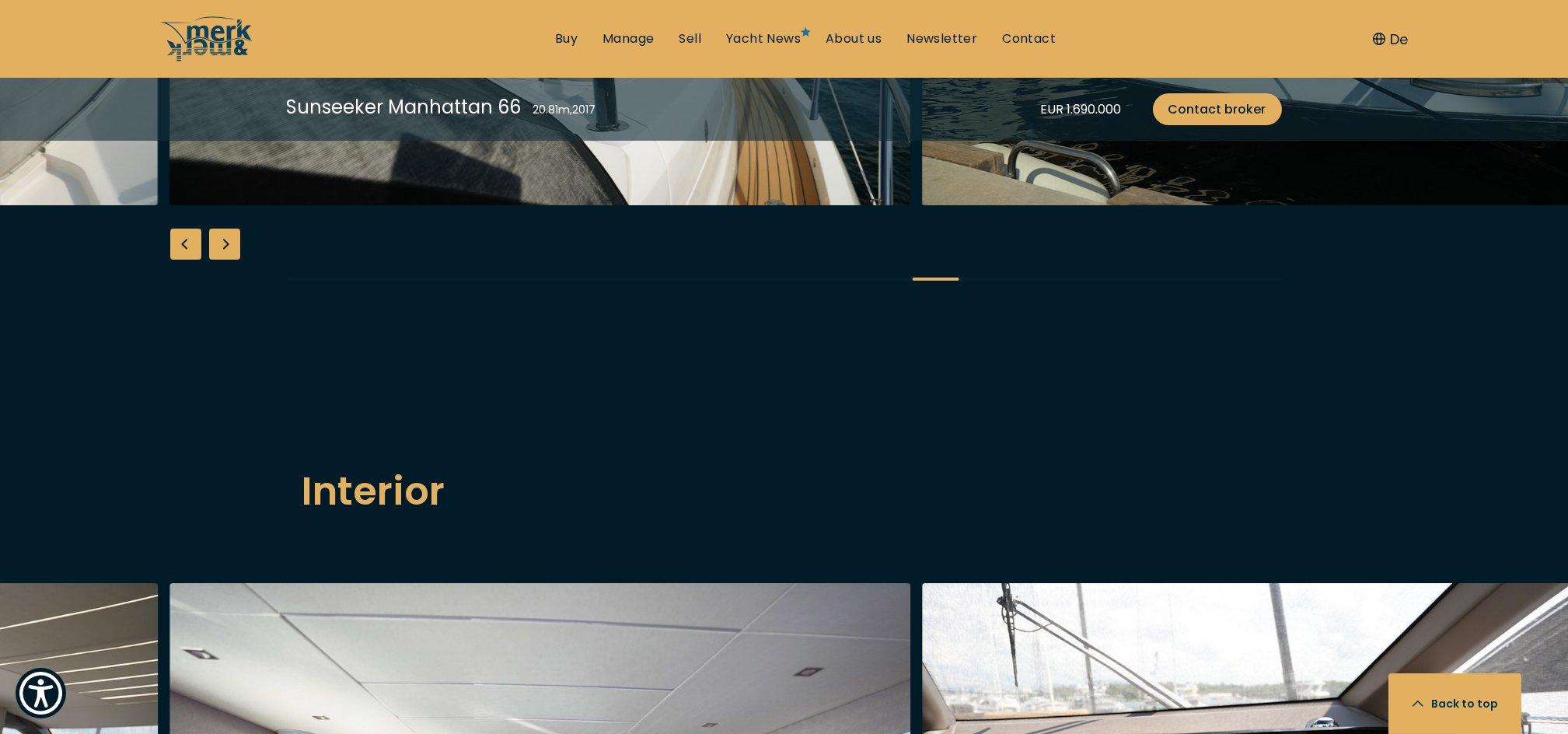
click at [224, 260] on div "Next slide" at bounding box center [224, 243] width 31 height 31
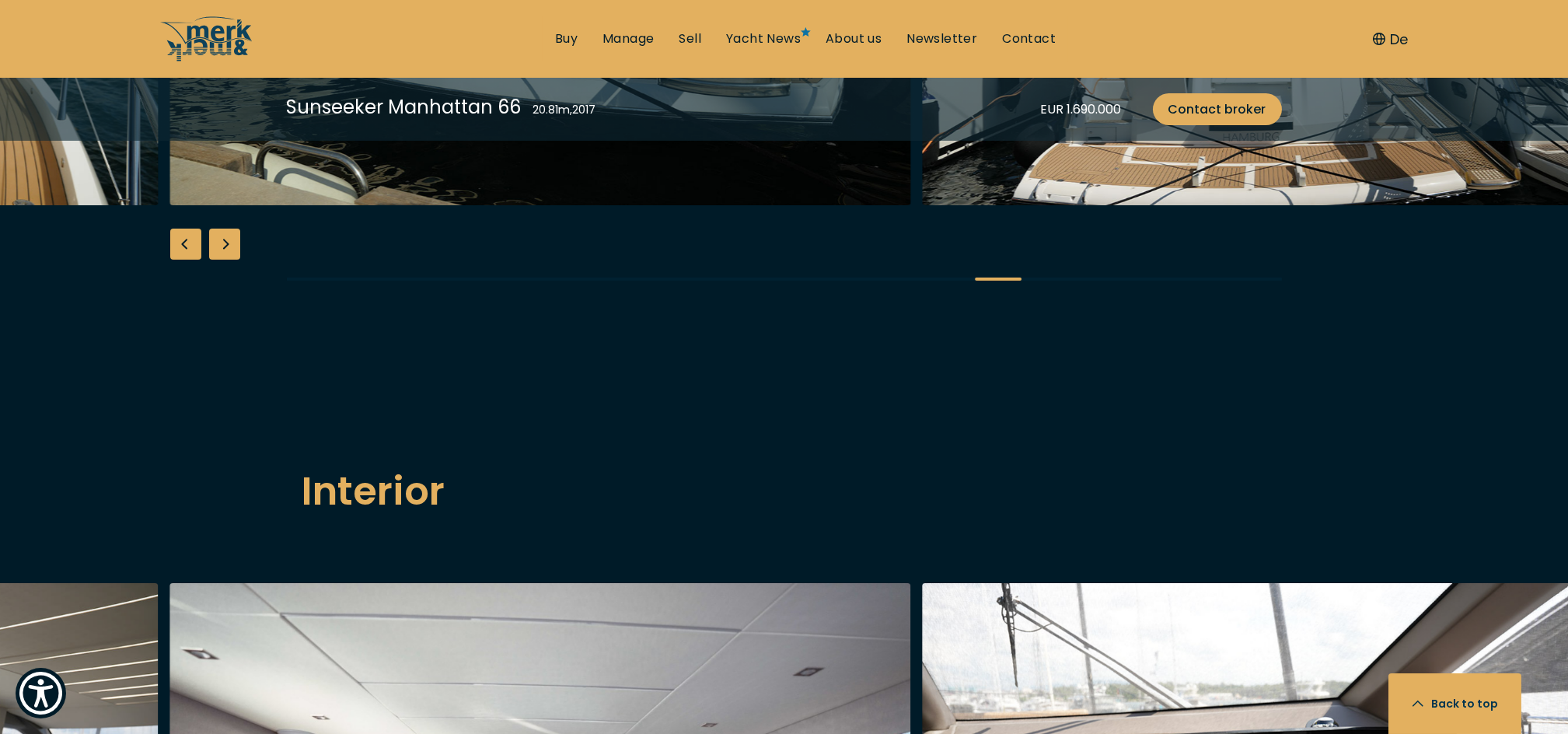
click at [224, 260] on div "Next slide" at bounding box center [224, 243] width 31 height 31
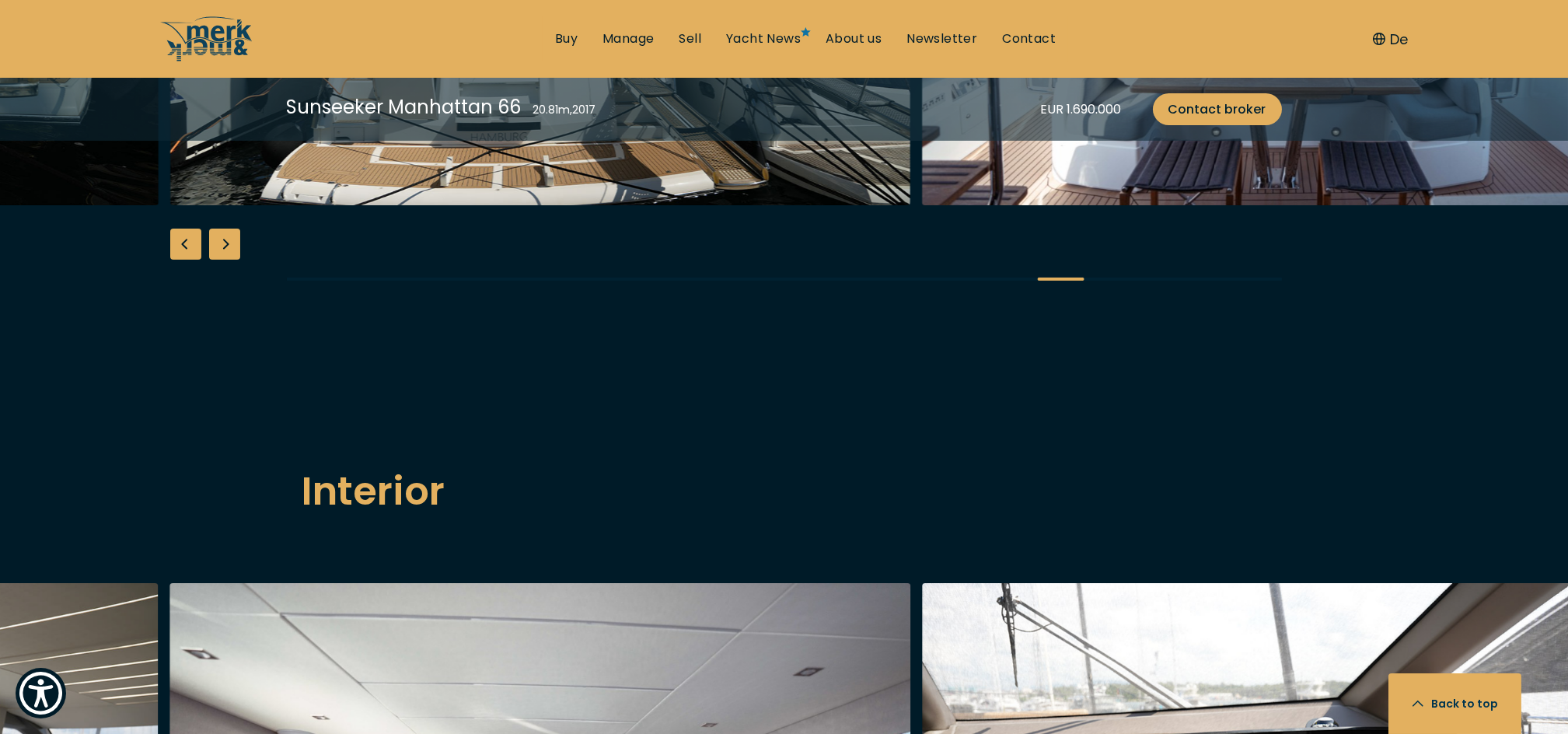
click at [224, 260] on div "Next slide" at bounding box center [224, 243] width 31 height 31
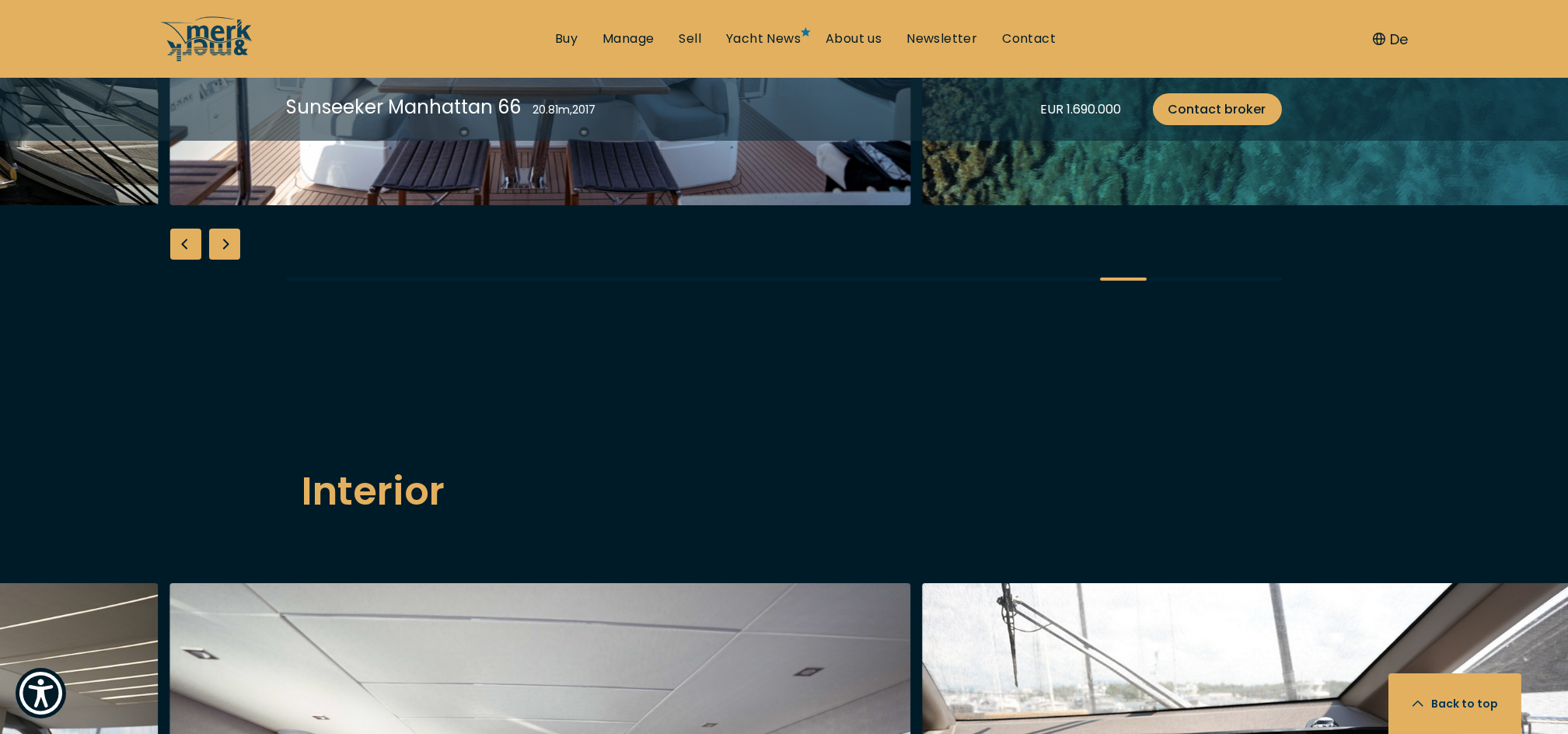
click at [224, 260] on div "Next slide" at bounding box center [224, 243] width 31 height 31
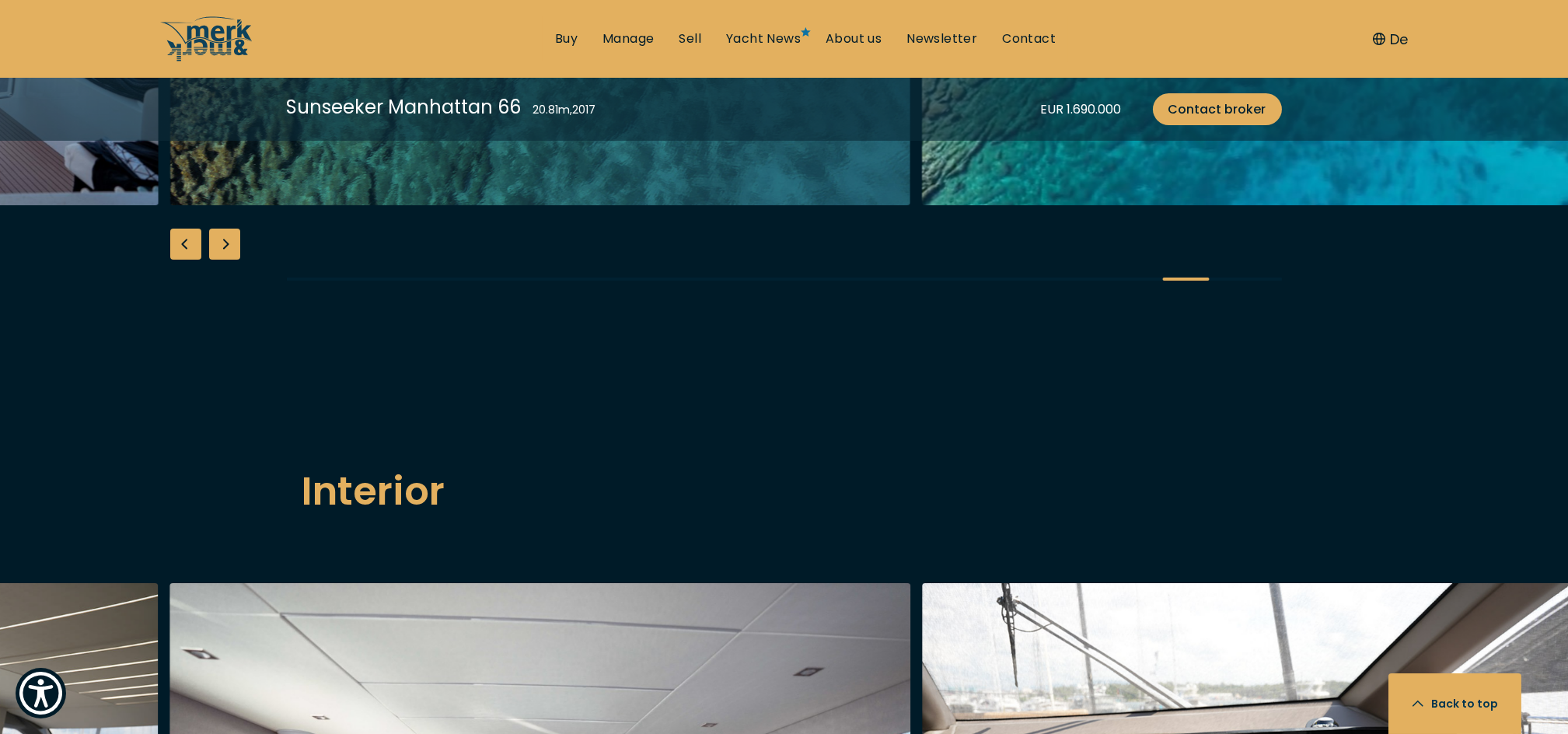
click at [224, 260] on div "Next slide" at bounding box center [224, 243] width 31 height 31
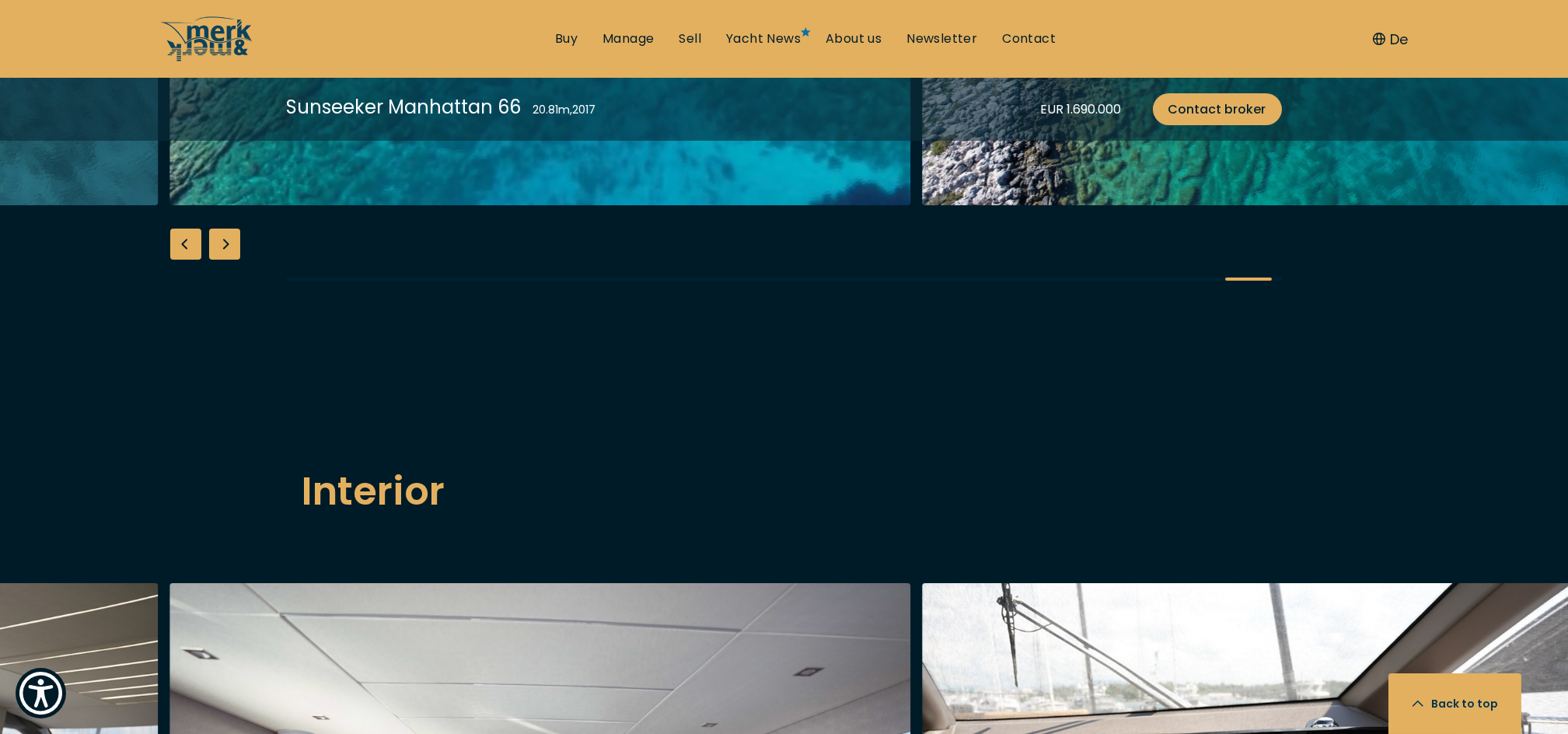
click at [225, 260] on div "Next slide" at bounding box center [224, 243] width 31 height 31
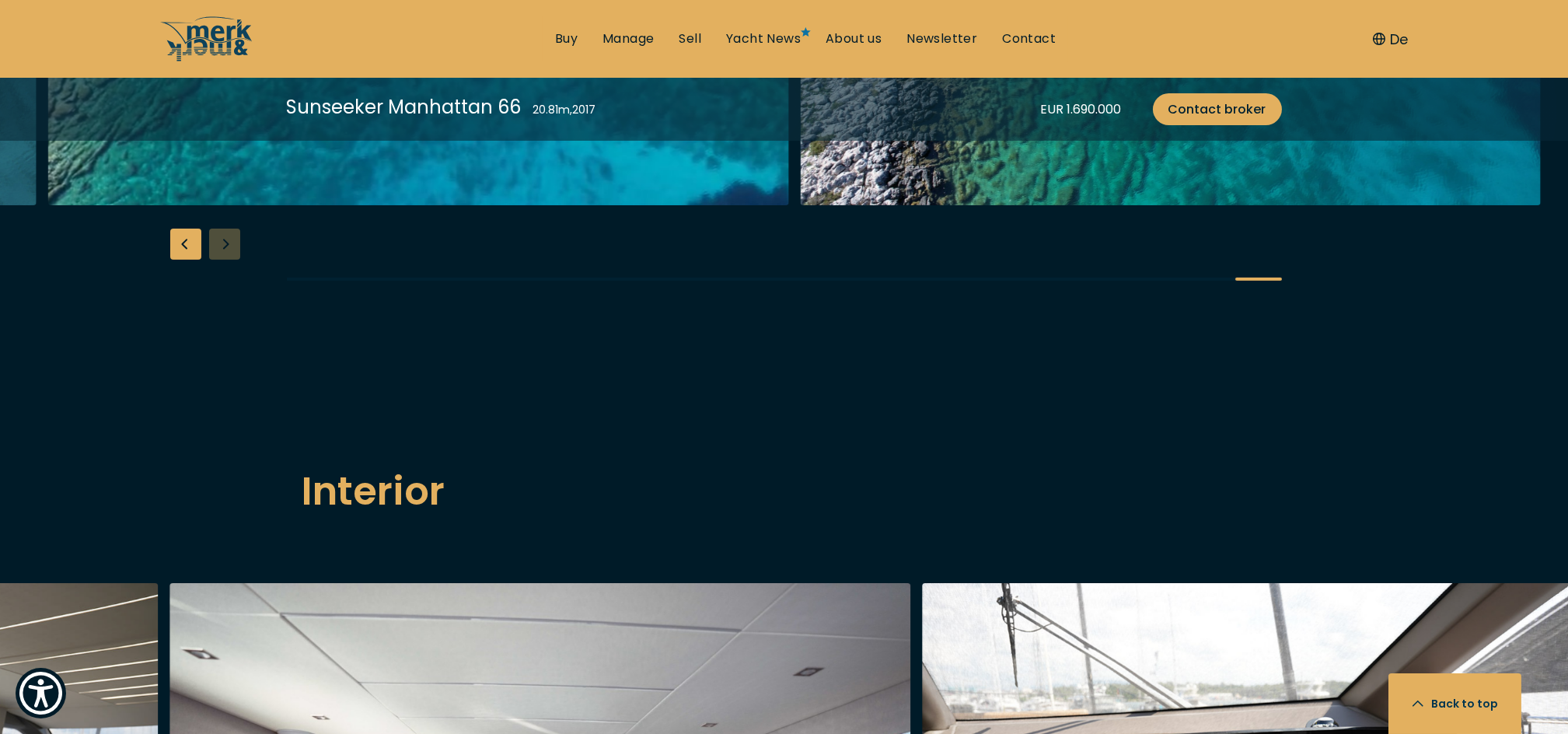
click at [225, 306] on div at bounding box center [784, 8] width 1568 height 599
click at [183, 260] on div "Previous slide" at bounding box center [185, 243] width 31 height 31
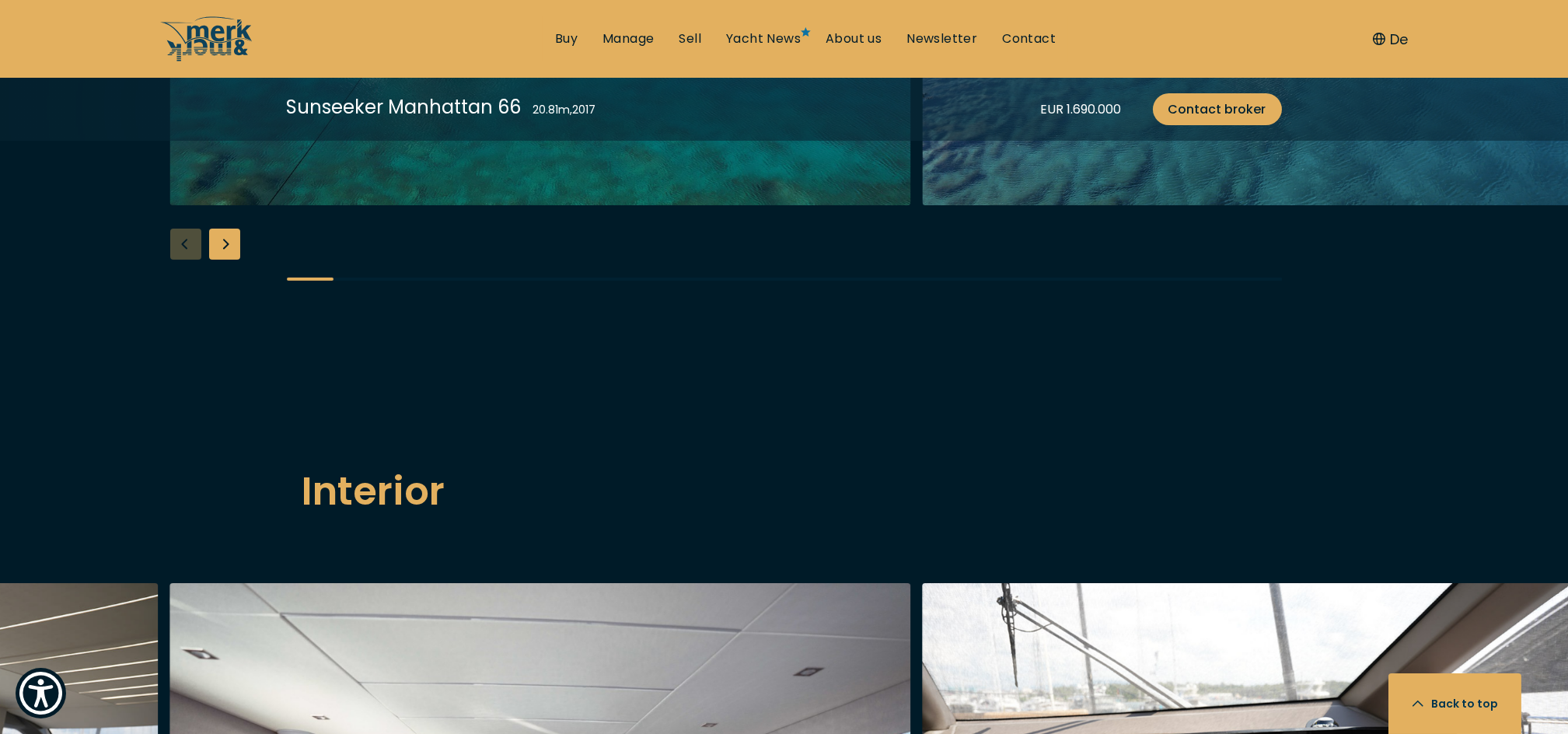
click at [183, 306] on div at bounding box center [784, 8] width 1568 height 599
click at [225, 260] on div "Next slide" at bounding box center [224, 243] width 31 height 31
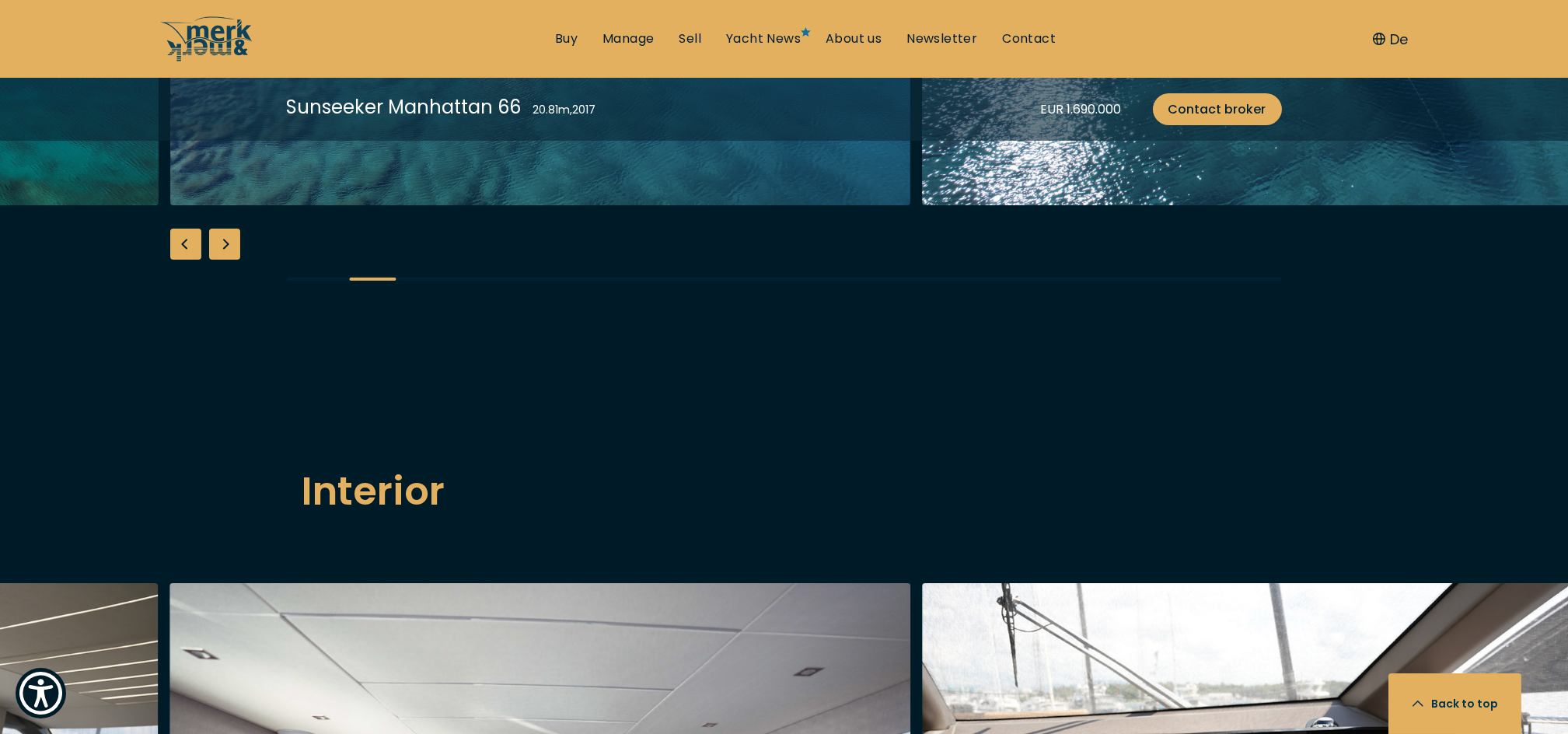
click at [225, 260] on div "Next slide" at bounding box center [224, 243] width 31 height 31
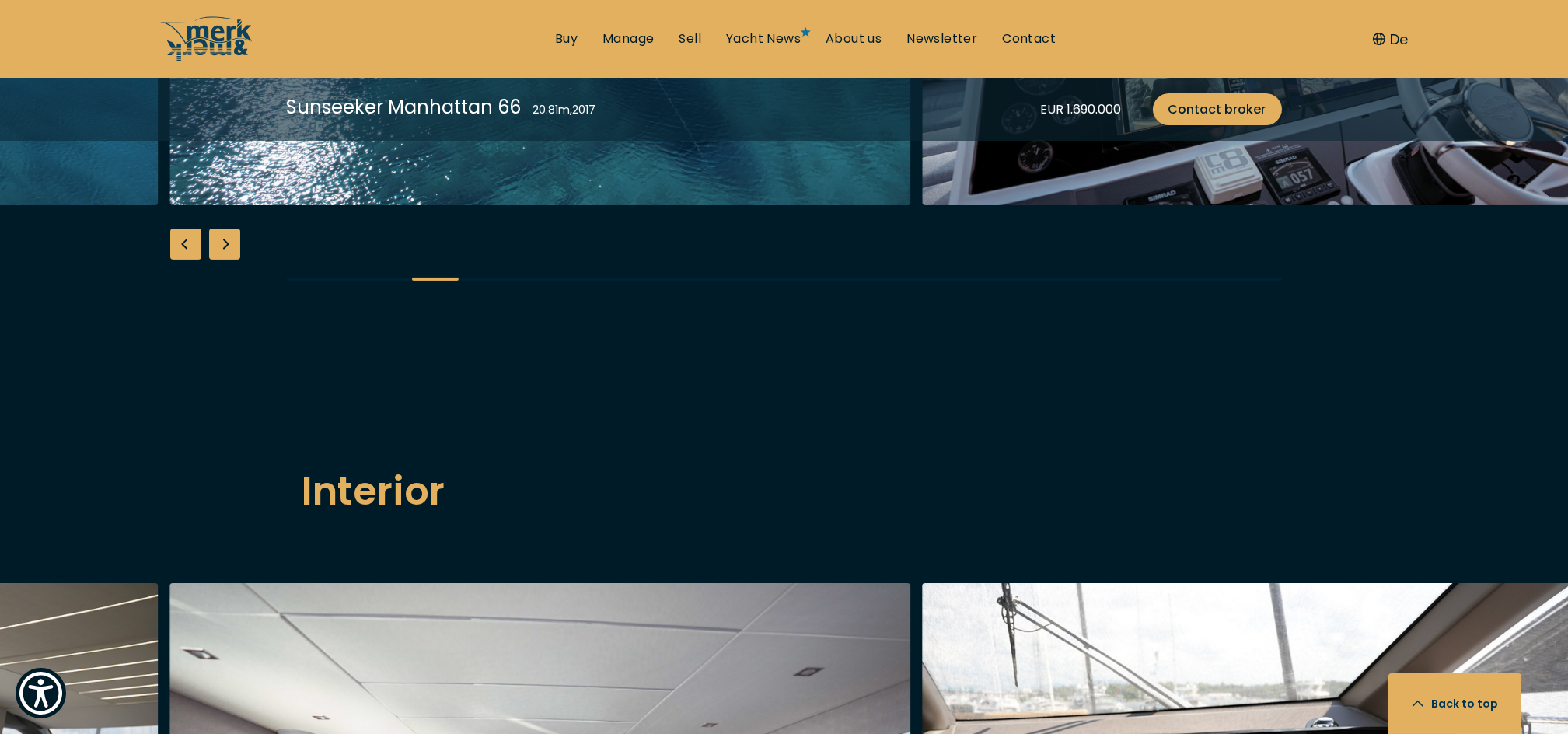
click at [225, 260] on div "Next slide" at bounding box center [224, 243] width 31 height 31
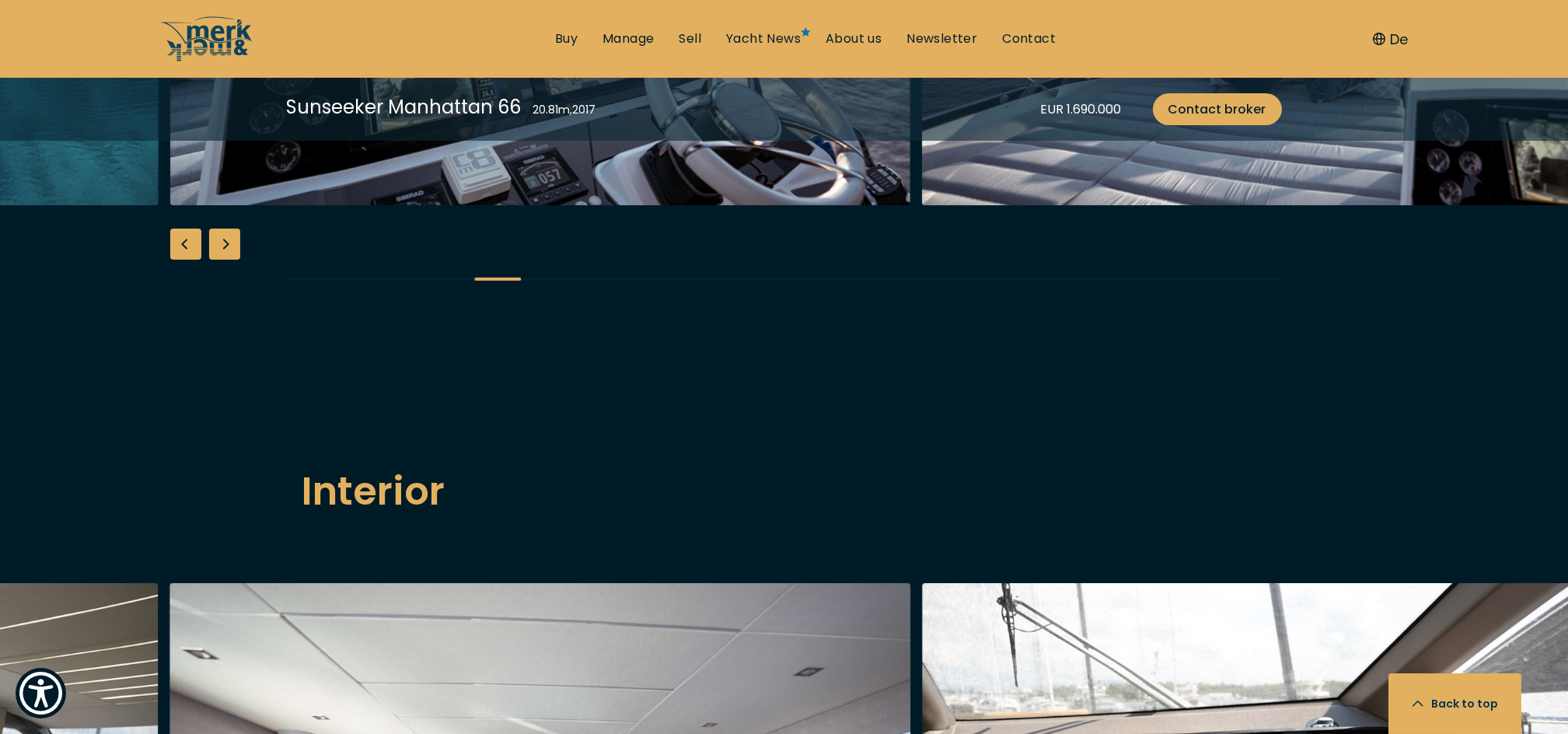
click at [225, 260] on div "Next slide" at bounding box center [224, 243] width 31 height 31
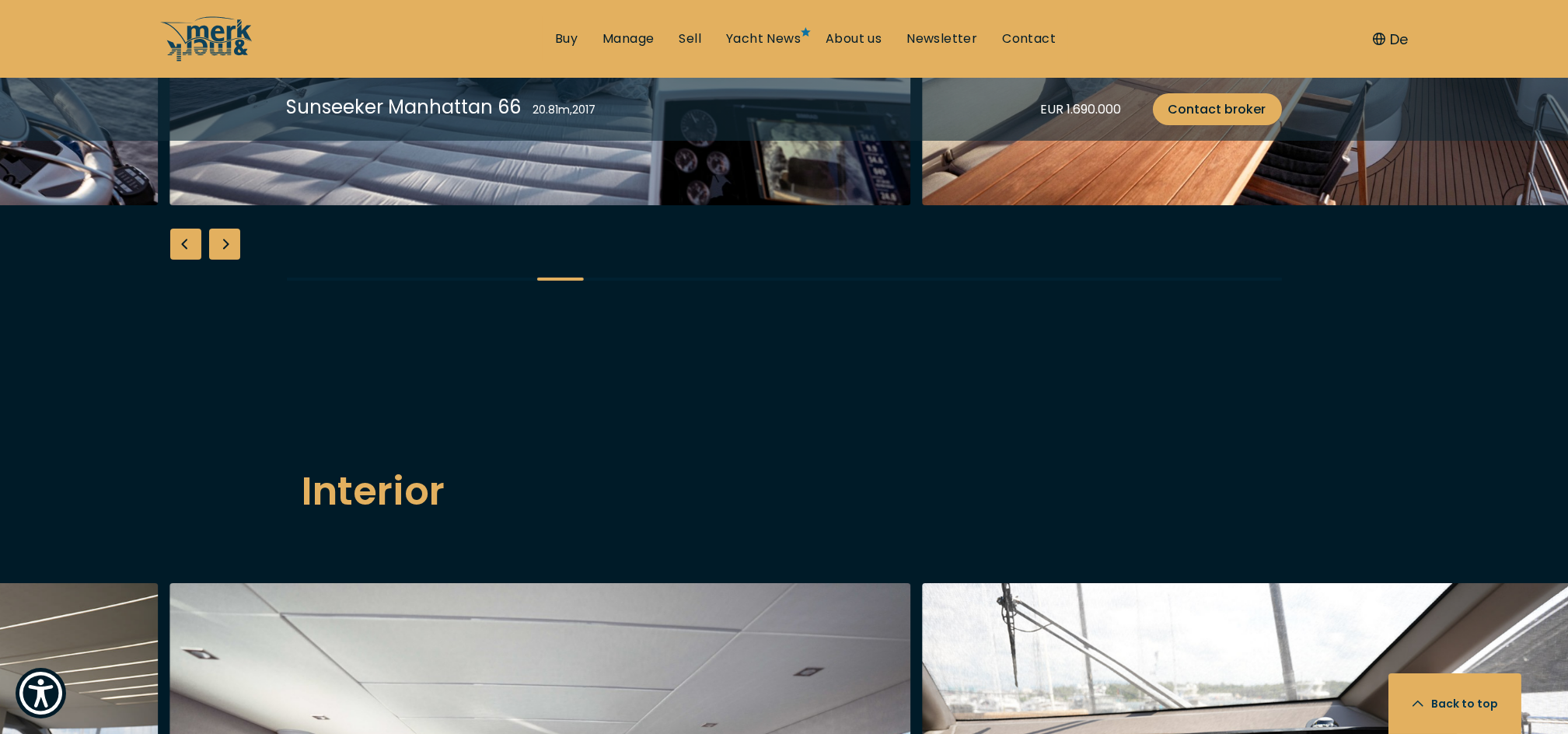
click at [225, 260] on div "Next slide" at bounding box center [224, 243] width 31 height 31
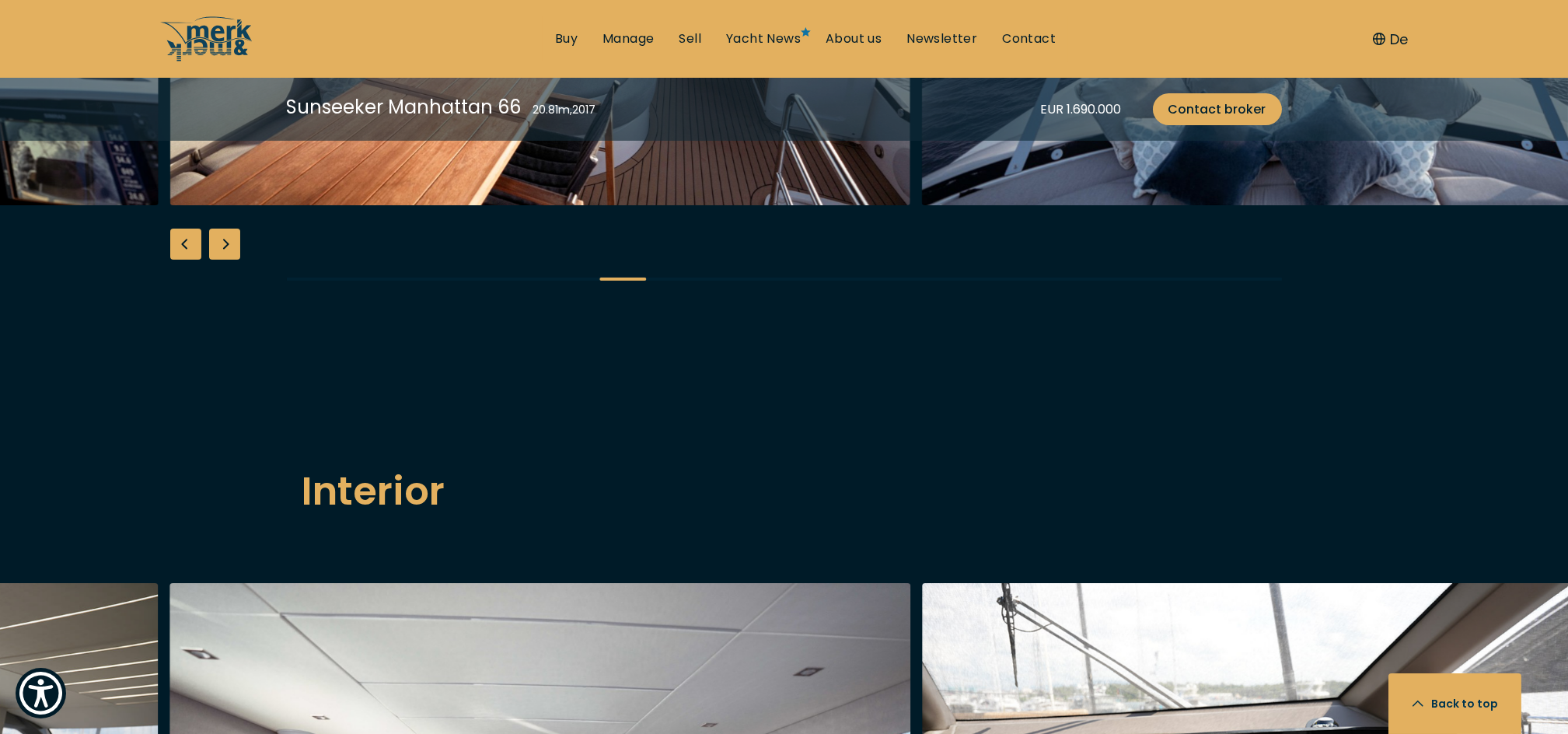
click at [225, 260] on div "Next slide" at bounding box center [224, 243] width 31 height 31
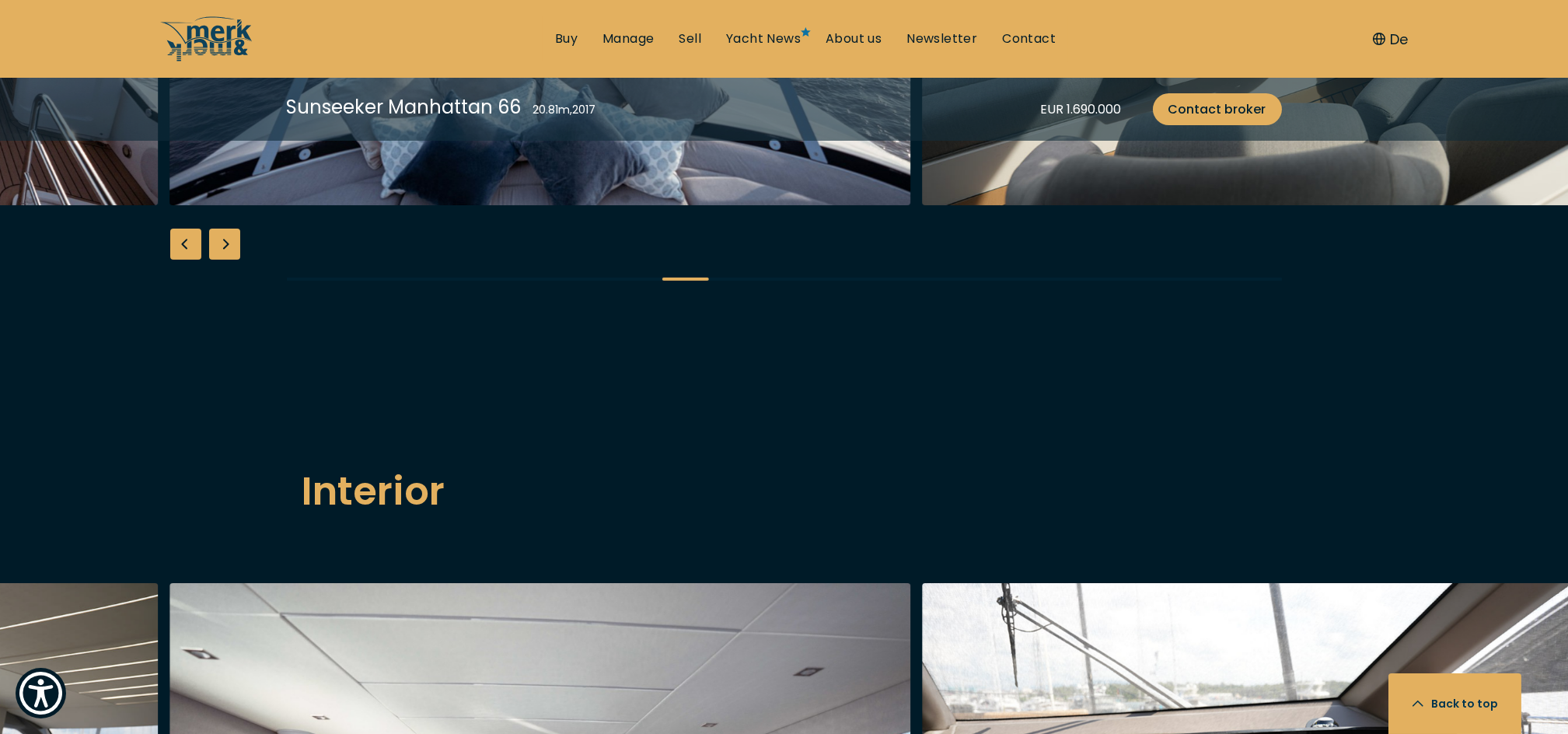
click at [225, 260] on div "Next slide" at bounding box center [224, 243] width 31 height 31
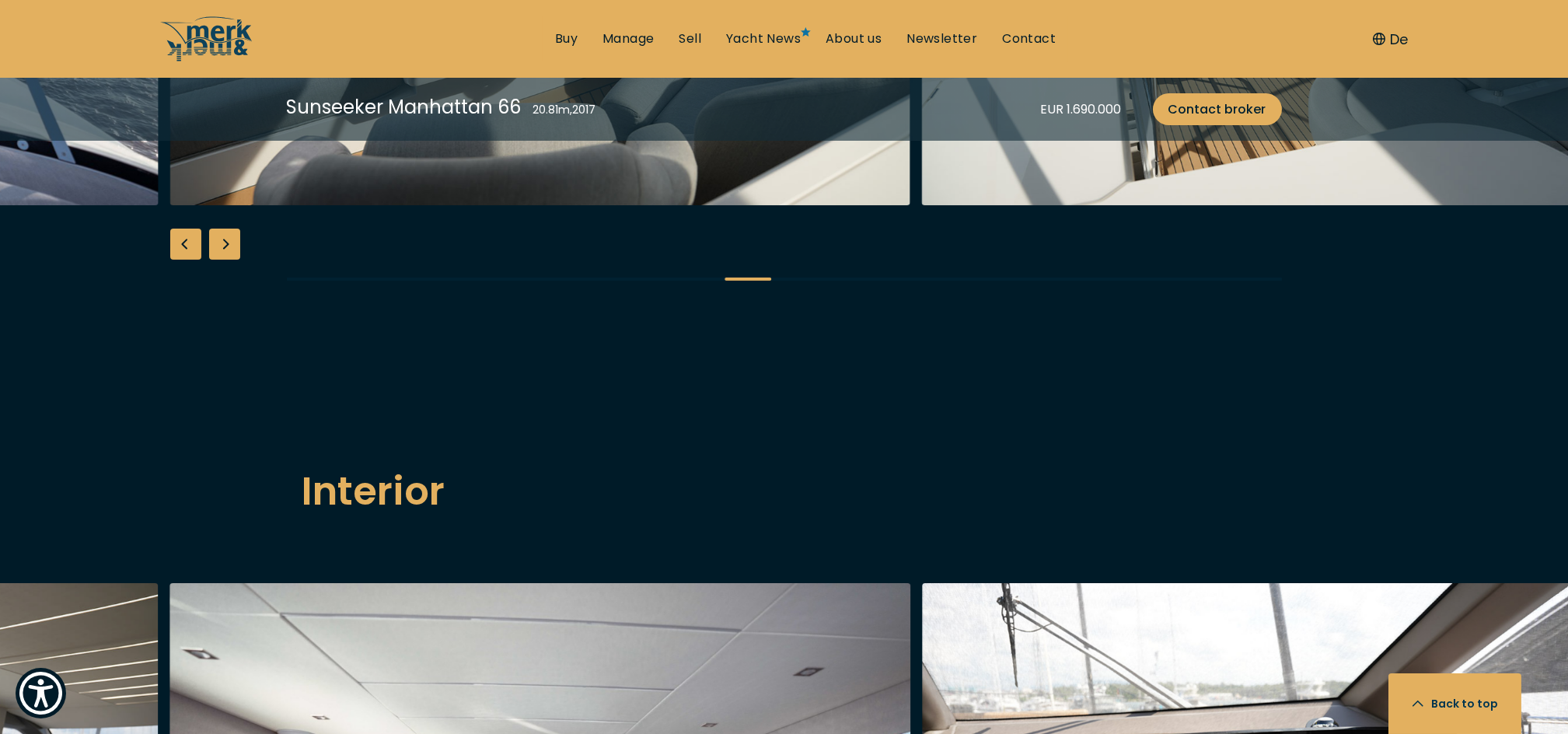
click at [225, 260] on div "Next slide" at bounding box center [224, 243] width 31 height 31
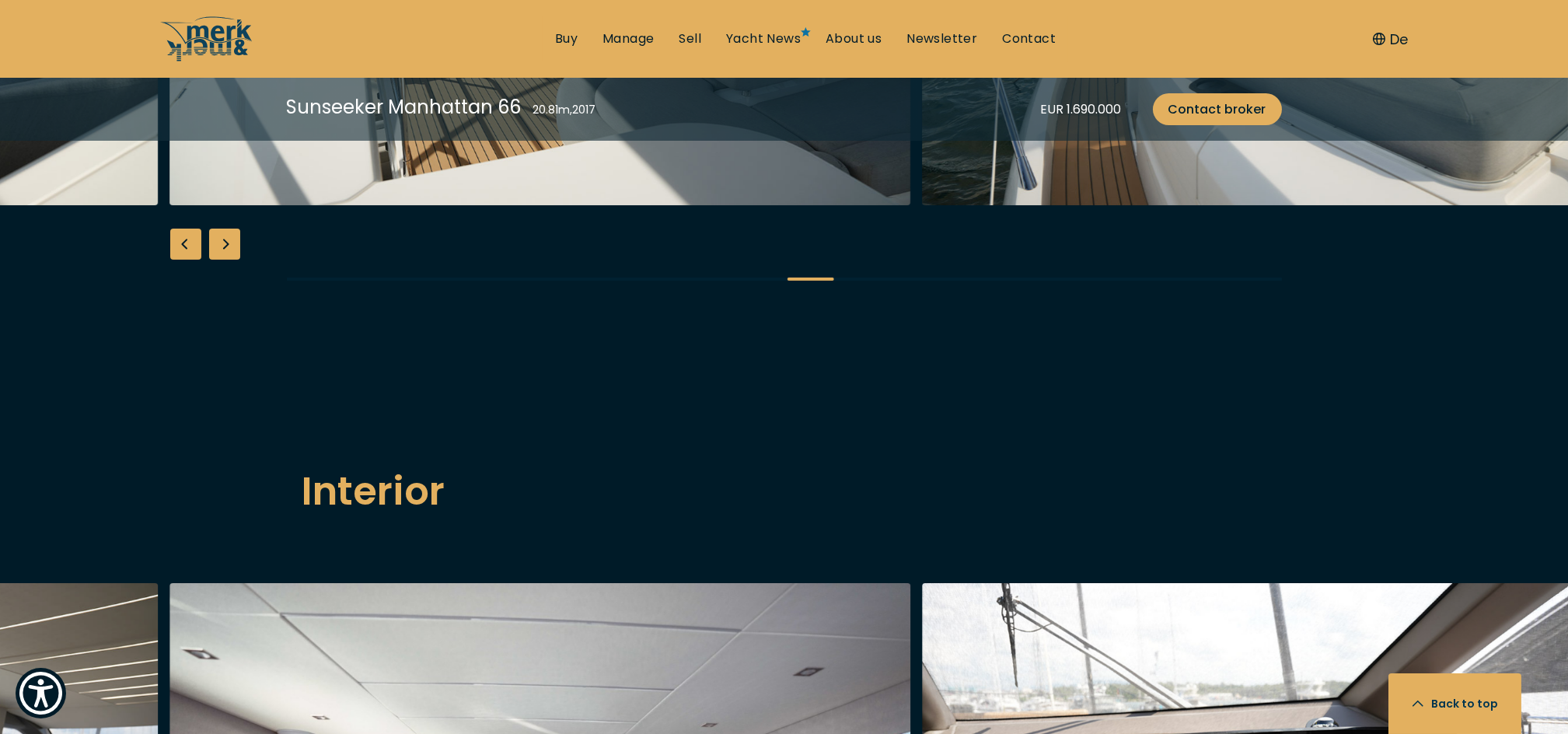
click at [225, 260] on div "Next slide" at bounding box center [224, 243] width 31 height 31
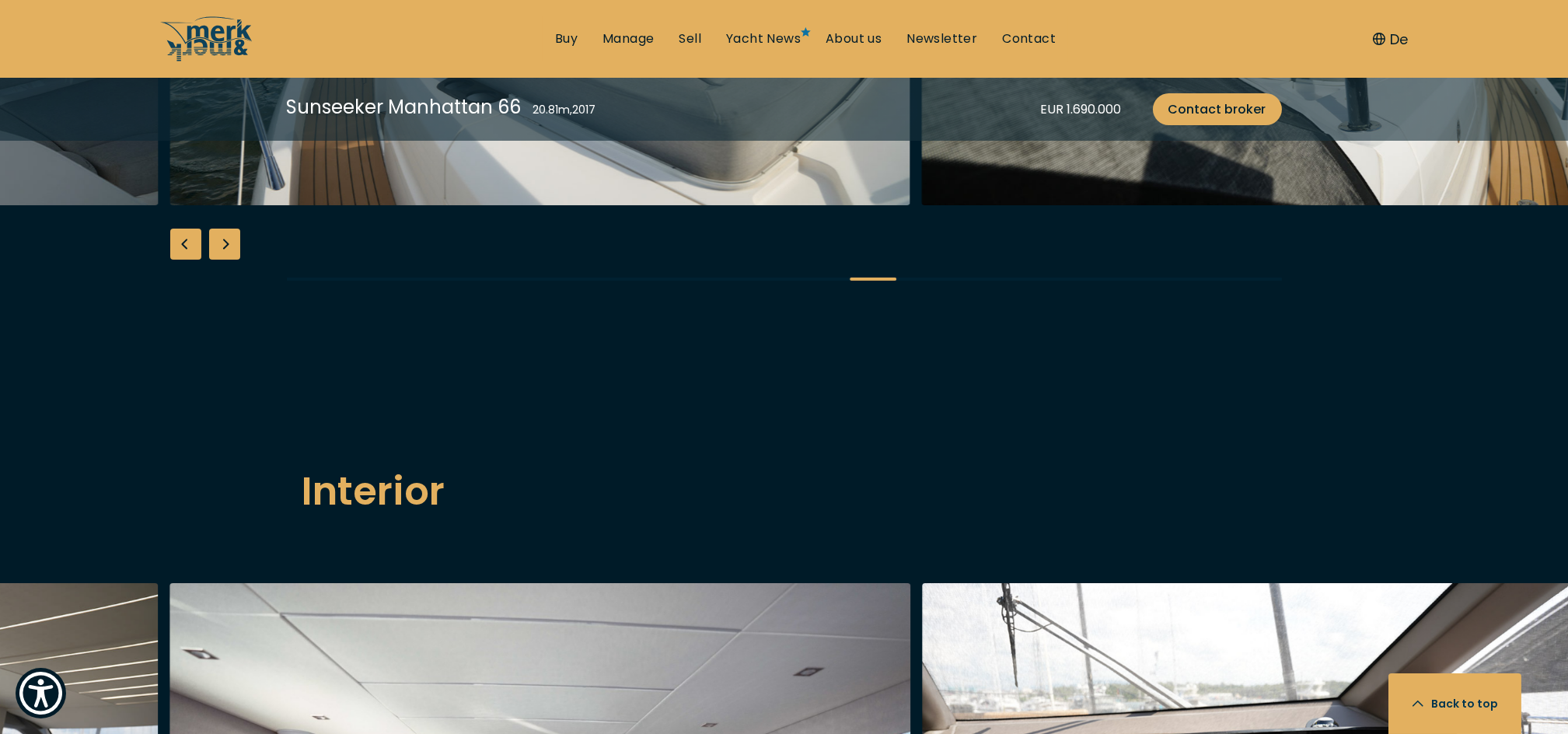
click at [225, 260] on div "Next slide" at bounding box center [224, 243] width 31 height 31
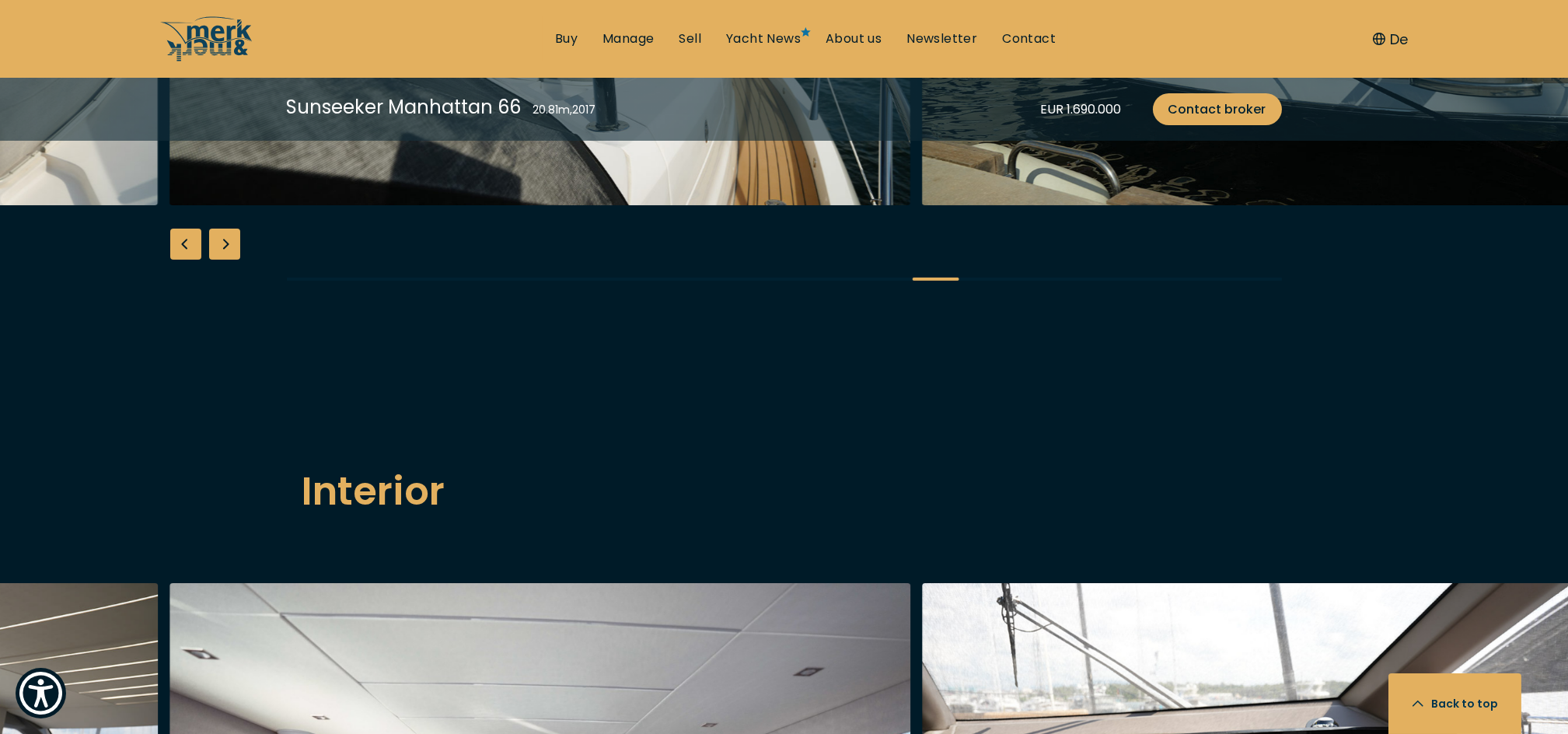
click at [225, 260] on div "Next slide" at bounding box center [224, 243] width 31 height 31
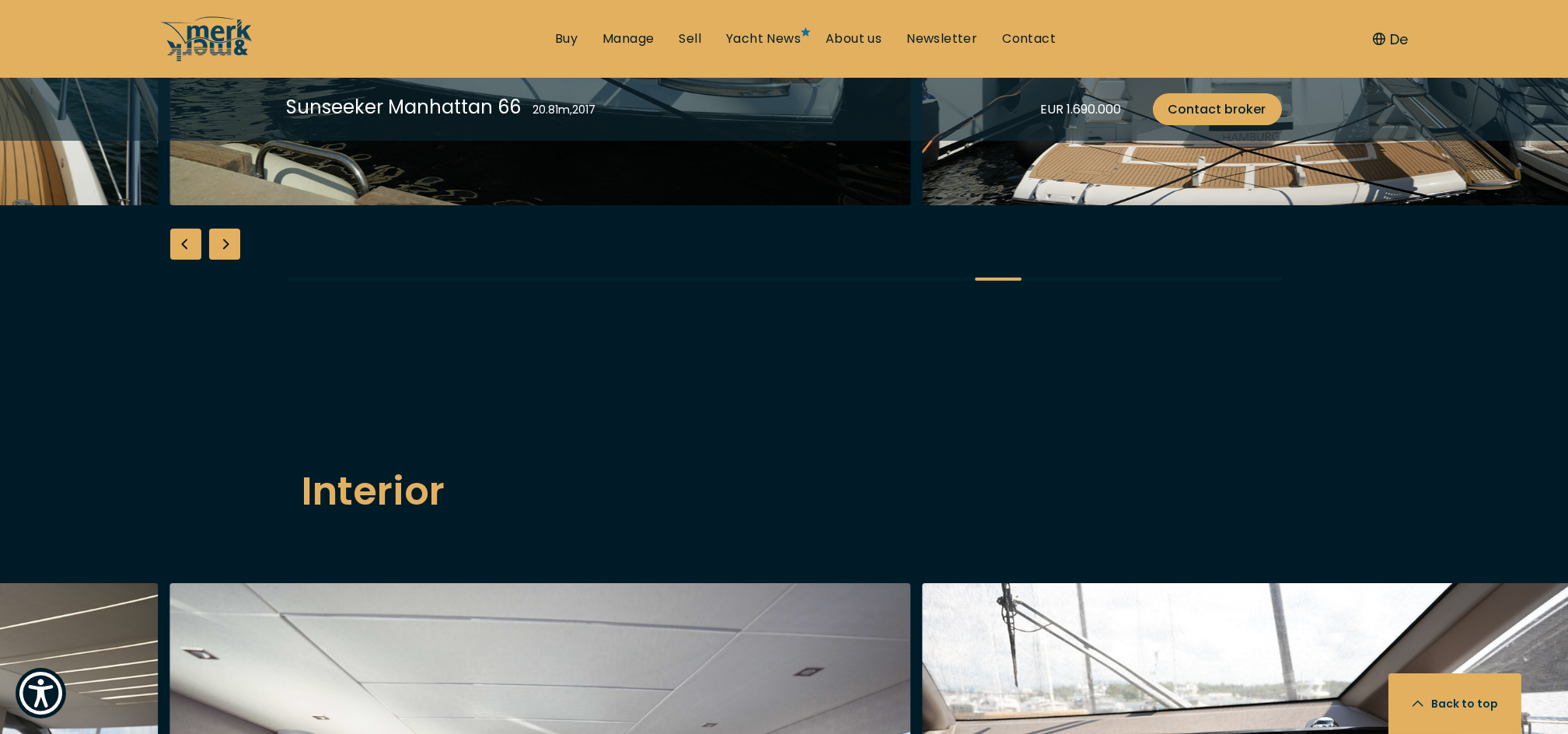
click at [225, 260] on div "Next slide" at bounding box center [224, 243] width 31 height 31
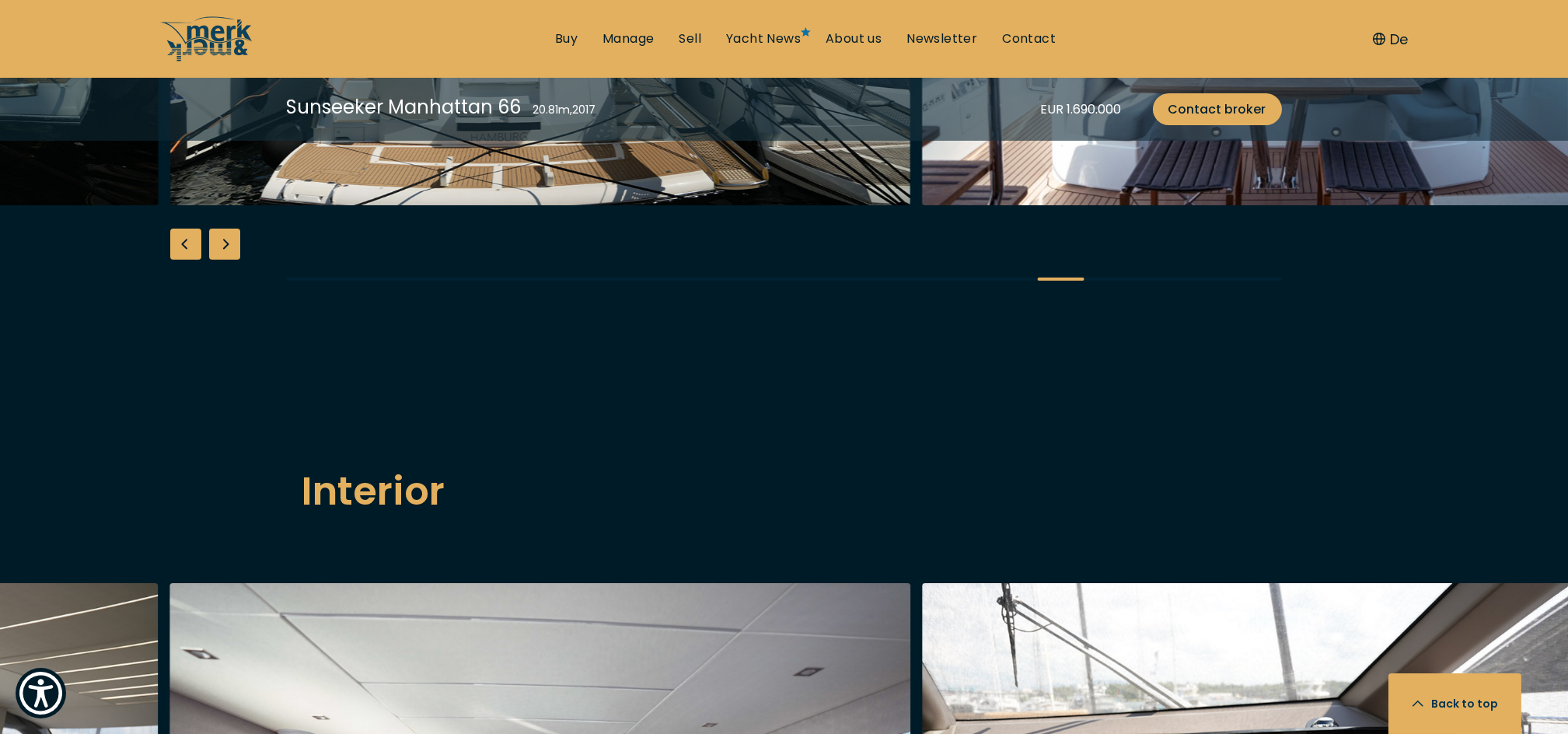
click at [225, 260] on div "Next slide" at bounding box center [224, 243] width 31 height 31
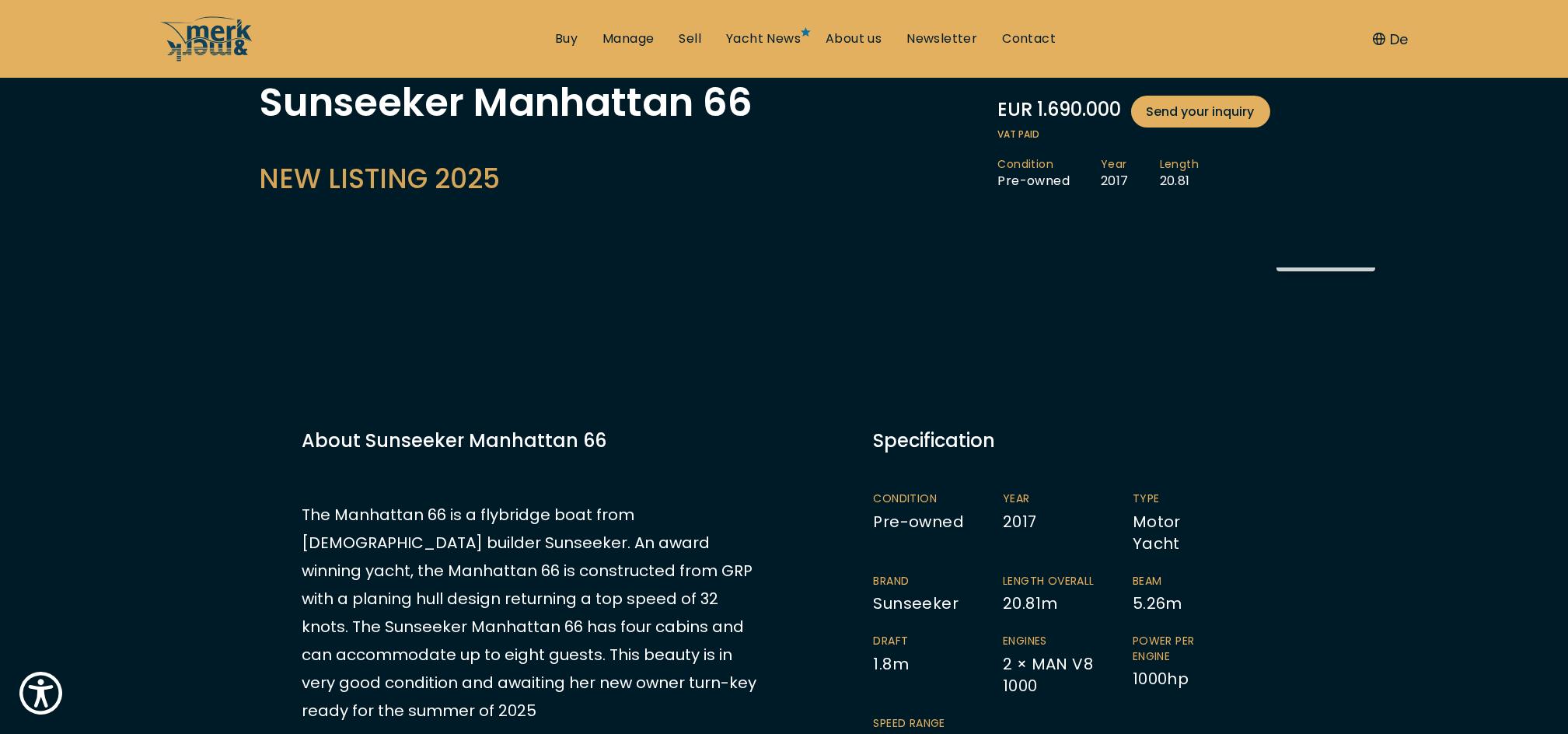
scroll to position [0, 0]
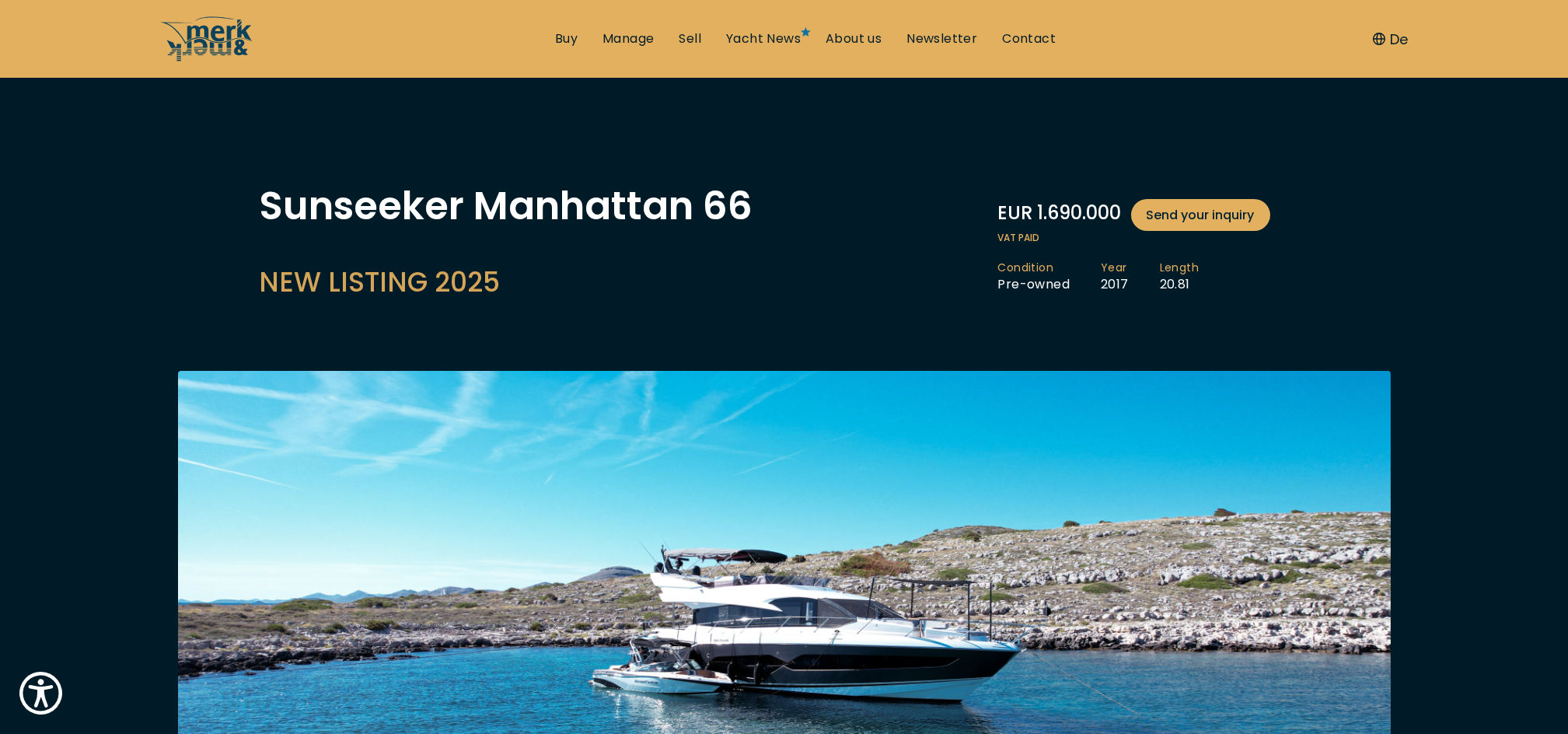
click at [1394, 35] on button "De" at bounding box center [1390, 39] width 35 height 21
